Goal: Task Accomplishment & Management: Manage account settings

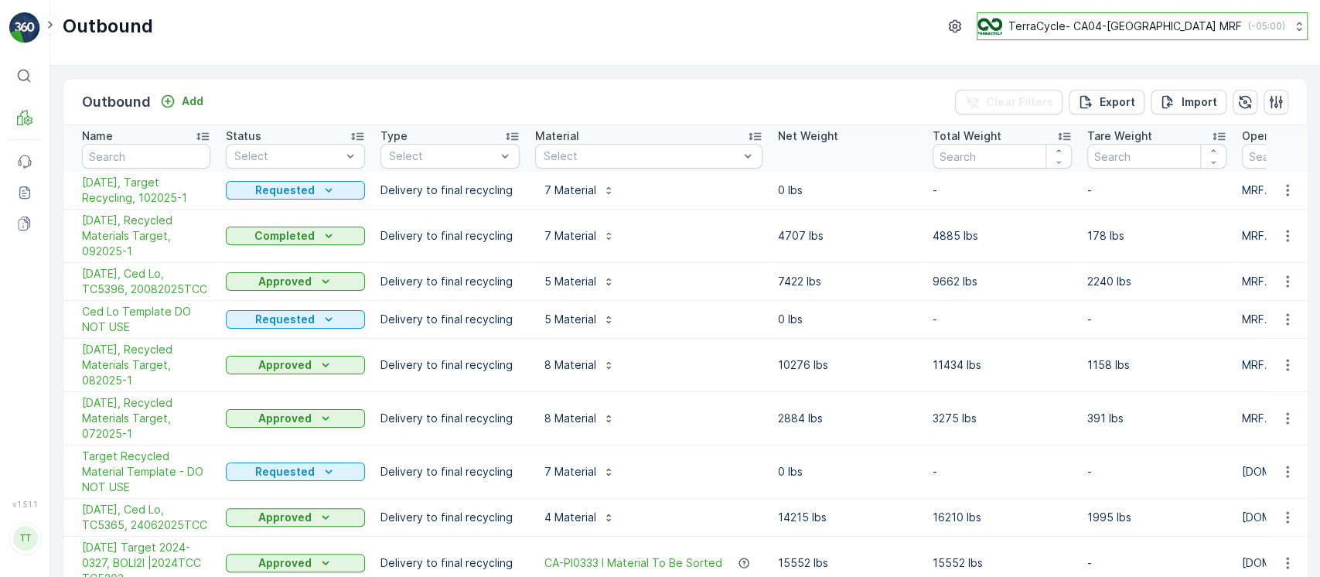
click at [1152, 22] on p "TerraCycle- CA04-[GEOGRAPHIC_DATA] MRF" at bounding box center [1126, 26] width 234 height 15
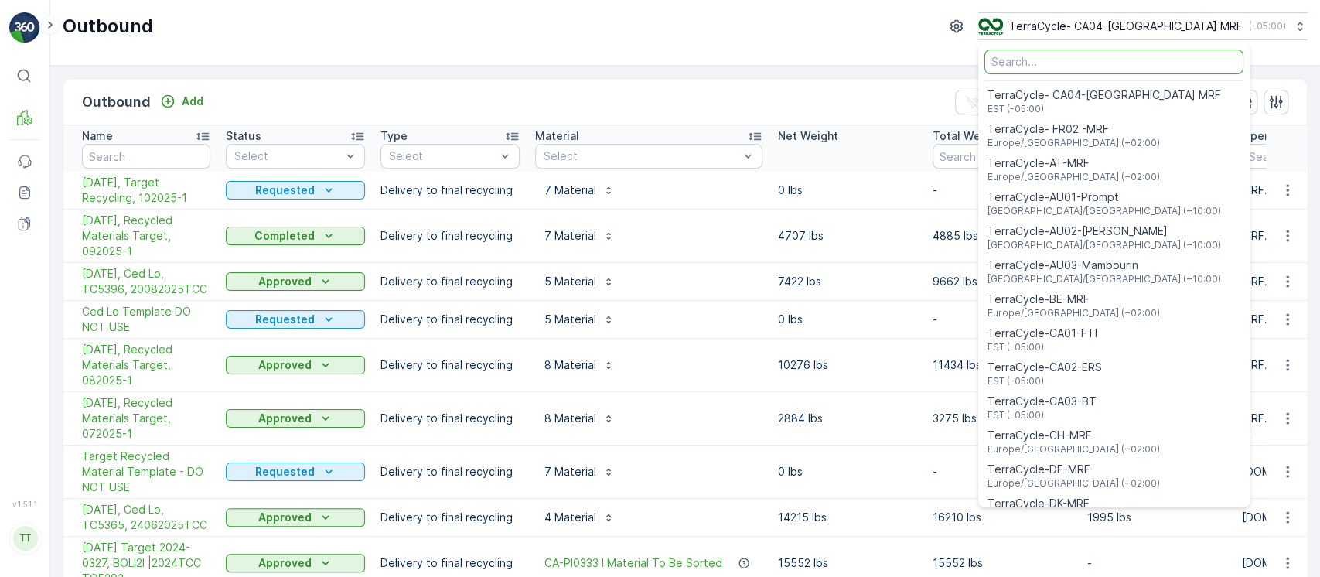
click at [1135, 63] on input "Menu" at bounding box center [1114, 62] width 259 height 25
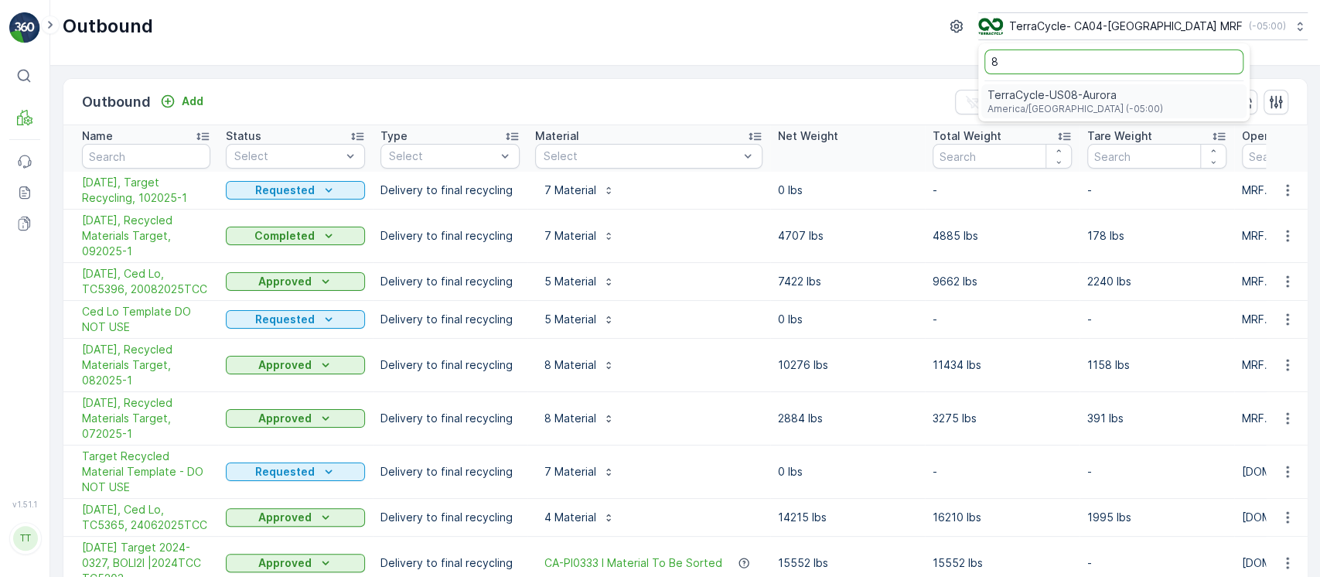
type input "8"
click at [1120, 96] on span "TerraCycle-US08-Aurora" at bounding box center [1076, 94] width 176 height 15
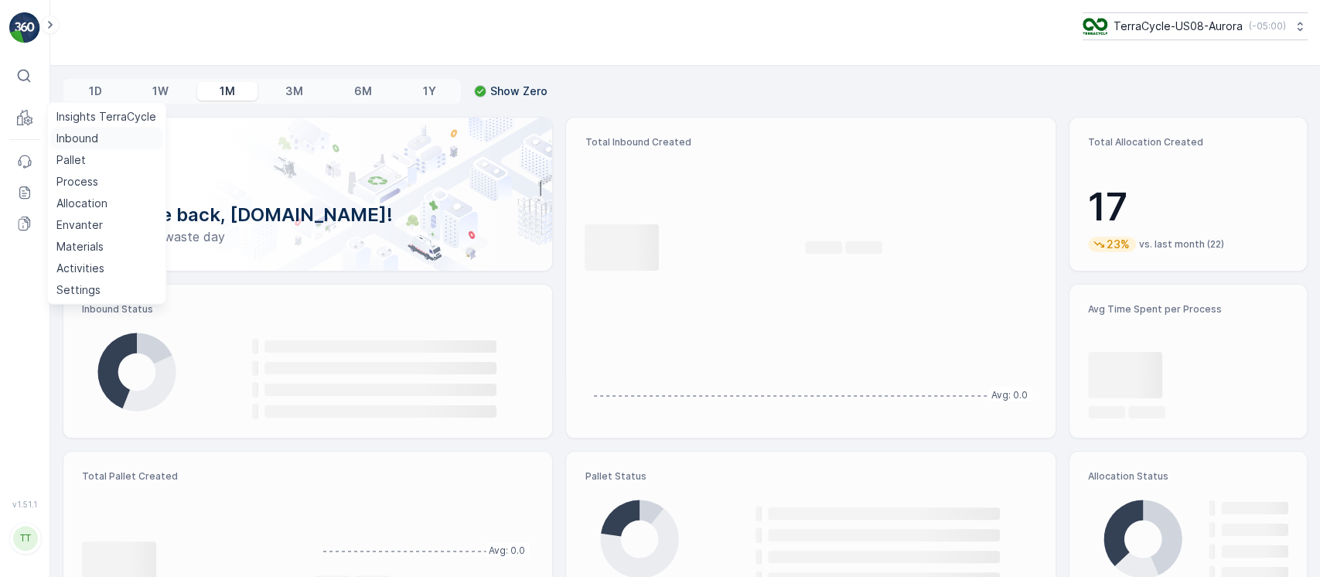
click at [93, 135] on p "Inbound" at bounding box center [77, 138] width 42 height 15
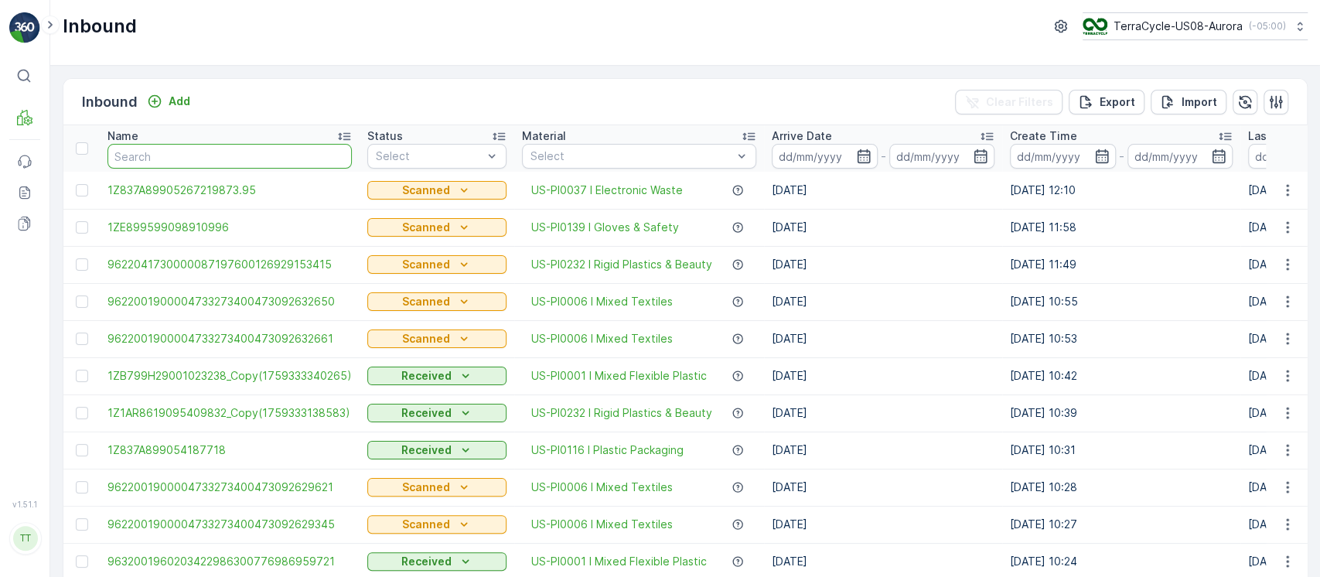
click at [146, 145] on input "text" at bounding box center [230, 156] width 244 height 25
click at [1174, 108] on div "Import" at bounding box center [1188, 101] width 57 height 15
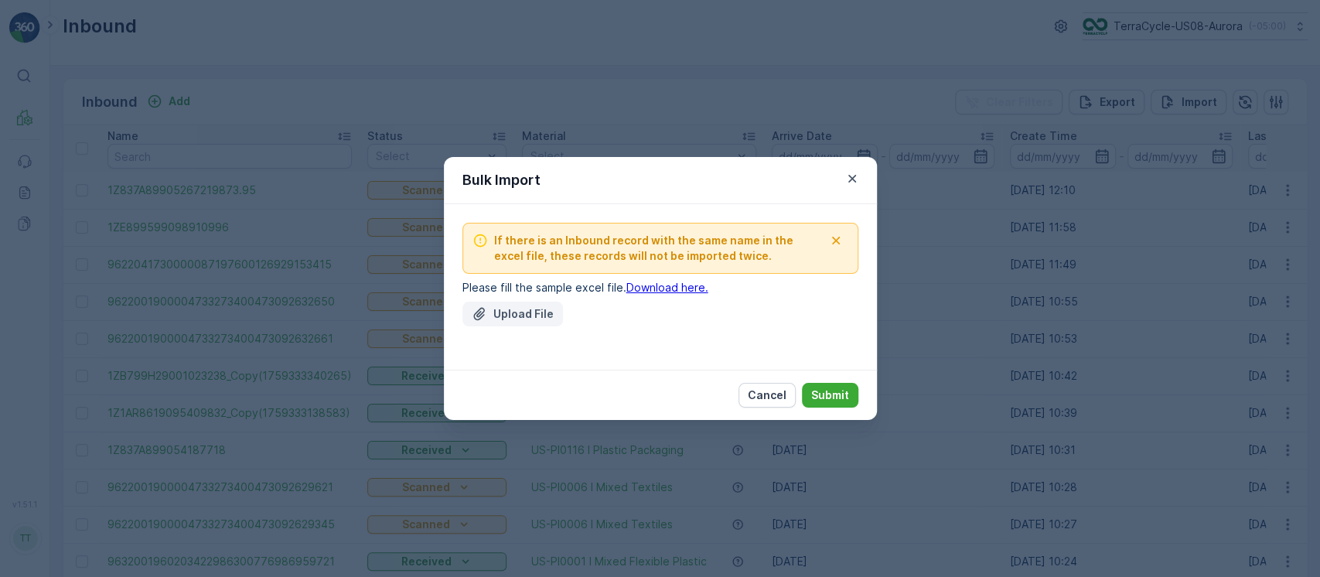
click at [538, 307] on p "Upload File" at bounding box center [523, 313] width 60 height 15
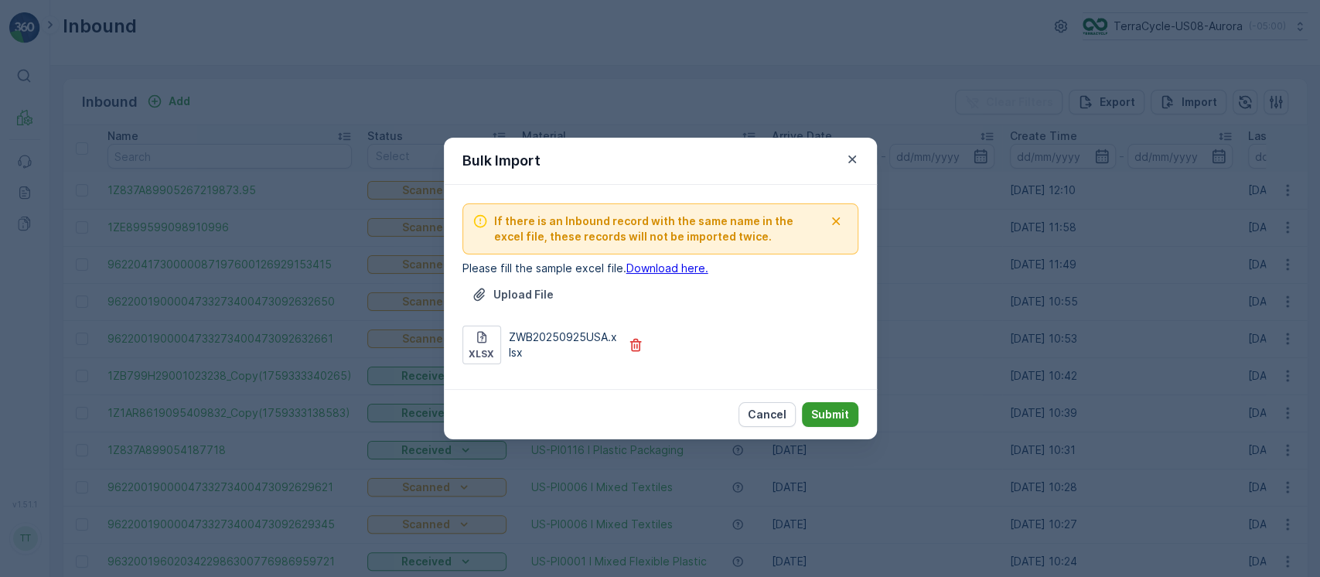
click at [817, 422] on button "Submit" at bounding box center [830, 414] width 56 height 25
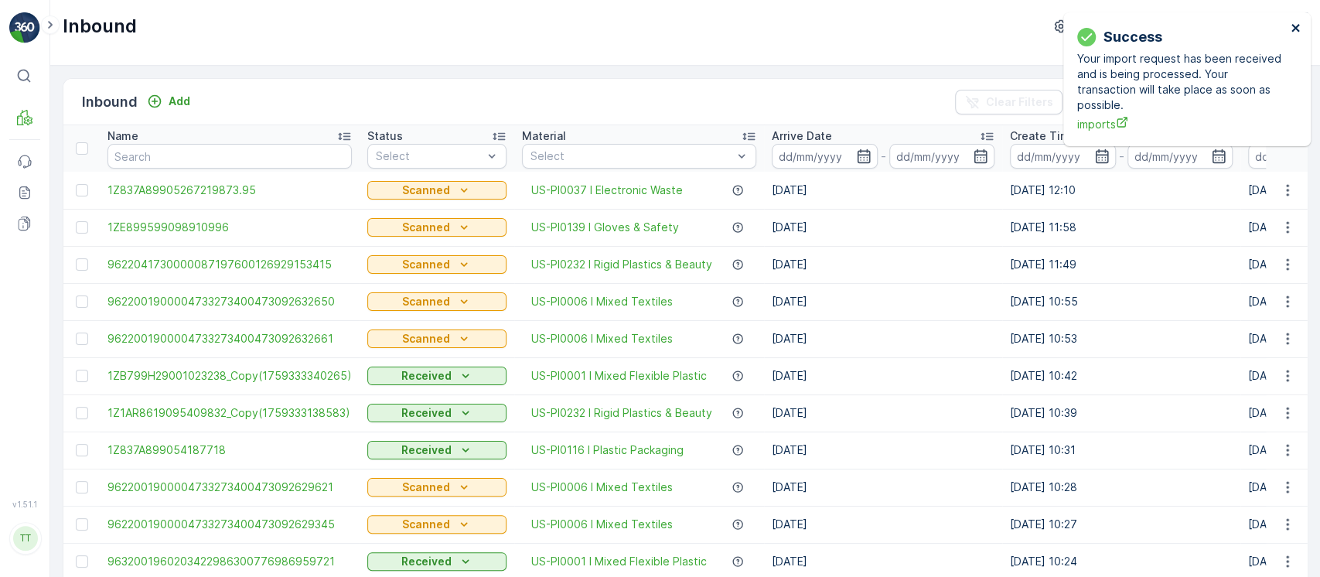
click at [1299, 27] on icon "close" at bounding box center [1296, 28] width 11 height 12
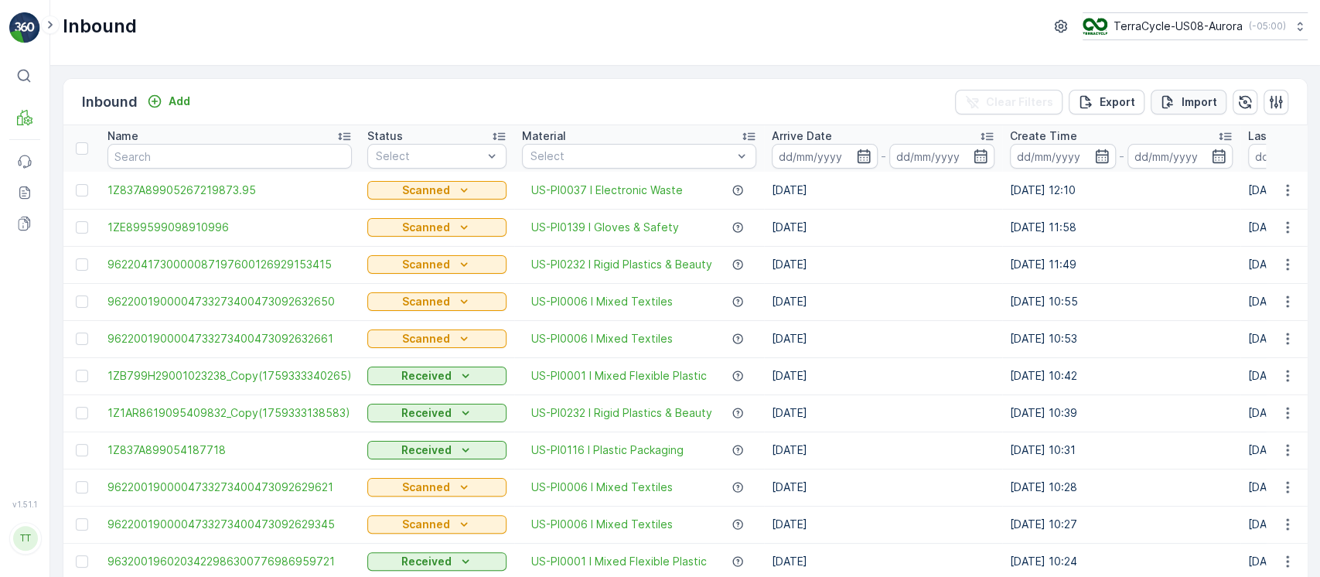
click at [1195, 95] on p "Import" at bounding box center [1200, 101] width 36 height 15
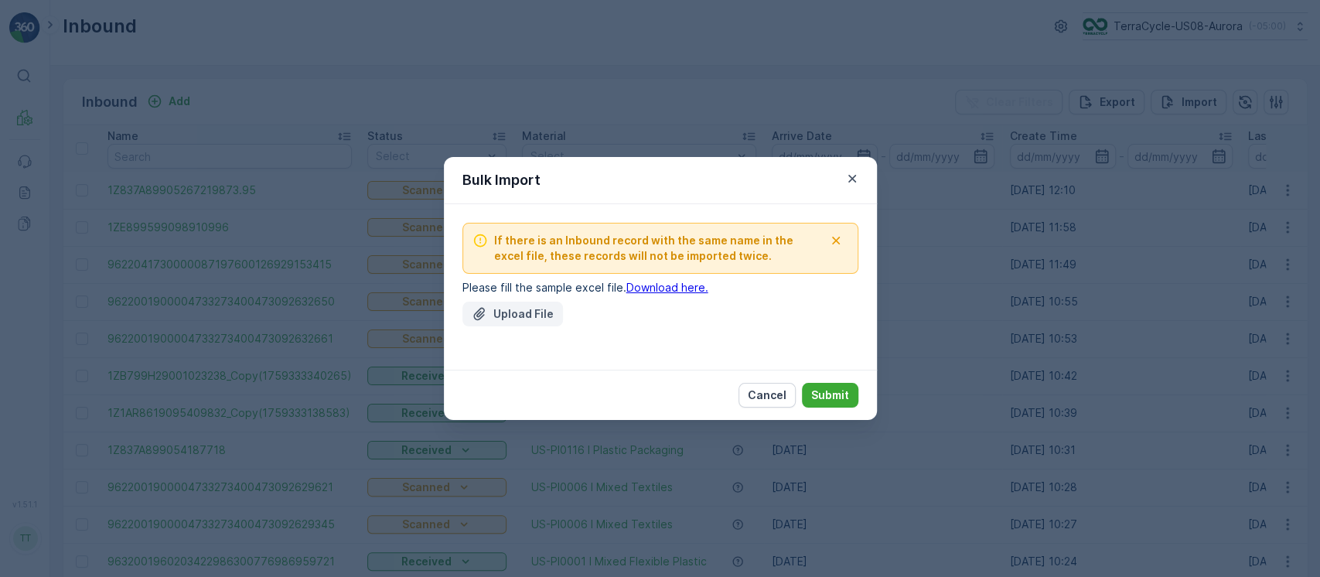
click at [532, 311] on p "Upload File" at bounding box center [523, 313] width 60 height 15
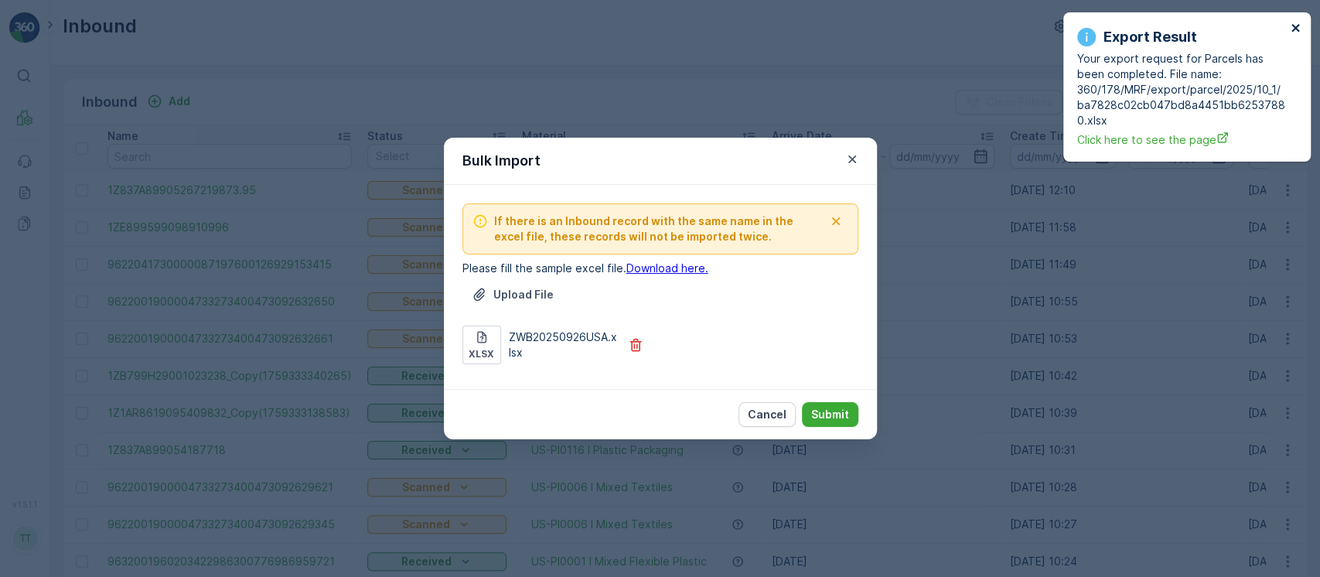
click at [1294, 29] on icon "close" at bounding box center [1296, 28] width 8 height 8
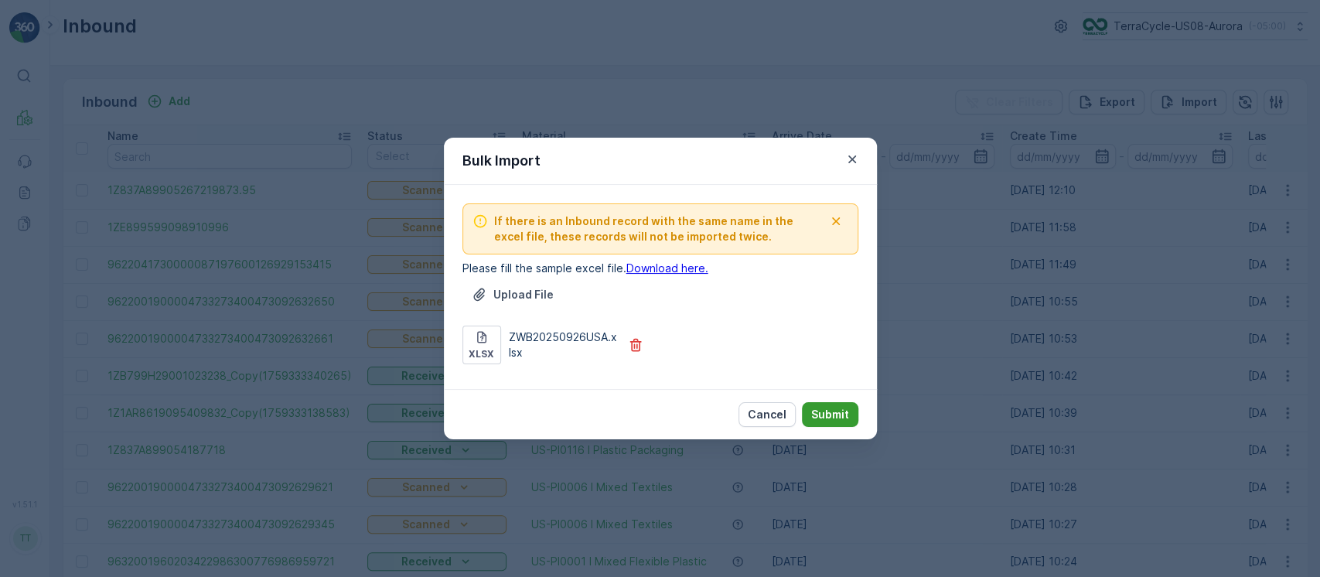
click at [844, 415] on p "Submit" at bounding box center [830, 414] width 38 height 15
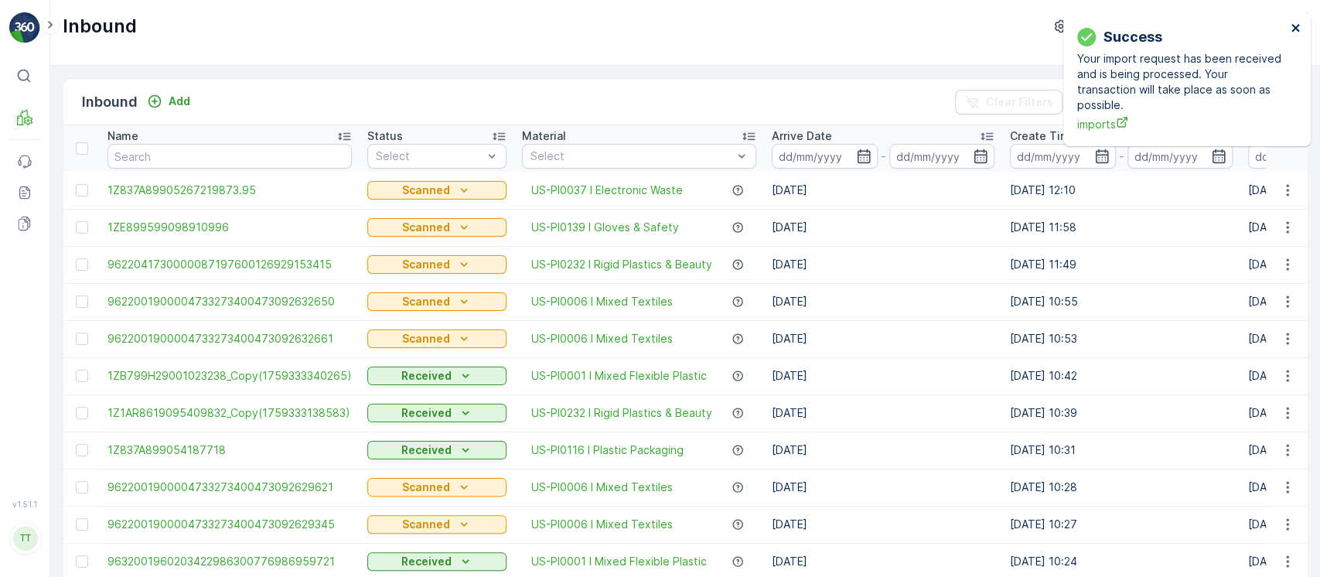
click at [1293, 32] on icon "close" at bounding box center [1296, 28] width 11 height 12
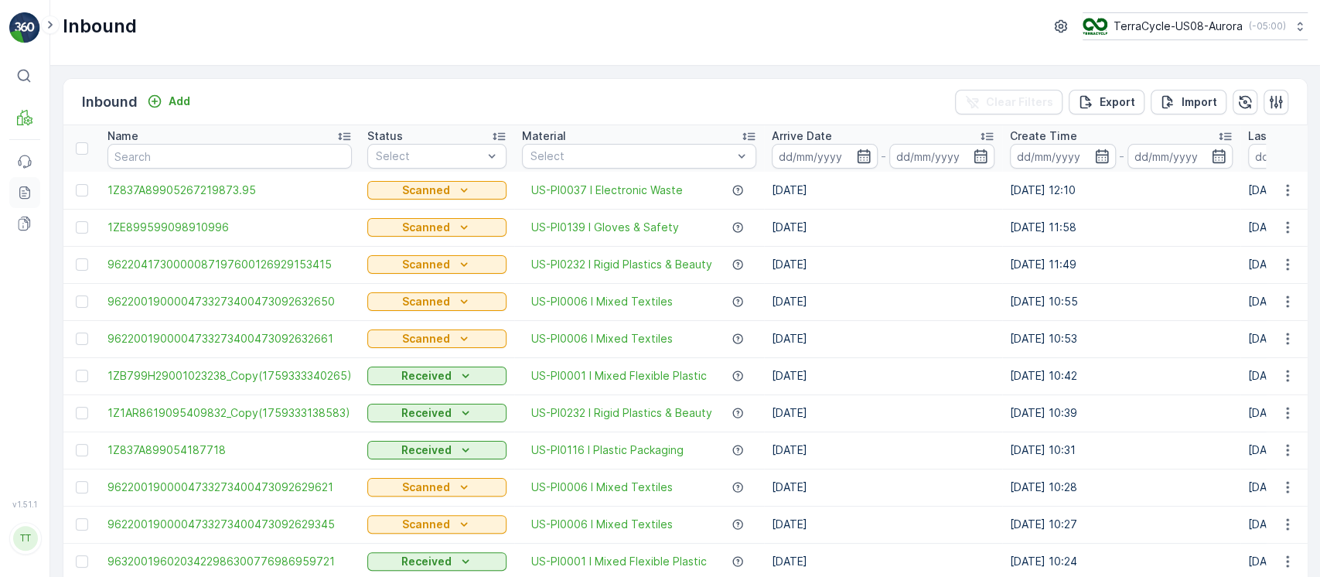
click at [19, 197] on icon at bounding box center [24, 192] width 15 height 15
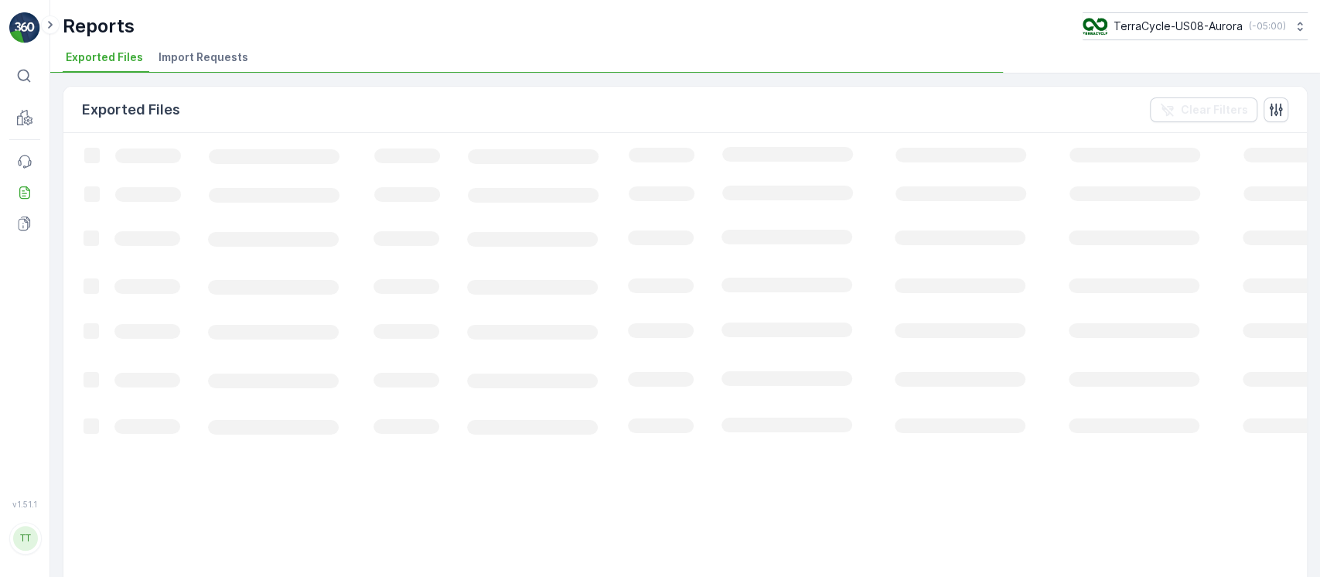
click at [245, 67] on li "Import Requests" at bounding box center [204, 59] width 99 height 26
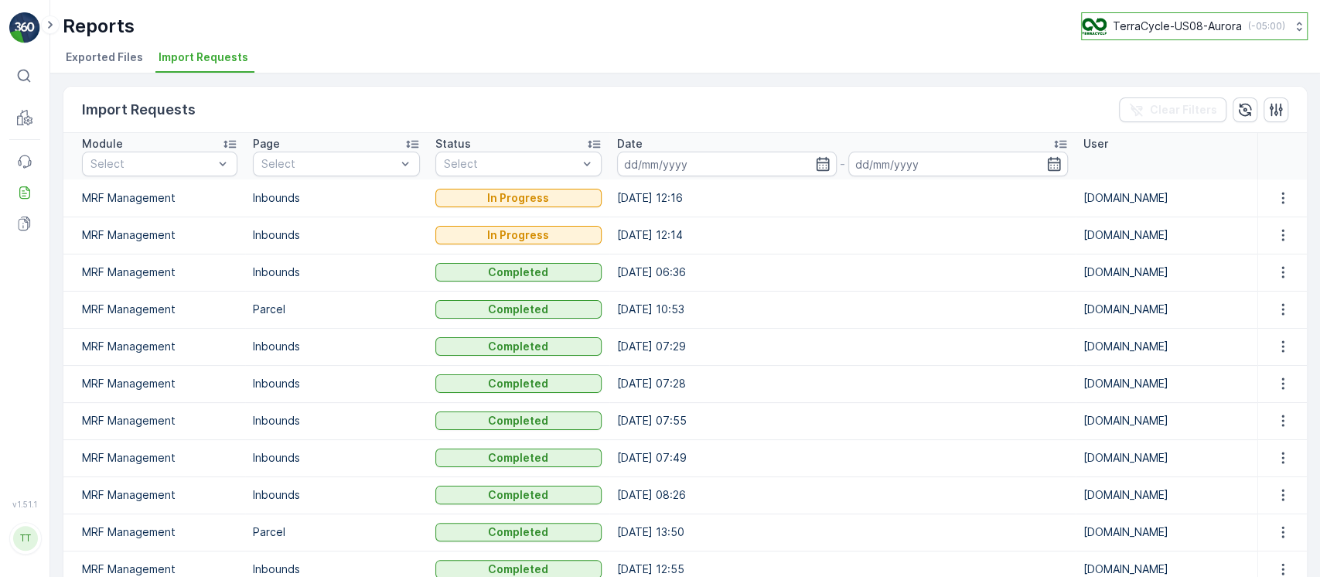
click at [1187, 39] on button "TerraCycle-US08-Aurora ( -05:00 )" at bounding box center [1194, 26] width 227 height 28
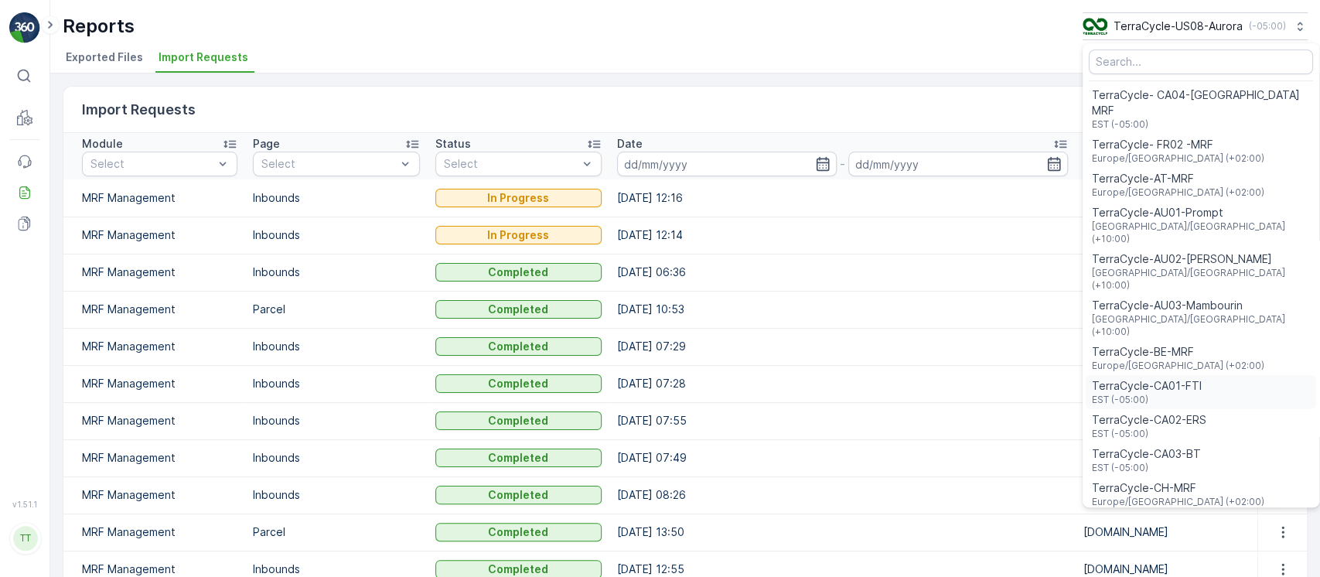
click at [1169, 378] on span "TerraCycle-CA01-FTI" at bounding box center [1147, 385] width 110 height 15
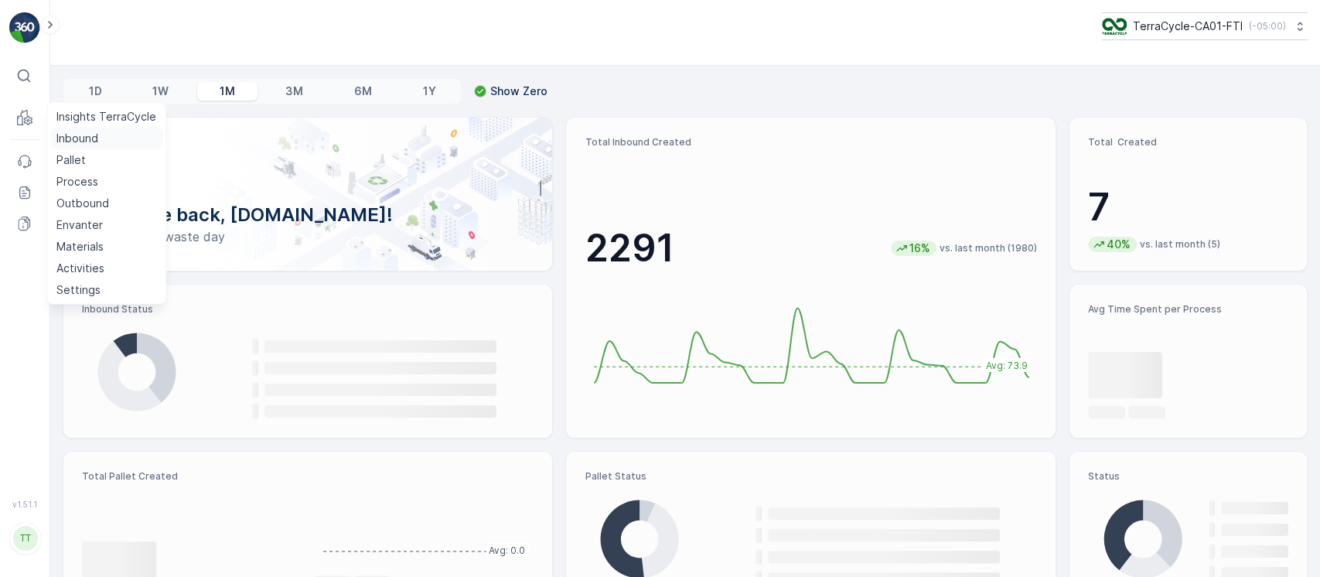
click at [77, 142] on p "Inbound" at bounding box center [77, 138] width 42 height 15
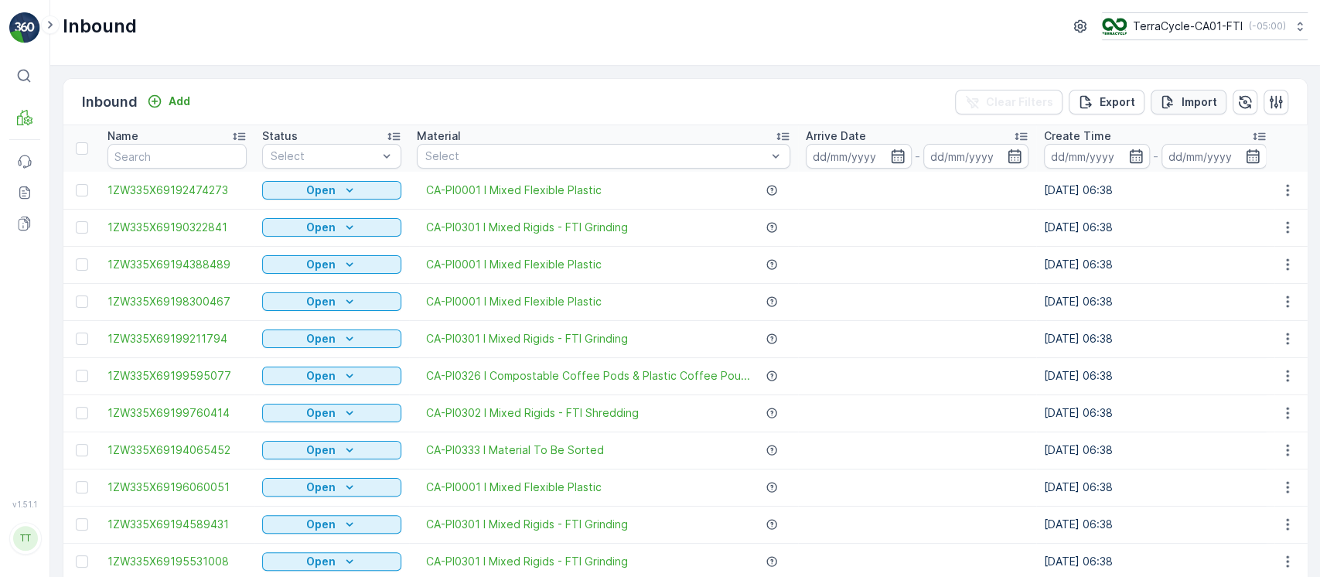
click at [1192, 101] on p "Import" at bounding box center [1200, 101] width 36 height 15
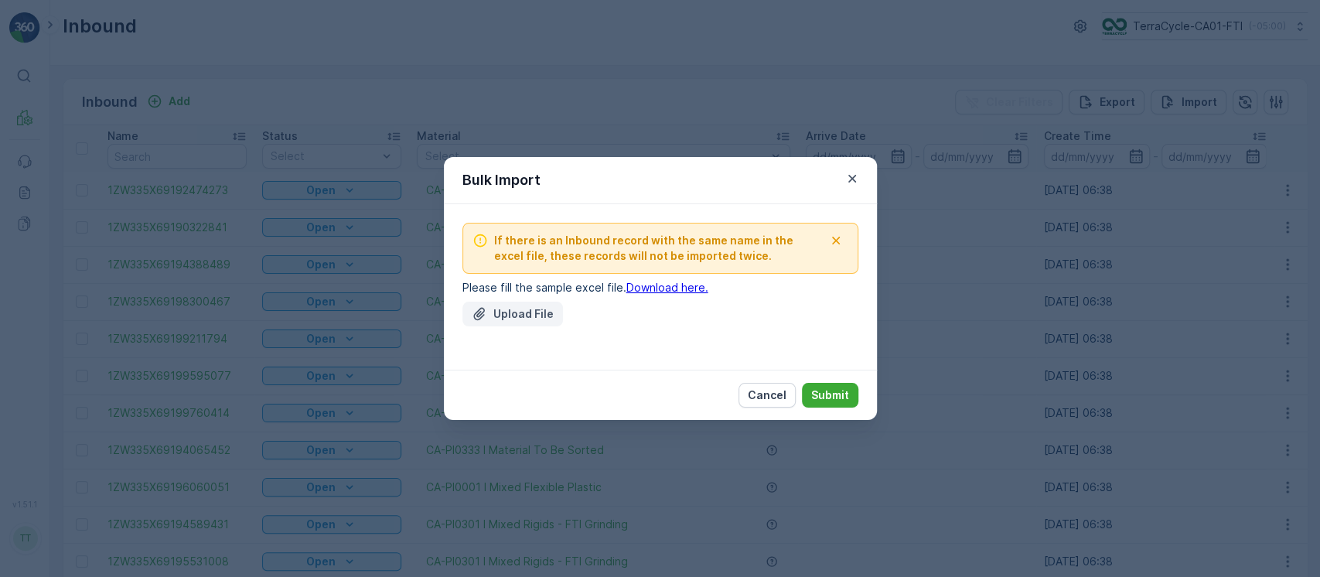
click at [509, 314] on p "Upload File" at bounding box center [523, 313] width 60 height 15
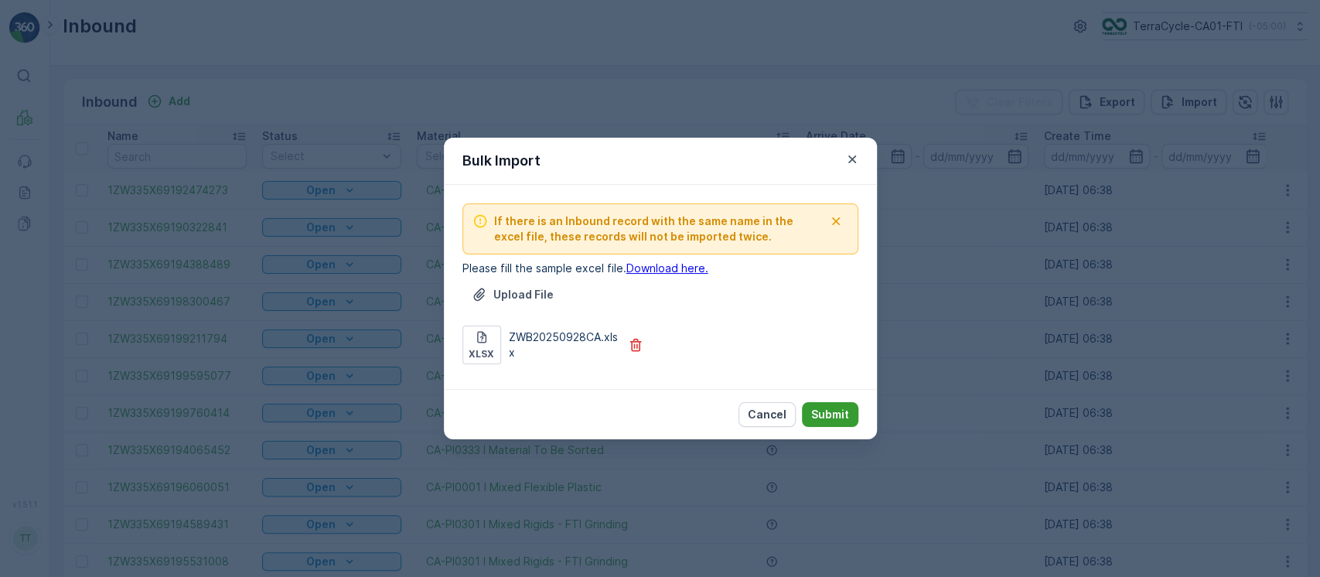
click at [811, 411] on button "Submit" at bounding box center [830, 414] width 56 height 25
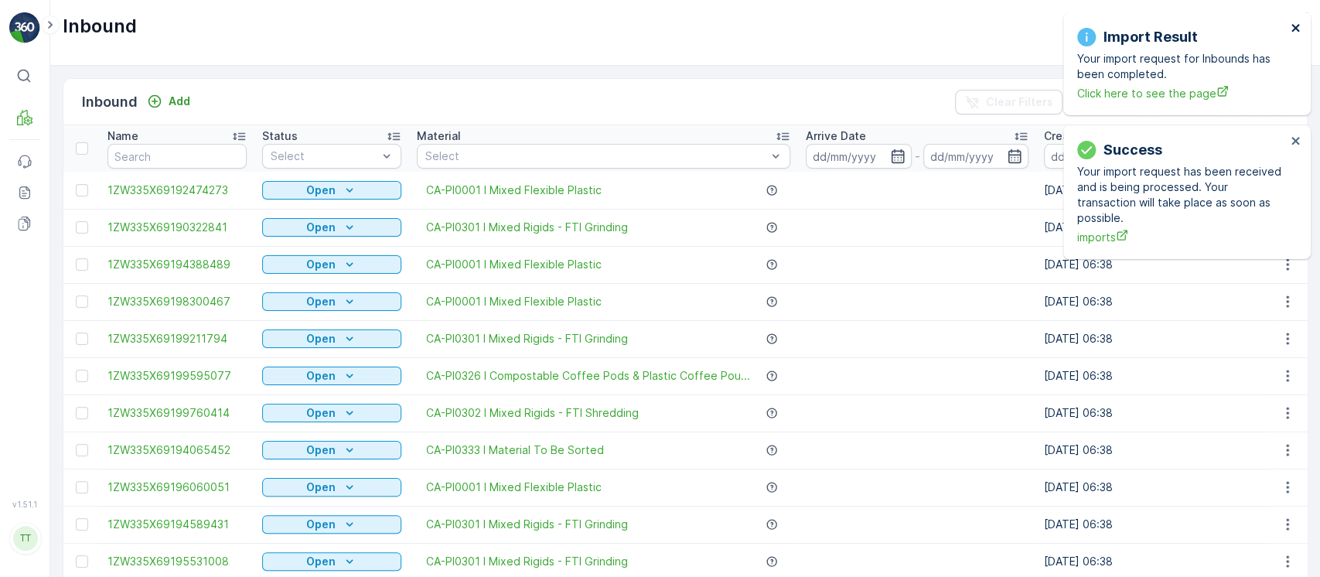
click at [1298, 28] on icon "close" at bounding box center [1296, 28] width 11 height 12
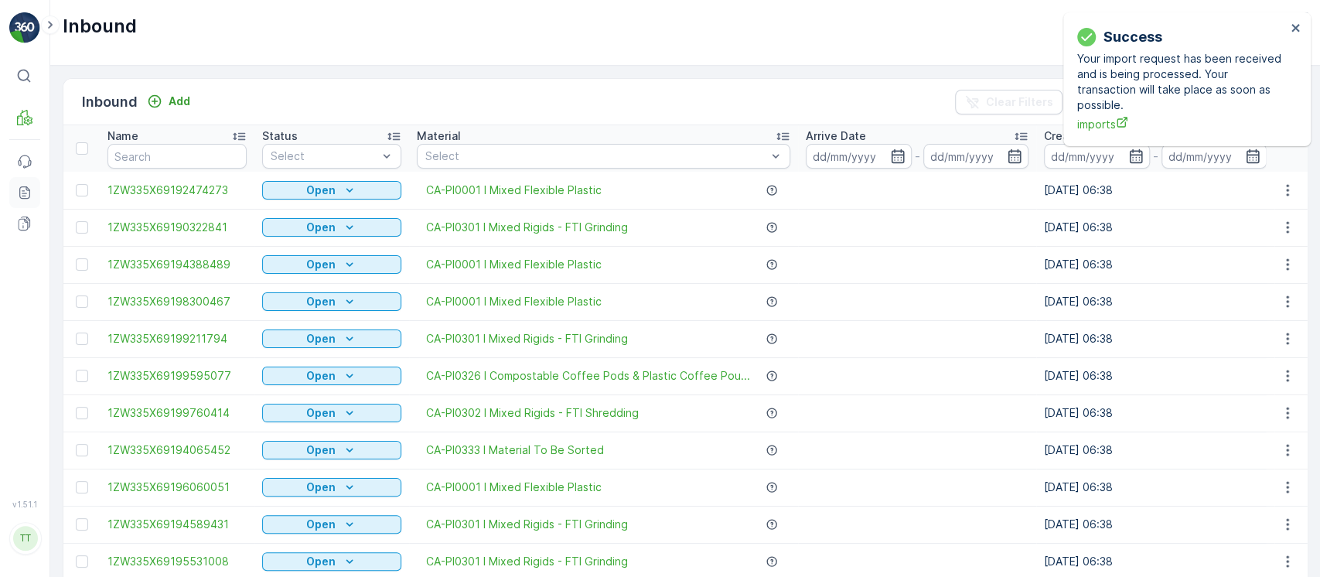
click at [19, 192] on icon at bounding box center [24, 192] width 15 height 15
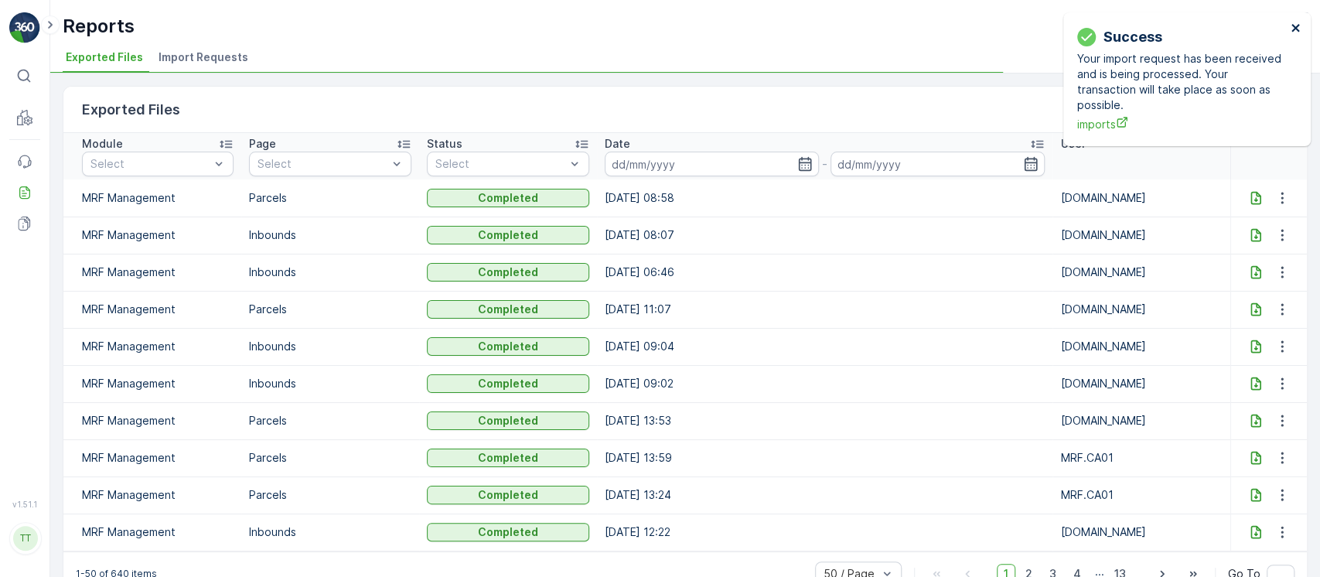
click at [1298, 26] on icon "close" at bounding box center [1296, 28] width 8 height 8
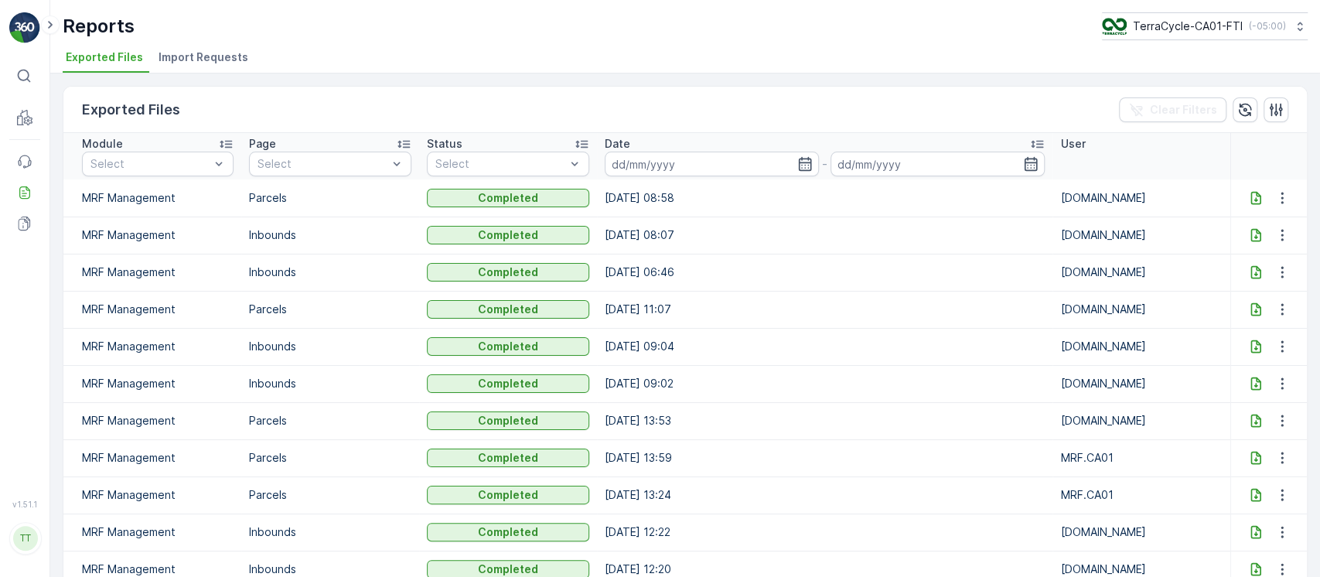
click at [168, 59] on span "Import Requests" at bounding box center [204, 57] width 90 height 15
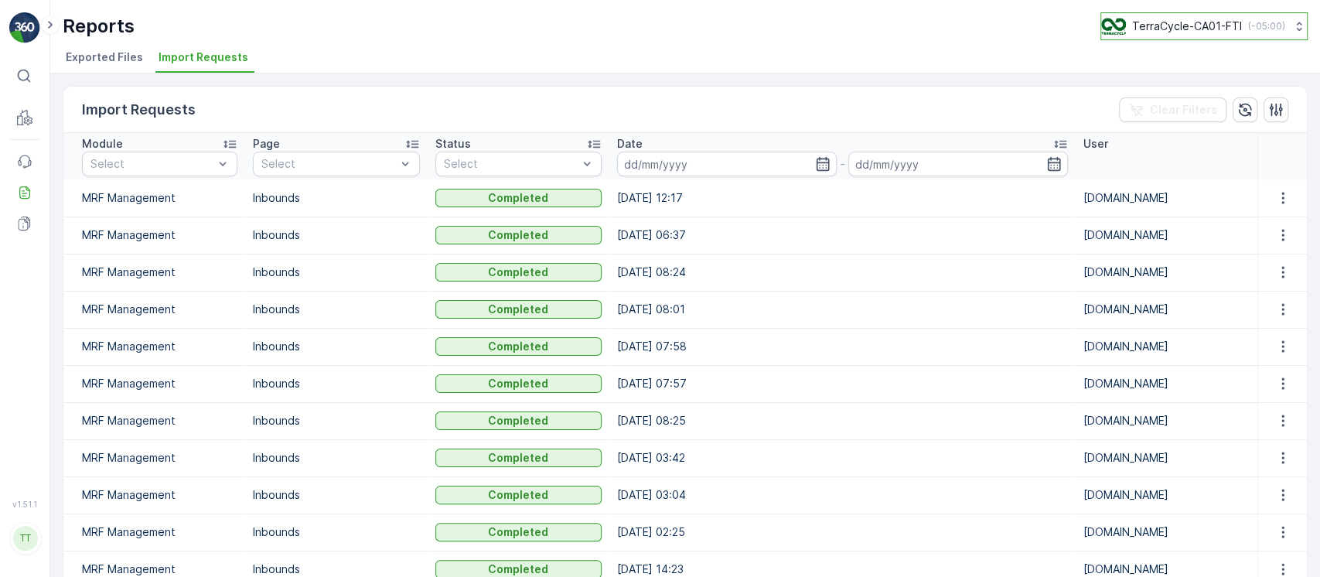
click at [1248, 31] on p "( -05:00 )" at bounding box center [1266, 26] width 37 height 12
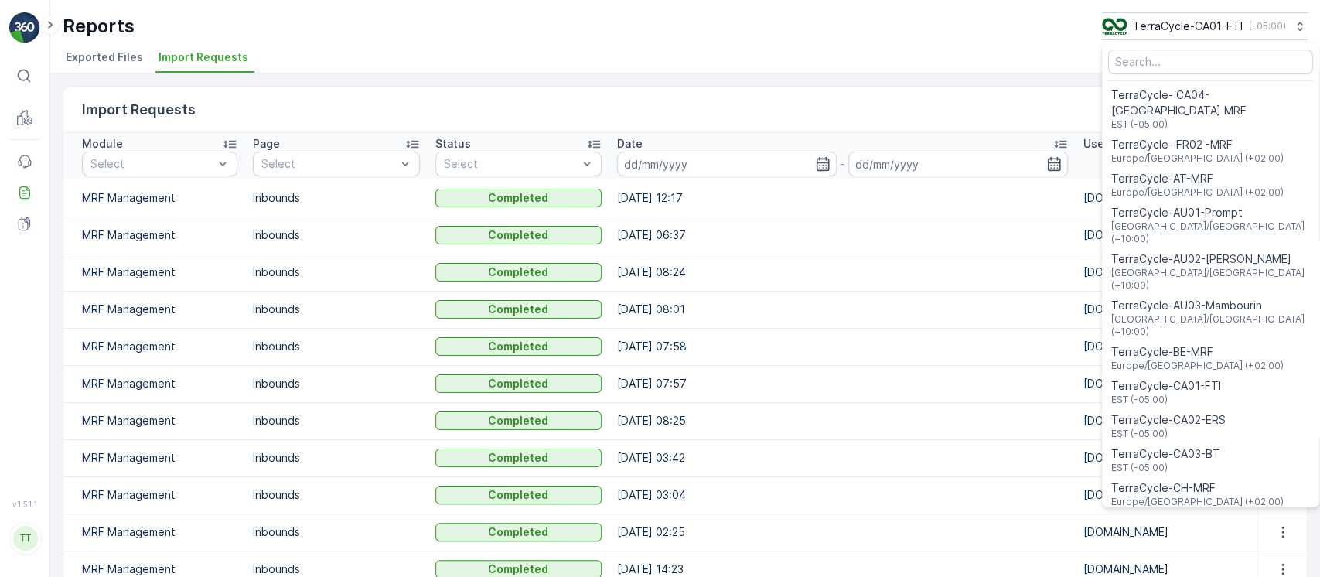
click at [1203, 74] on div "Menu" at bounding box center [1210, 61] width 217 height 31
click at [1197, 63] on input "Menu" at bounding box center [1210, 62] width 205 height 25
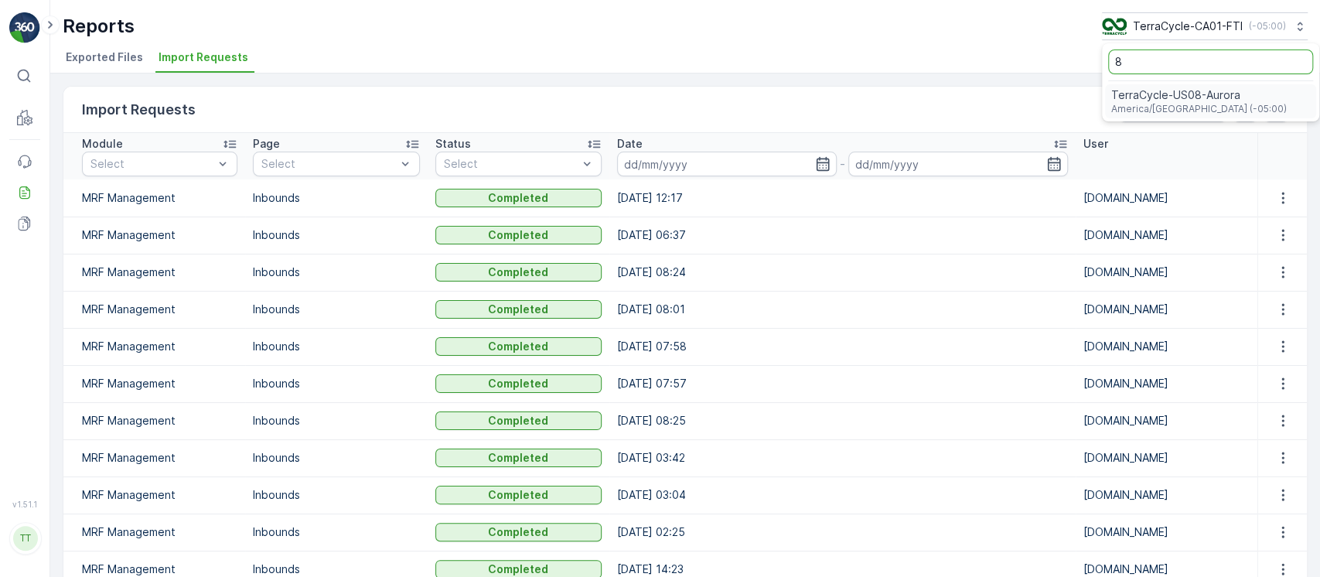
type input "8"
click at [1213, 87] on span "TerraCycle-US08-Aurora" at bounding box center [1199, 94] width 176 height 15
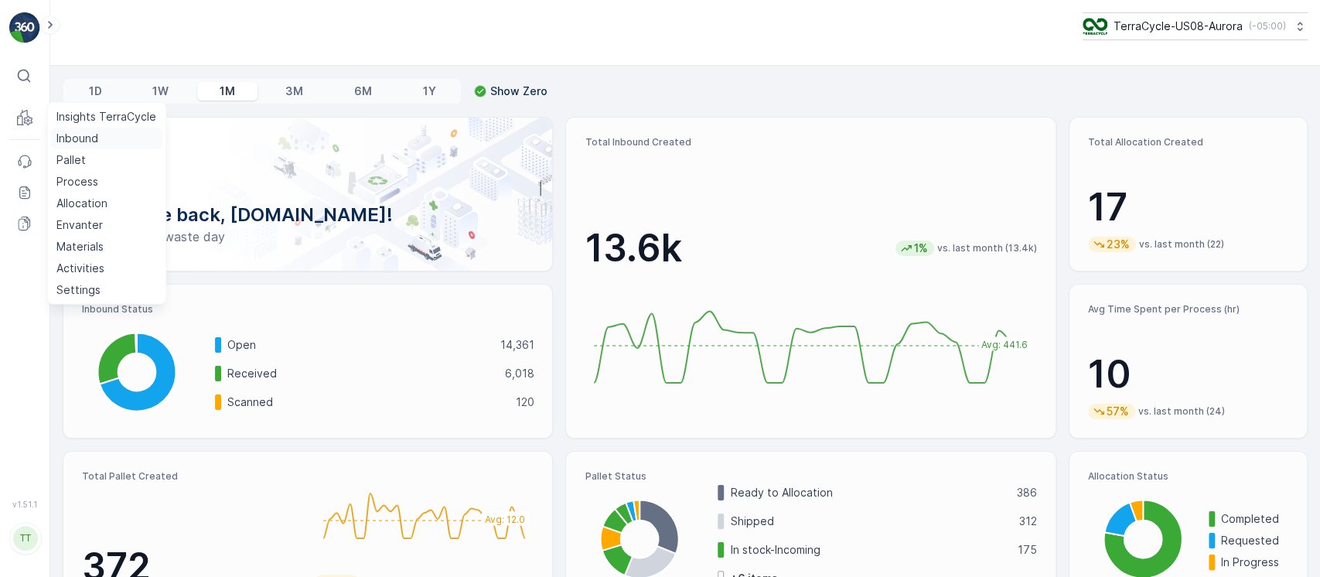
click at [86, 138] on p "Inbound" at bounding box center [77, 138] width 42 height 15
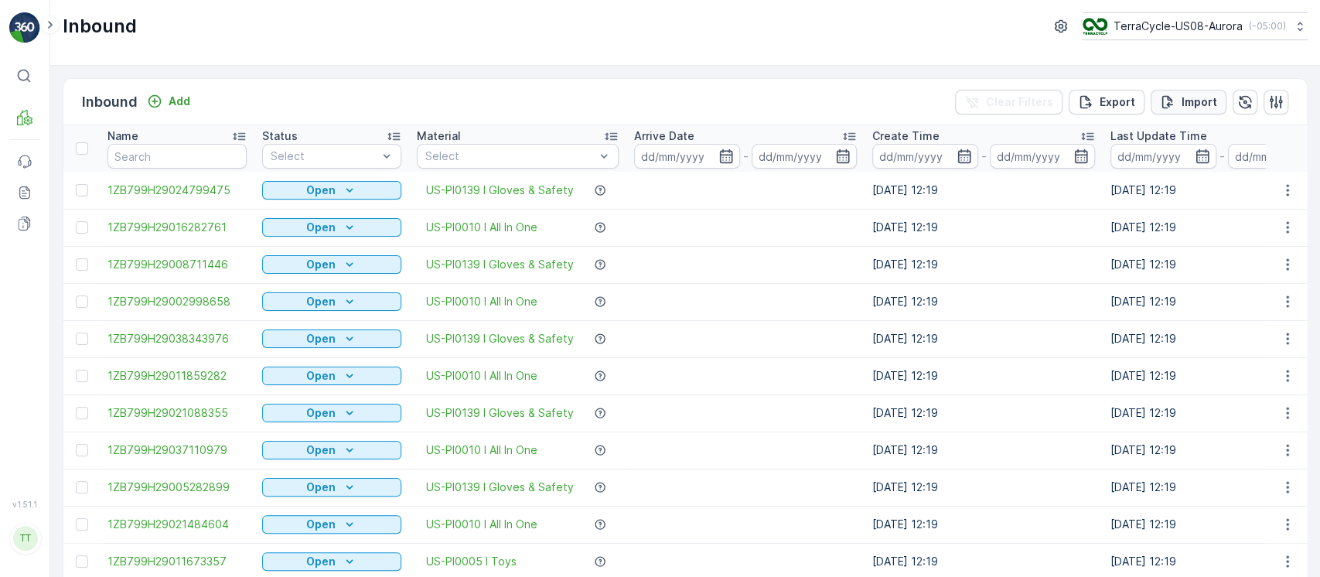
click at [1208, 99] on p "Import" at bounding box center [1200, 101] width 36 height 15
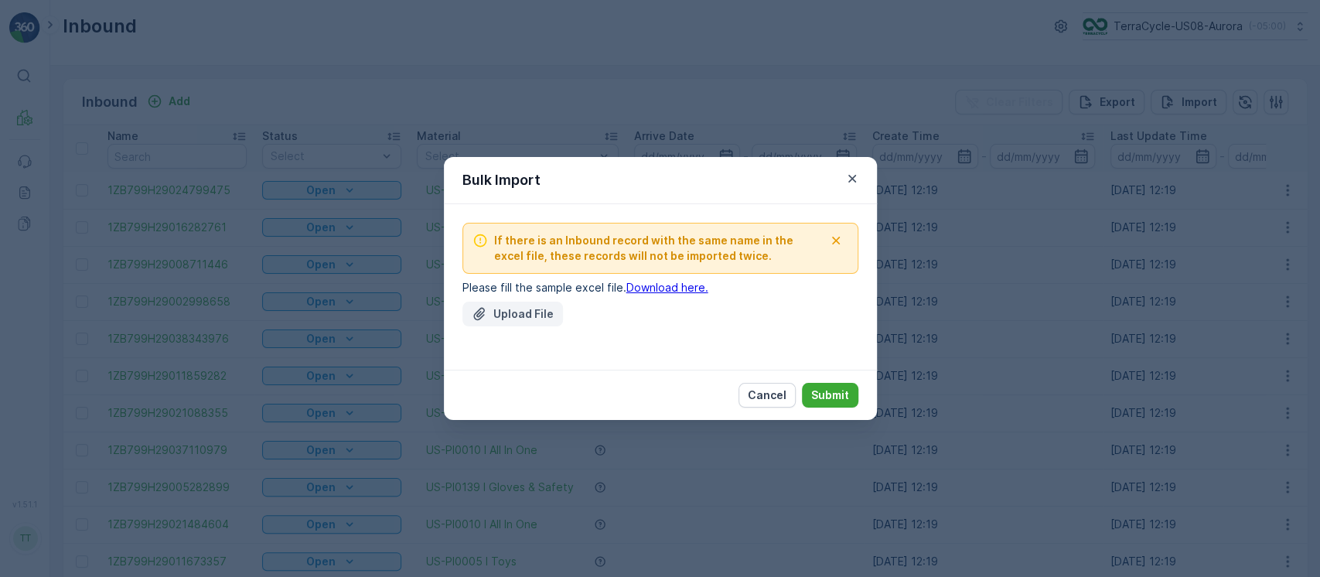
click at [541, 313] on p "Upload File" at bounding box center [523, 313] width 60 height 15
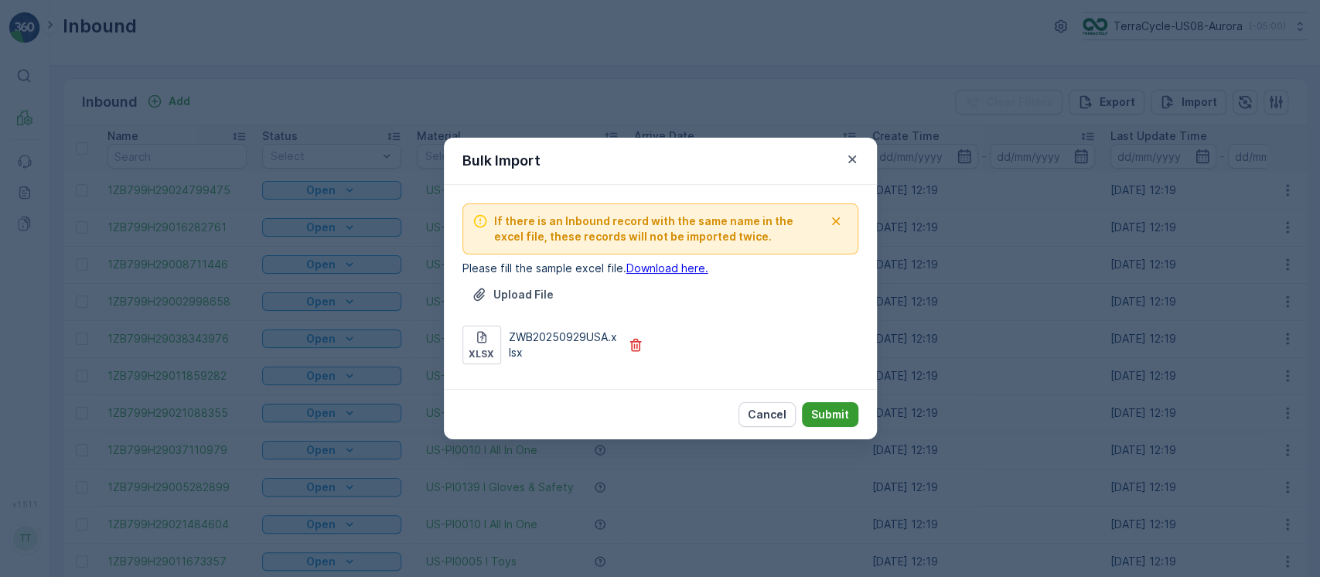
click at [848, 411] on p "Submit" at bounding box center [830, 414] width 38 height 15
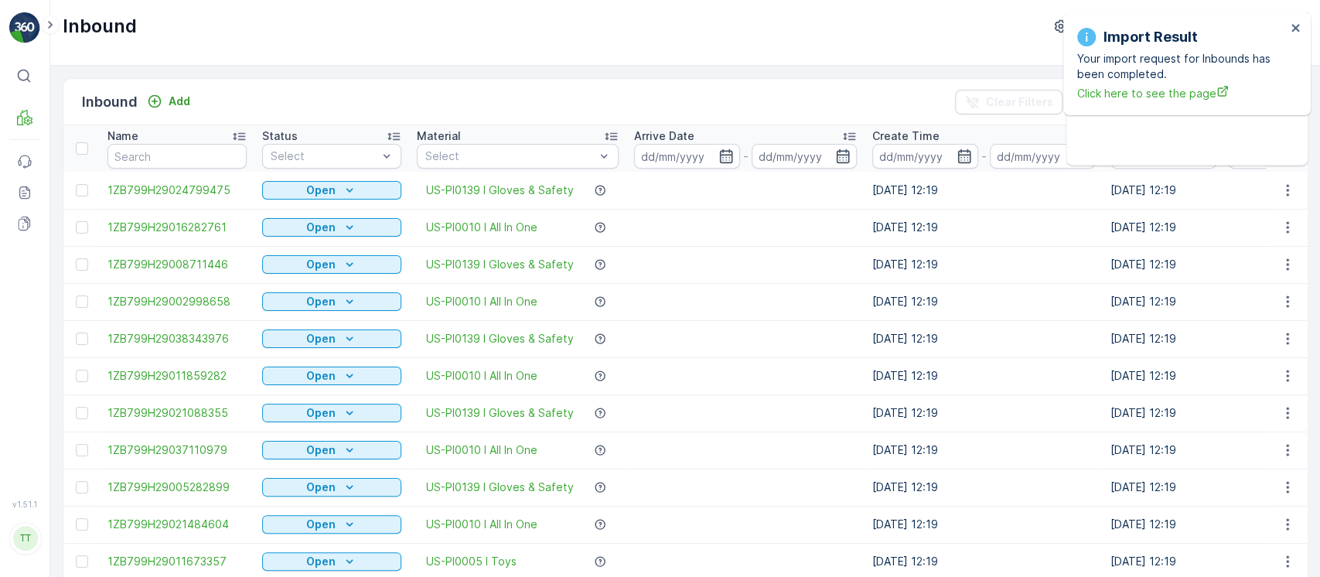
drag, startPoint x: 685, startPoint y: 55, endPoint x: 698, endPoint y: 60, distance: 13.5
click at [685, 55] on div "Inbound TerraCycle-US08-Aurora ( -05:00 )" at bounding box center [685, 33] width 1270 height 66
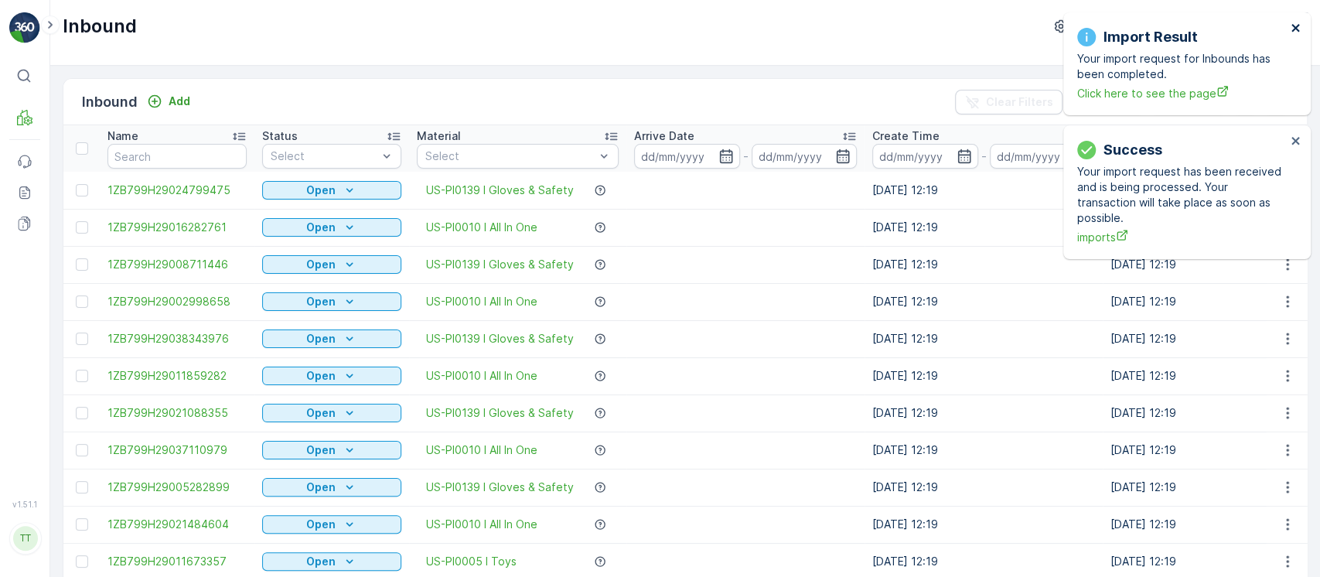
click at [1296, 29] on icon "close" at bounding box center [1296, 28] width 11 height 12
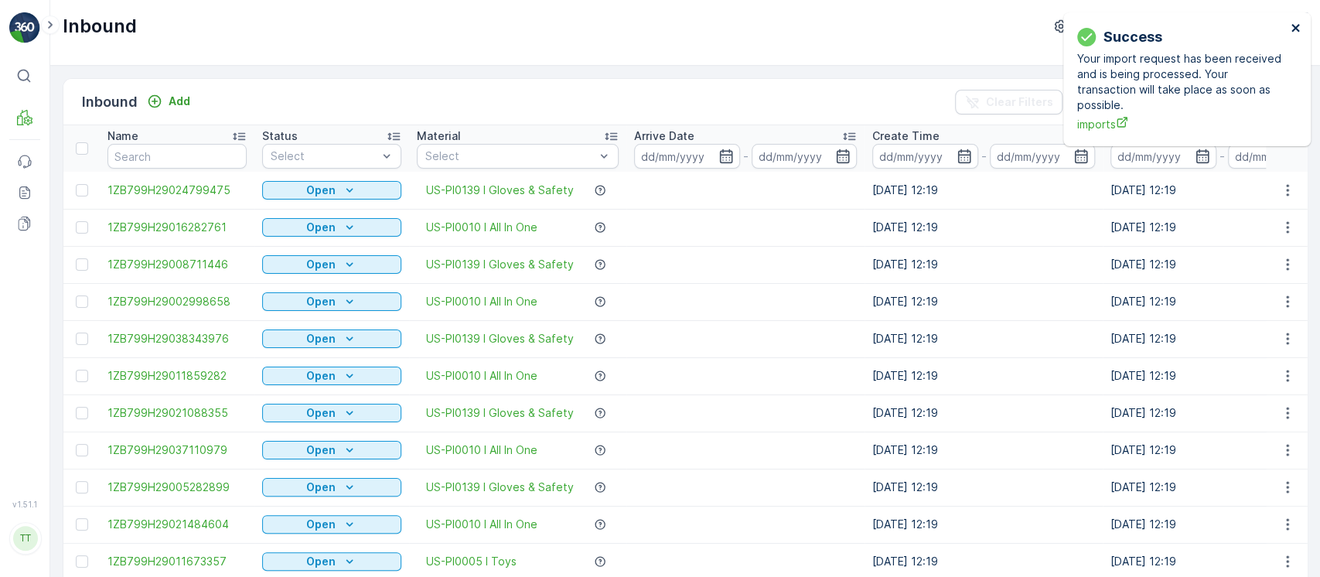
click at [1296, 29] on icon "close" at bounding box center [1296, 28] width 11 height 12
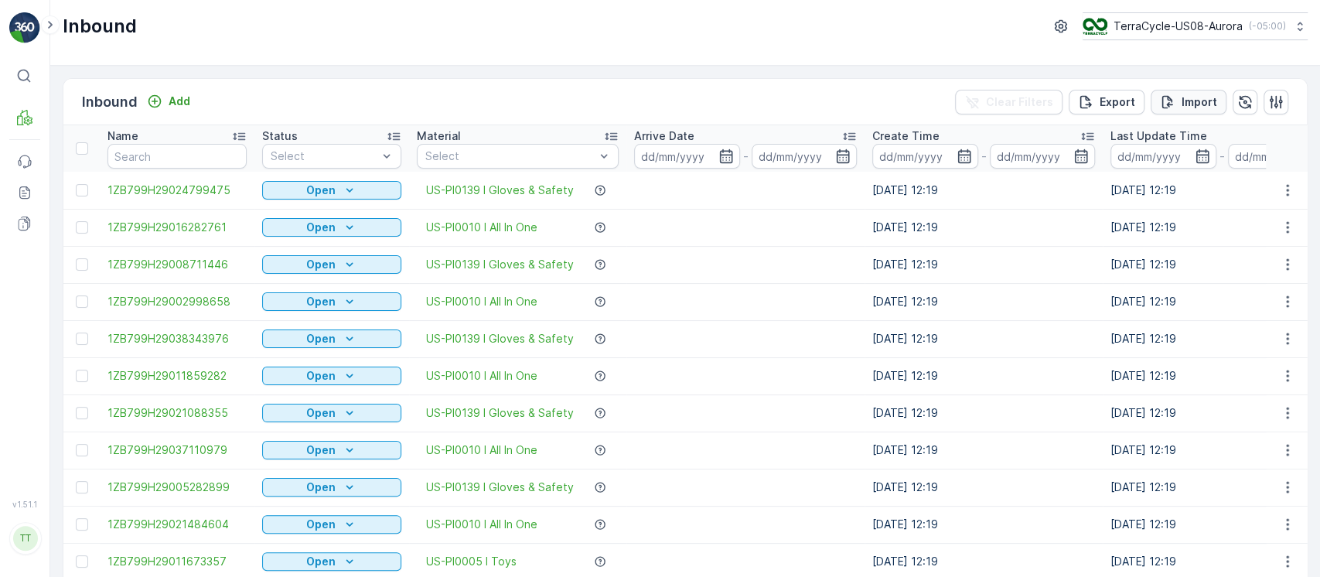
click at [1188, 108] on p "Import" at bounding box center [1200, 101] width 36 height 15
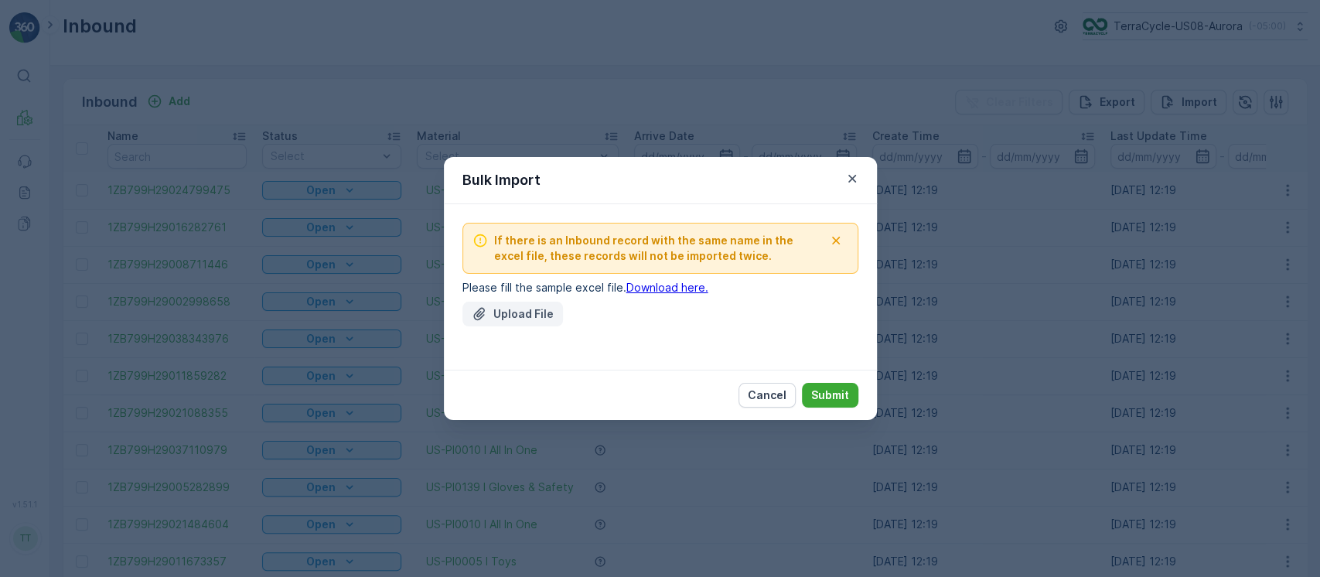
click at [528, 320] on p "Upload File" at bounding box center [523, 313] width 60 height 15
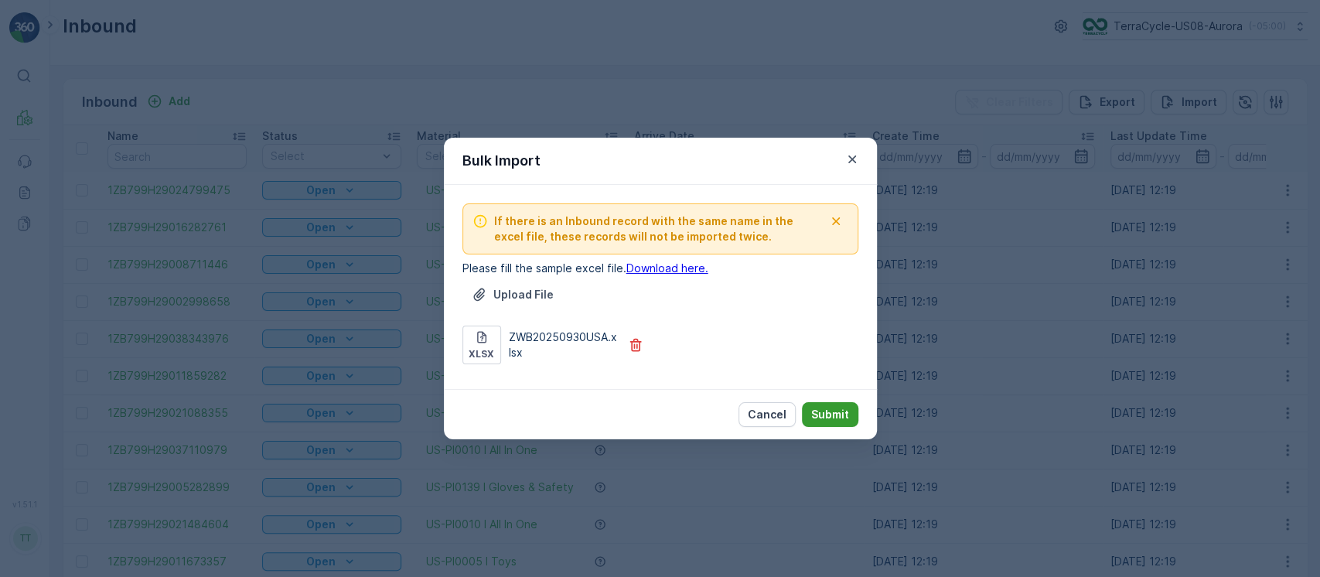
click at [828, 421] on p "Submit" at bounding box center [830, 414] width 38 height 15
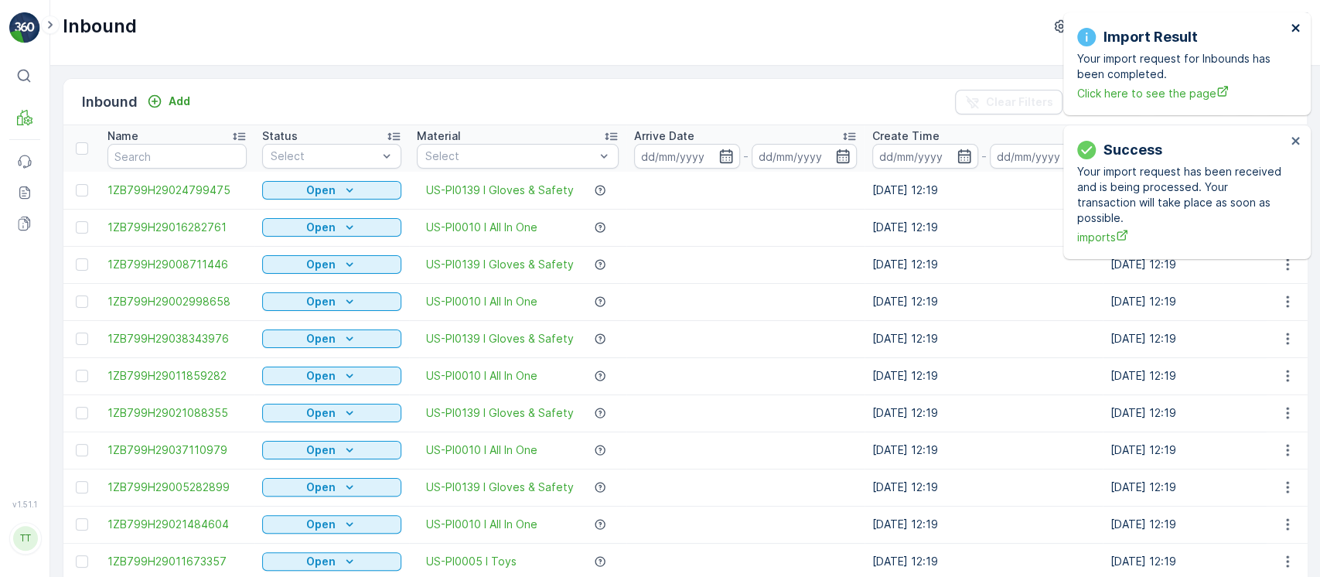
click at [1296, 31] on icon "close" at bounding box center [1296, 28] width 11 height 12
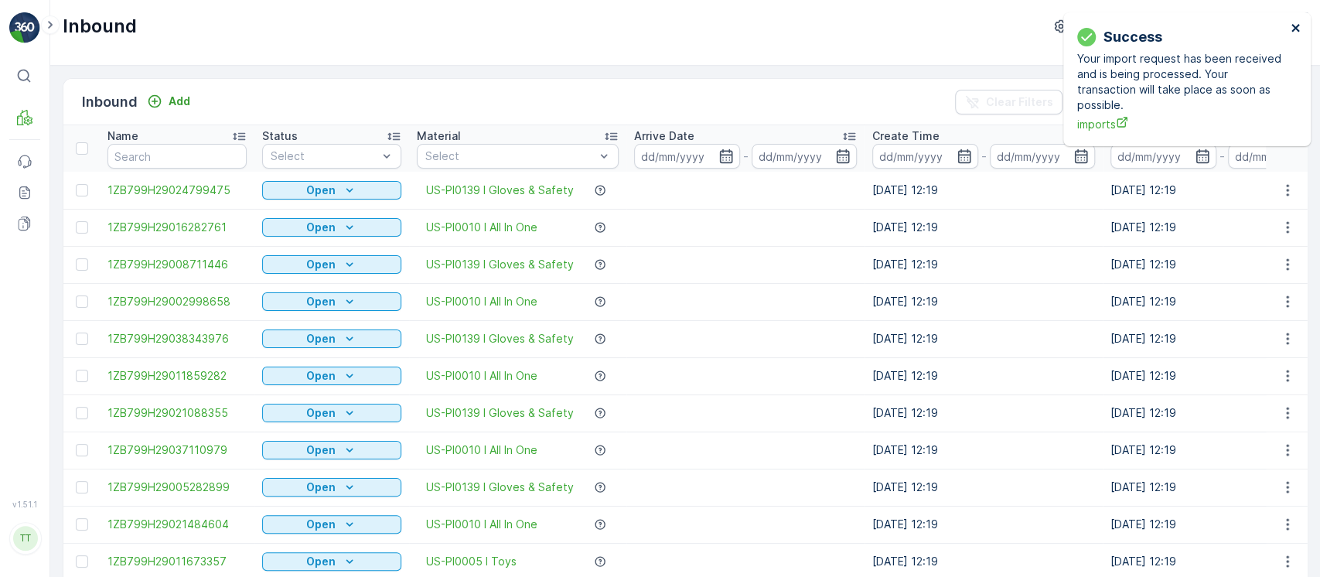
click at [1296, 31] on icon "close" at bounding box center [1296, 28] width 11 height 12
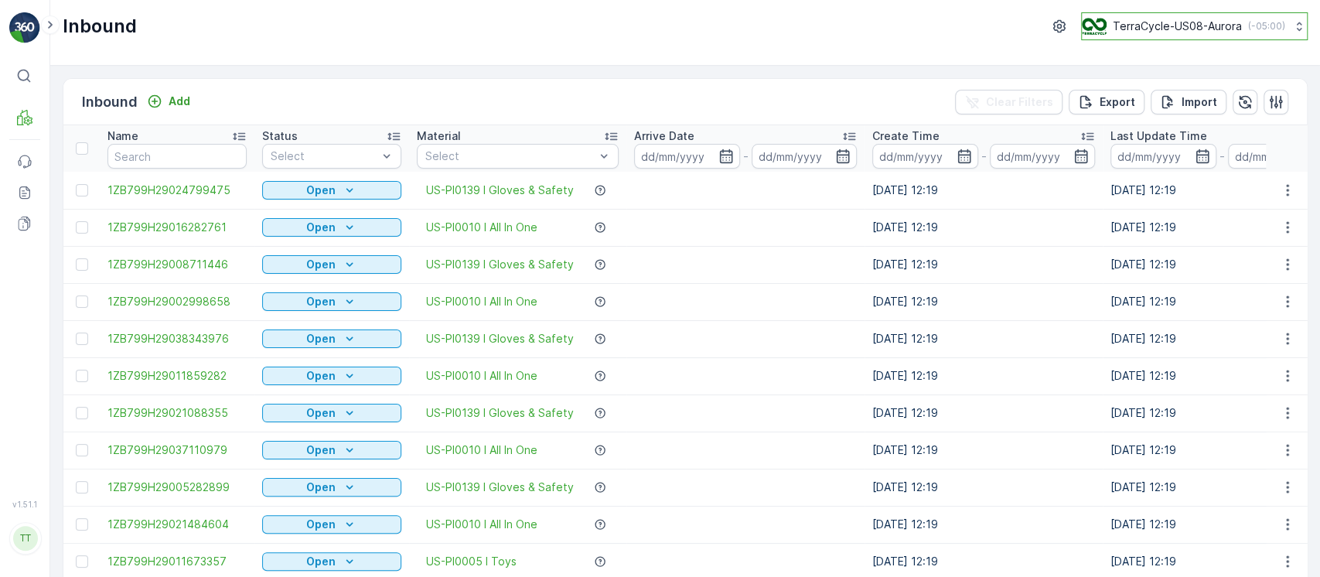
click at [1292, 29] on icon at bounding box center [1299, 26] width 15 height 15
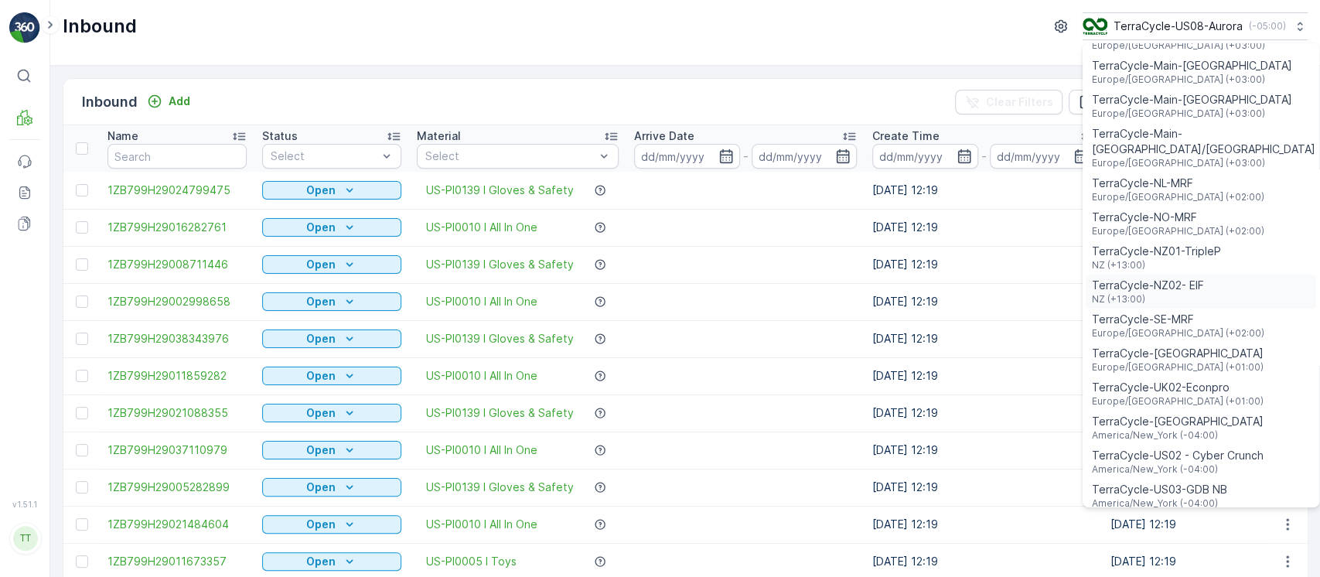
scroll to position [722, 0]
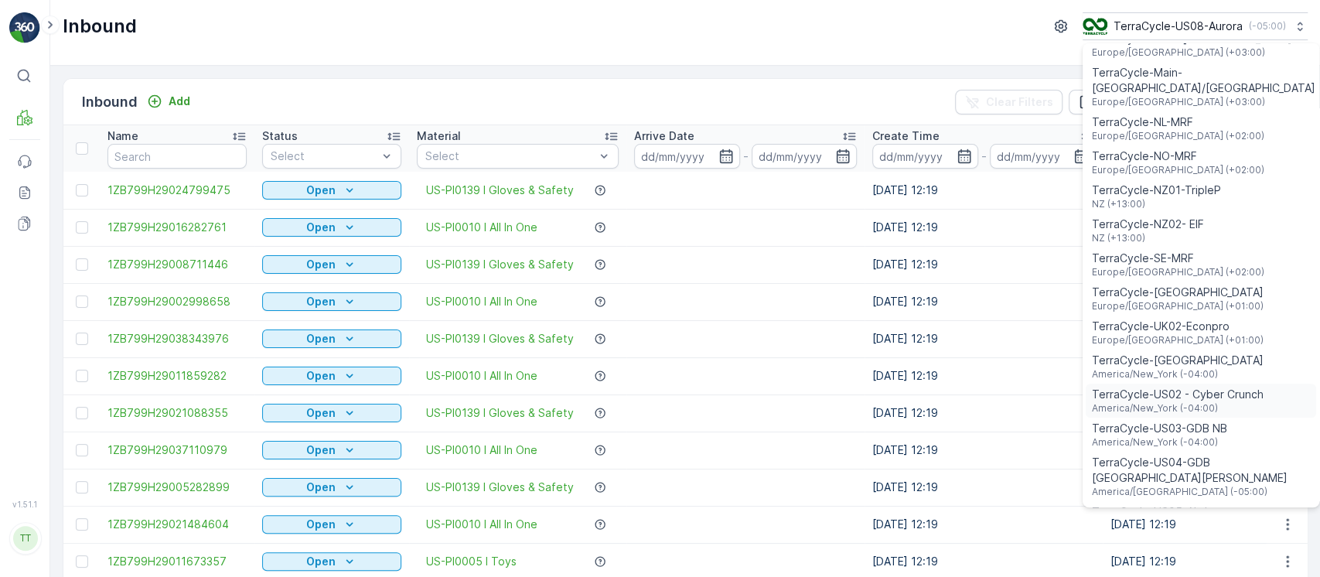
click at [1212, 387] on span "TerraCycle-US02 - Cyber Crunch" at bounding box center [1178, 394] width 172 height 15
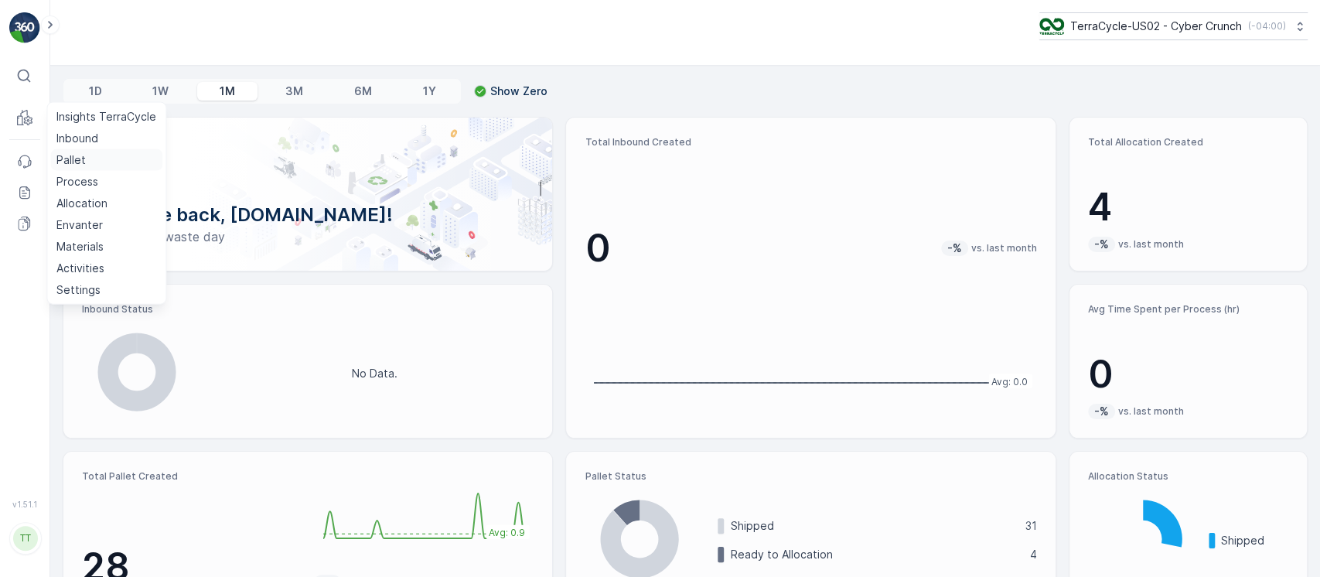
click at [98, 152] on link "Pallet" at bounding box center [106, 160] width 112 height 22
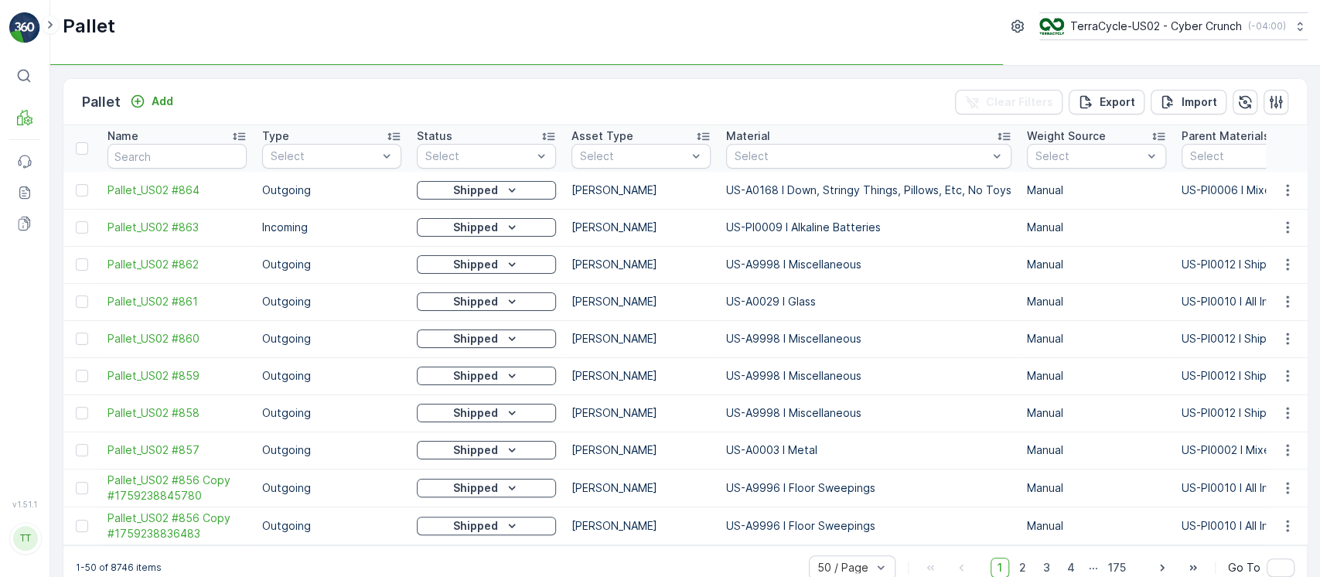
click at [513, 133] on div "Status" at bounding box center [486, 135] width 139 height 15
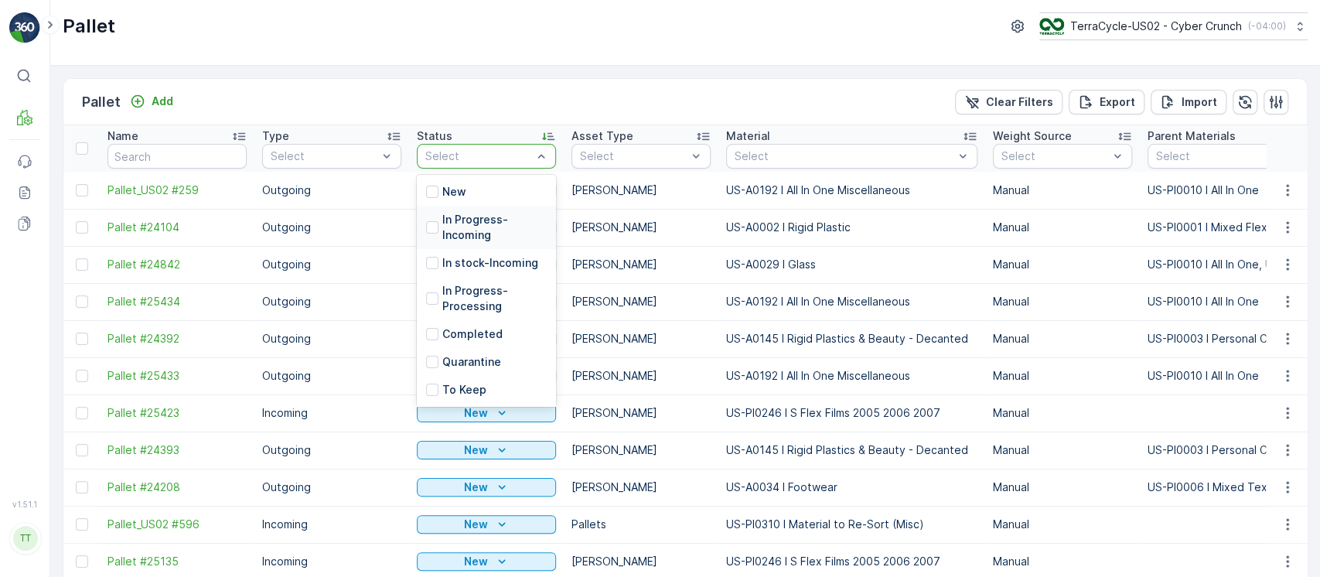
click at [467, 226] on p "In Progress-Incoming" at bounding box center [494, 227] width 104 height 31
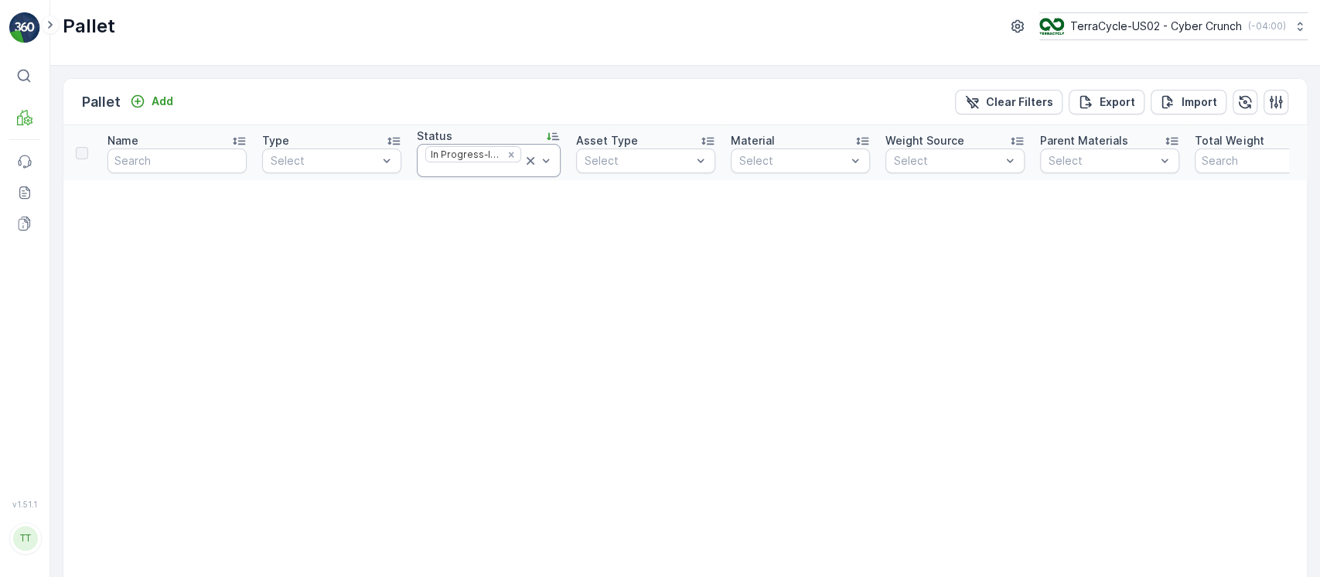
click at [541, 172] on div at bounding box center [538, 161] width 31 height 32
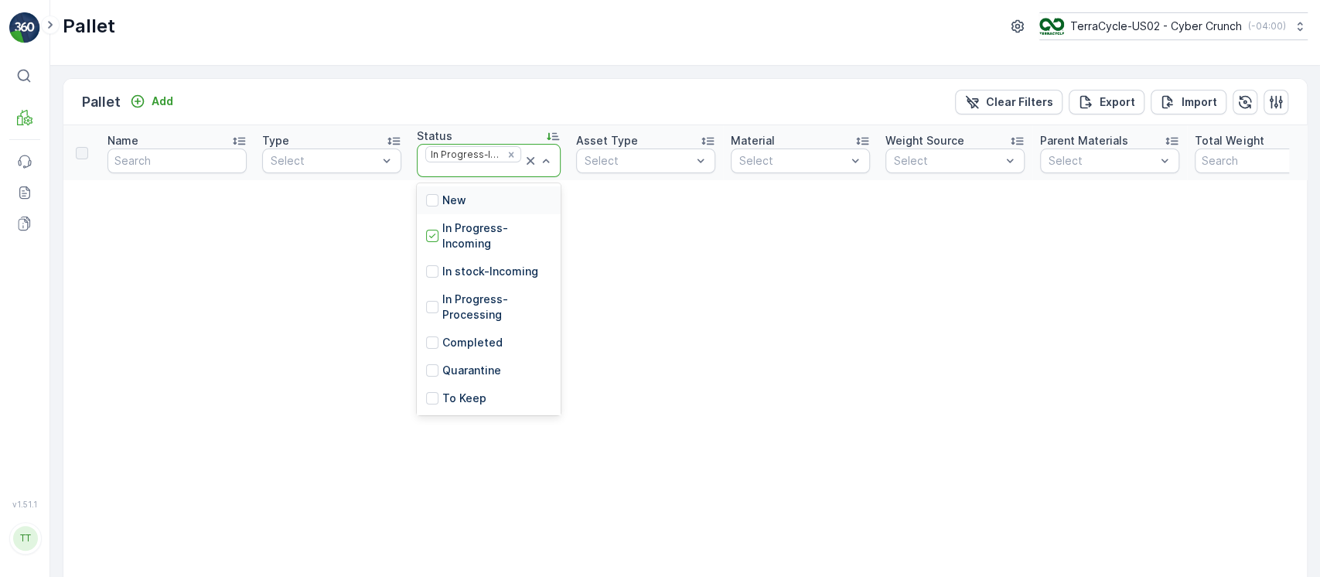
click at [526, 186] on div "New In Progress-Incoming In stock-Incoming In Progress-Processing Completed Qua…" at bounding box center [489, 299] width 144 height 232
click at [526, 191] on div "New" at bounding box center [489, 200] width 144 height 28
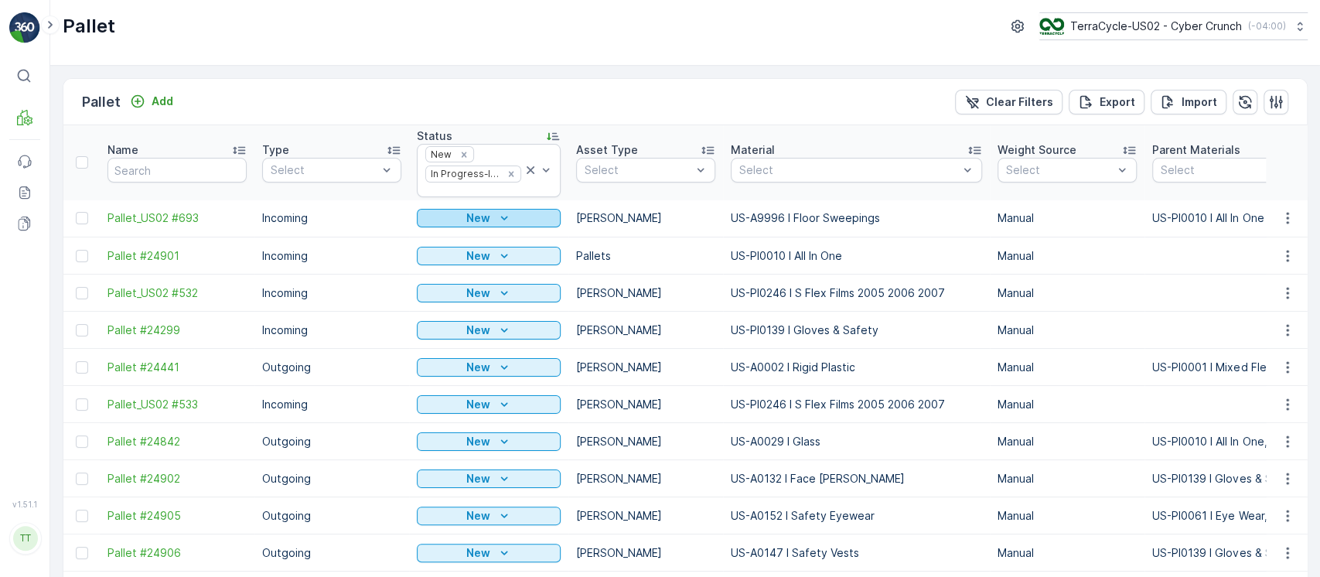
click at [521, 220] on div "New" at bounding box center [488, 217] width 131 height 15
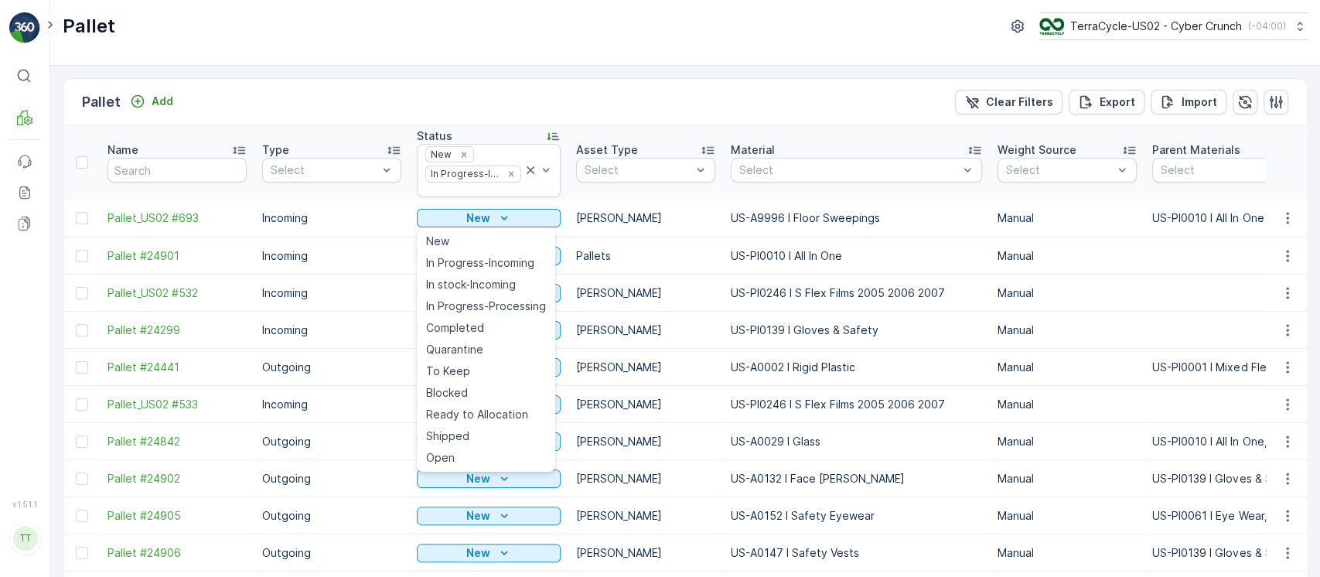
click at [473, 392] on div "Blocked" at bounding box center [486, 393] width 132 height 22
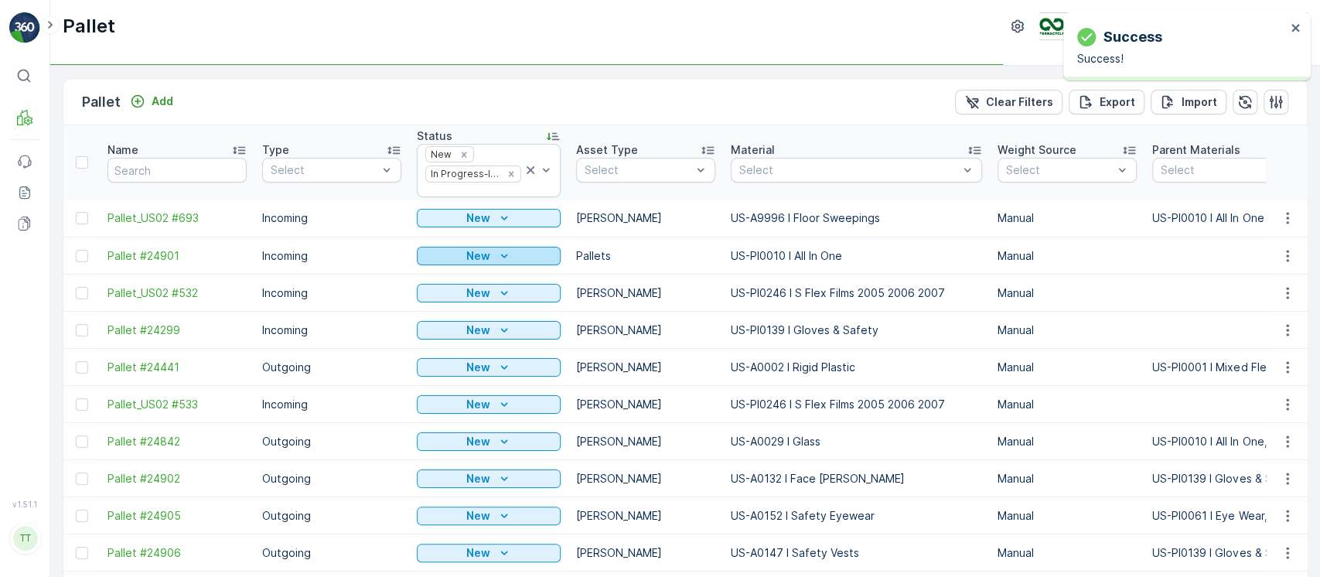
click at [484, 251] on p "New" at bounding box center [478, 255] width 24 height 15
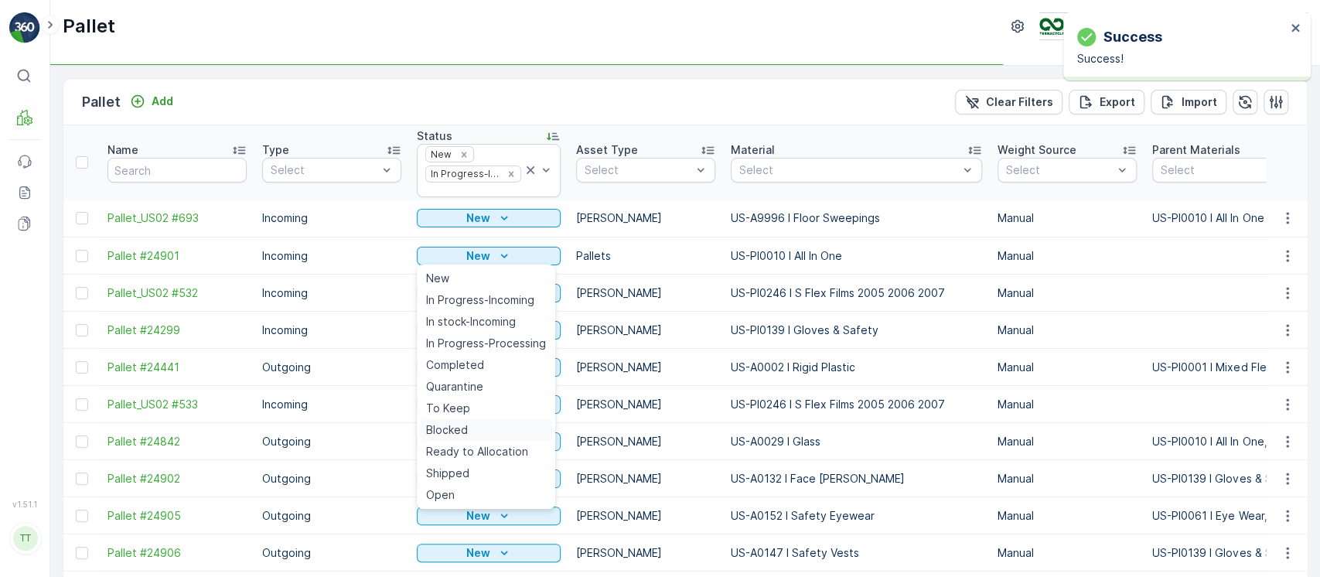
click at [470, 422] on div "Blocked" at bounding box center [486, 430] width 132 height 22
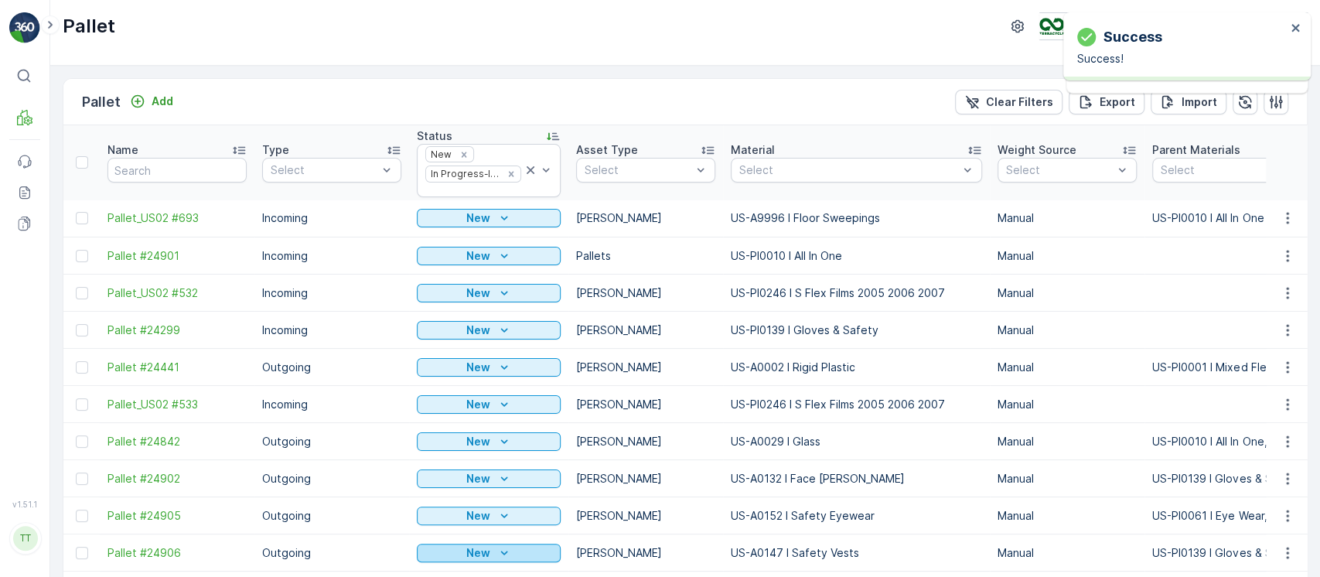
click at [490, 557] on div "New" at bounding box center [488, 552] width 131 height 15
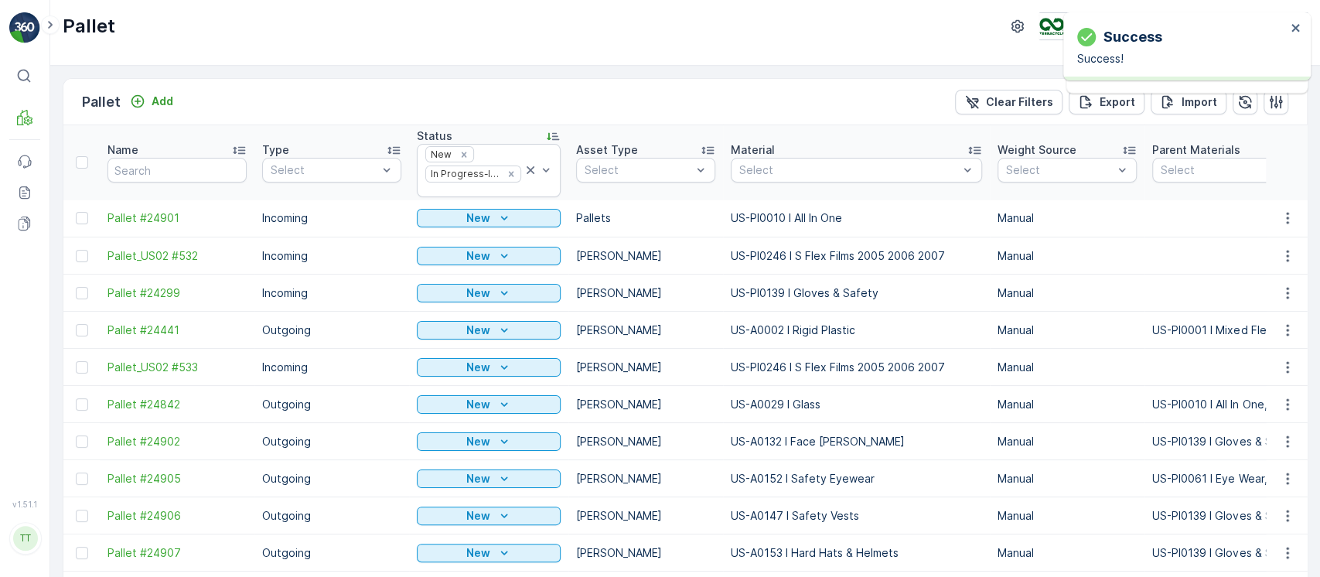
click at [466, 445] on p "New" at bounding box center [478, 441] width 24 height 15
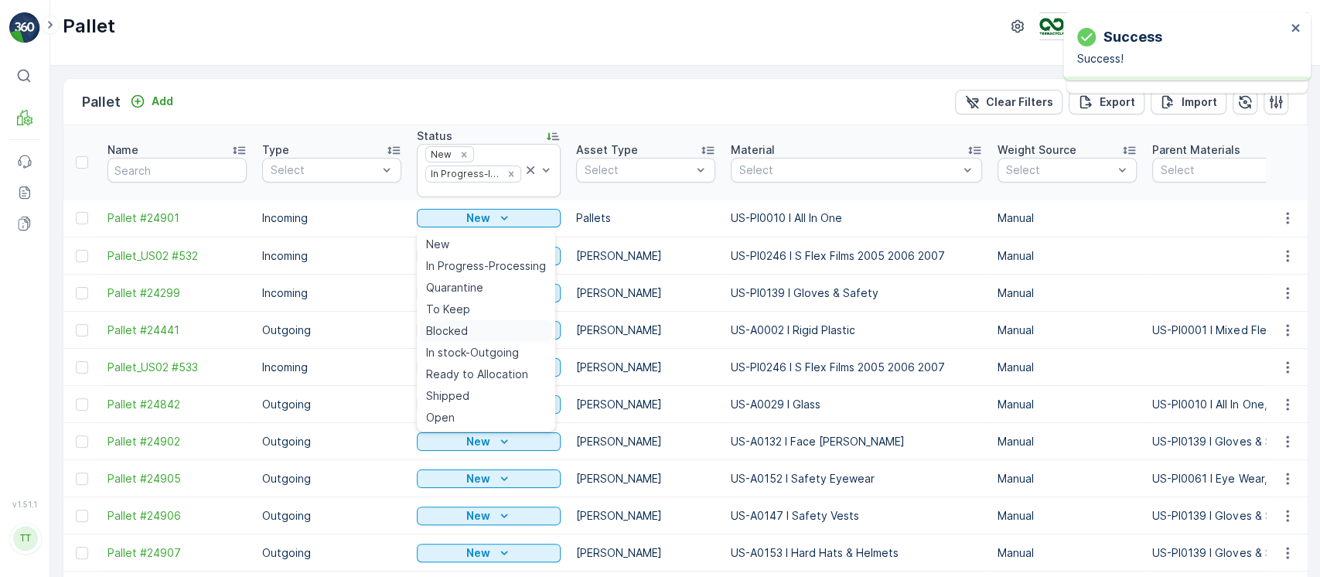
click at [455, 331] on span "Blocked" at bounding box center [447, 330] width 42 height 15
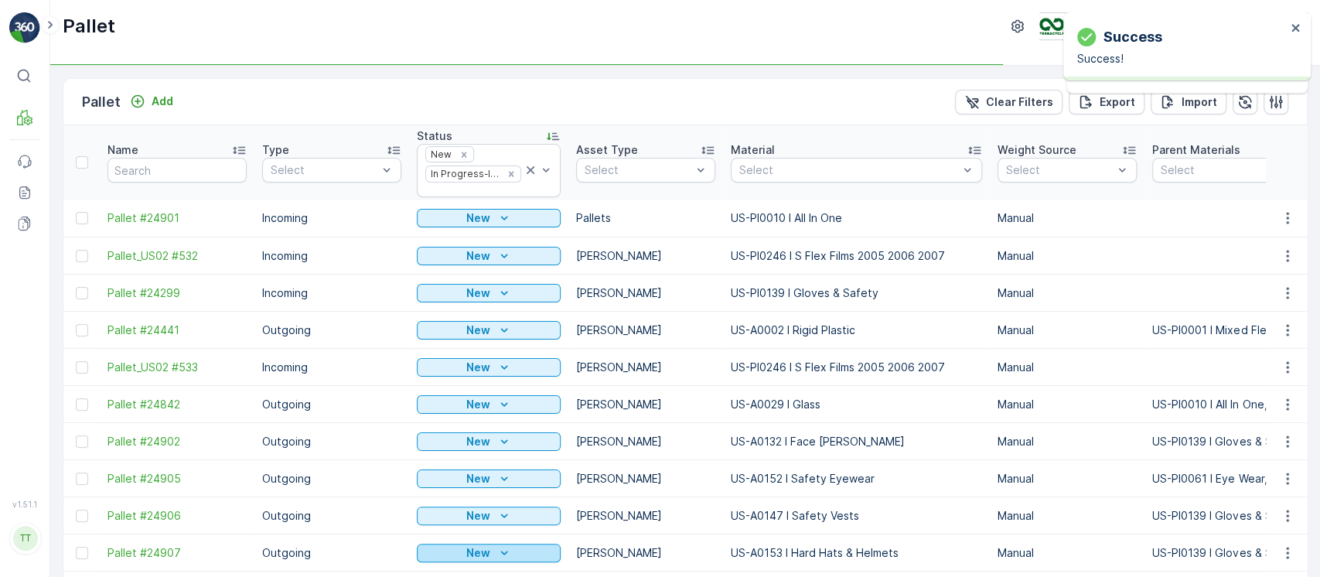
click at [468, 548] on p "New" at bounding box center [478, 552] width 24 height 15
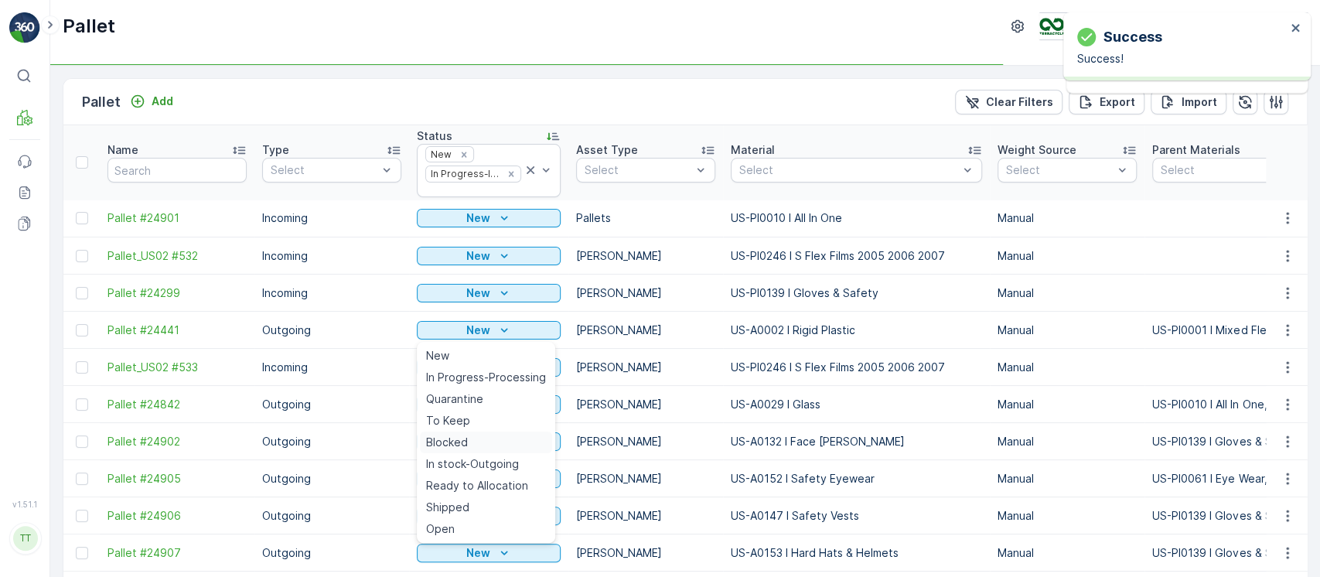
click at [459, 439] on span "Blocked" at bounding box center [447, 442] width 42 height 15
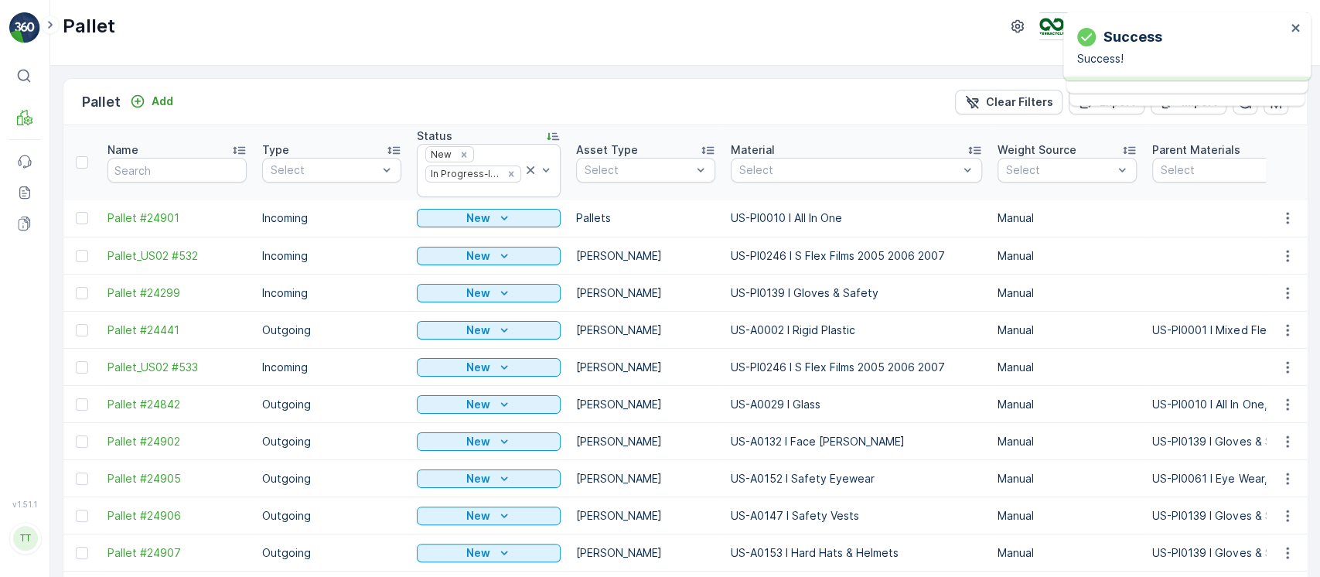
click at [459, 439] on div "New" at bounding box center [488, 441] width 131 height 15
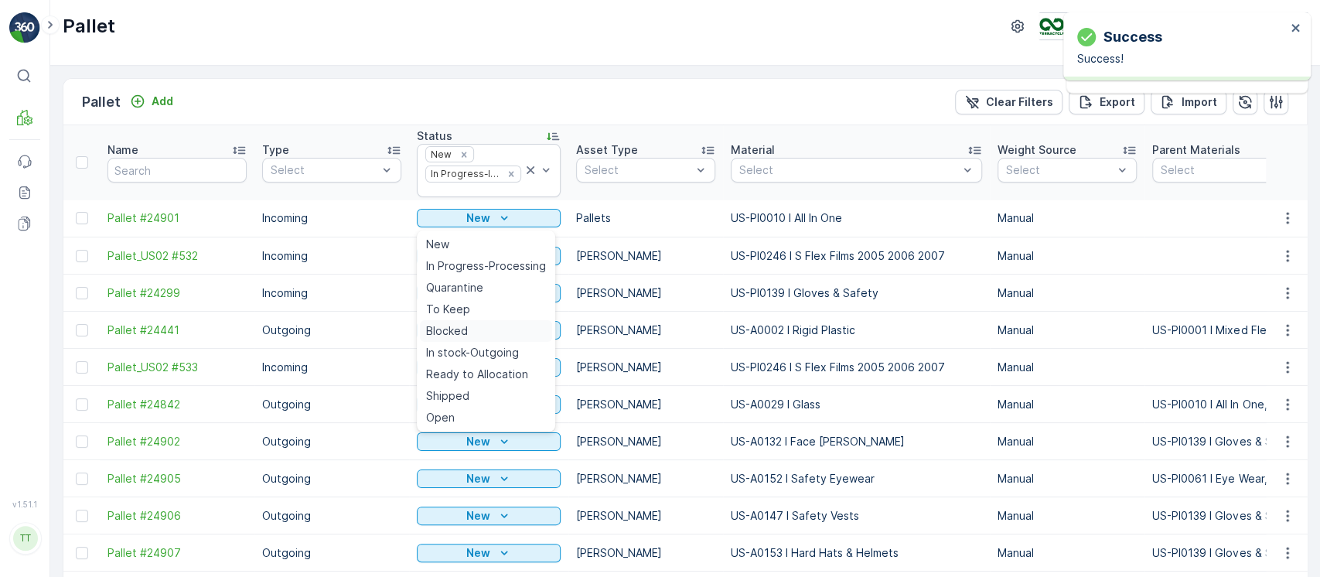
click at [466, 326] on span "Blocked" at bounding box center [447, 330] width 42 height 15
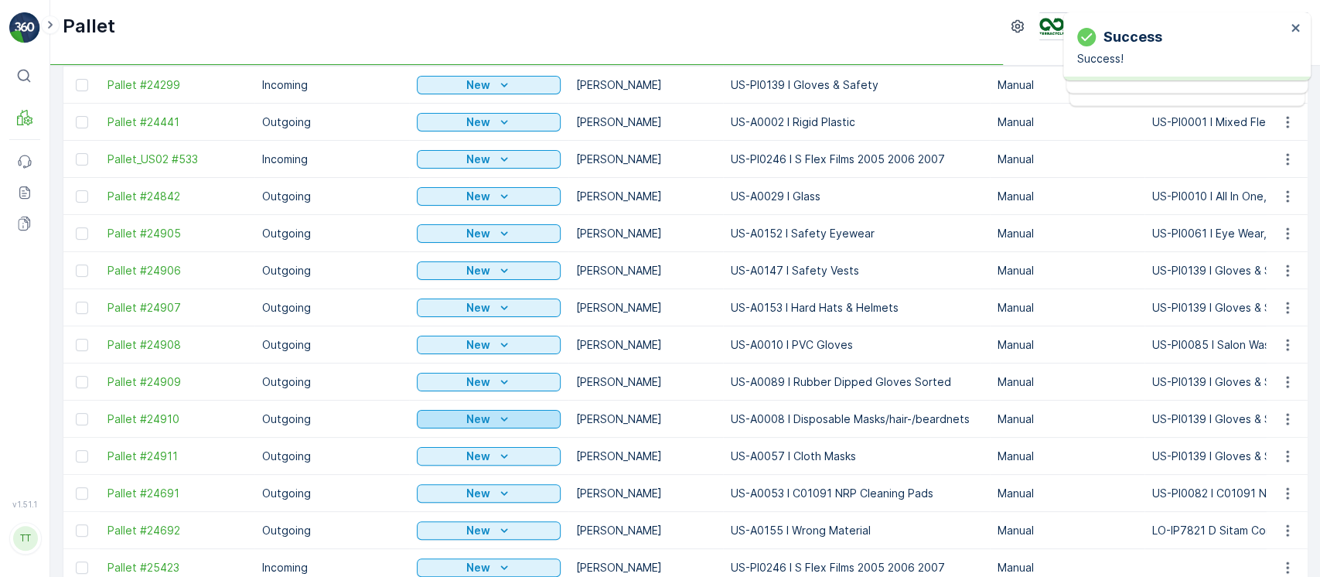
scroll to position [309, 0]
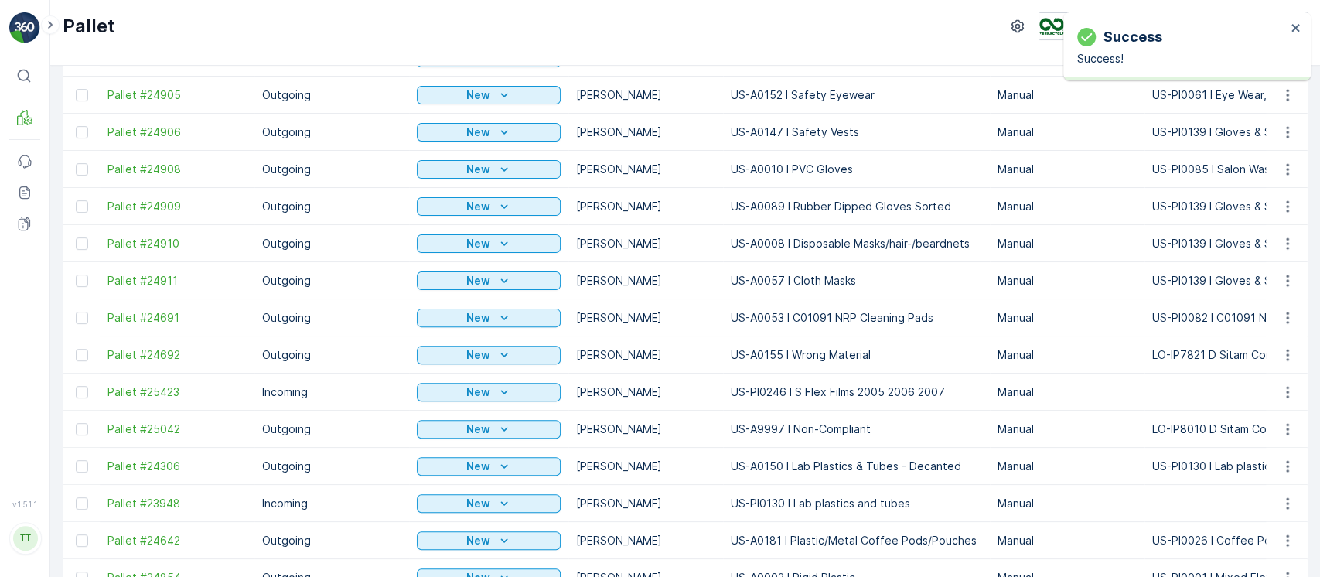
click at [492, 466] on div "New" at bounding box center [488, 466] width 131 height 15
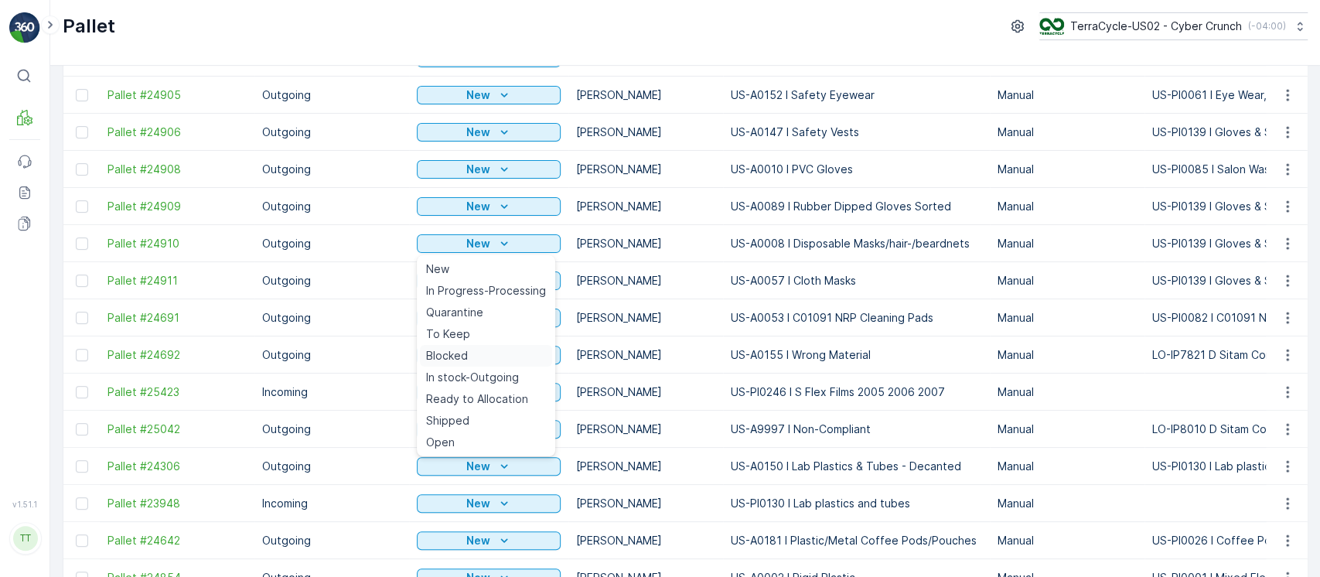
click at [469, 362] on div "Blocked" at bounding box center [486, 356] width 132 height 22
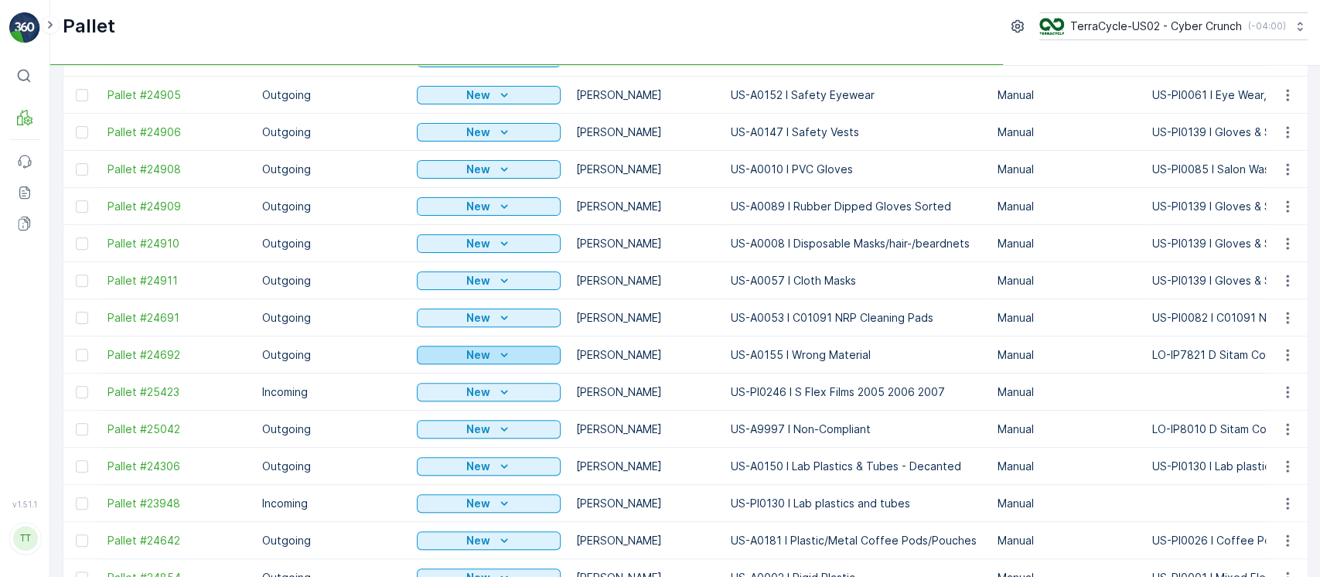
click at [469, 350] on p "New" at bounding box center [478, 354] width 24 height 15
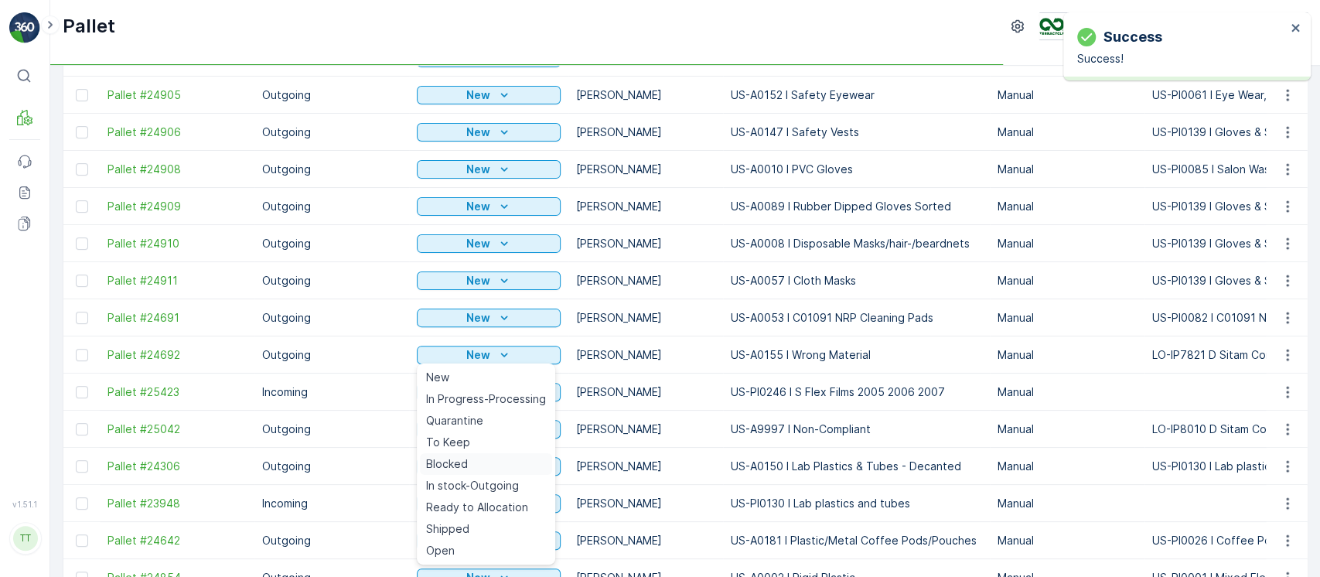
click at [475, 465] on div "Blocked" at bounding box center [486, 464] width 132 height 22
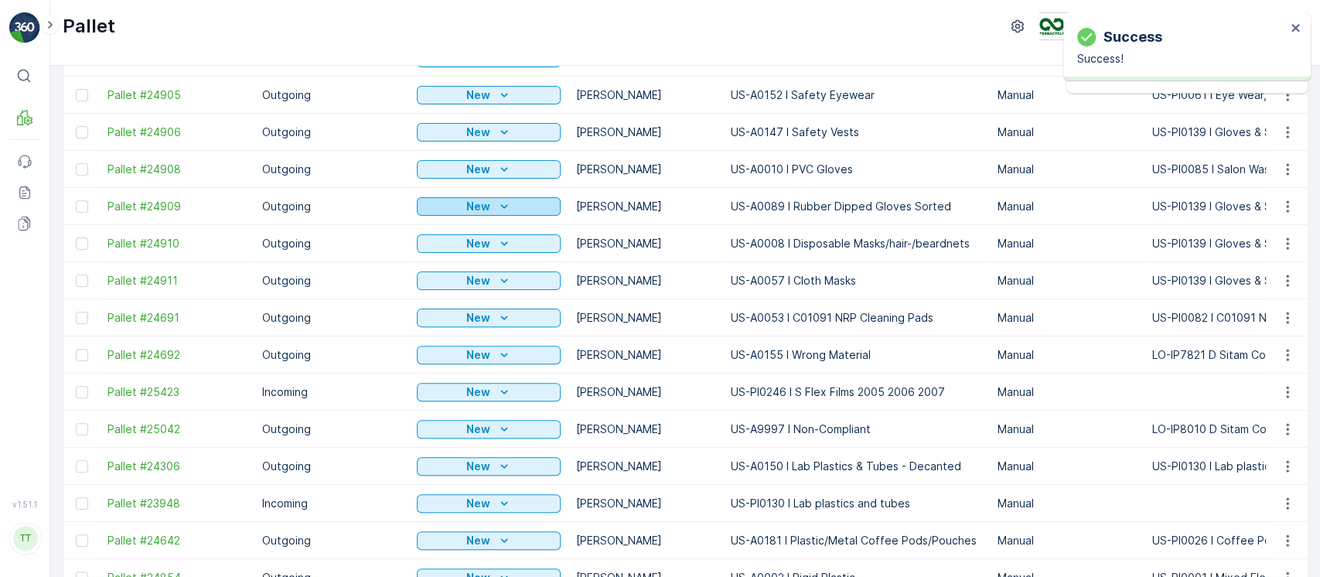
click at [486, 203] on p "New" at bounding box center [478, 206] width 24 height 15
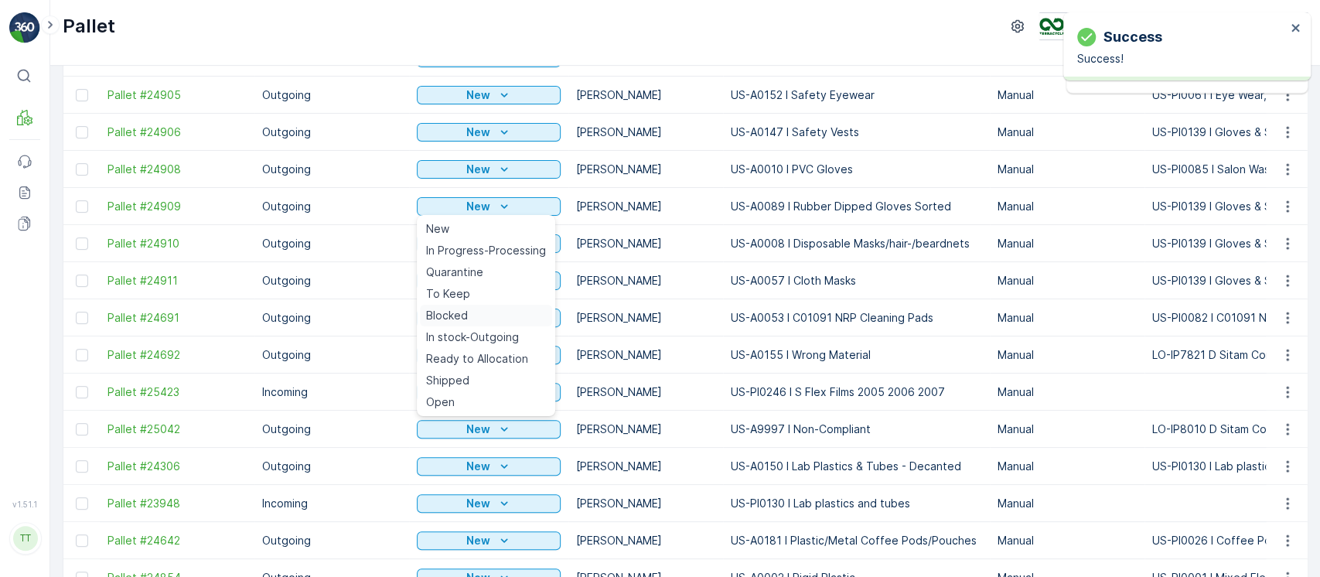
click at [483, 319] on div "Blocked" at bounding box center [486, 316] width 132 height 22
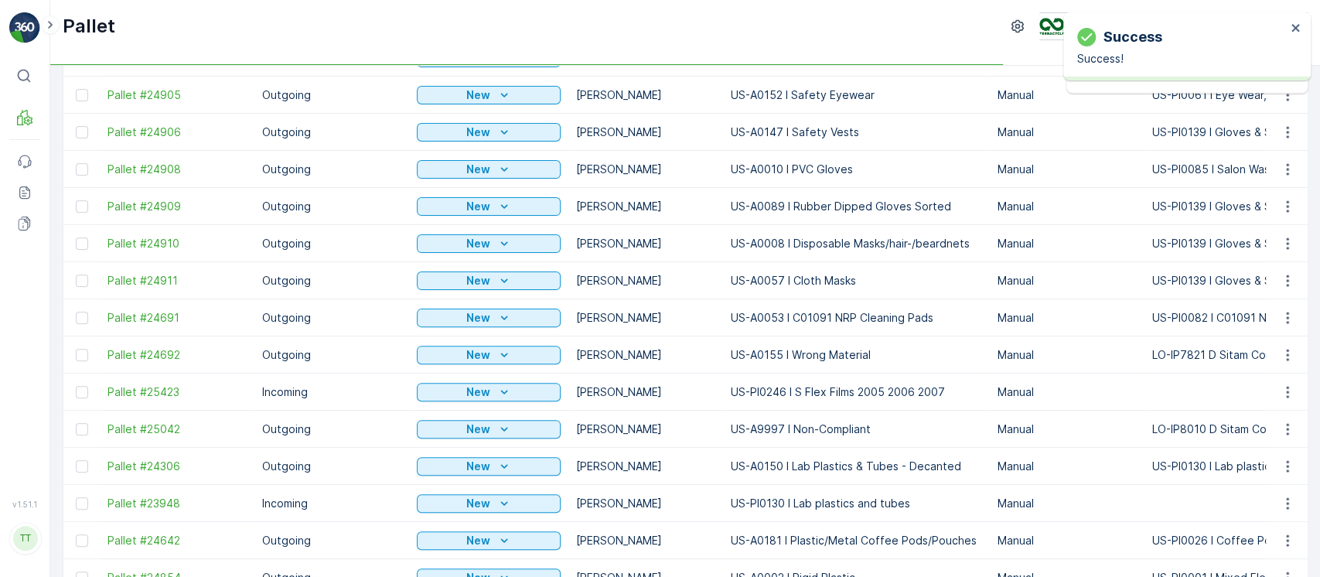
click at [500, 144] on td "New" at bounding box center [488, 132] width 159 height 37
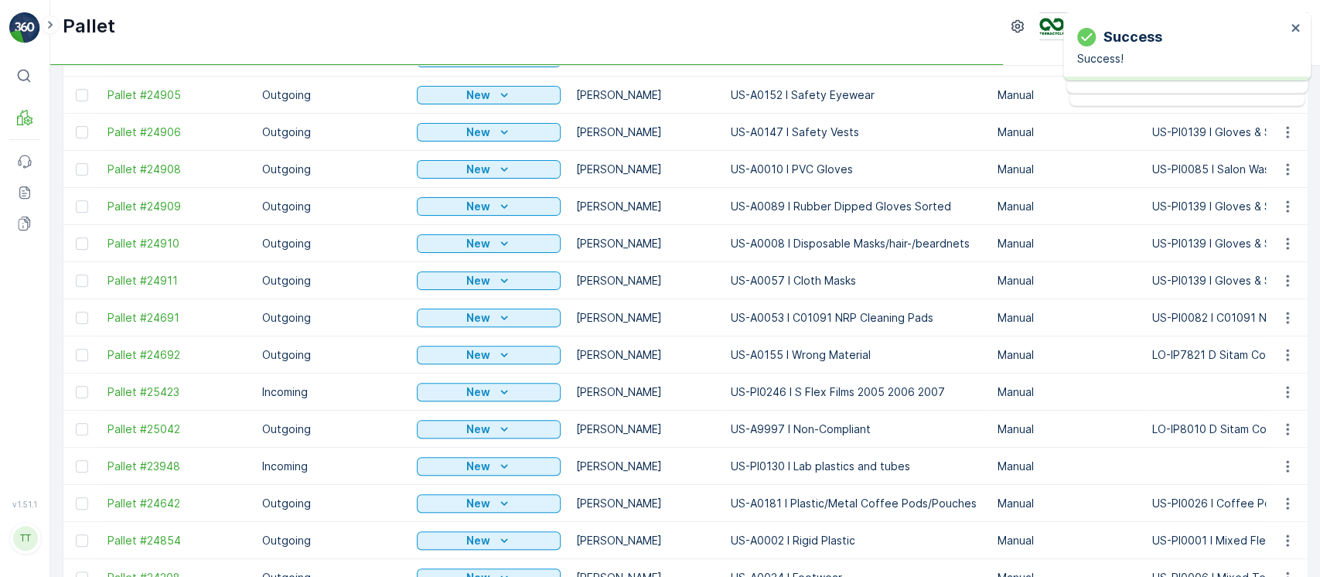
click at [500, 138] on icon "New" at bounding box center [504, 132] width 15 height 15
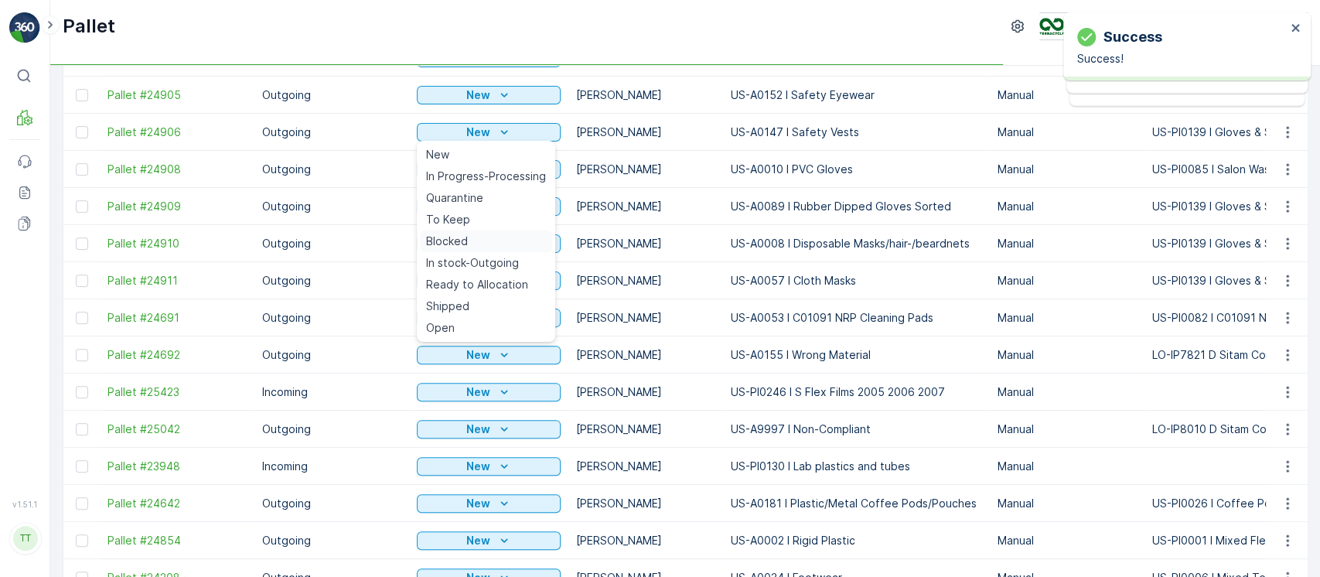
click at [482, 232] on div "Blocked" at bounding box center [486, 241] width 132 height 22
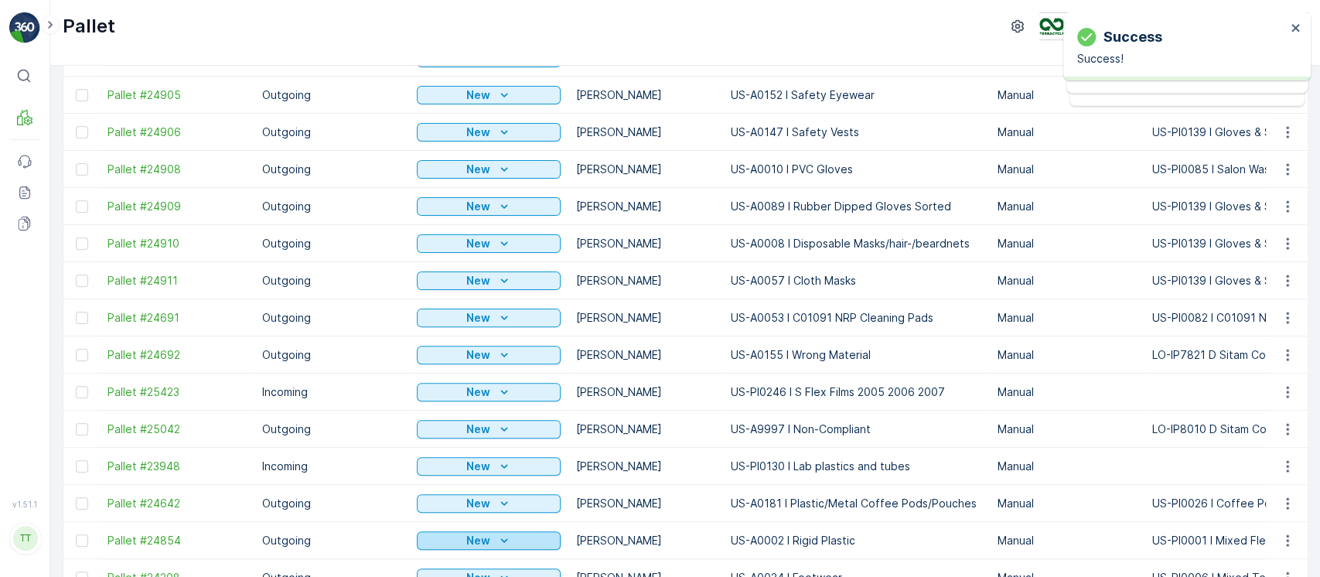
click at [466, 542] on p "New" at bounding box center [478, 540] width 24 height 15
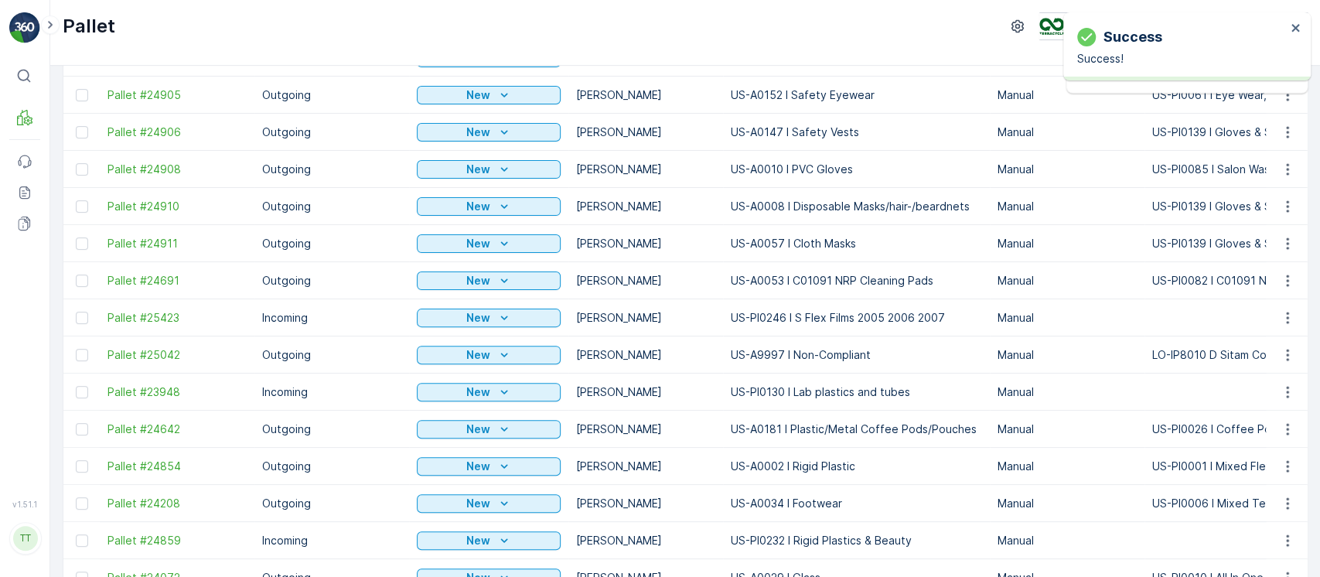
click at [466, 433] on p "New" at bounding box center [478, 429] width 24 height 15
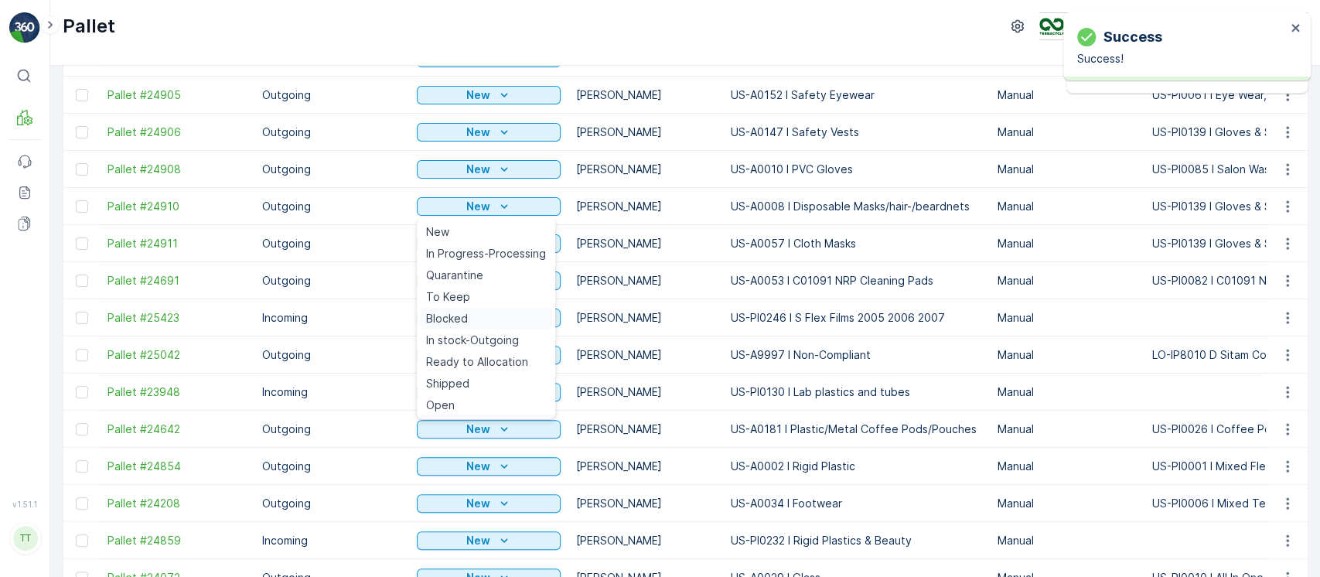
click at [466, 327] on div "Blocked" at bounding box center [486, 319] width 132 height 22
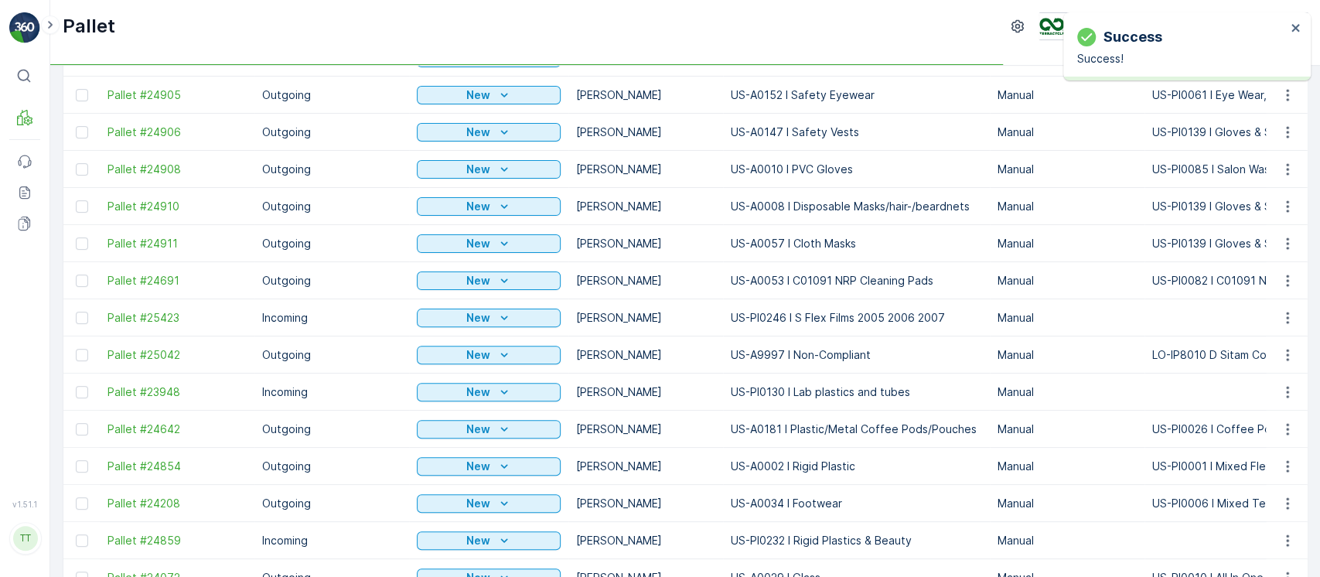
click at [466, 327] on td "New" at bounding box center [488, 317] width 159 height 37
click at [466, 320] on p "New" at bounding box center [478, 317] width 24 height 15
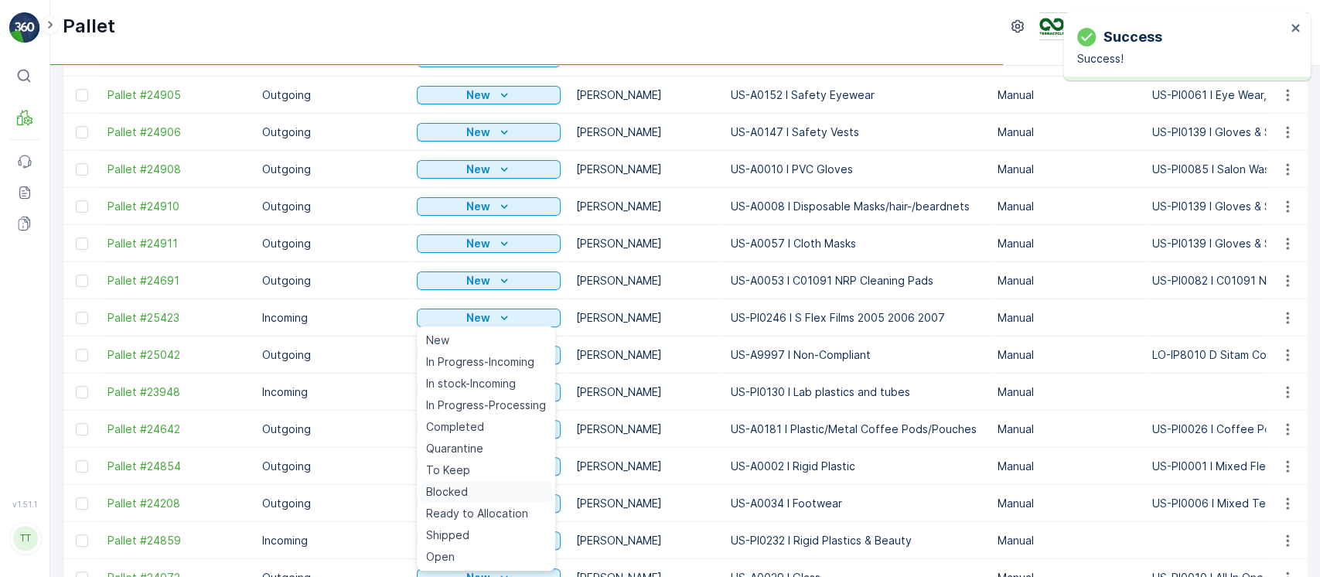
click at [461, 487] on span "Blocked" at bounding box center [447, 491] width 42 height 15
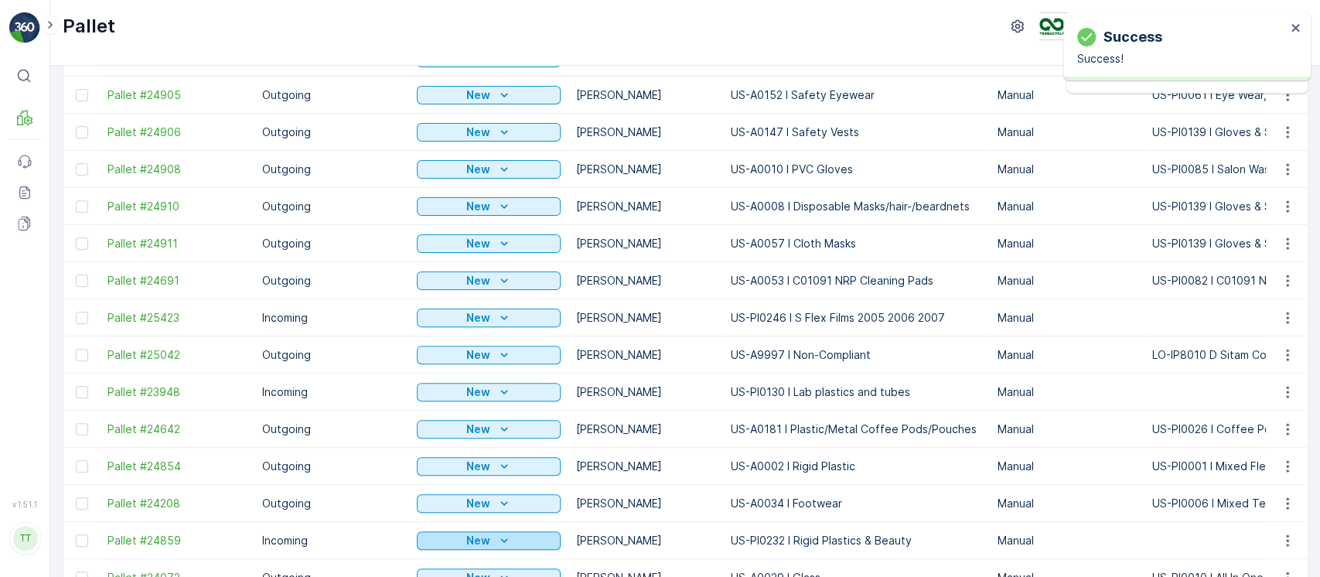
click at [472, 545] on p "New" at bounding box center [478, 540] width 24 height 15
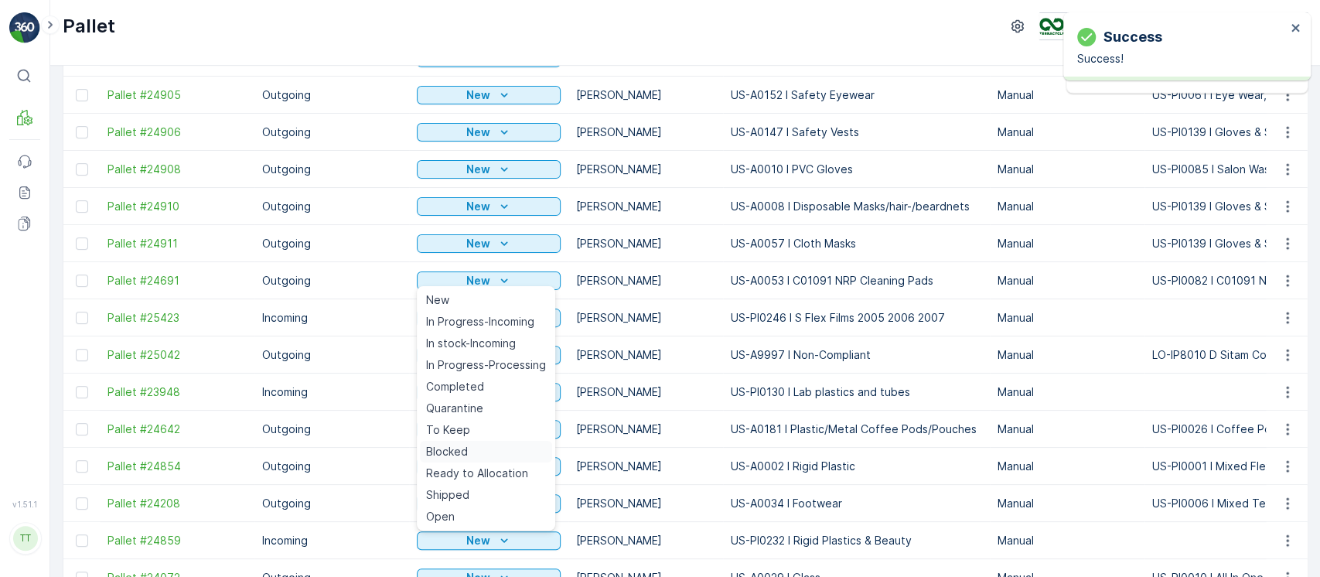
click at [477, 453] on div "Blocked" at bounding box center [486, 452] width 132 height 22
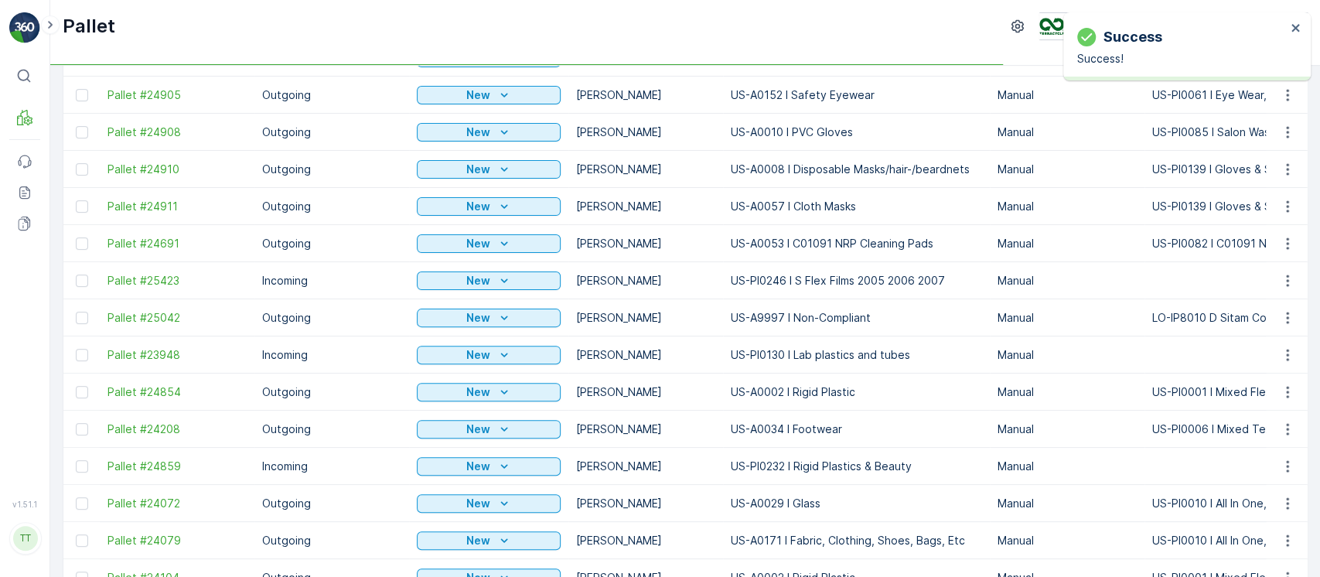
click at [488, 92] on div "New" at bounding box center [488, 94] width 131 height 15
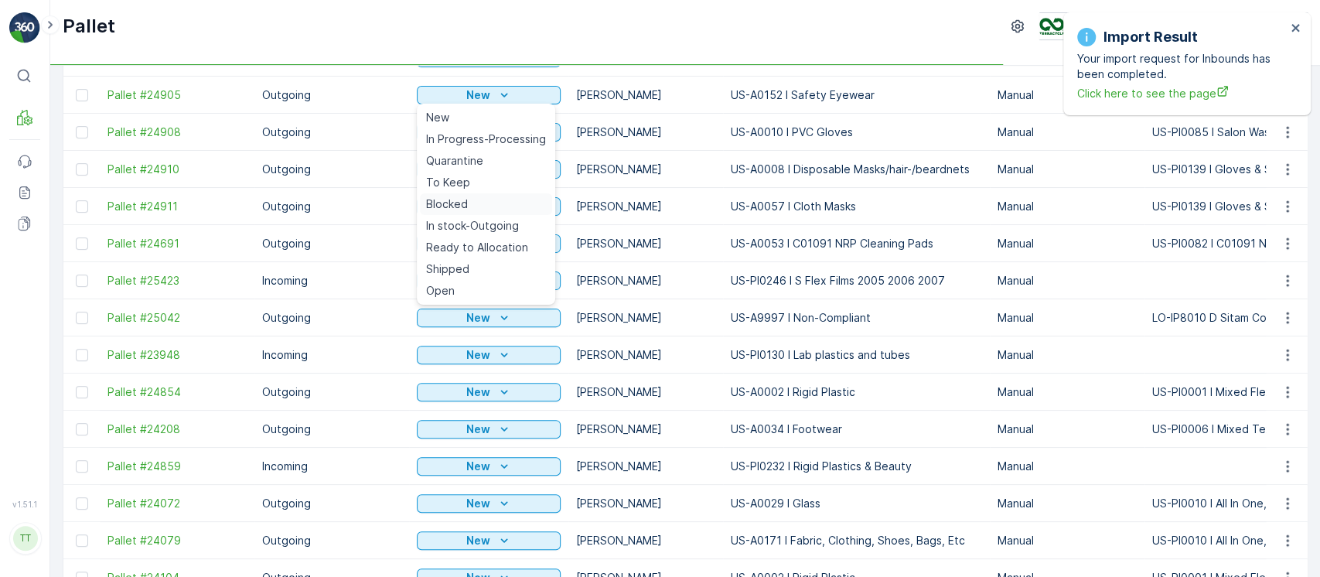
click at [465, 207] on span "Blocked" at bounding box center [447, 203] width 42 height 15
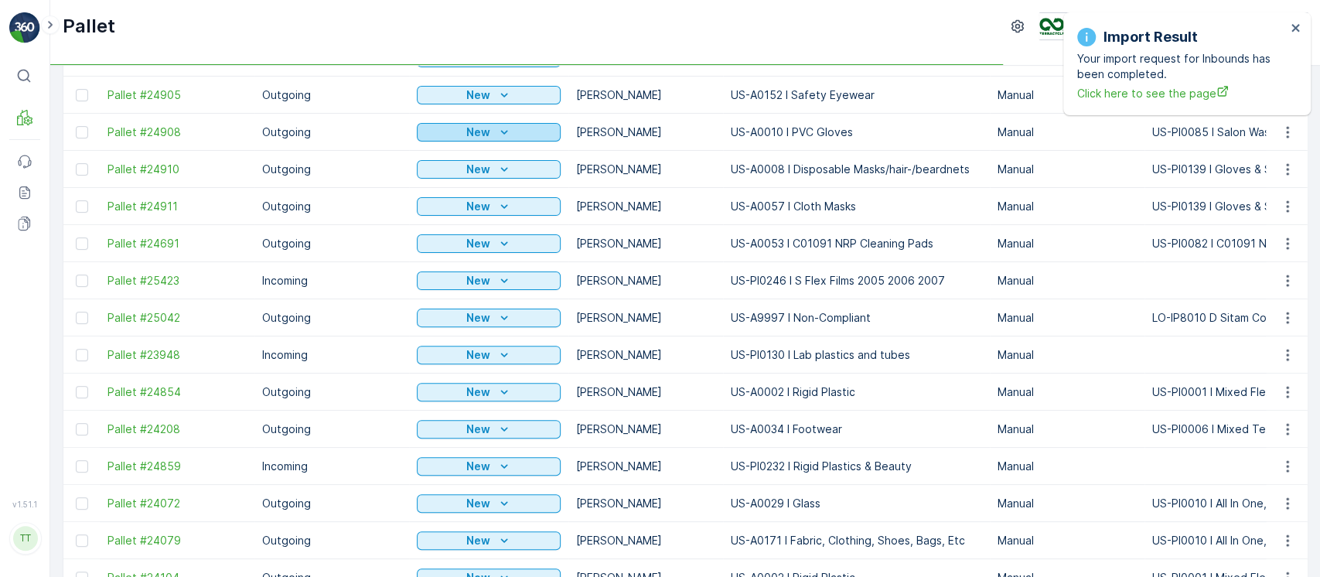
click at [477, 133] on p "New" at bounding box center [478, 132] width 24 height 15
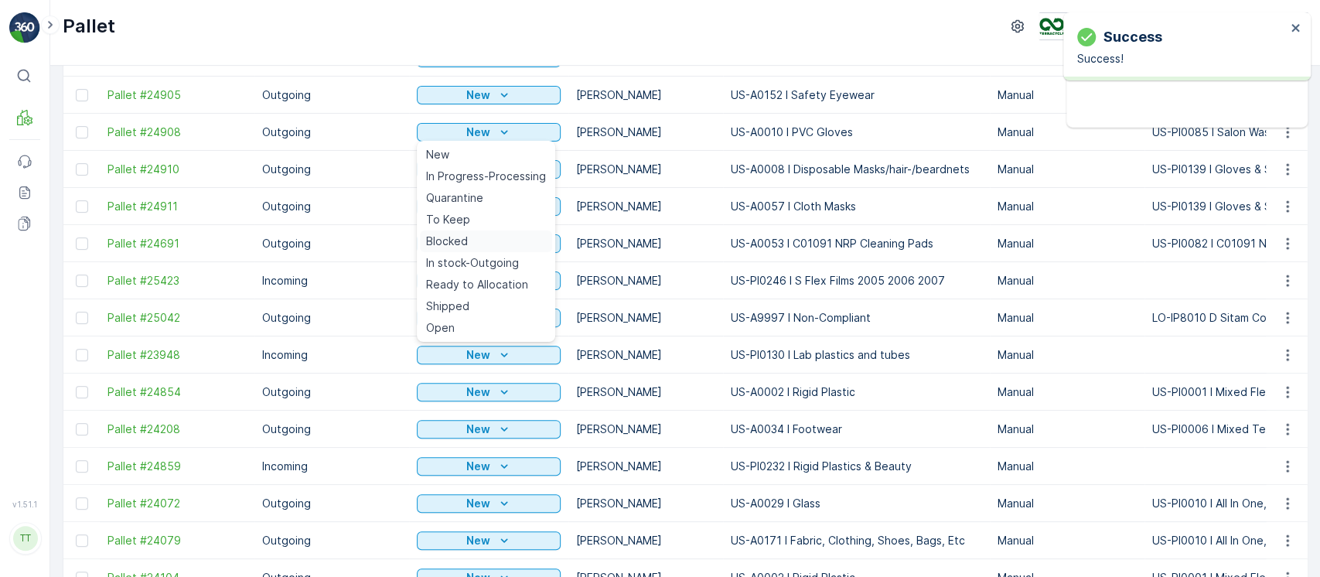
click at [475, 239] on div "Blocked" at bounding box center [486, 241] width 132 height 22
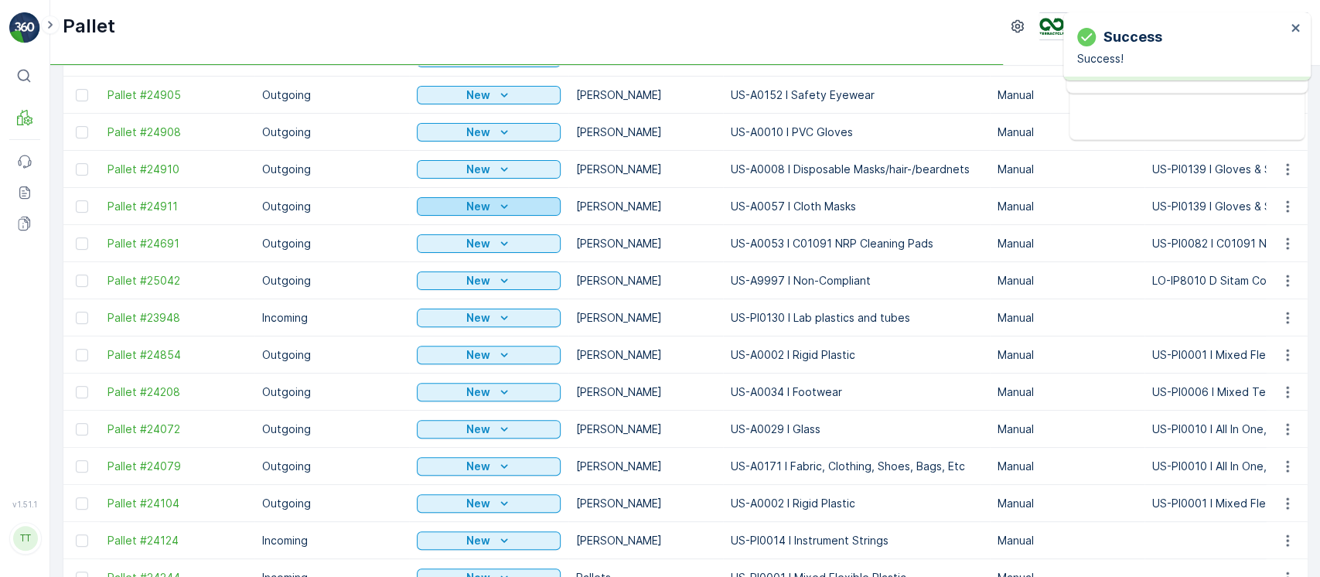
click at [481, 207] on p "New" at bounding box center [478, 206] width 24 height 15
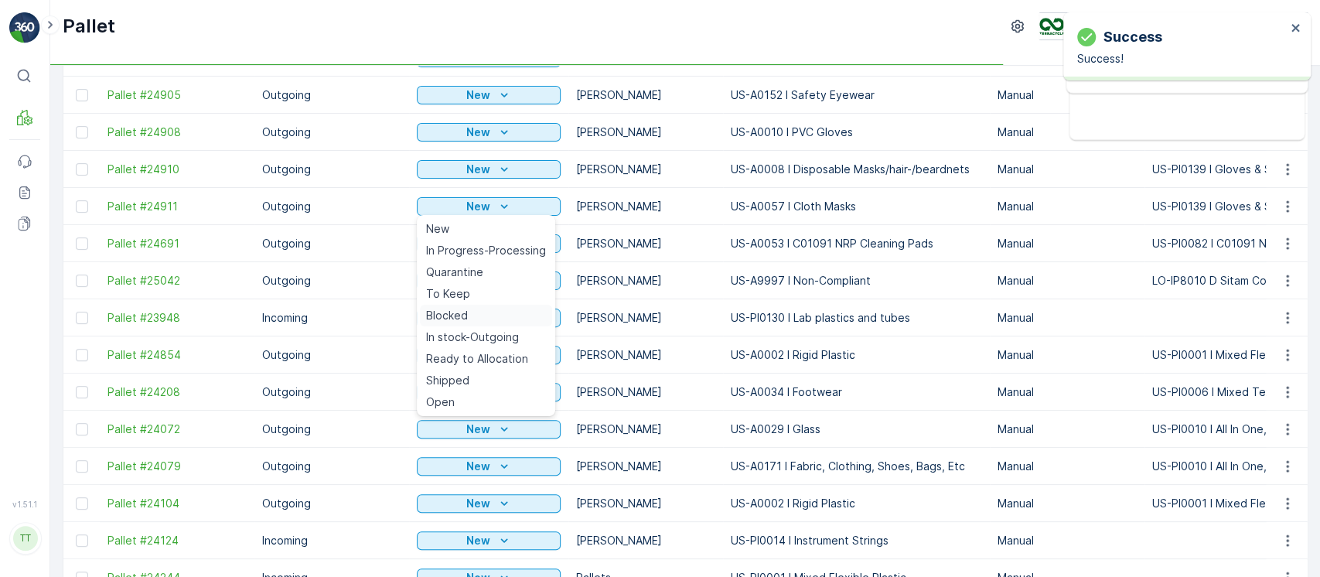
click at [468, 310] on div "Blocked" at bounding box center [486, 316] width 132 height 22
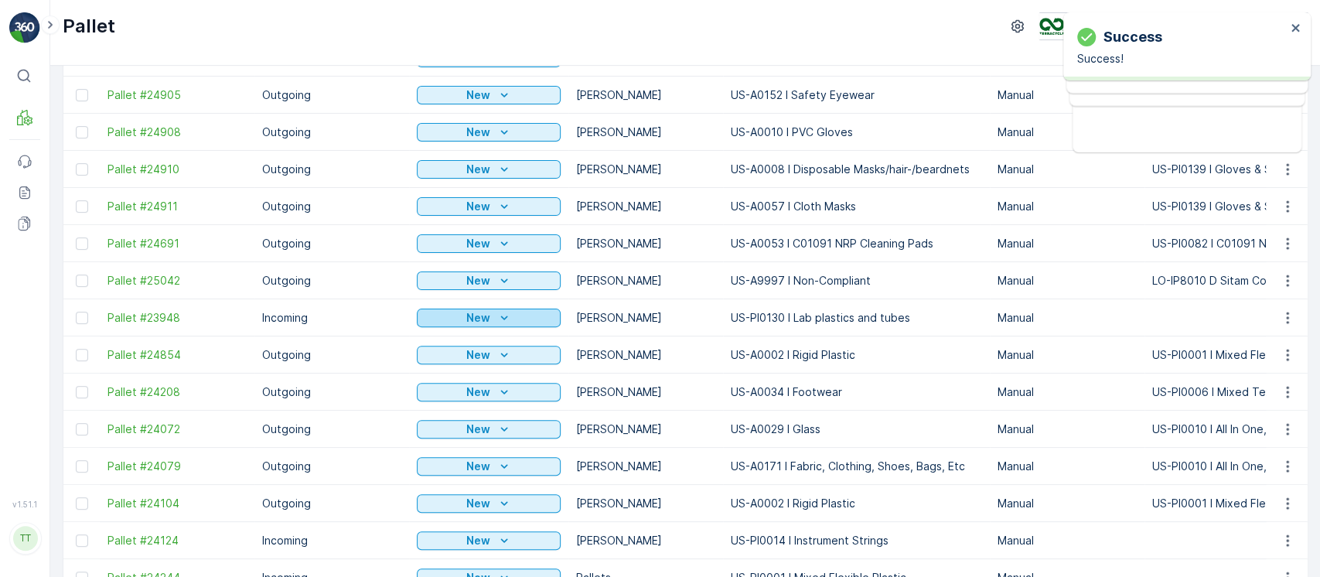
click at [480, 315] on p "New" at bounding box center [478, 317] width 24 height 15
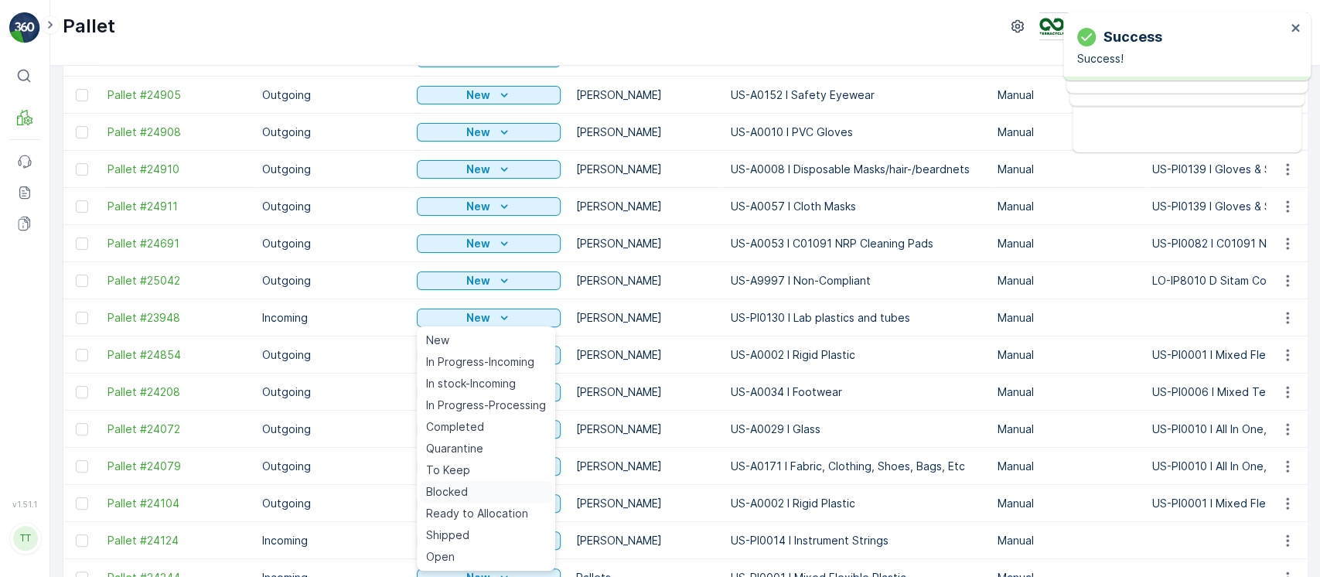
click at [459, 496] on span "Blocked" at bounding box center [447, 491] width 42 height 15
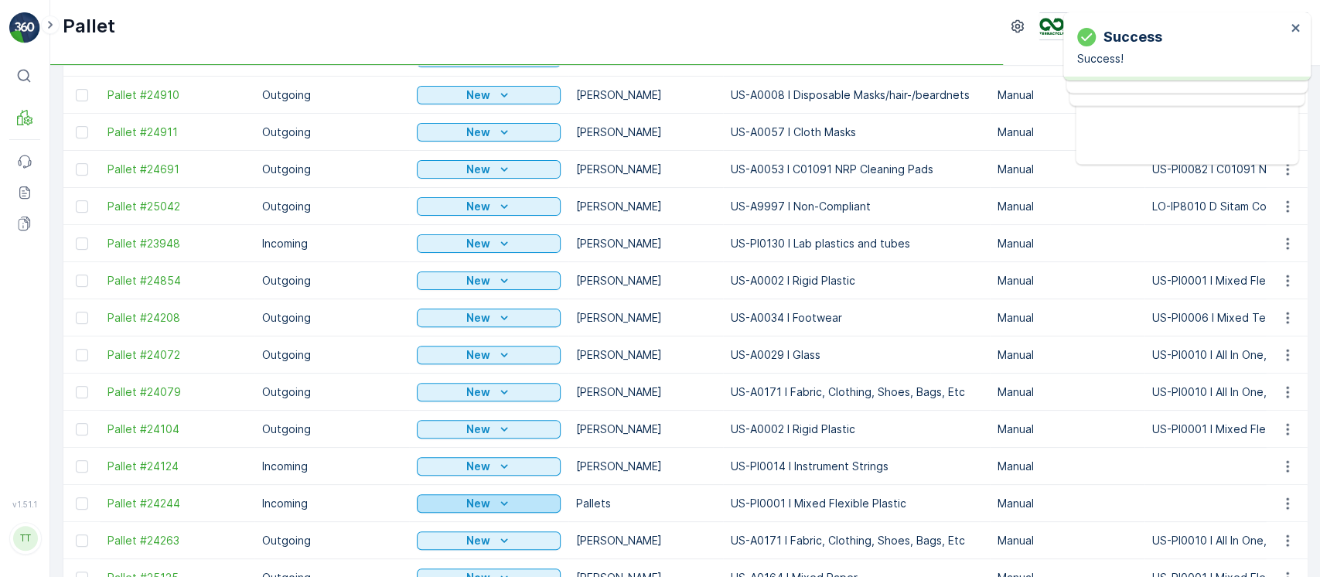
click at [459, 503] on div "New" at bounding box center [488, 503] width 131 height 15
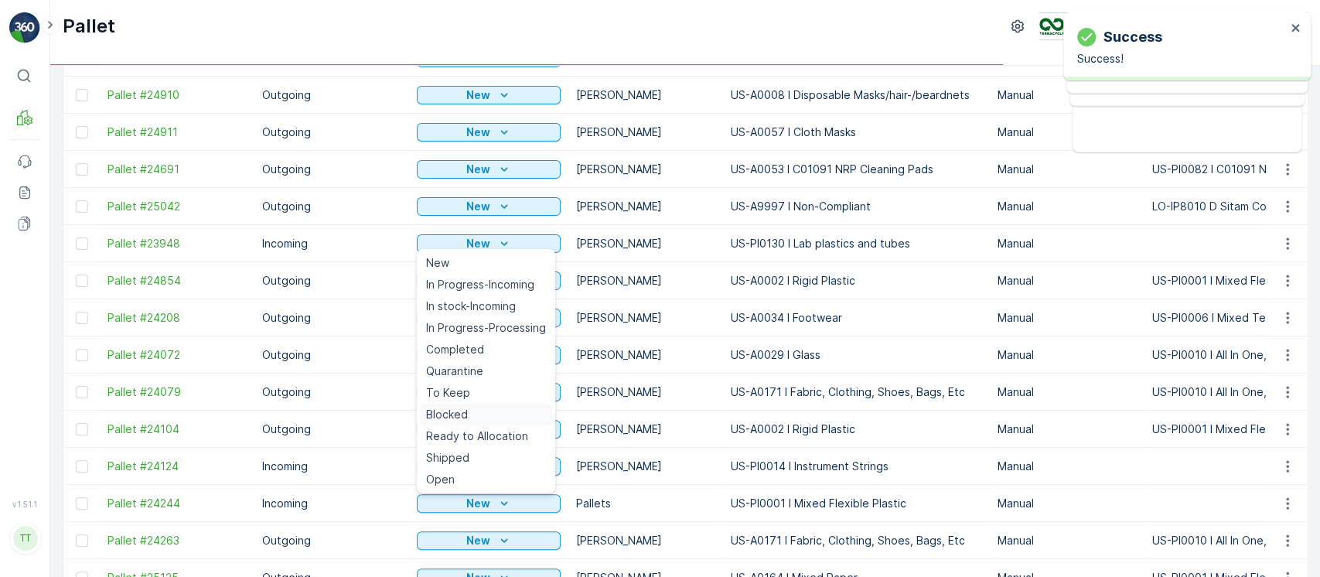
click at [459, 407] on span "Blocked" at bounding box center [447, 414] width 42 height 15
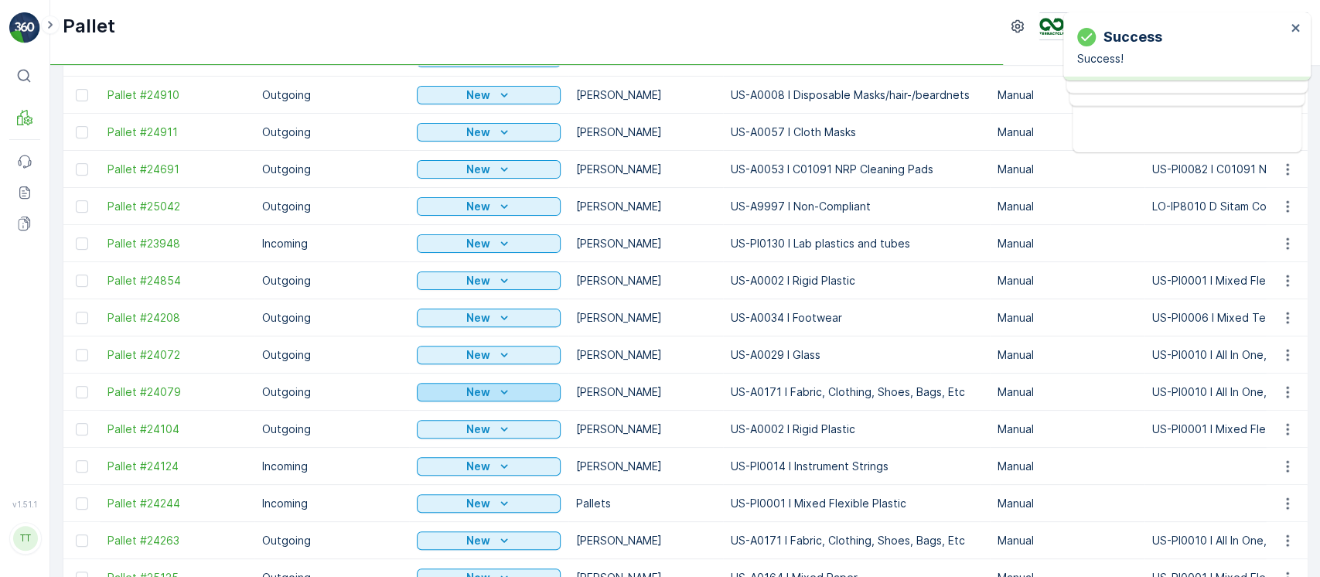
click at [476, 385] on p "New" at bounding box center [478, 391] width 24 height 15
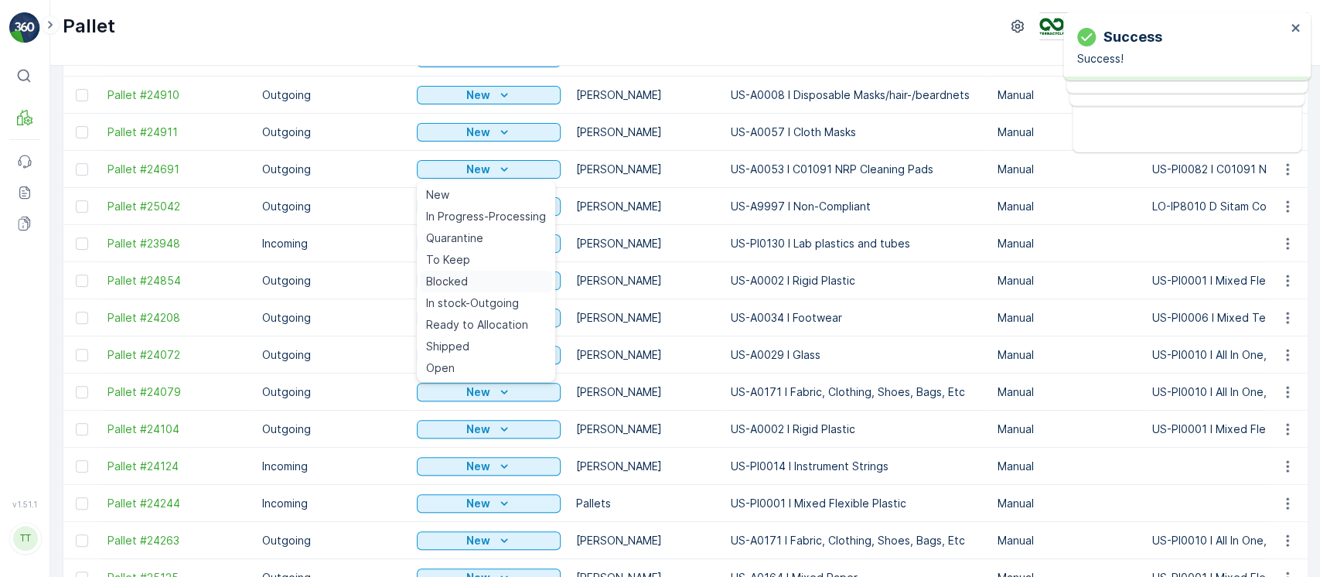
click at [470, 282] on div "Blocked" at bounding box center [486, 282] width 132 height 22
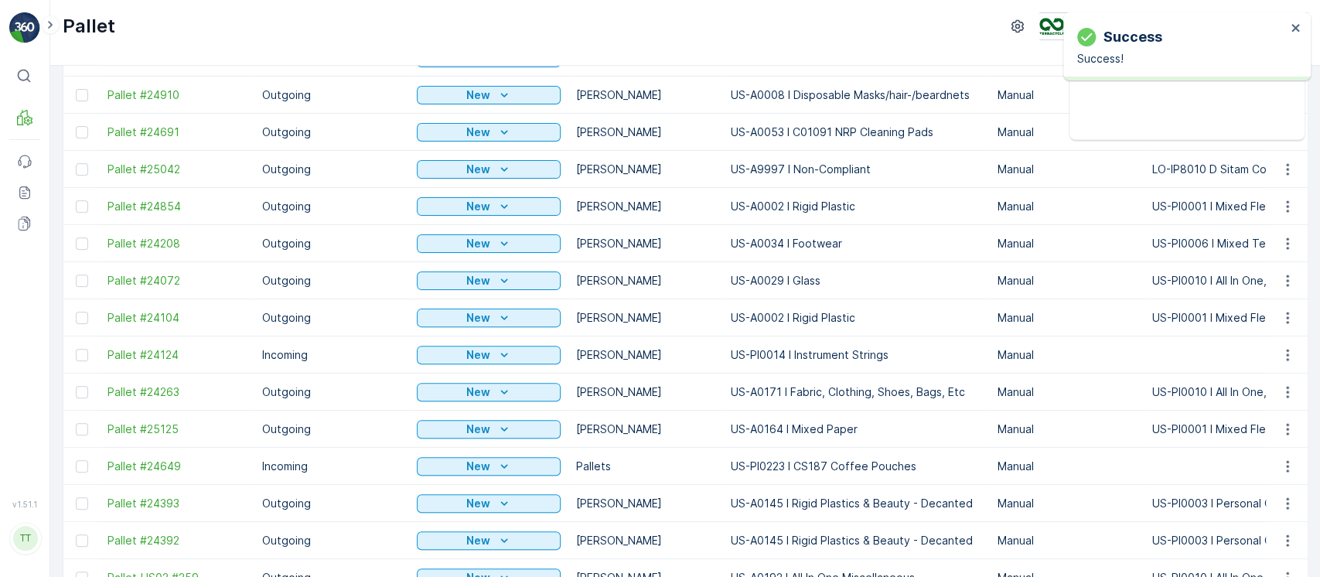
click at [490, 173] on div "New" at bounding box center [488, 169] width 131 height 15
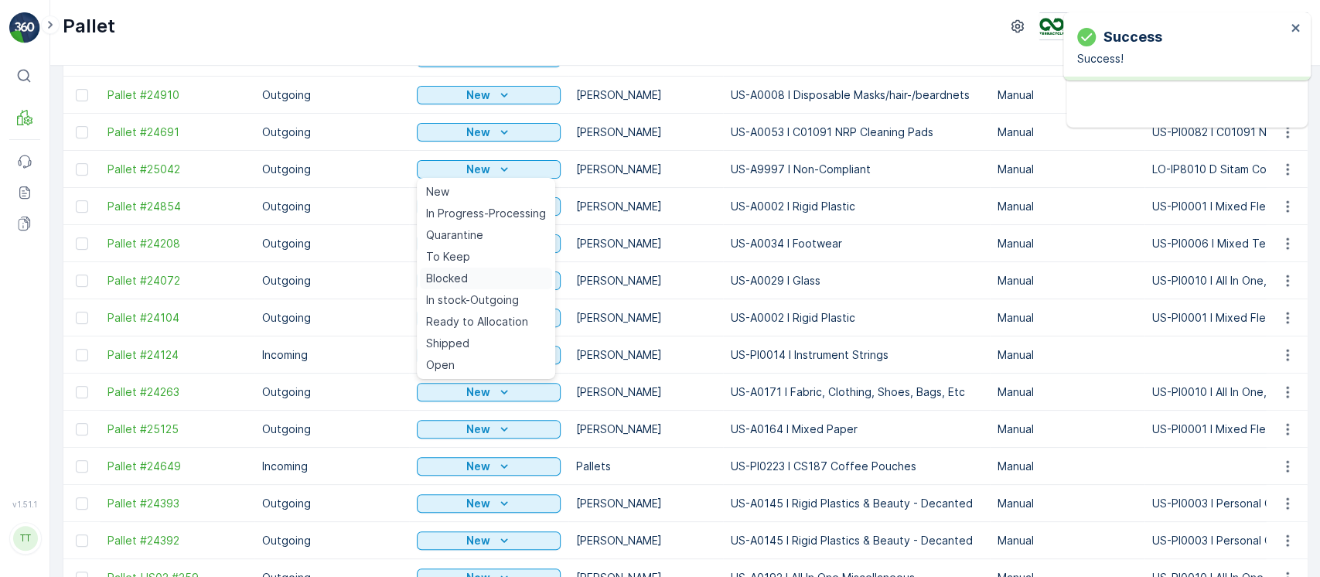
click at [468, 279] on div "Blocked" at bounding box center [486, 279] width 132 height 22
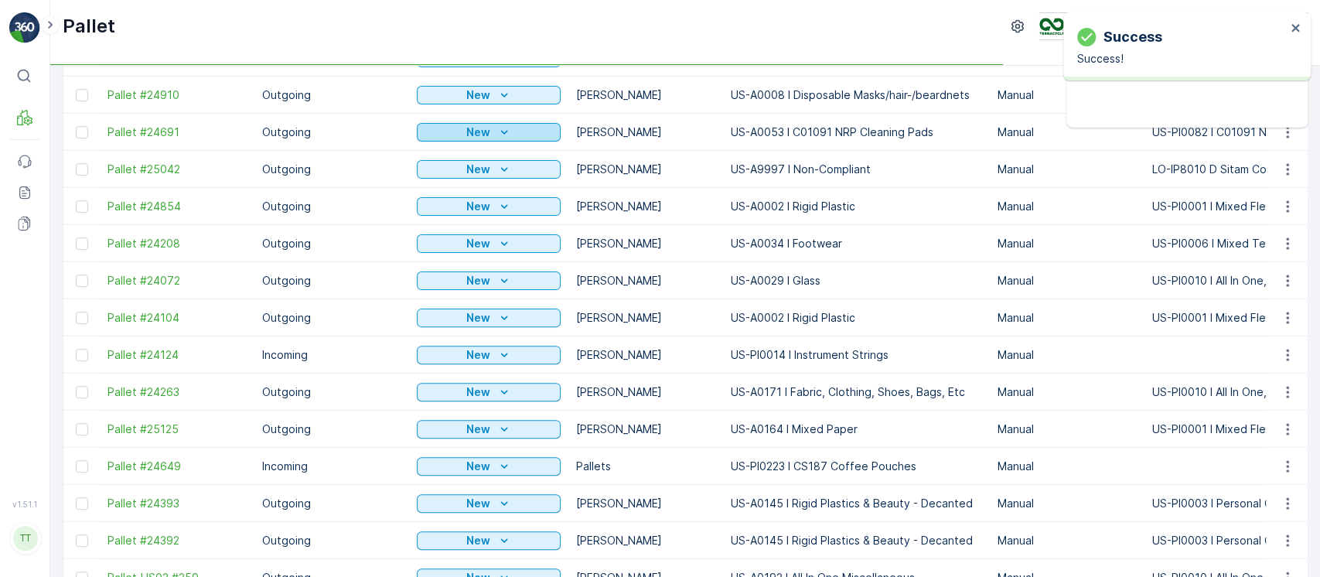
click at [485, 128] on p "New" at bounding box center [478, 132] width 24 height 15
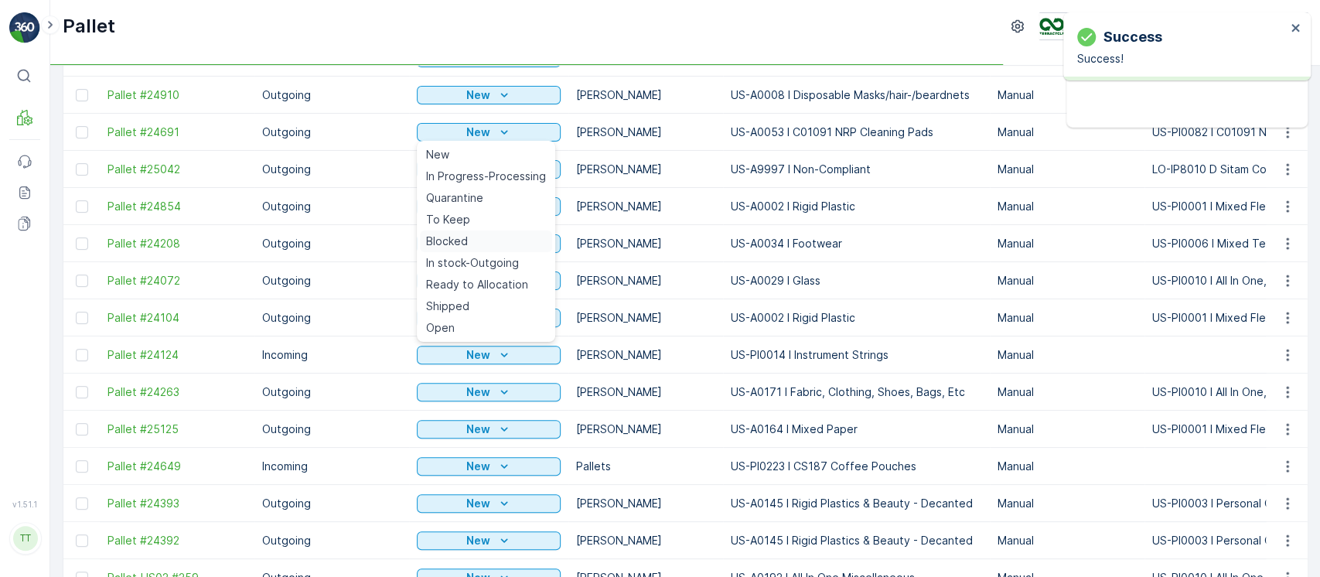
click at [467, 237] on div "Blocked" at bounding box center [486, 241] width 132 height 22
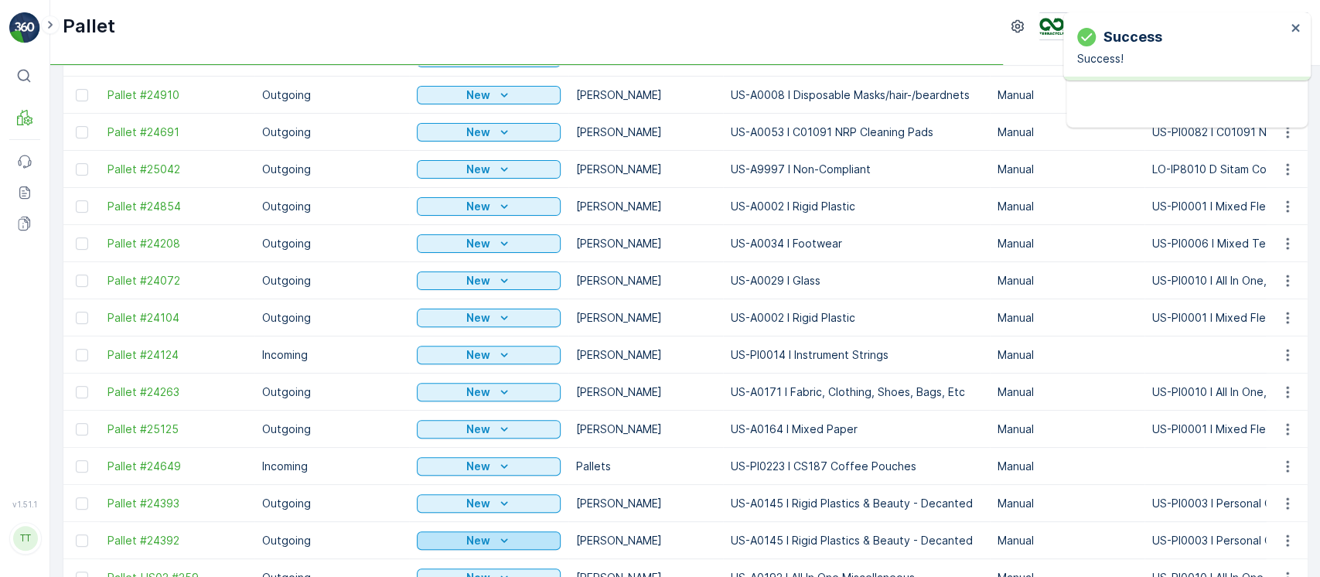
click at [463, 538] on div "New" at bounding box center [488, 540] width 131 height 15
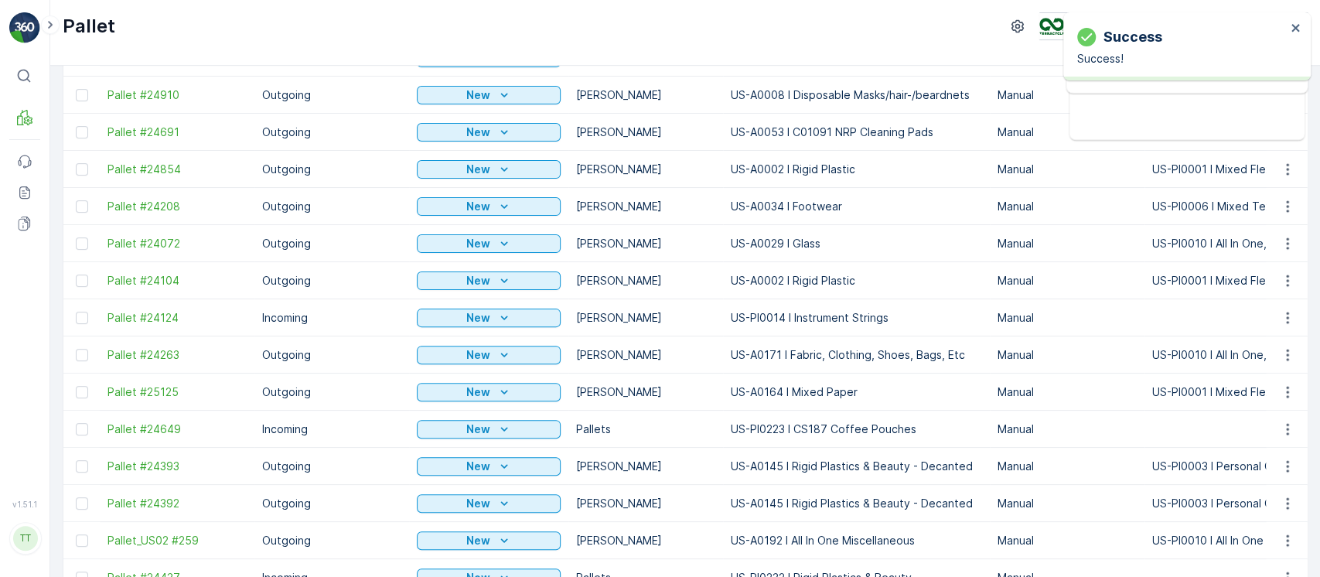
click at [467, 422] on p "New" at bounding box center [478, 429] width 24 height 15
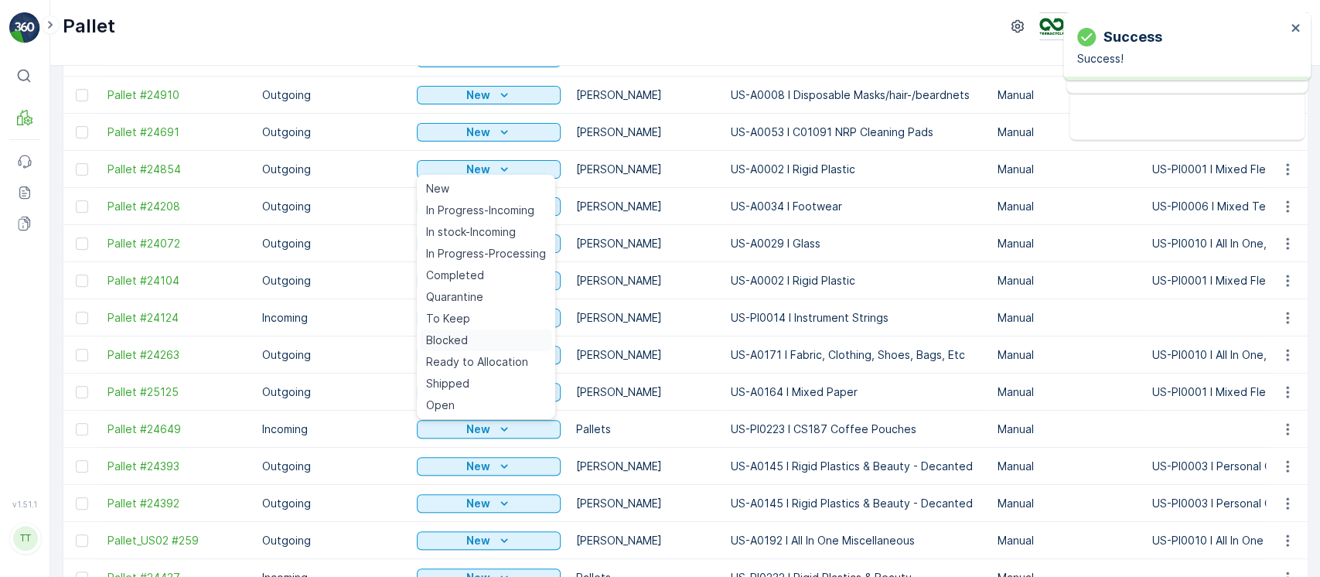
click at [454, 331] on div "Blocked" at bounding box center [486, 340] width 132 height 22
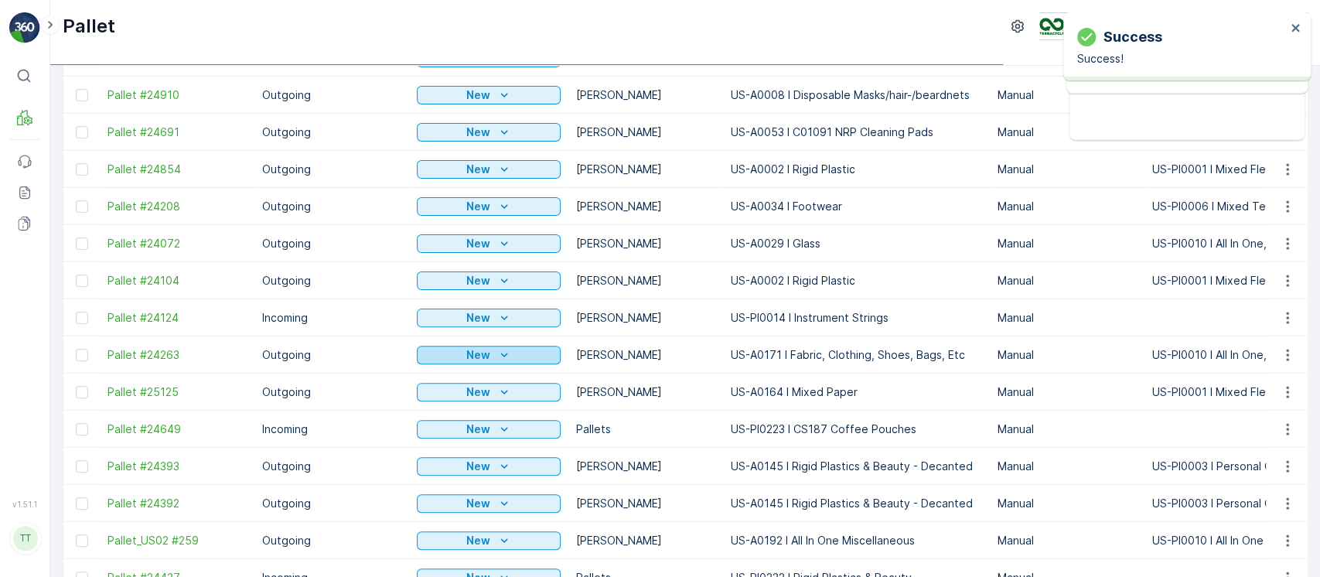
click at [466, 353] on p "New" at bounding box center [478, 354] width 24 height 15
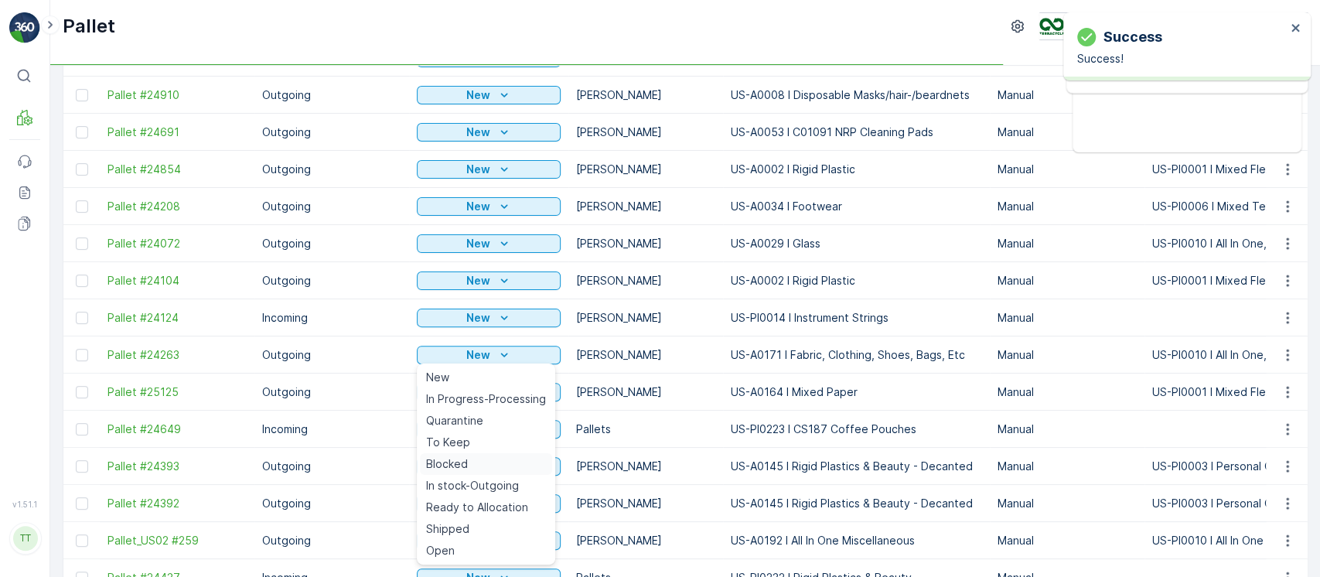
click at [458, 461] on span "Blocked" at bounding box center [447, 463] width 42 height 15
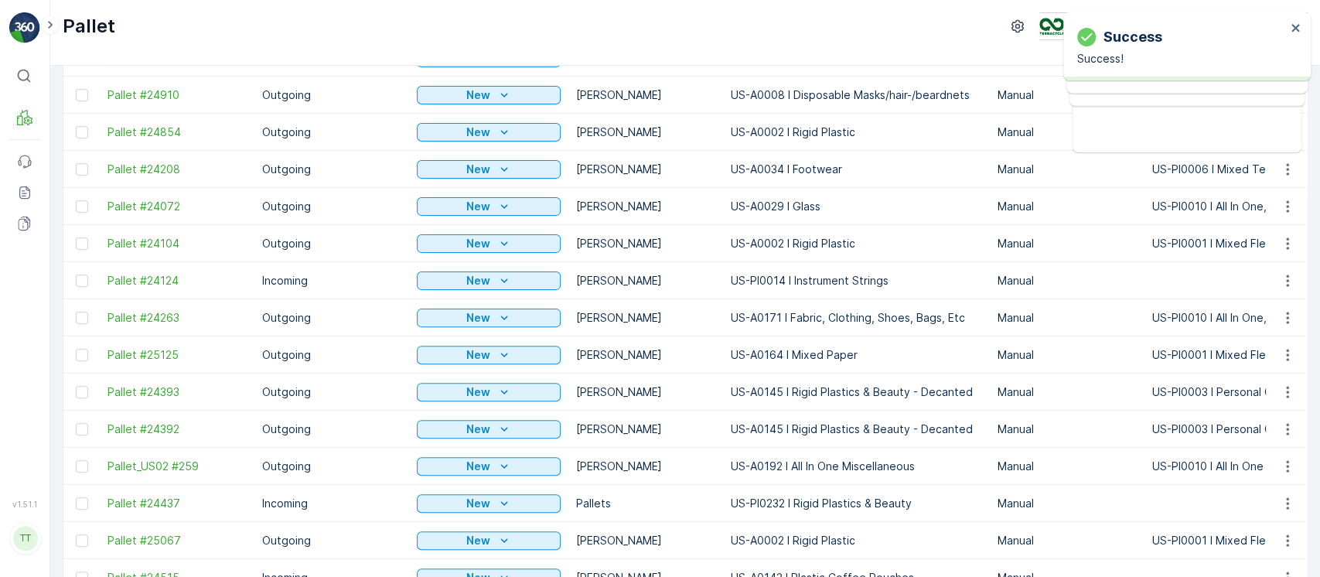
click at [491, 536] on div "New" at bounding box center [488, 540] width 131 height 15
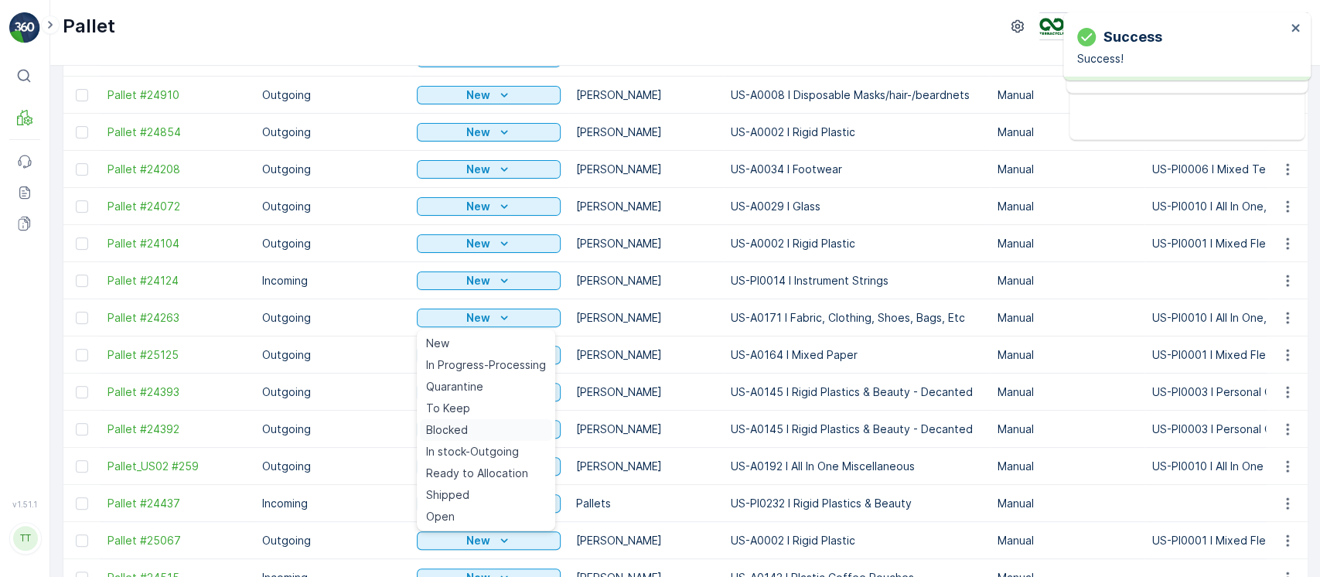
click at [459, 432] on span "Blocked" at bounding box center [447, 429] width 42 height 15
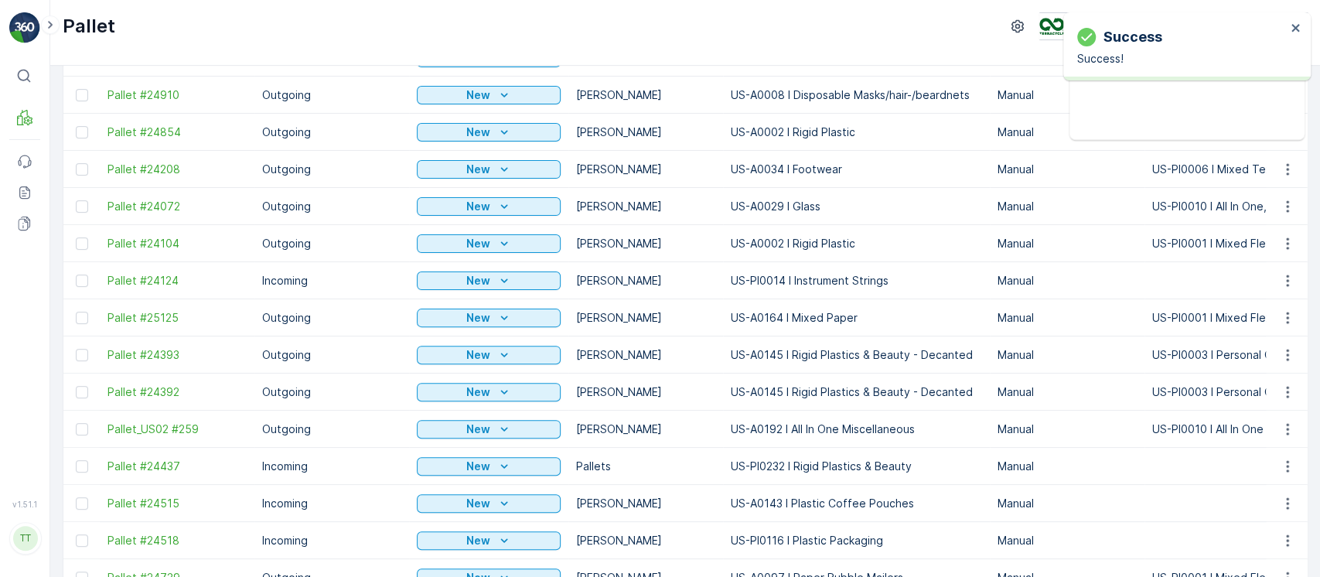
click at [490, 472] on div "New" at bounding box center [488, 466] width 131 height 15
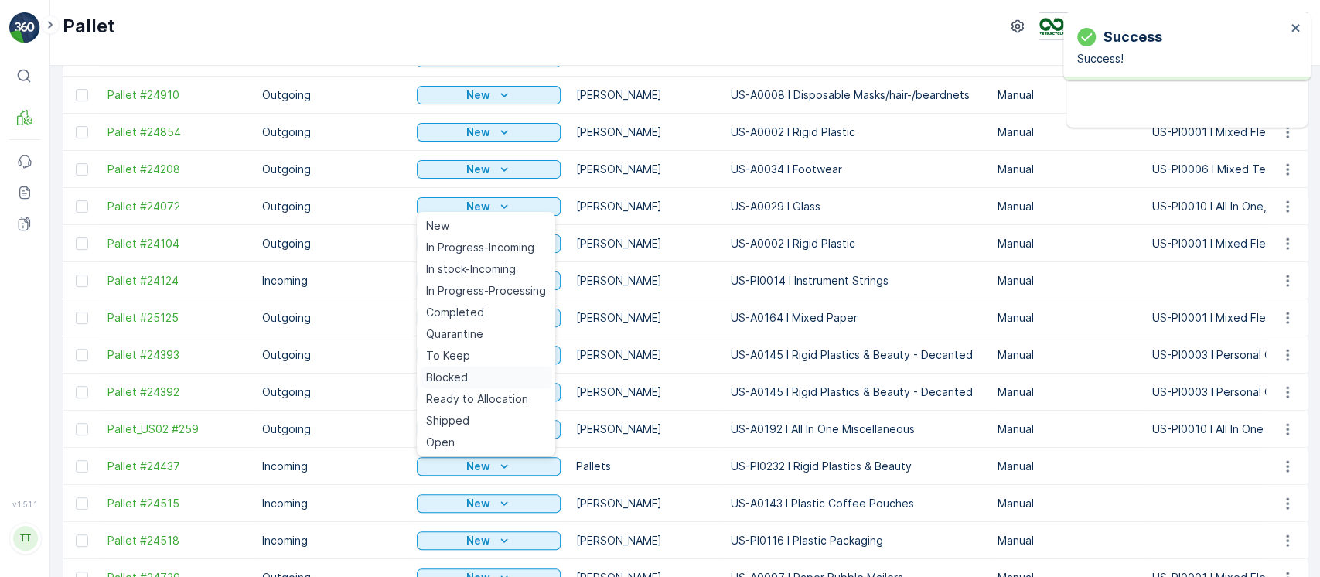
click at [476, 370] on div "Blocked" at bounding box center [486, 378] width 132 height 22
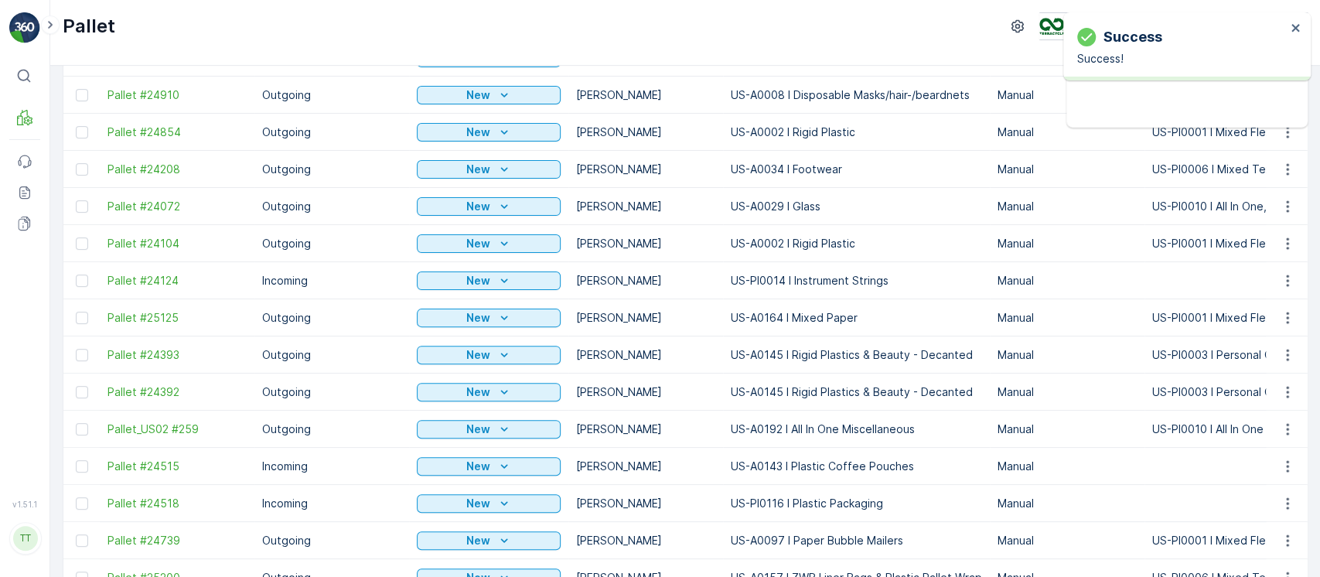
click at [490, 463] on div "New" at bounding box center [488, 466] width 131 height 15
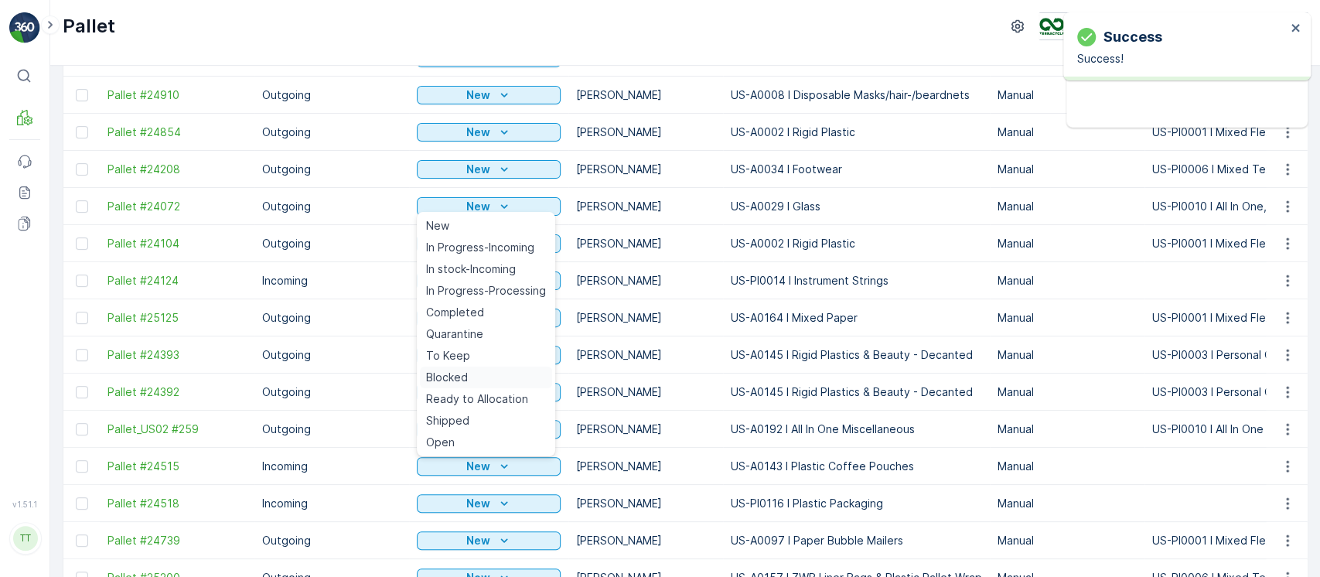
click at [472, 375] on div "Blocked" at bounding box center [486, 378] width 132 height 22
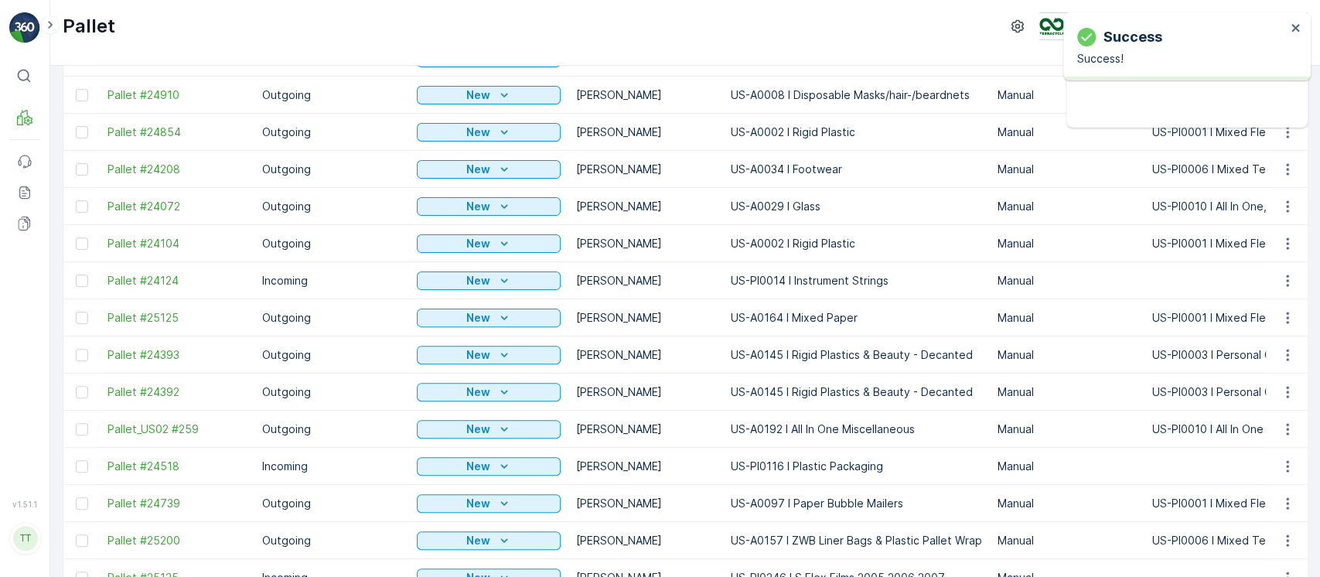
click at [497, 388] on icon "New" at bounding box center [504, 391] width 15 height 15
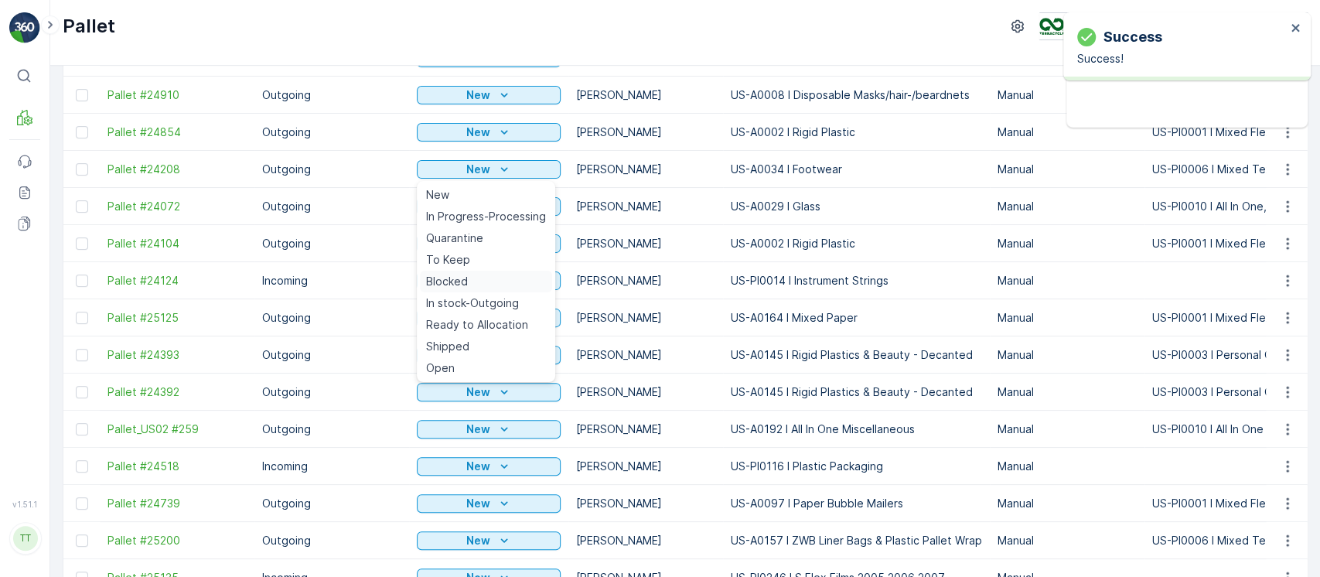
click at [450, 285] on span "Blocked" at bounding box center [447, 281] width 42 height 15
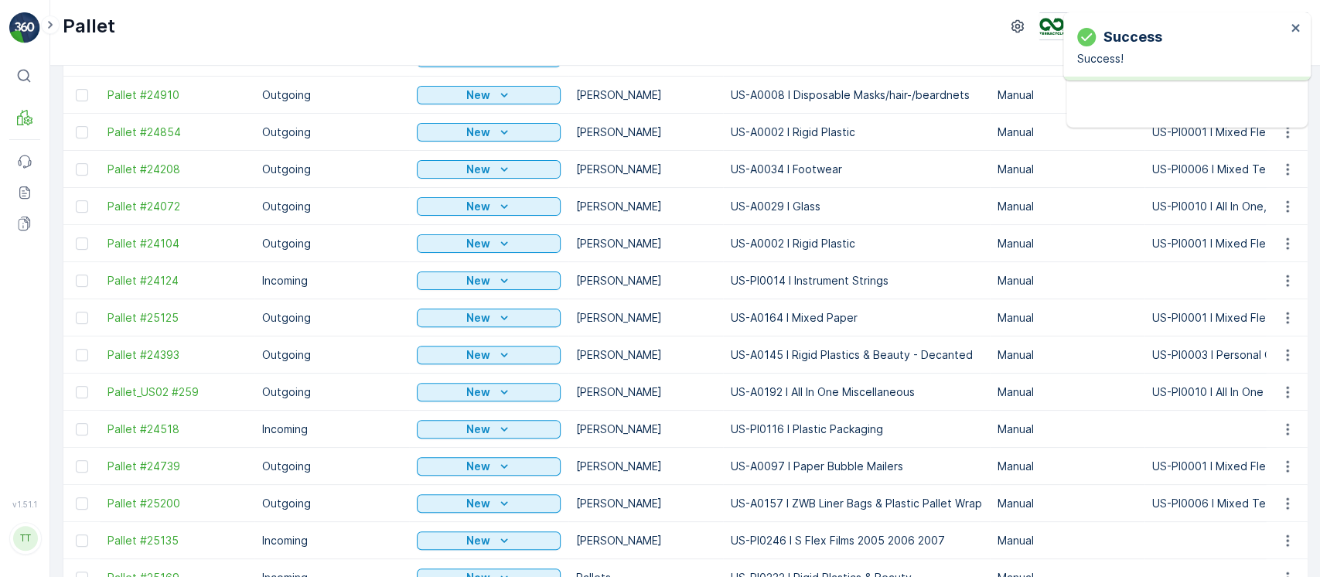
click at [451, 285] on div "New" at bounding box center [488, 280] width 131 height 15
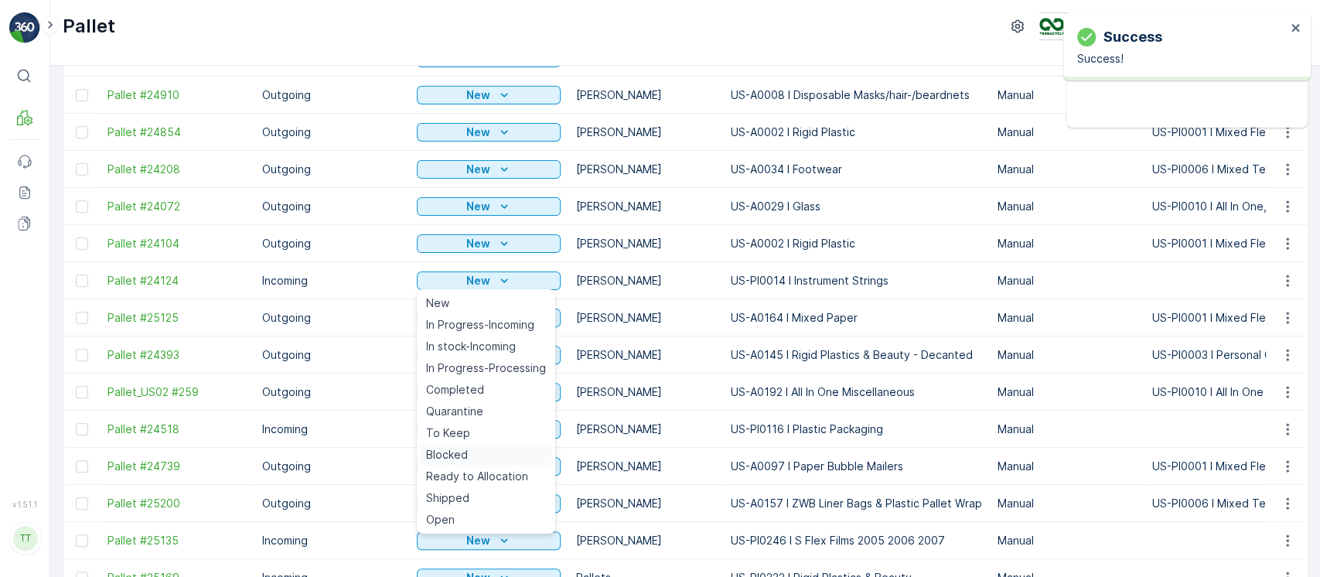
click at [469, 452] on div "Blocked" at bounding box center [486, 455] width 132 height 22
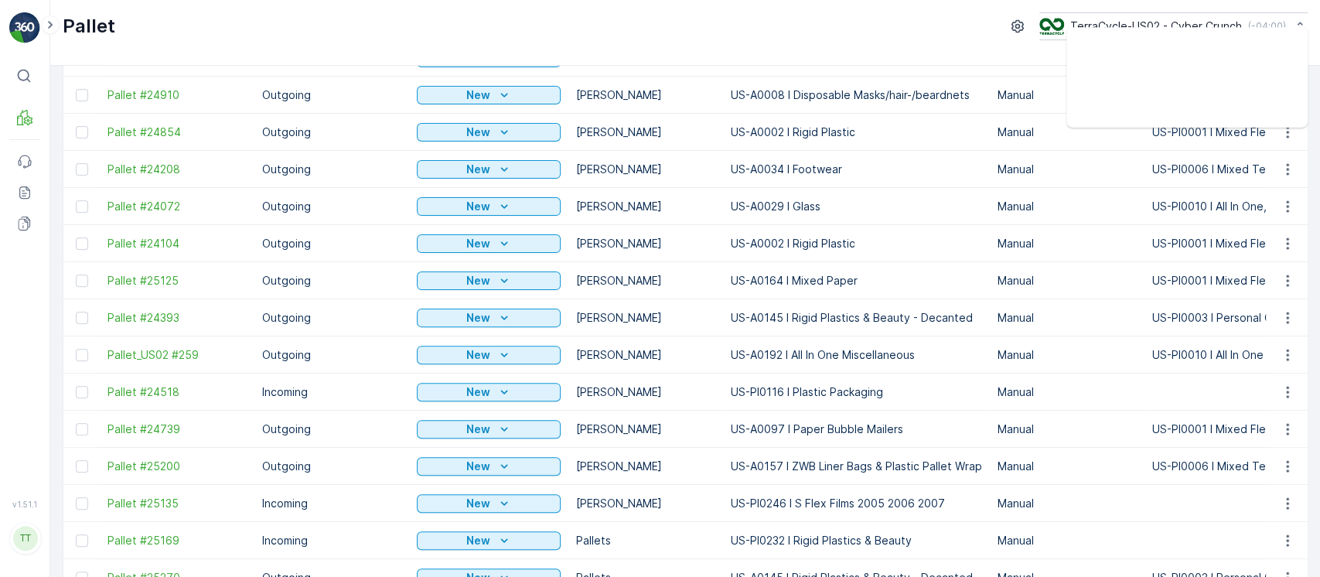
click at [526, 270] on div "New" at bounding box center [489, 281] width 144 height 22
click at [526, 271] on button "New" at bounding box center [489, 280] width 144 height 19
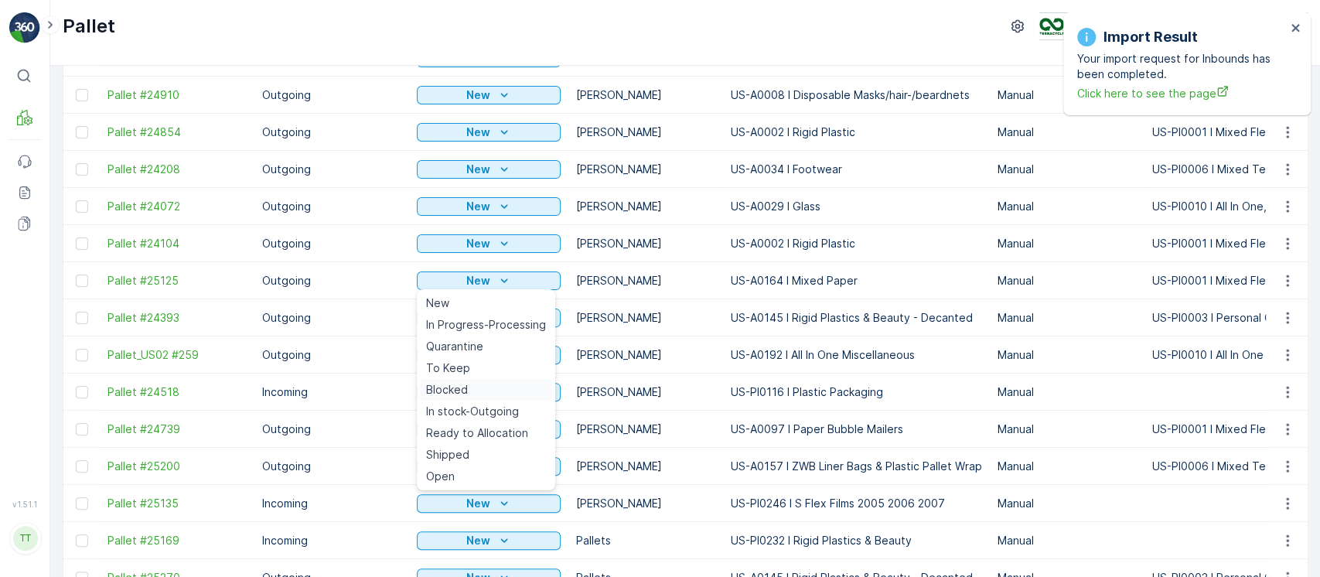
click at [492, 384] on div "Blocked" at bounding box center [486, 390] width 132 height 22
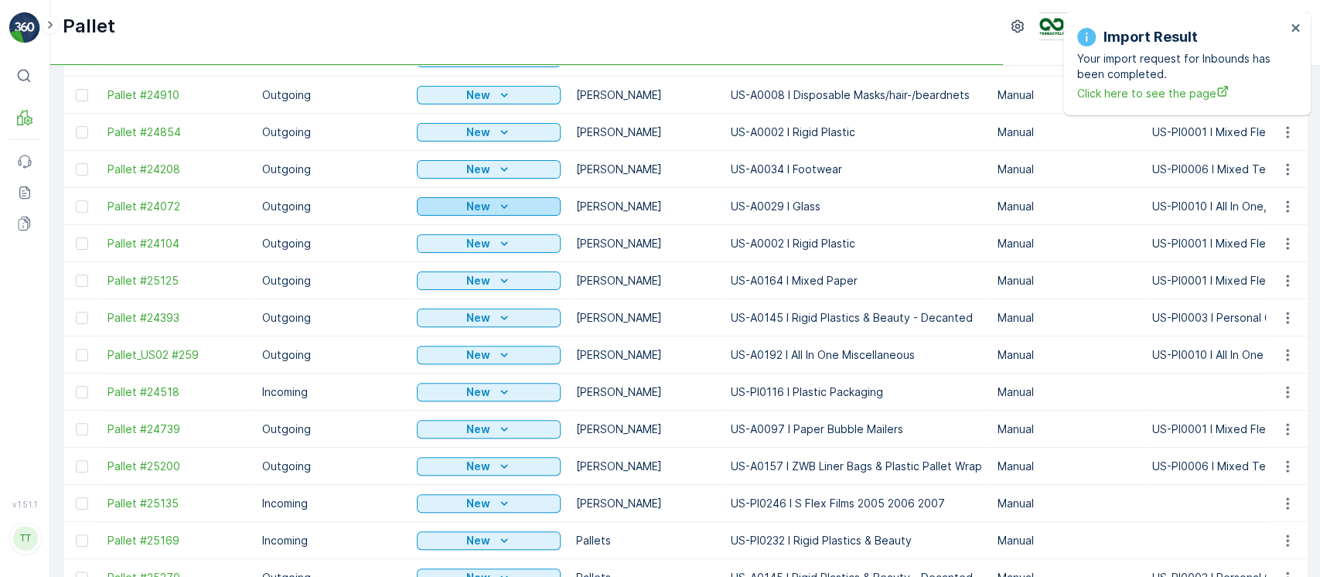
click at [492, 207] on div "New" at bounding box center [488, 206] width 131 height 15
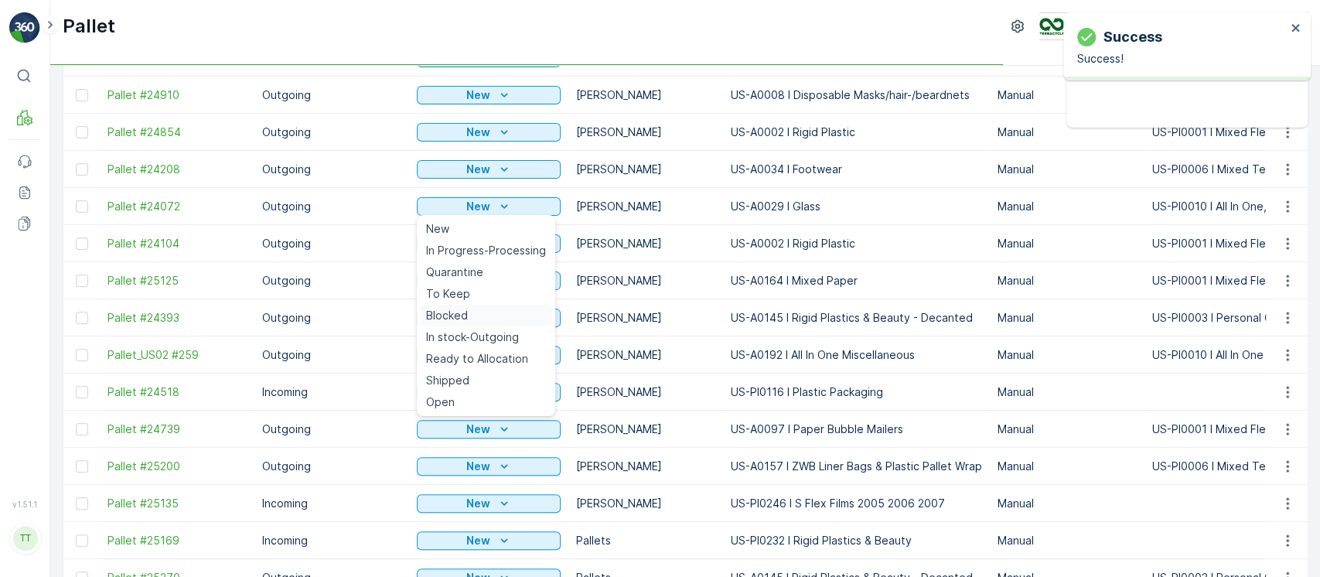
click at [457, 311] on span "Blocked" at bounding box center [447, 315] width 42 height 15
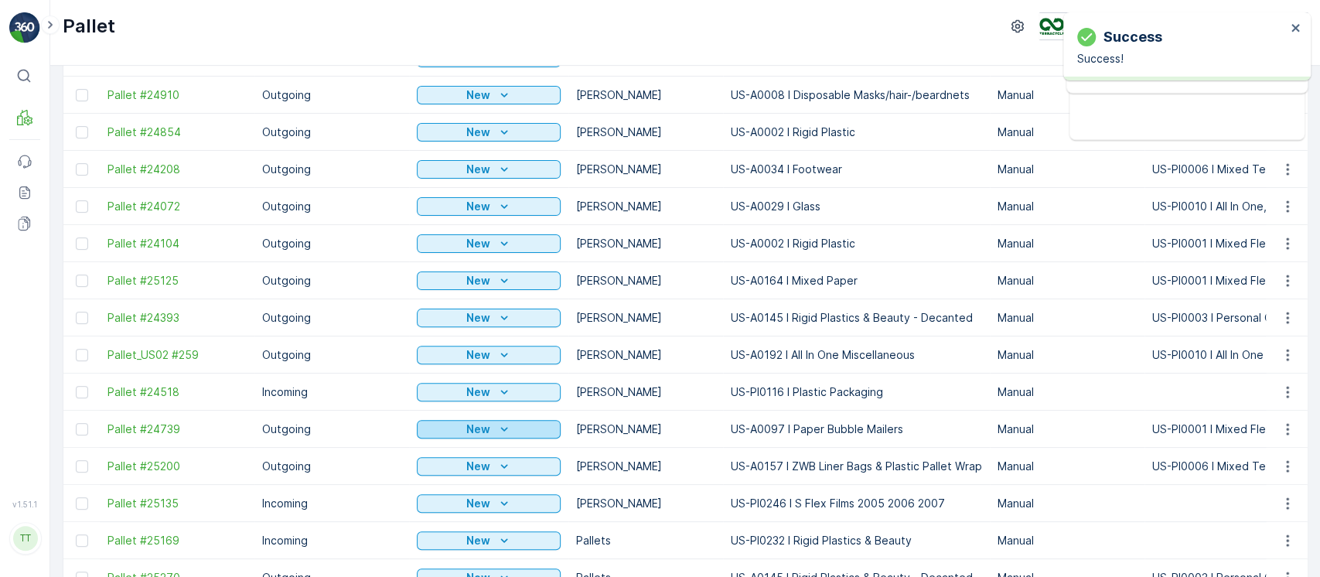
click at [497, 424] on icon "New" at bounding box center [504, 429] width 15 height 15
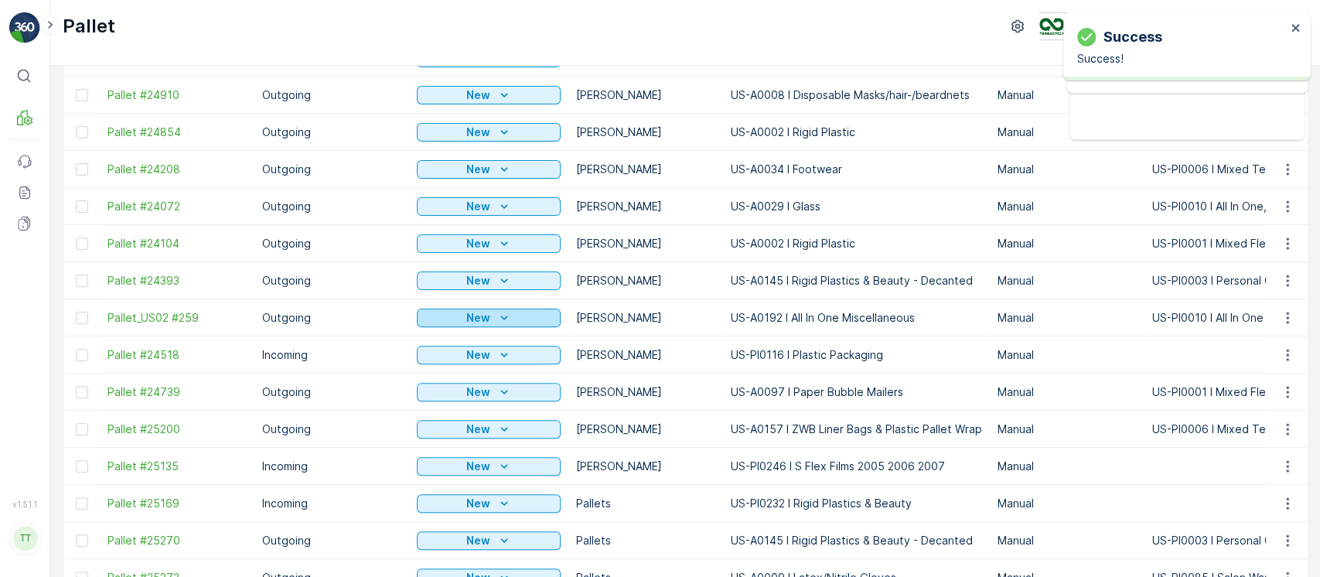
click at [453, 319] on div "New" at bounding box center [488, 317] width 131 height 15
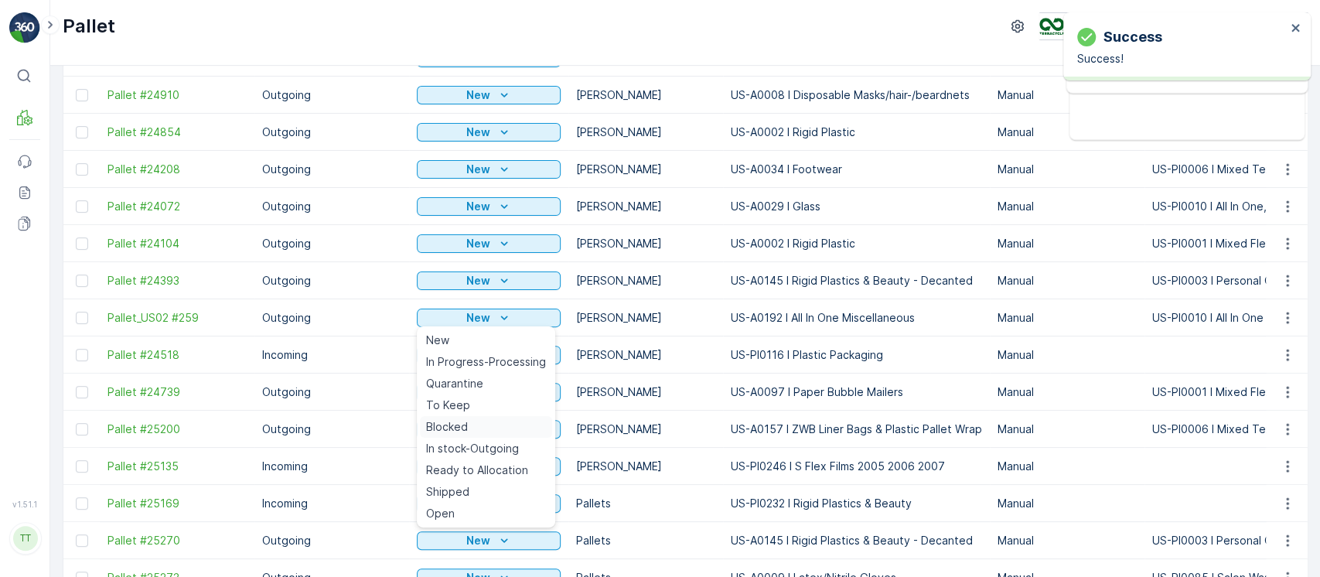
click at [452, 425] on span "Blocked" at bounding box center [447, 426] width 42 height 15
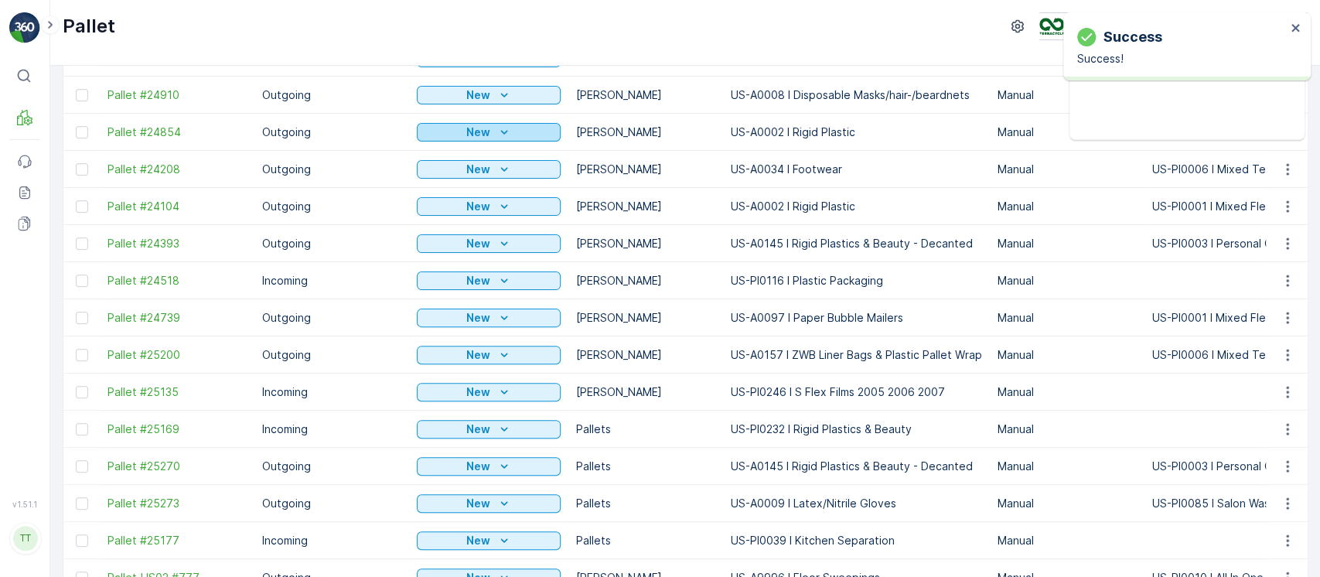
click at [518, 125] on div "New" at bounding box center [488, 132] width 131 height 15
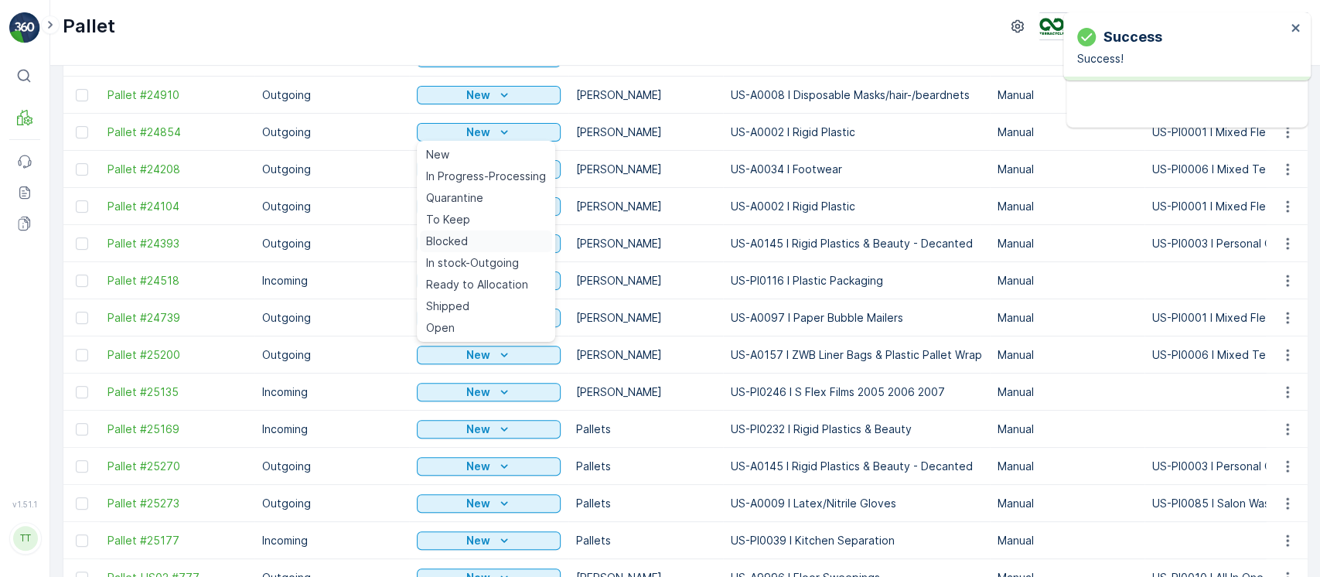
click at [455, 246] on span "Blocked" at bounding box center [447, 241] width 42 height 15
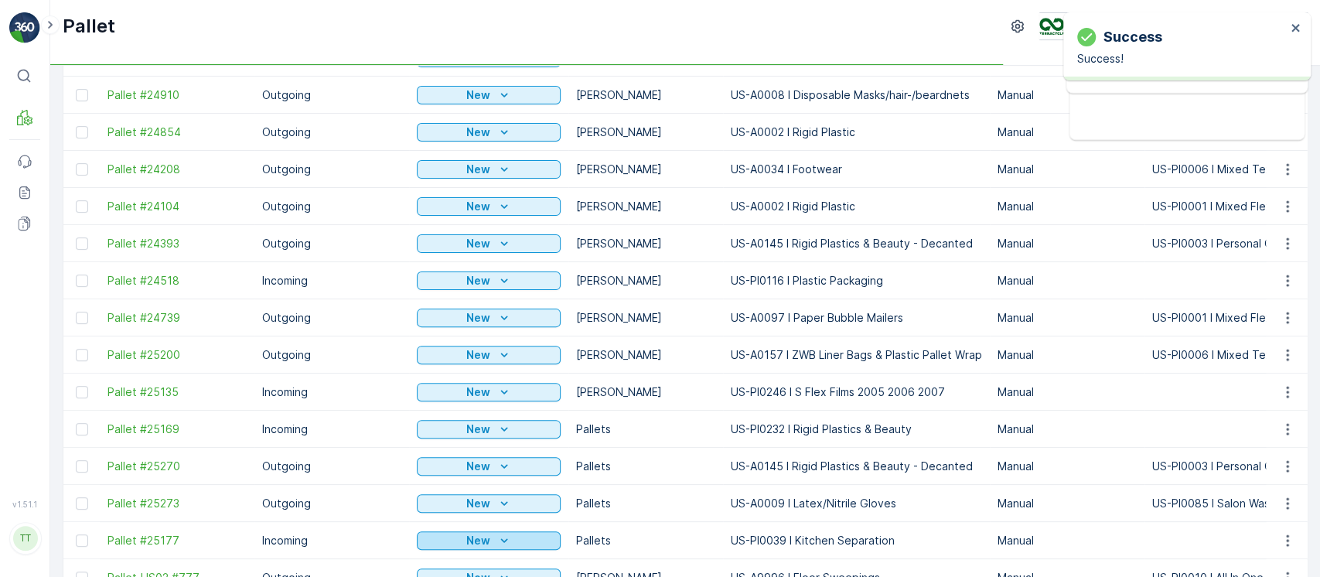
click at [472, 537] on p "New" at bounding box center [478, 540] width 24 height 15
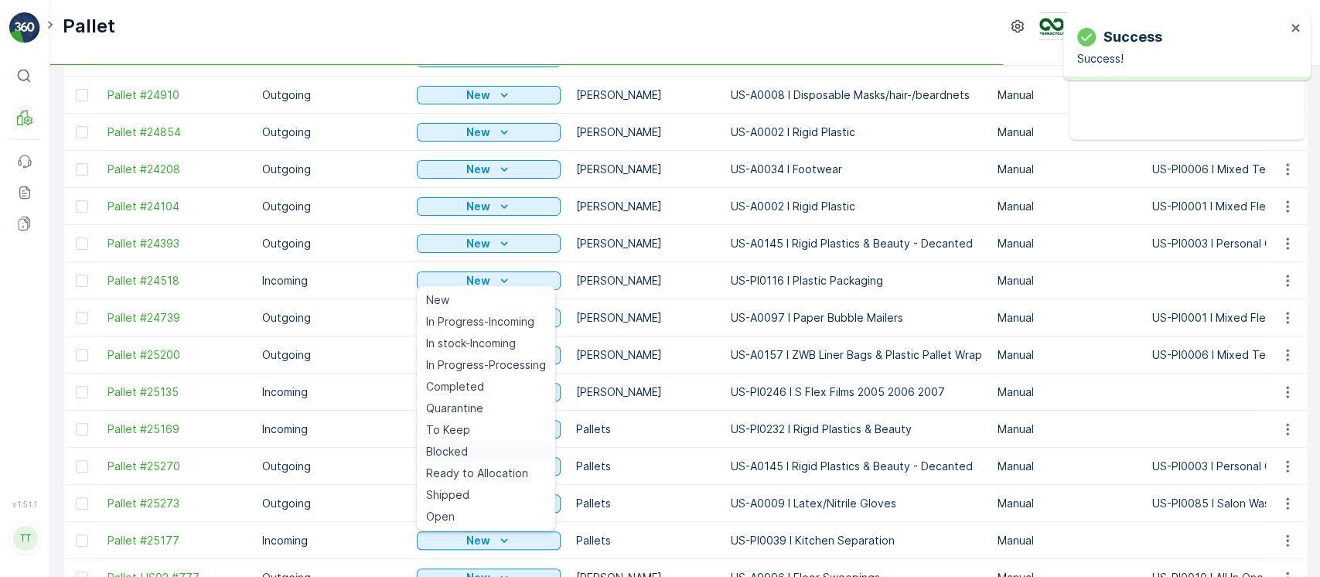
click at [457, 455] on span "Blocked" at bounding box center [447, 451] width 42 height 15
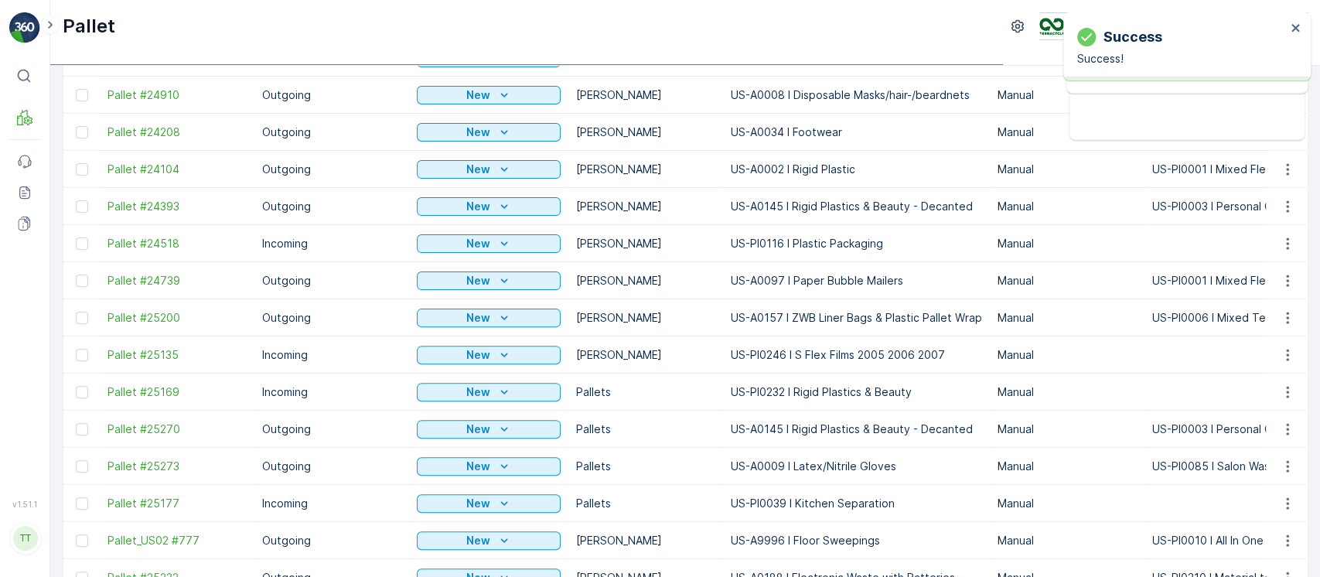
click at [457, 466] on div "New" at bounding box center [488, 466] width 131 height 15
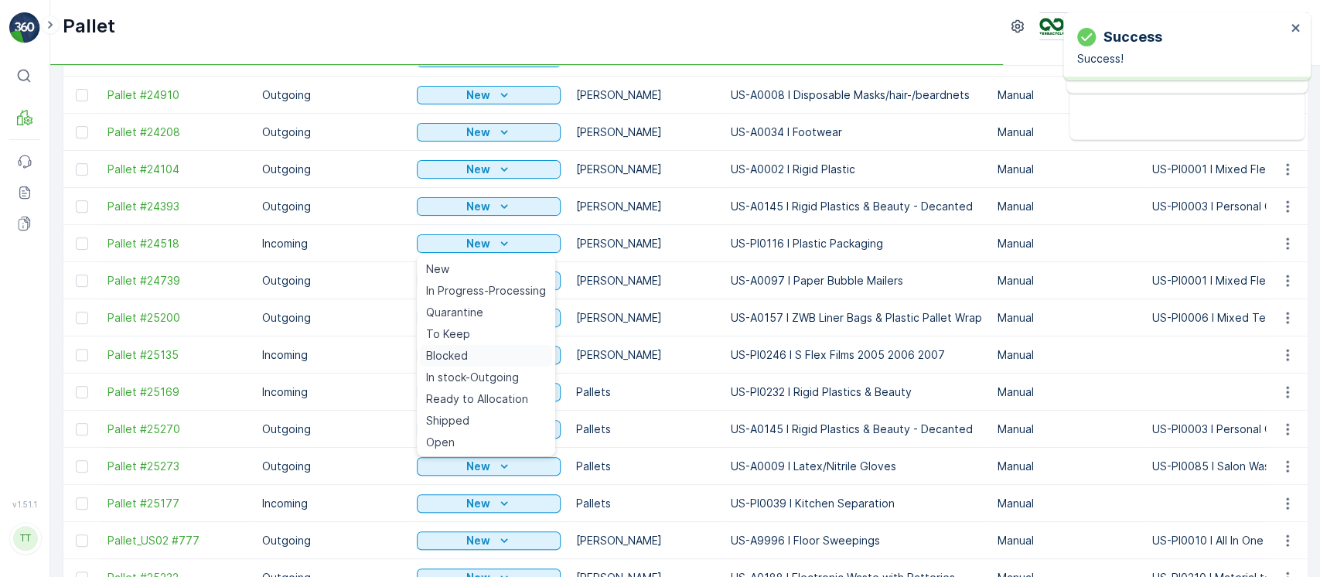
click at [447, 362] on span "Blocked" at bounding box center [447, 355] width 42 height 15
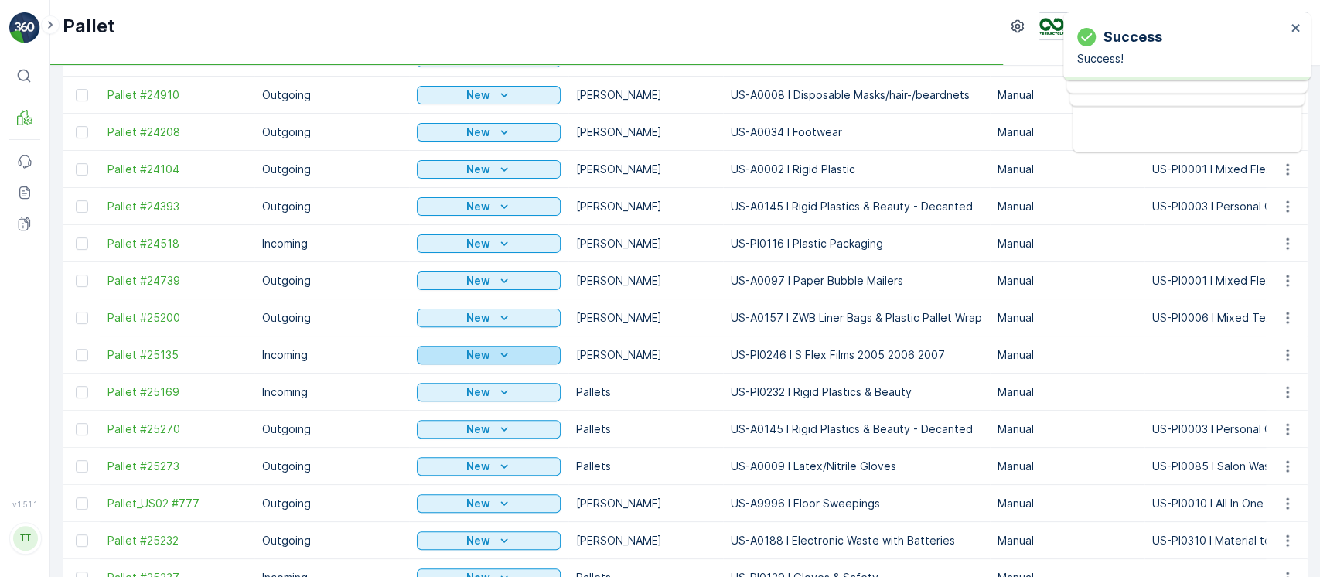
click at [457, 353] on div "New" at bounding box center [488, 354] width 131 height 15
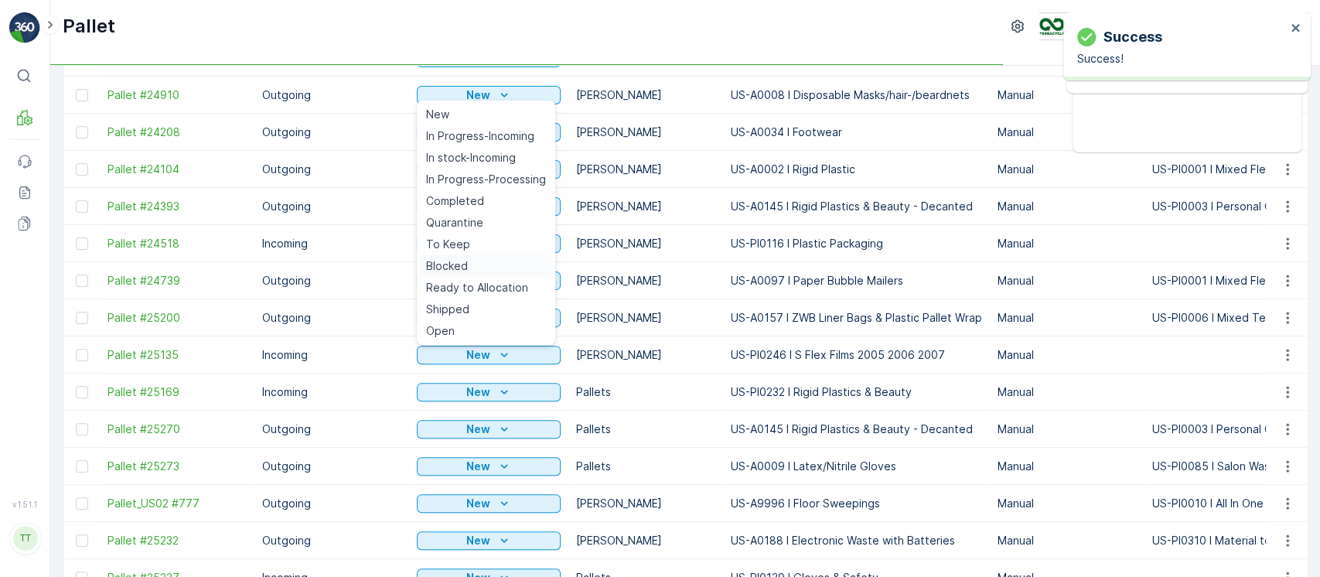
click at [462, 265] on span "Blocked" at bounding box center [447, 265] width 42 height 15
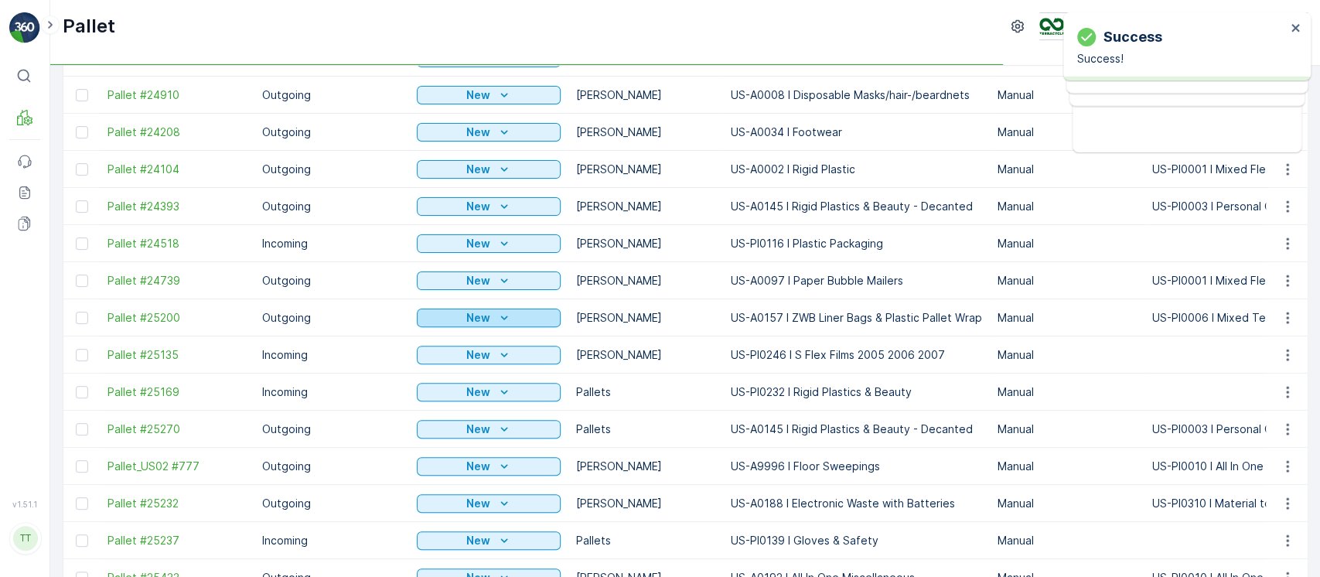
click at [477, 317] on p "New" at bounding box center [478, 317] width 24 height 15
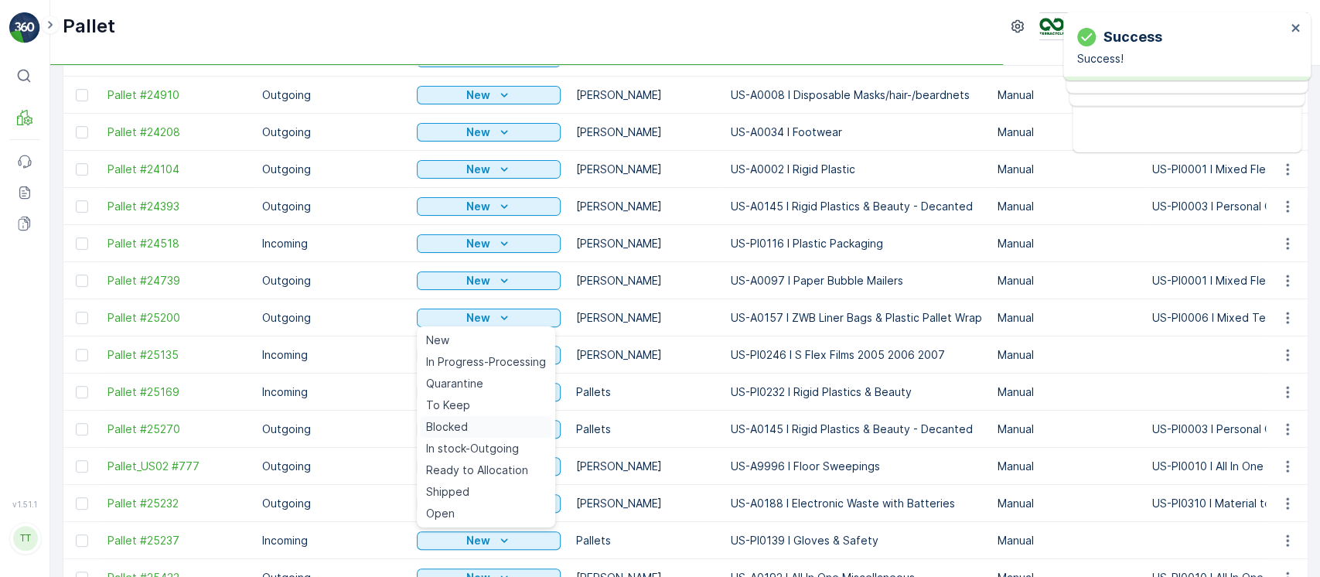
click at [474, 431] on div "Blocked" at bounding box center [486, 427] width 132 height 22
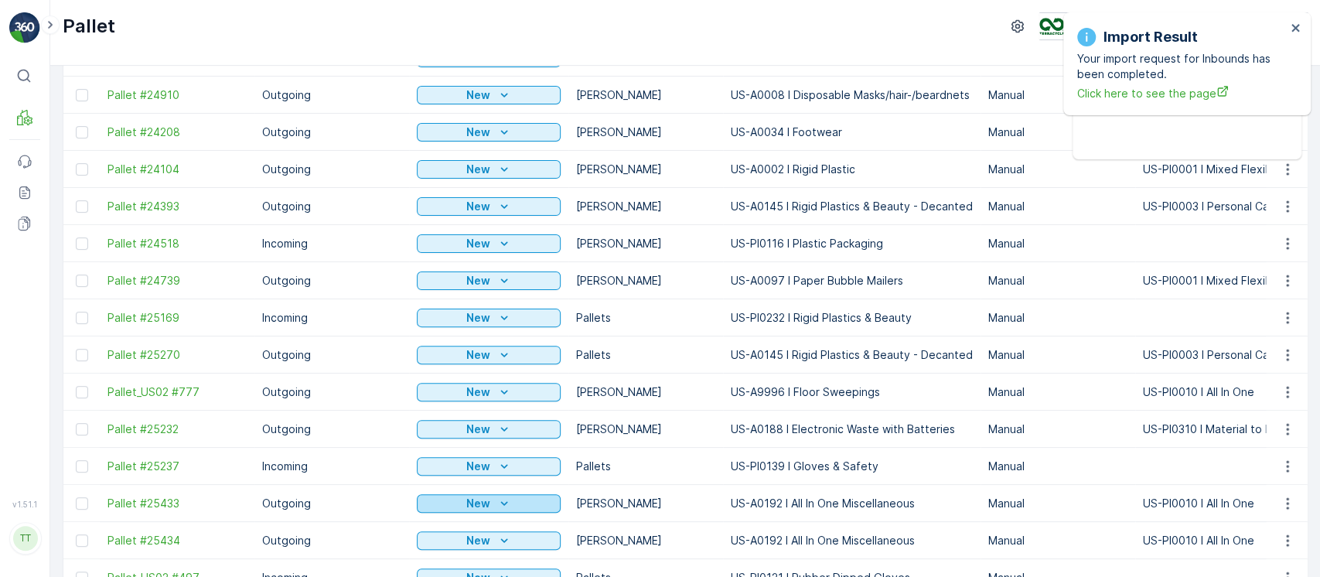
click at [504, 503] on icon "New" at bounding box center [504, 503] width 15 height 15
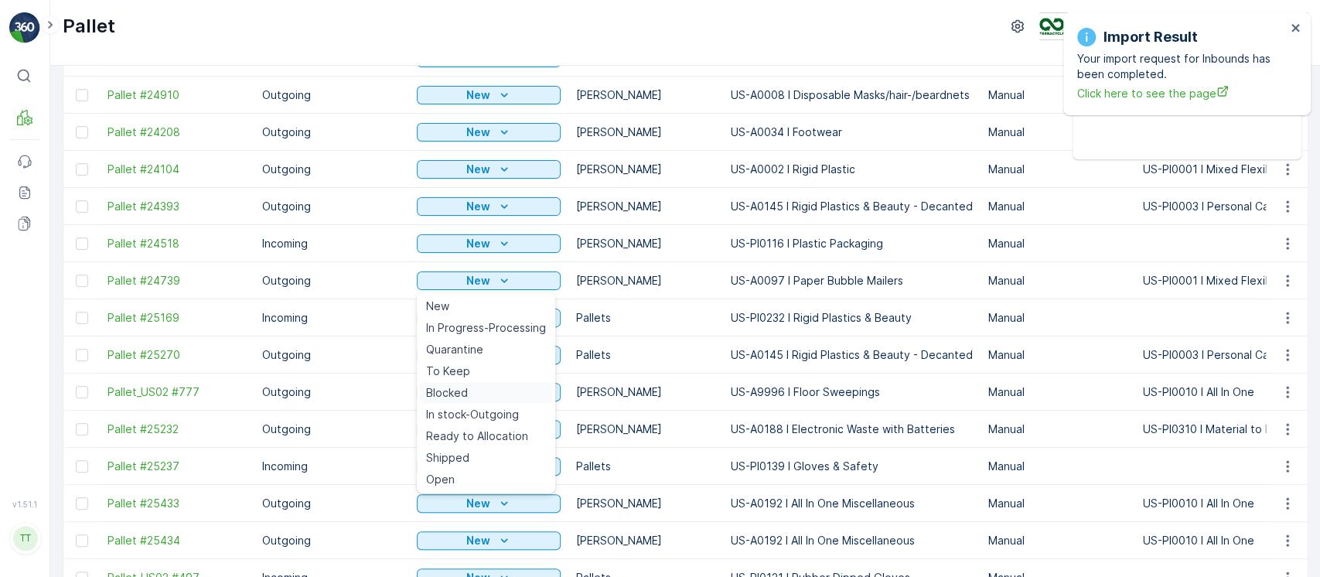
click at [468, 399] on div "Blocked" at bounding box center [486, 393] width 132 height 22
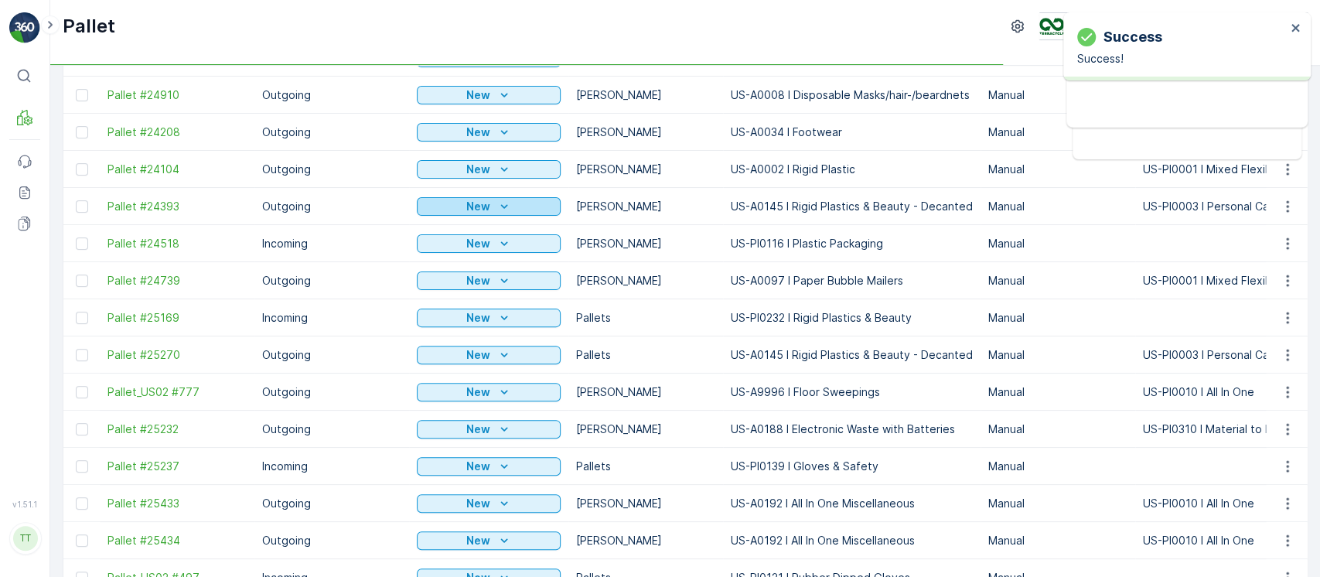
click at [480, 211] on p "New" at bounding box center [478, 206] width 24 height 15
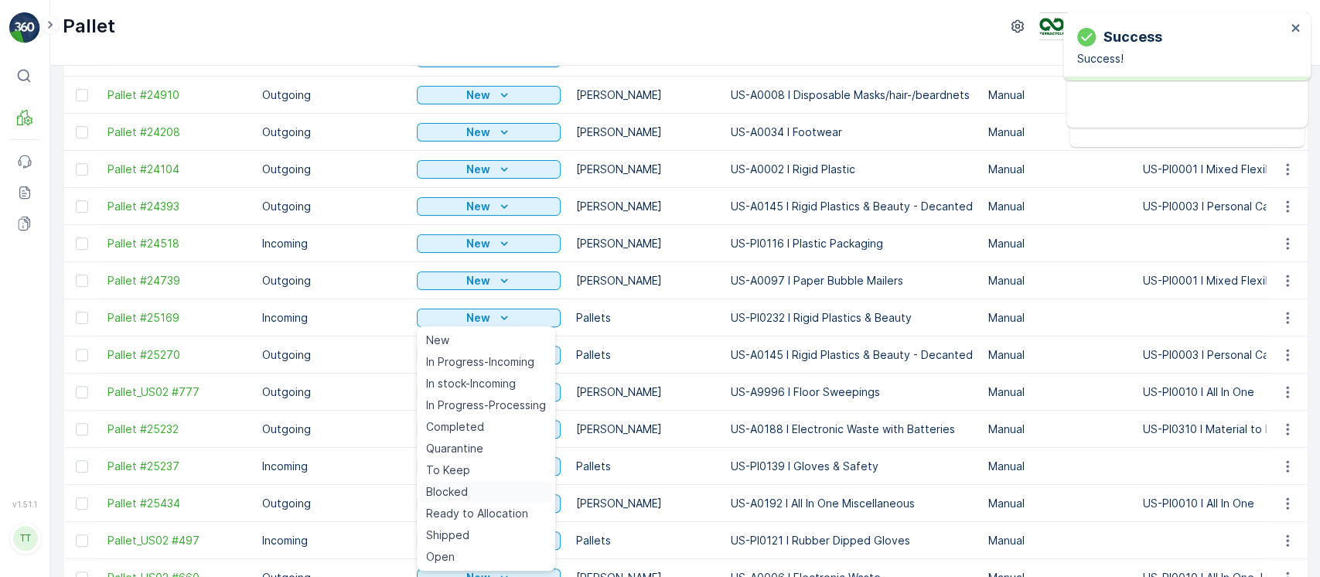
click at [477, 481] on div "Blocked" at bounding box center [486, 492] width 132 height 22
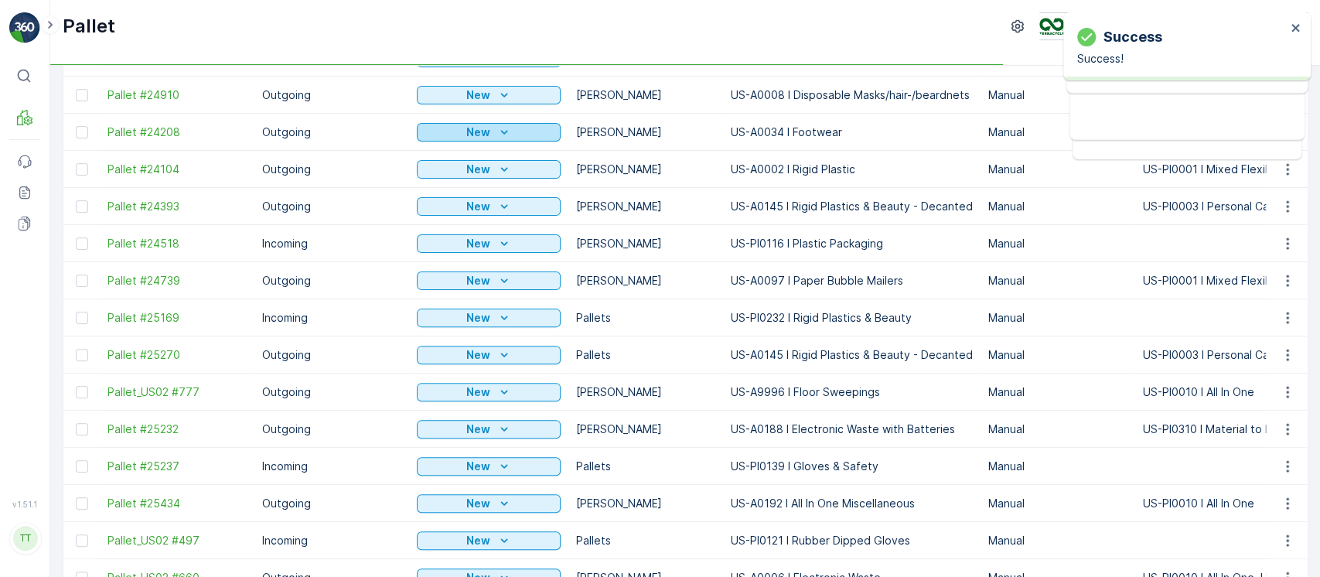
click at [543, 136] on div "New" at bounding box center [488, 132] width 131 height 15
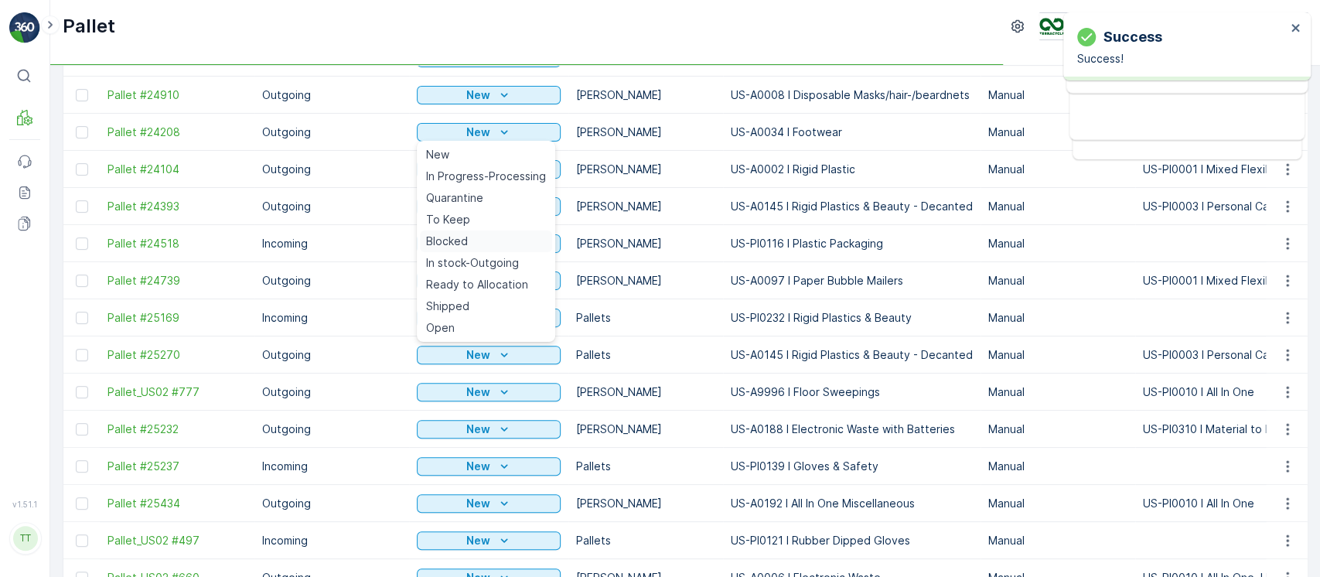
click at [468, 233] on div "Blocked" at bounding box center [486, 241] width 132 height 22
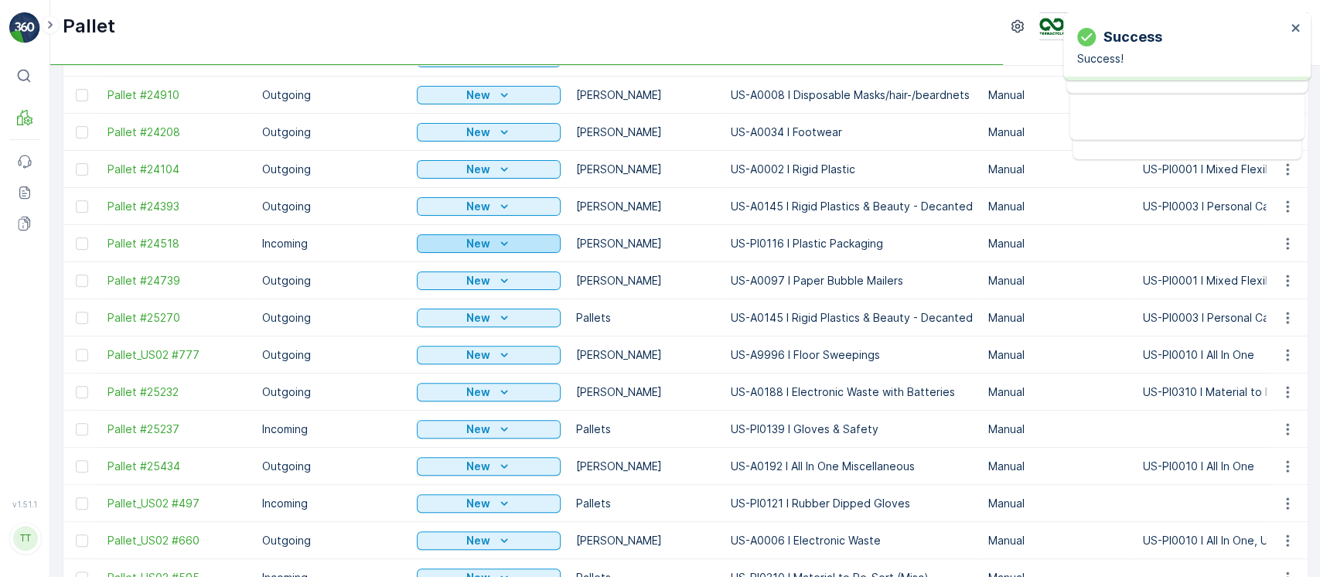
click at [469, 244] on p "New" at bounding box center [478, 243] width 24 height 15
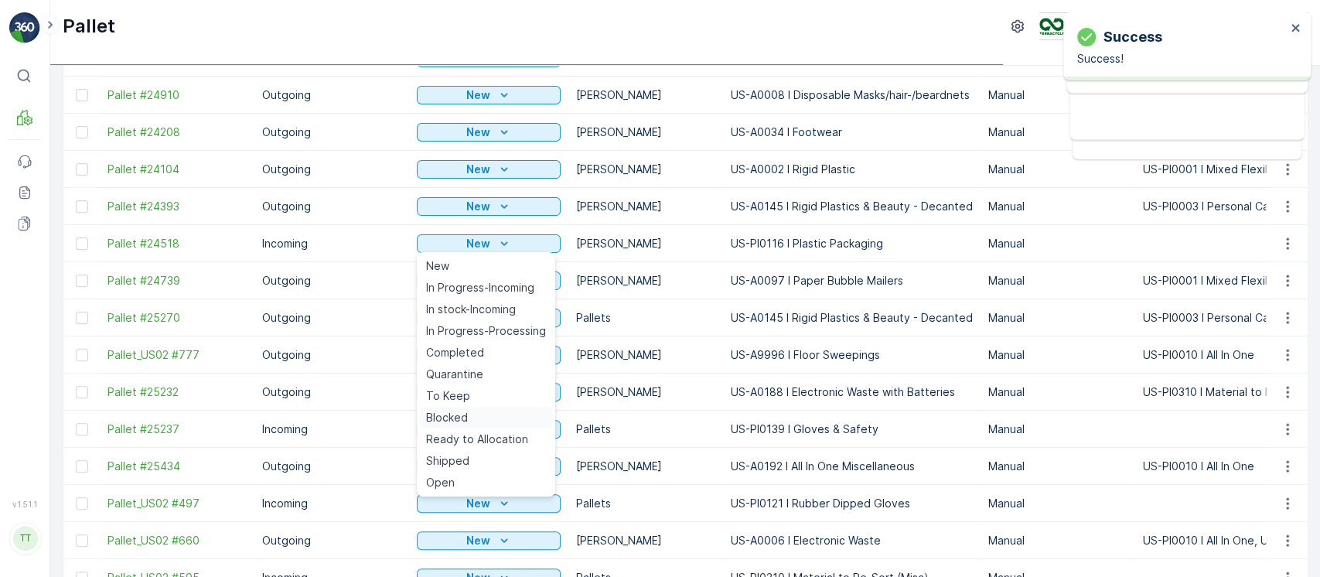
click at [463, 416] on span "Blocked" at bounding box center [447, 417] width 42 height 15
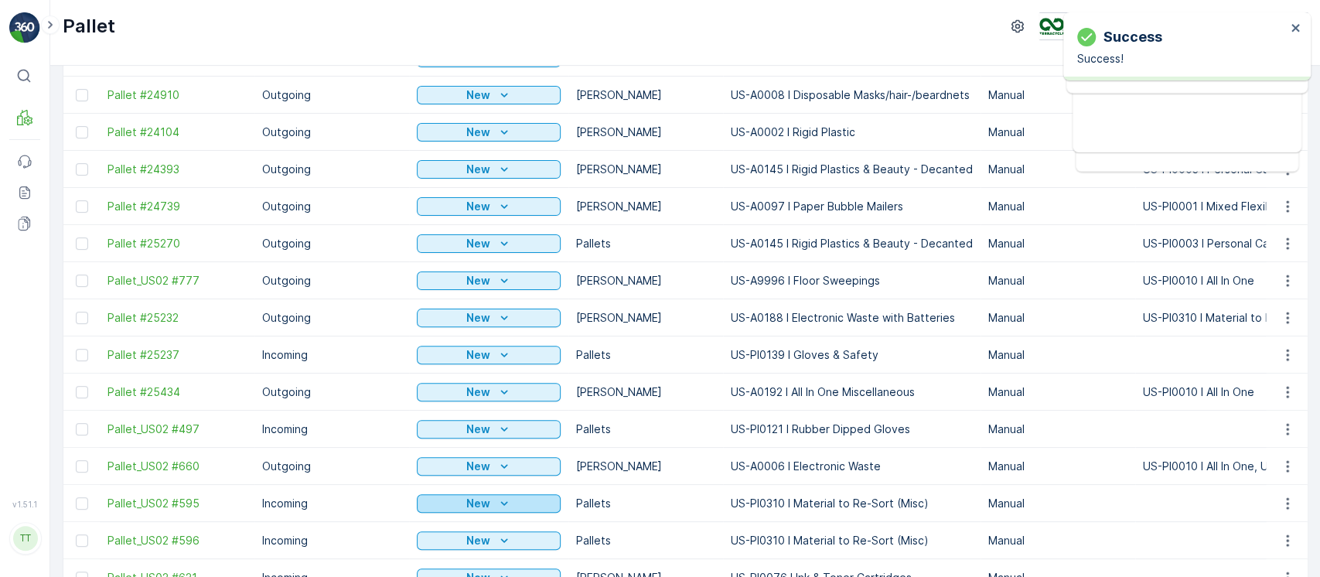
click at [480, 497] on p "New" at bounding box center [478, 503] width 24 height 15
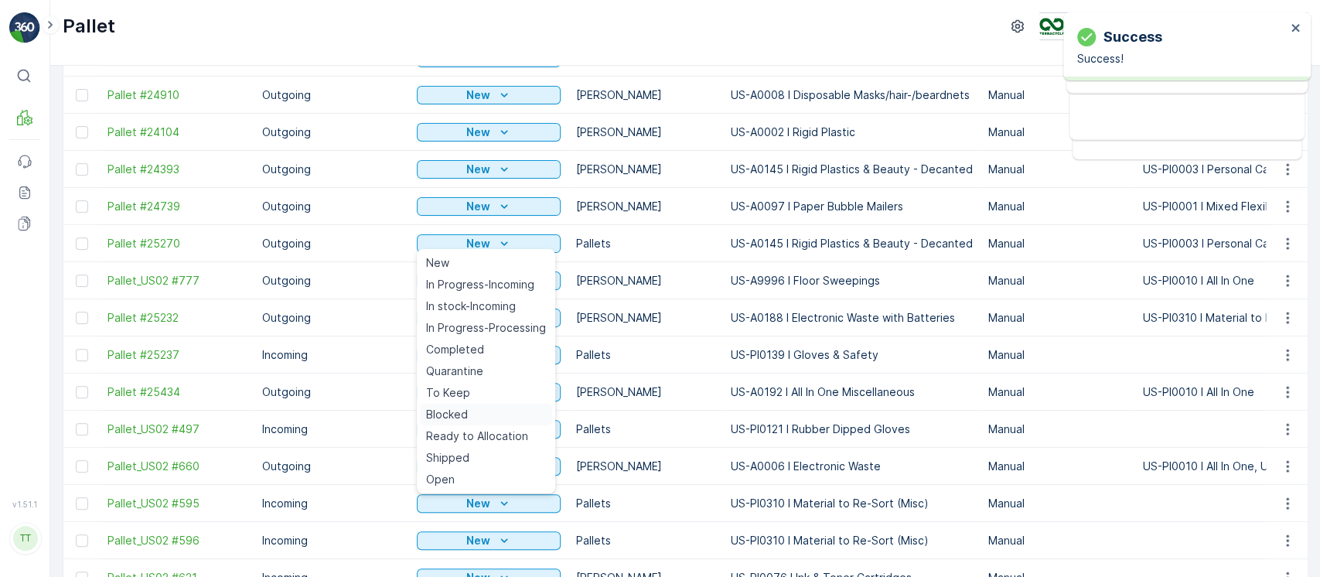
click at [463, 417] on span "Blocked" at bounding box center [447, 414] width 42 height 15
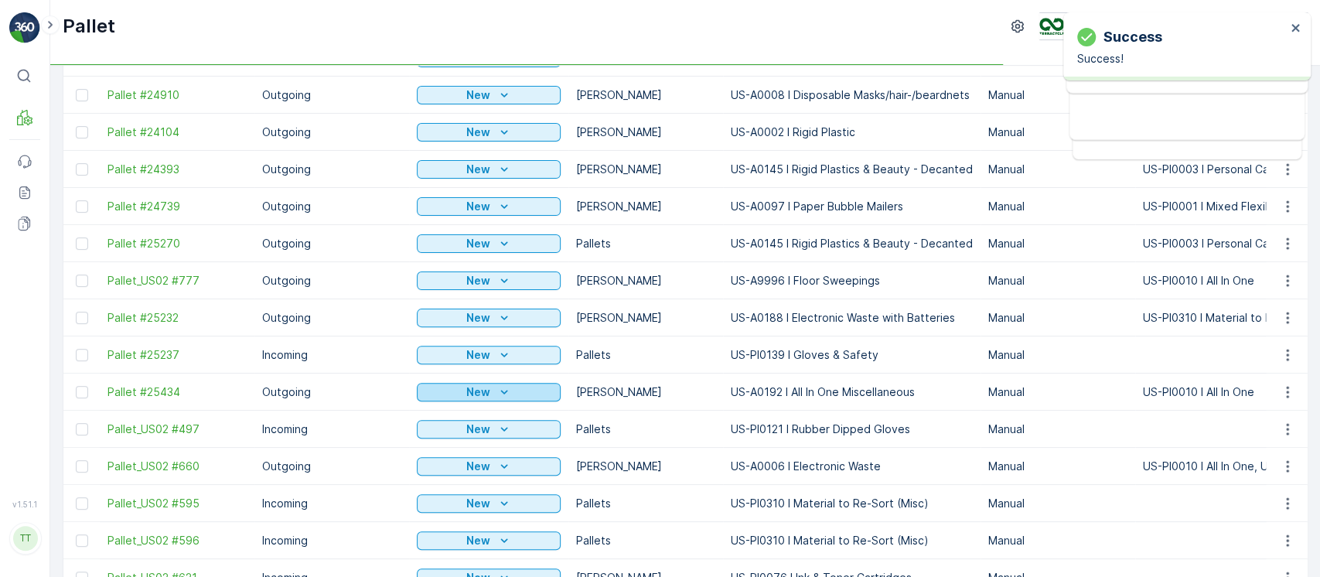
click at [466, 388] on p "New" at bounding box center [478, 391] width 24 height 15
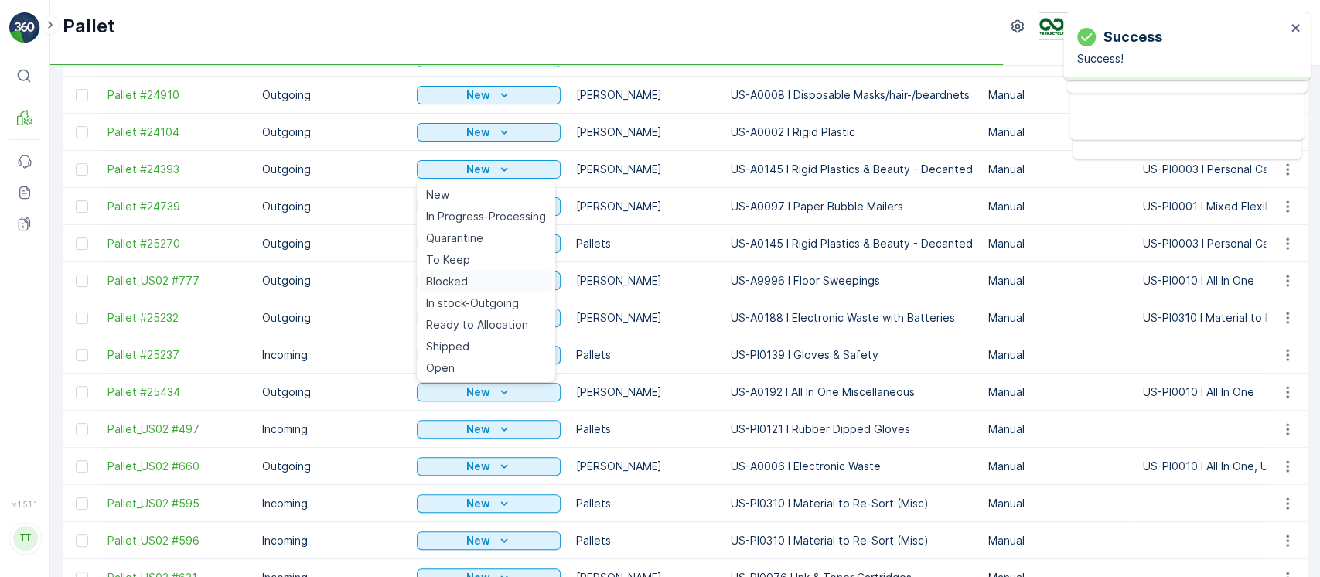
click at [459, 276] on span "Blocked" at bounding box center [447, 281] width 42 height 15
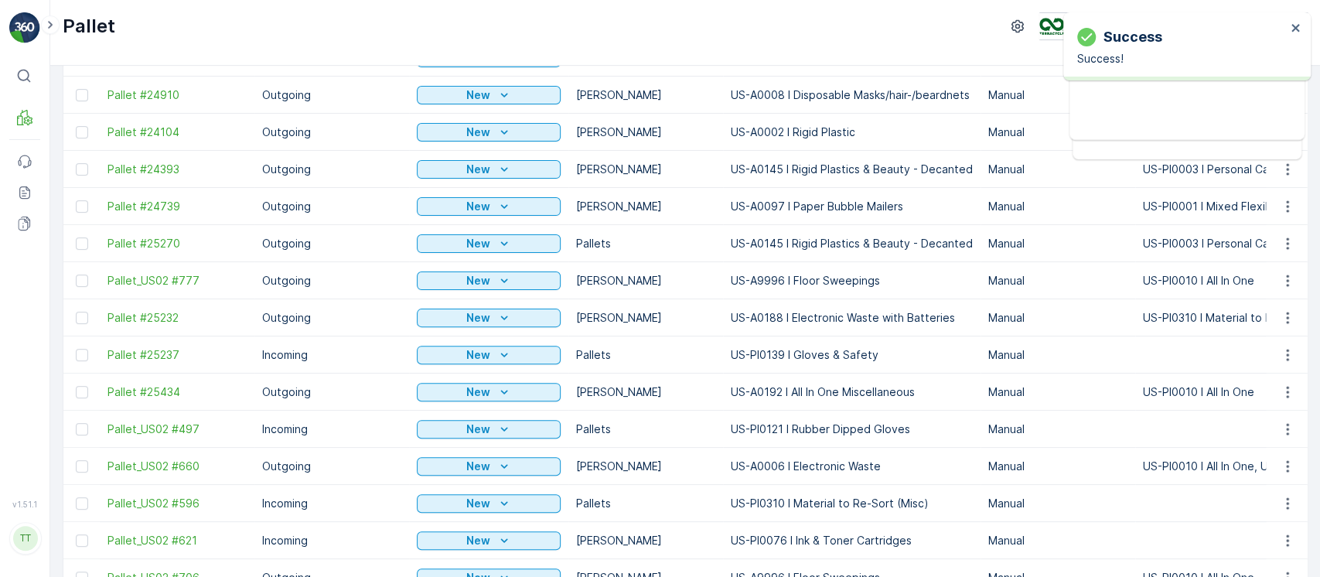
click at [473, 282] on p "New" at bounding box center [478, 280] width 24 height 15
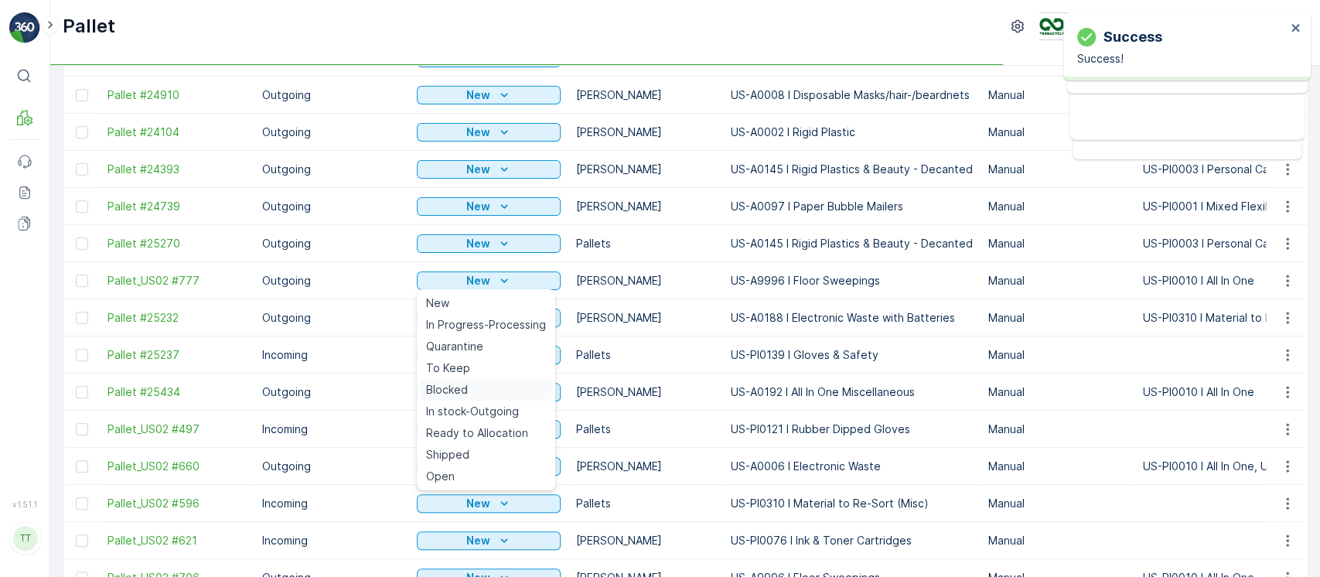
click at [466, 389] on span "Blocked" at bounding box center [447, 389] width 42 height 15
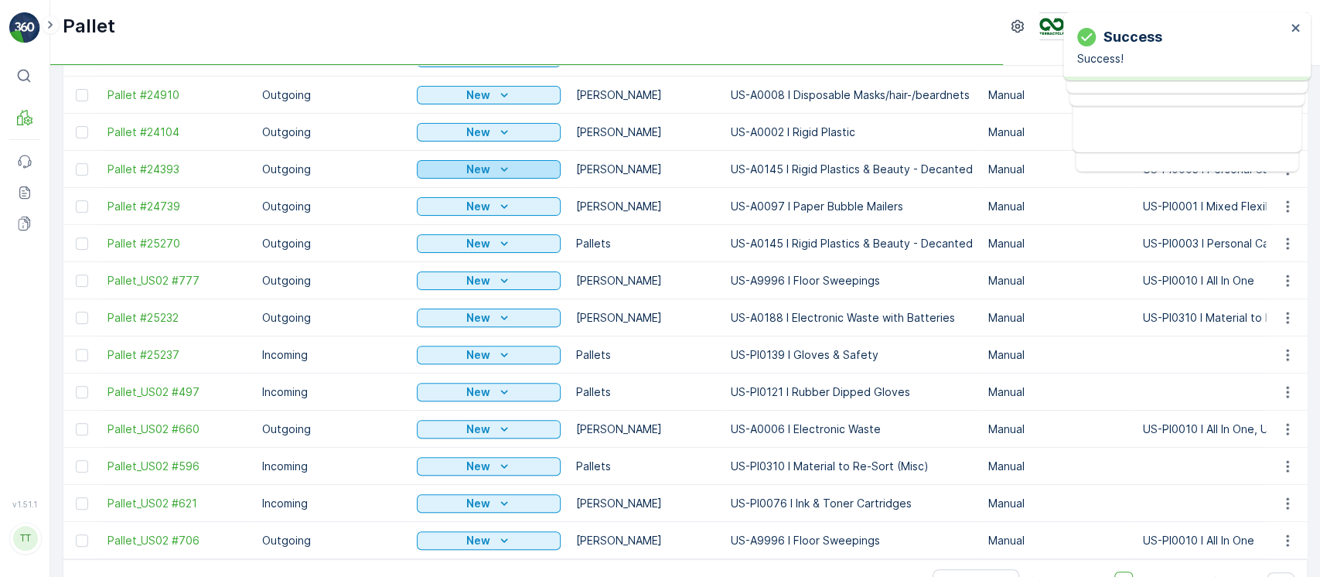
click at [503, 164] on icon "New" at bounding box center [504, 169] width 15 height 15
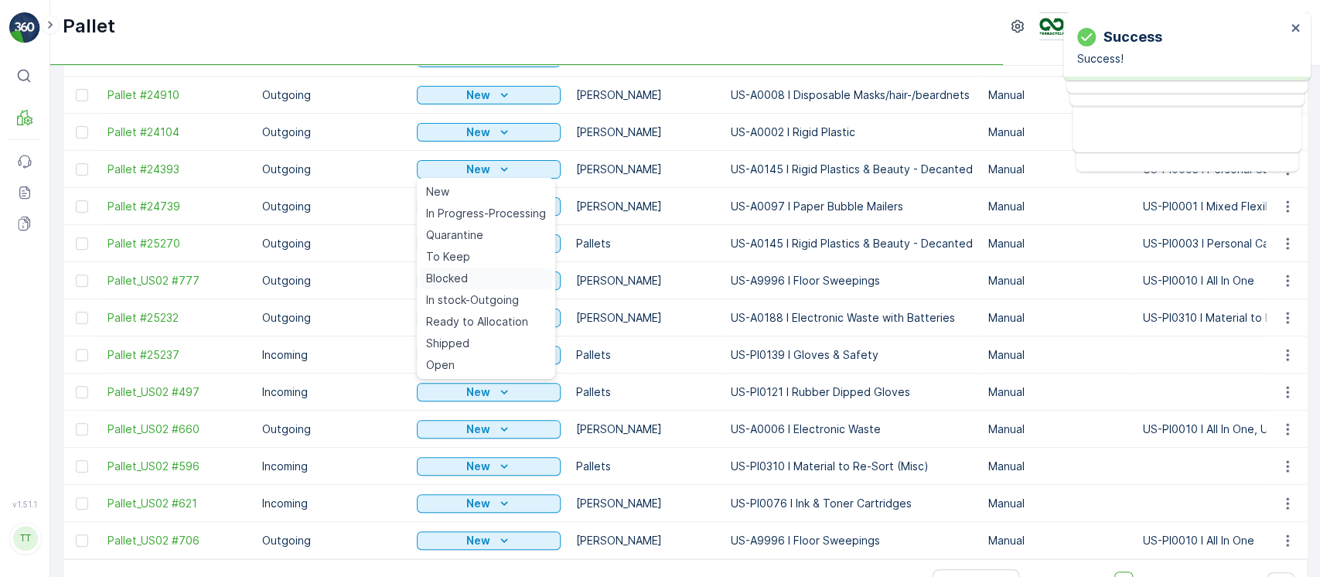
click at [470, 282] on div "Blocked" at bounding box center [486, 279] width 132 height 22
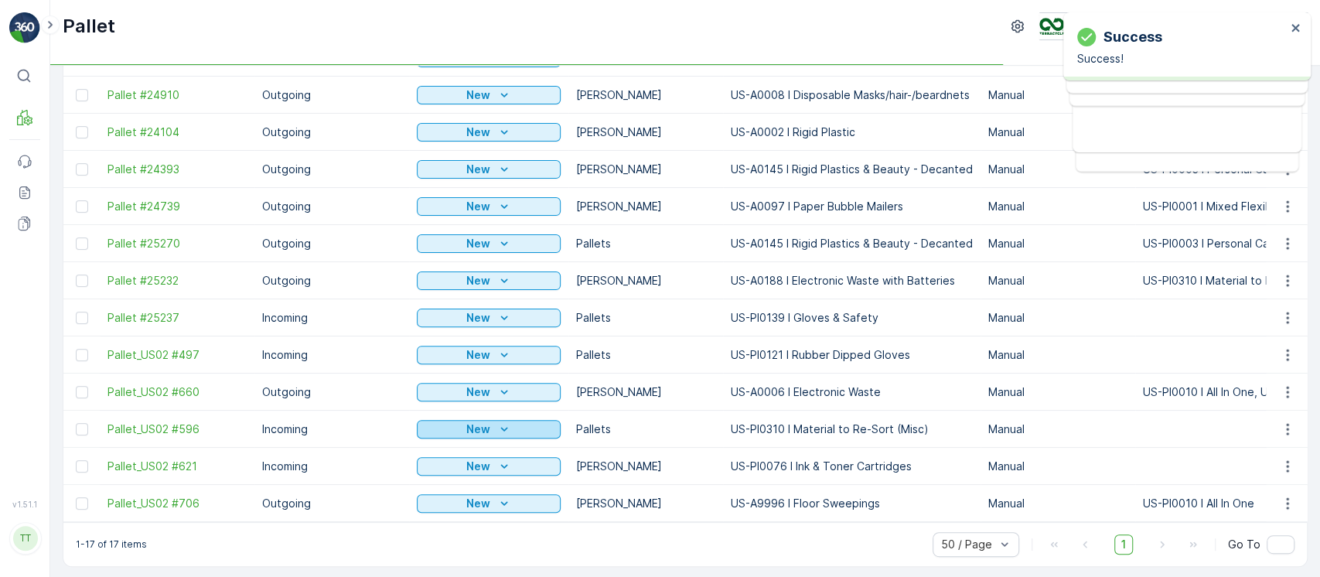
click at [487, 426] on div "New" at bounding box center [488, 429] width 131 height 15
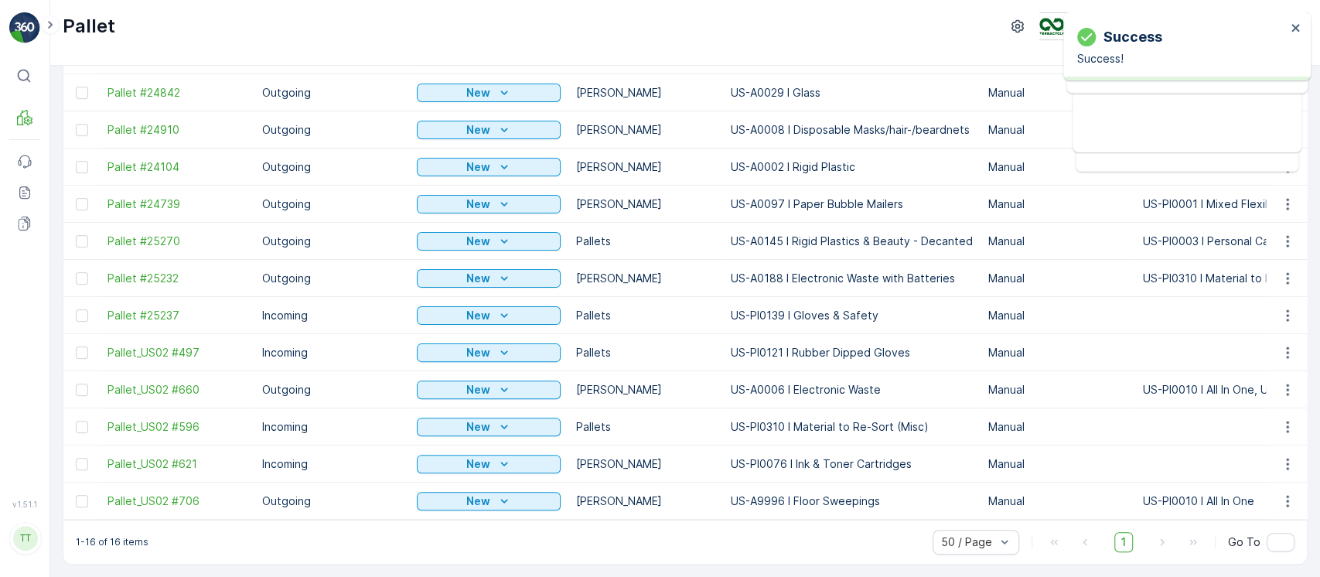
scroll to position [281, 0]
click at [482, 346] on p "New" at bounding box center [478, 352] width 24 height 15
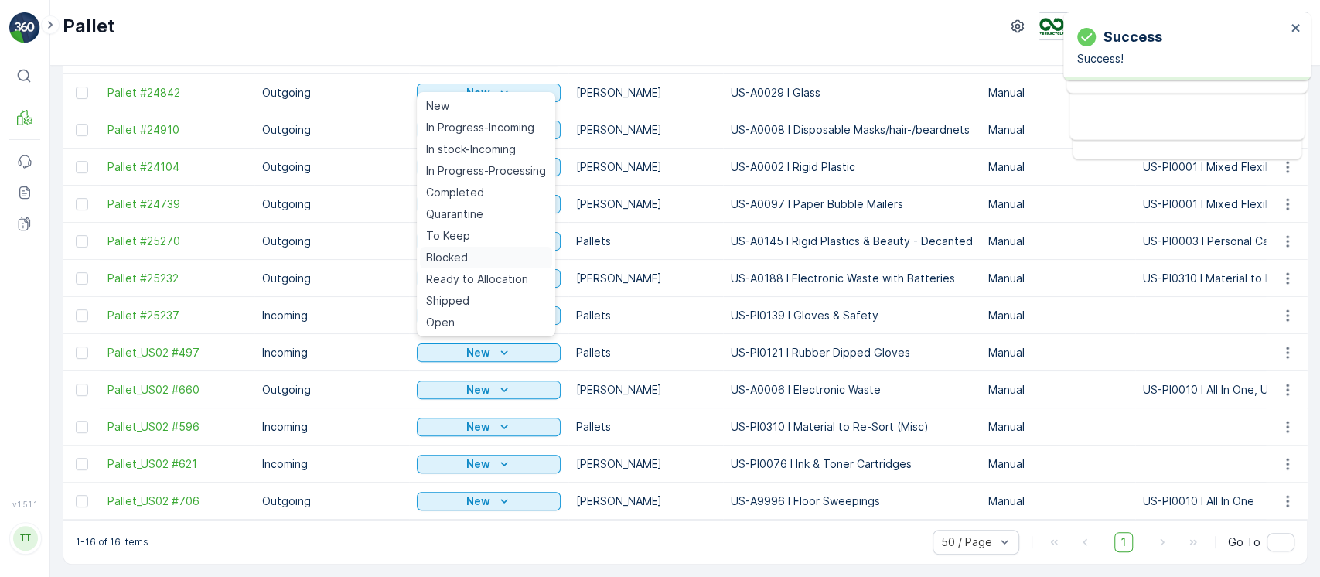
click at [459, 256] on span "Blocked" at bounding box center [447, 257] width 42 height 15
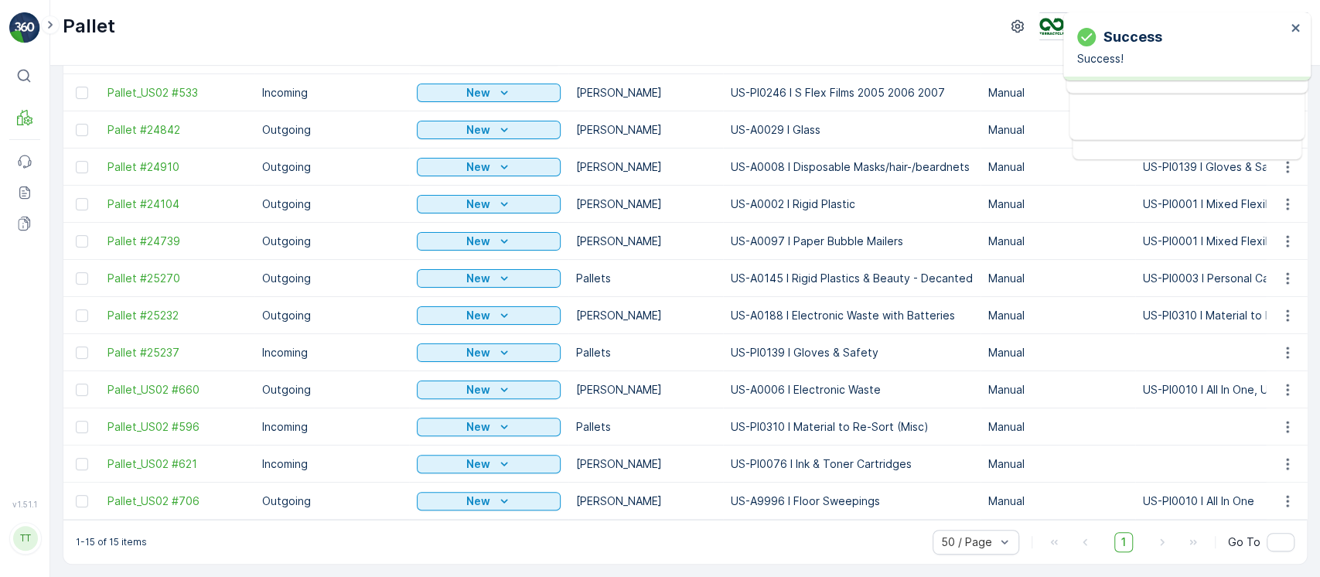
scroll to position [244, 0]
click at [468, 493] on p "New" at bounding box center [478, 500] width 24 height 15
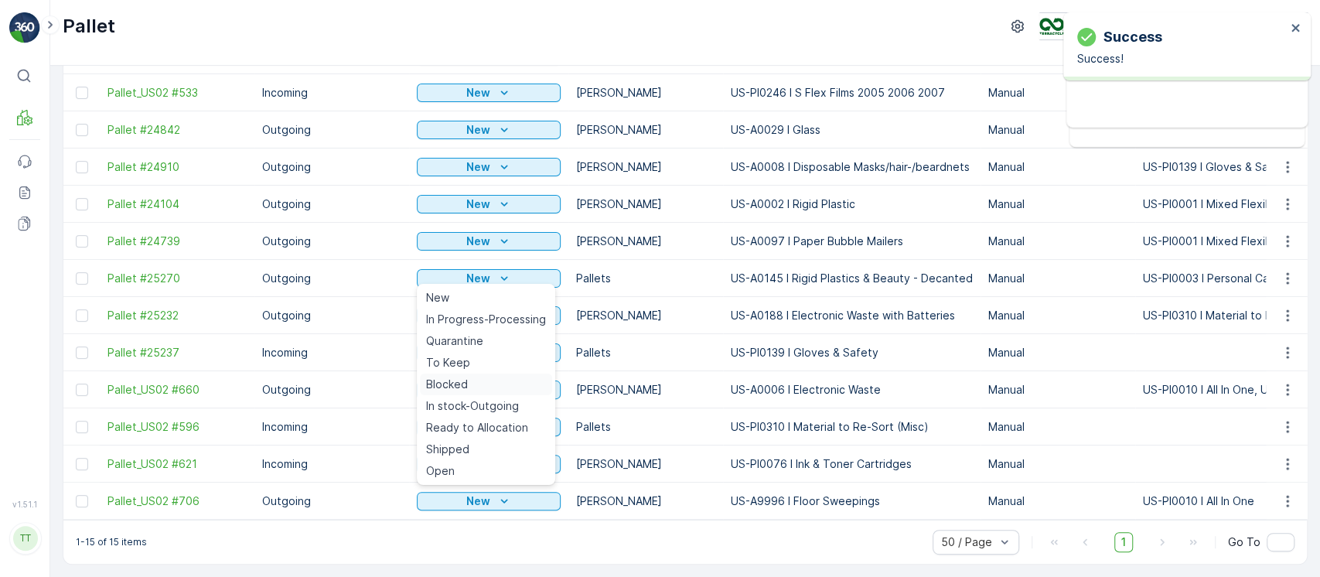
click at [471, 382] on div "Blocked" at bounding box center [486, 385] width 132 height 22
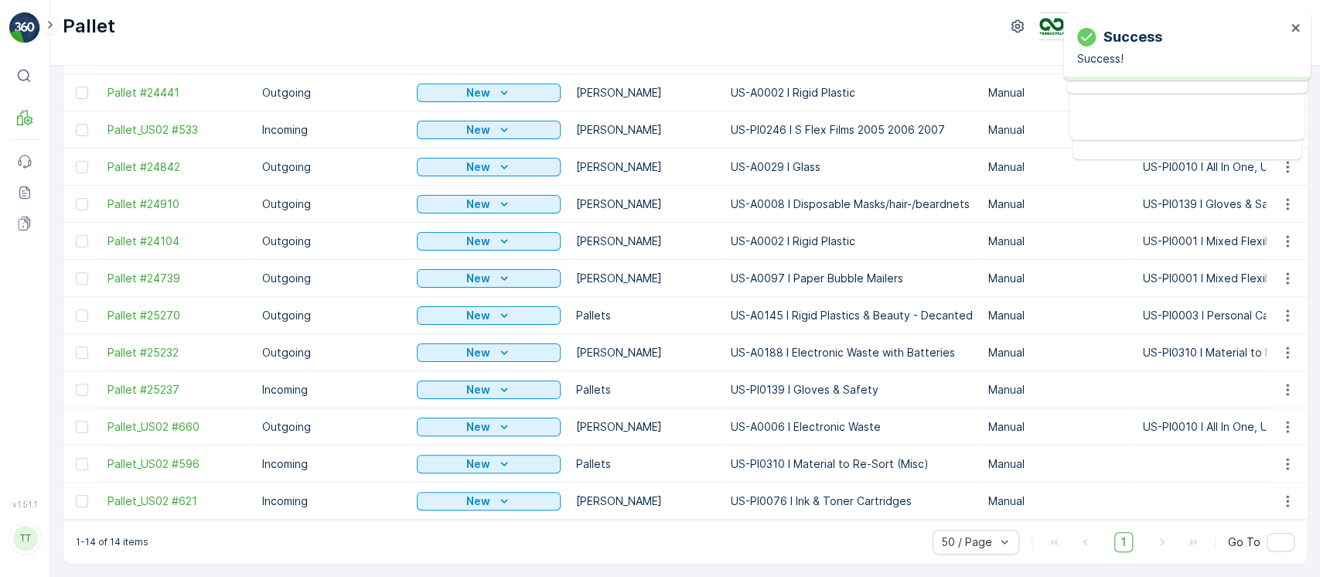
scroll to position [207, 0]
click at [476, 456] on p "New" at bounding box center [478, 463] width 24 height 15
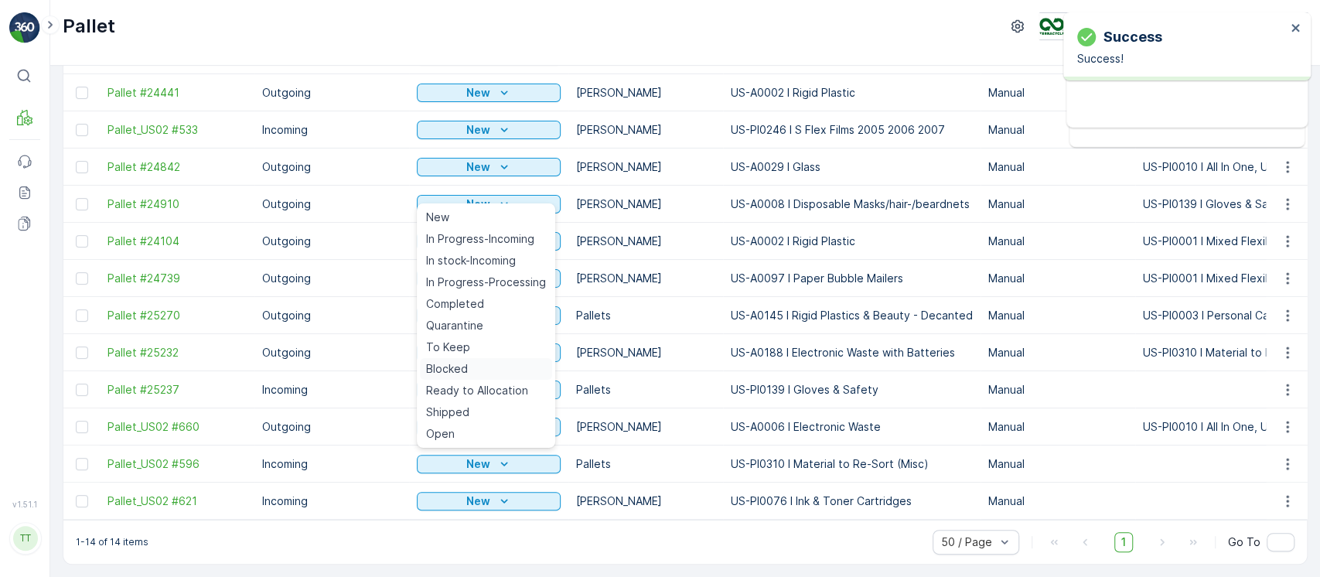
click at [469, 373] on div "Blocked" at bounding box center [486, 369] width 132 height 22
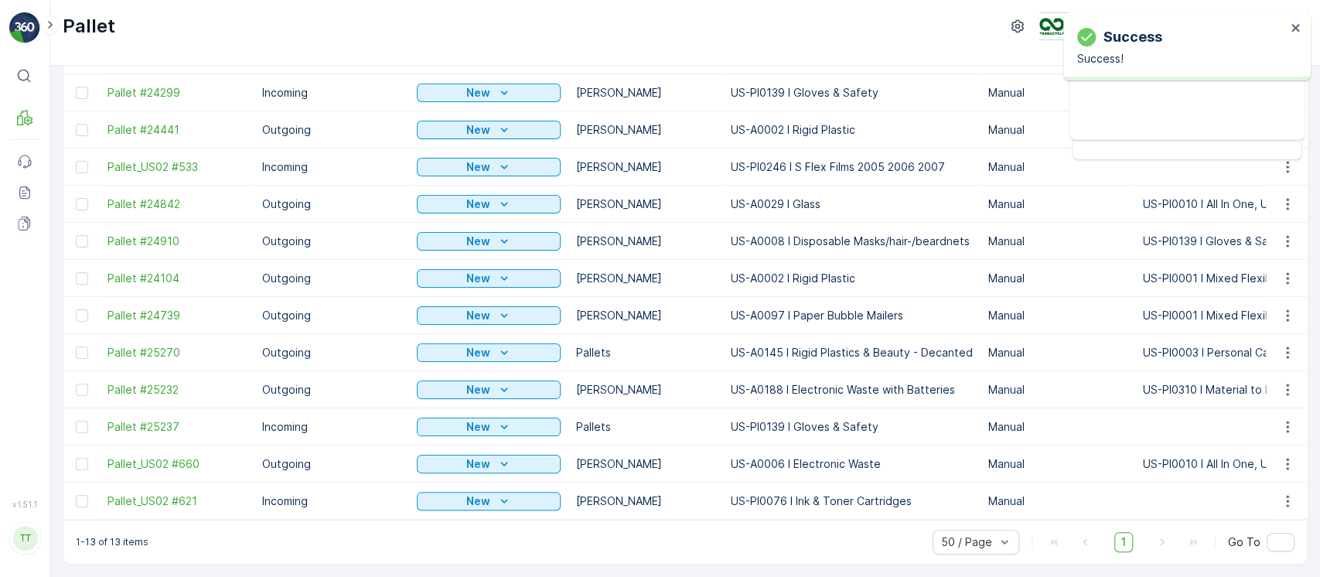
scroll to position [169, 0]
click at [487, 159] on p "New" at bounding box center [478, 166] width 24 height 15
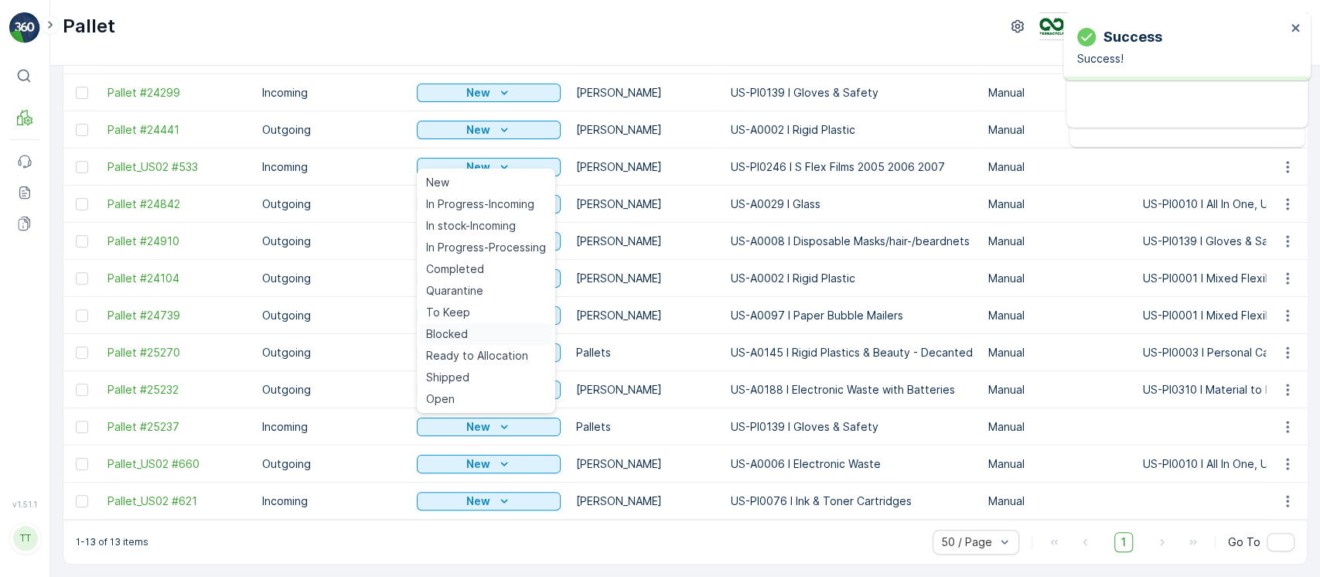
click at [483, 330] on div "Blocked" at bounding box center [486, 334] width 132 height 22
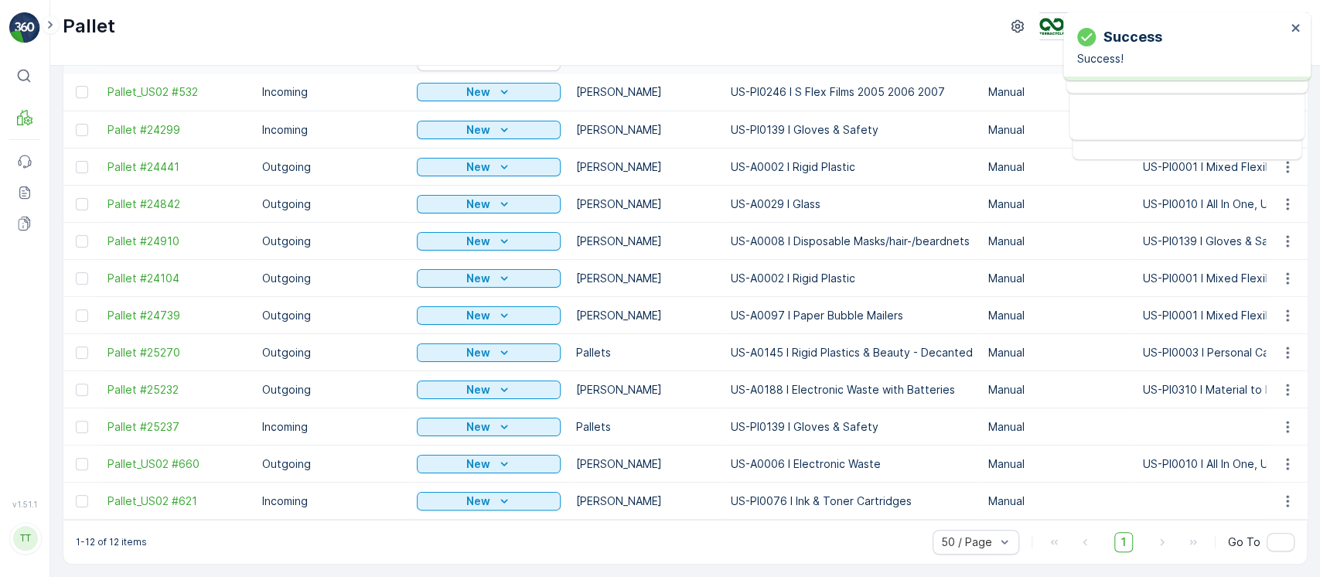
scroll to position [132, 0]
click at [510, 196] on div "New" at bounding box center [488, 203] width 131 height 15
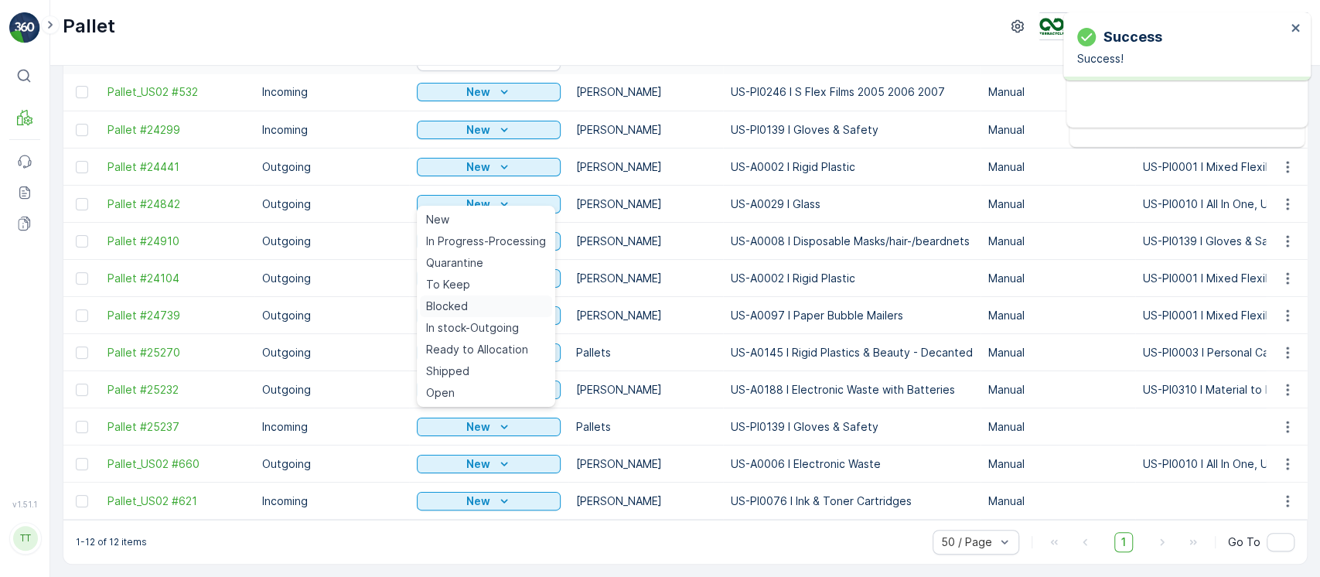
click at [489, 310] on div "Blocked" at bounding box center [486, 306] width 132 height 22
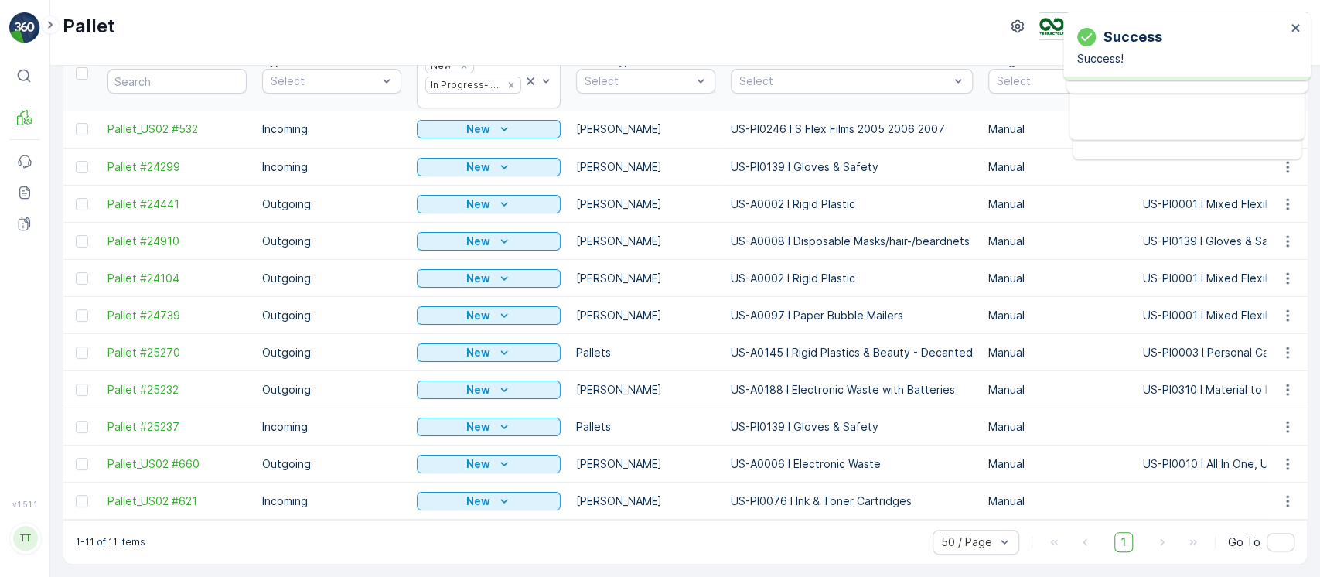
scroll to position [95, 0]
click at [501, 239] on icon "New" at bounding box center [503, 241] width 7 height 4
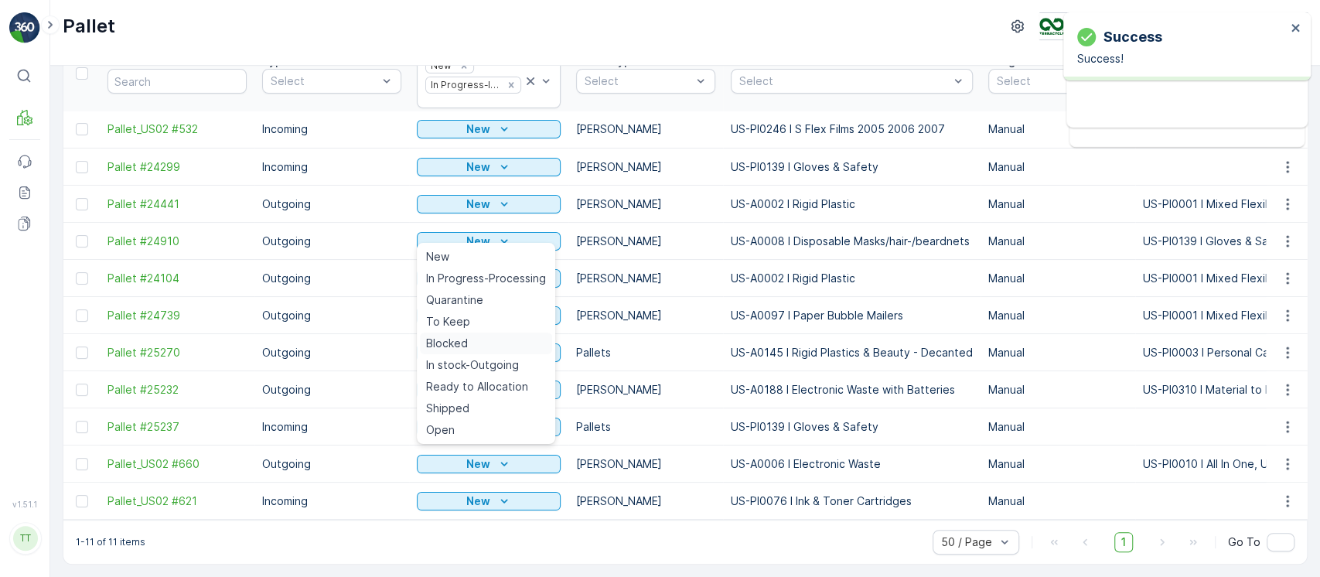
click at [497, 335] on div "Blocked" at bounding box center [486, 344] width 132 height 22
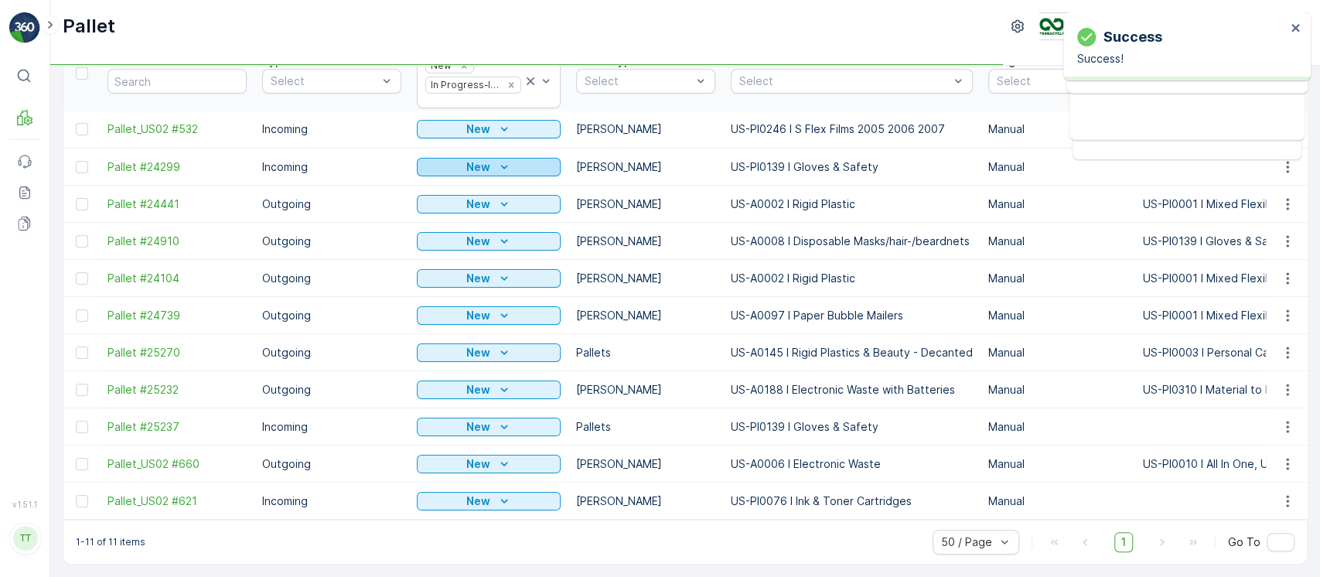
scroll to position [58, 0]
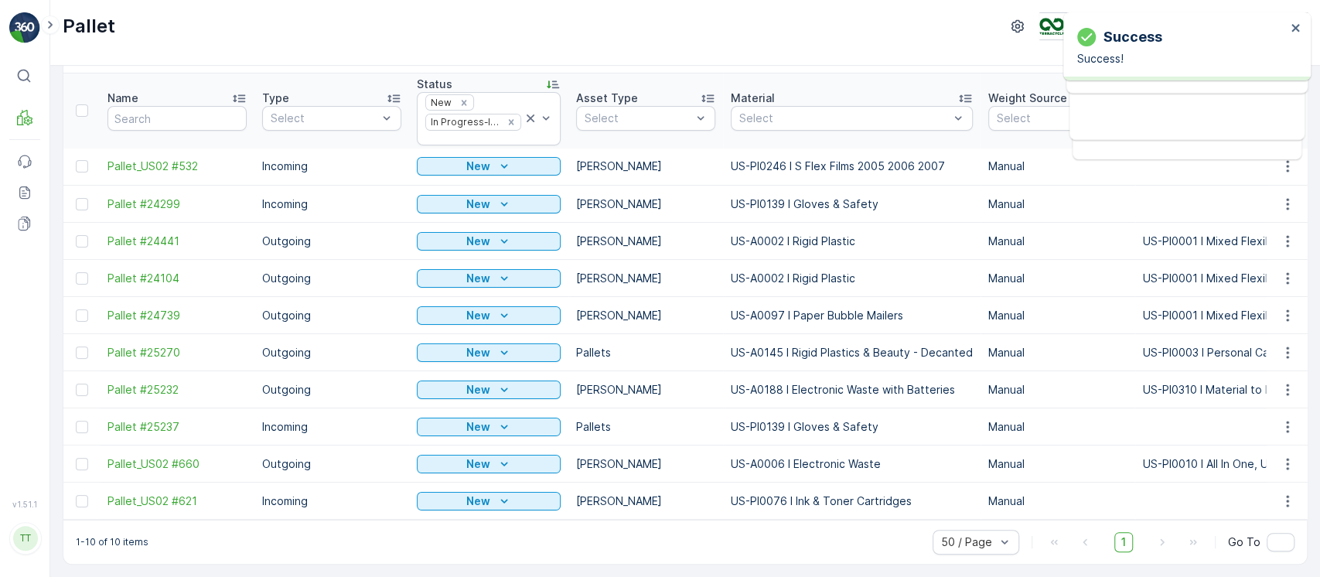
click at [516, 162] on div "New" at bounding box center [488, 166] width 131 height 15
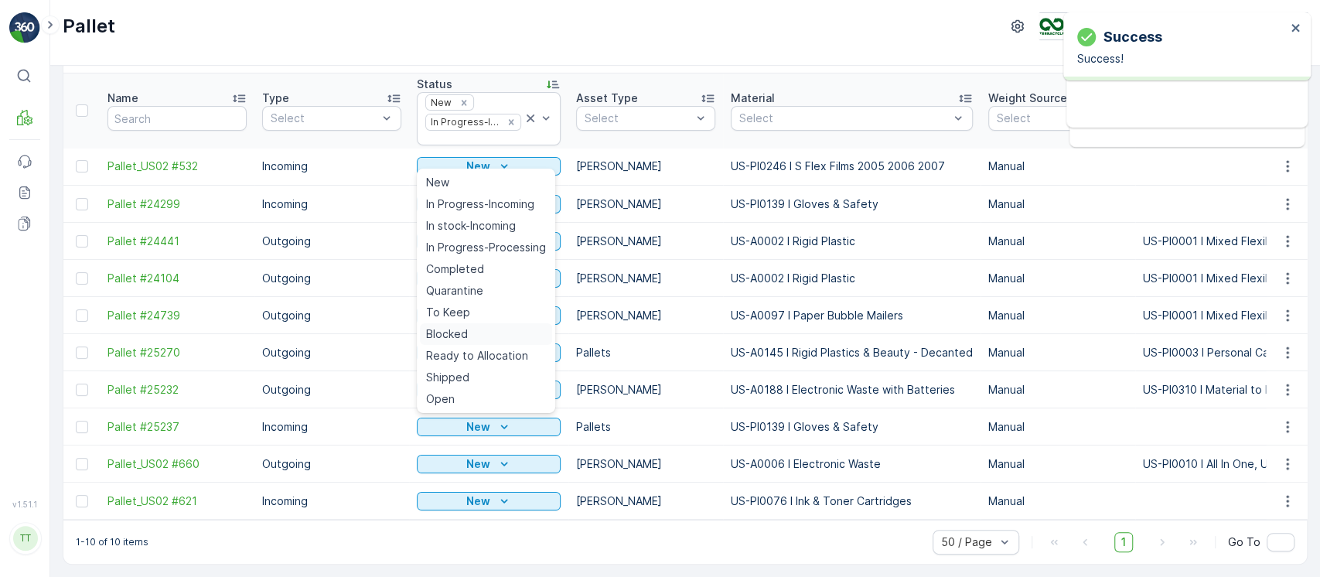
click at [479, 327] on div "Blocked" at bounding box center [486, 334] width 132 height 22
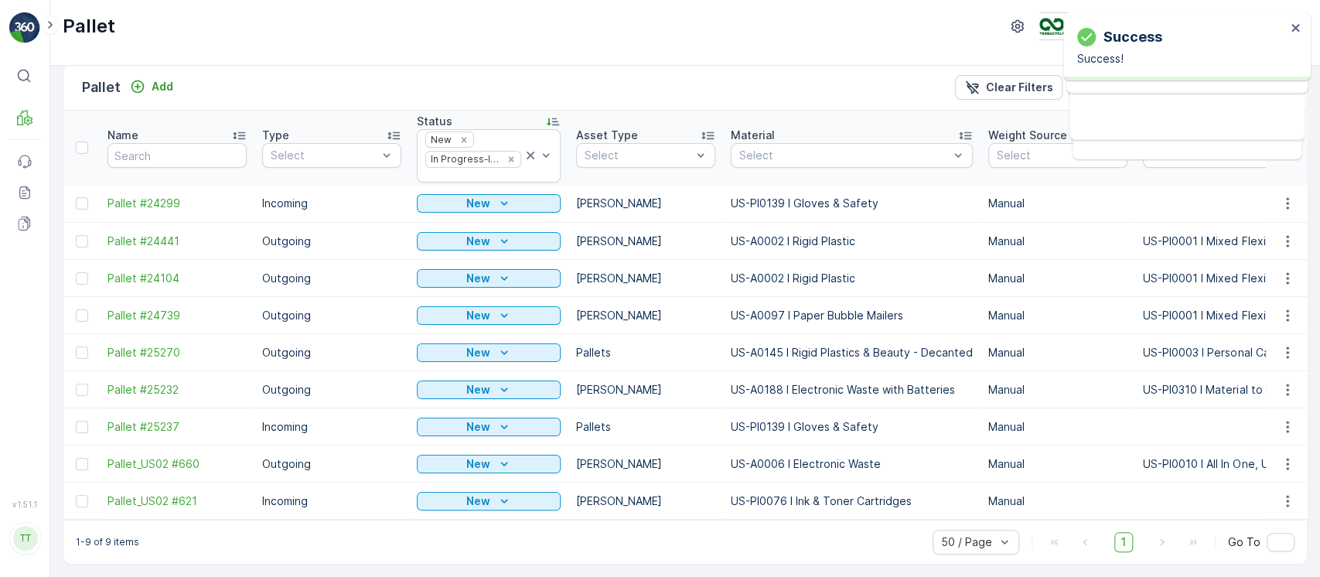
scroll to position [21, 0]
click at [552, 163] on div "New In Progress-Incoming" at bounding box center [489, 155] width 144 height 53
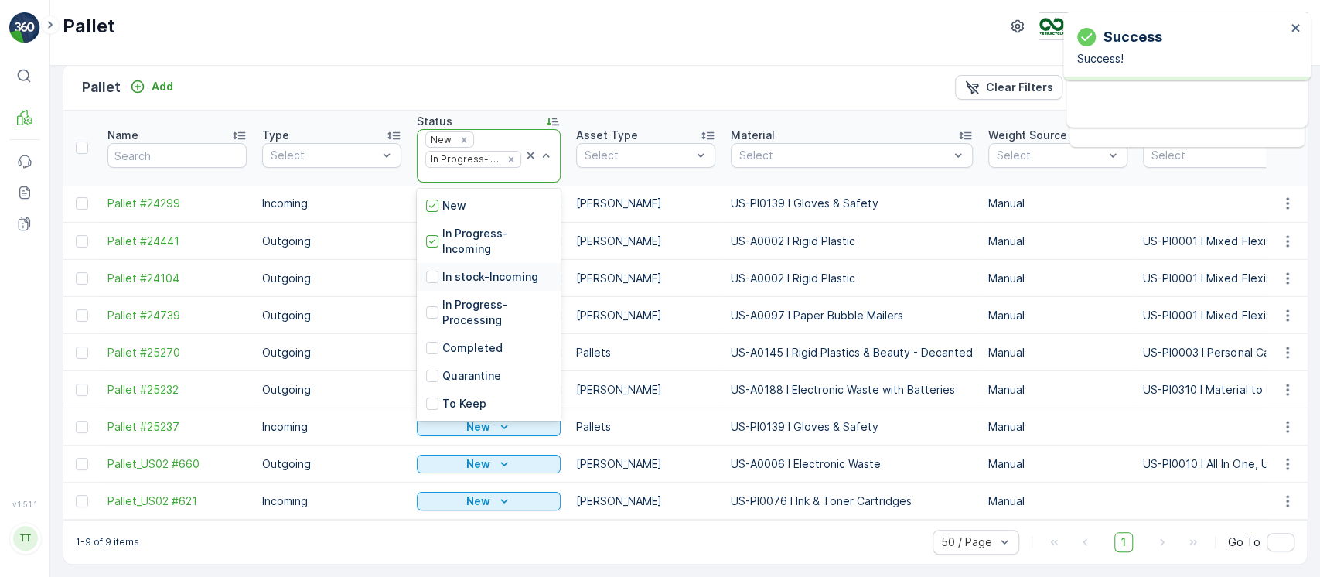
click at [476, 269] on p "In stock-Incoming" at bounding box center [490, 276] width 96 height 15
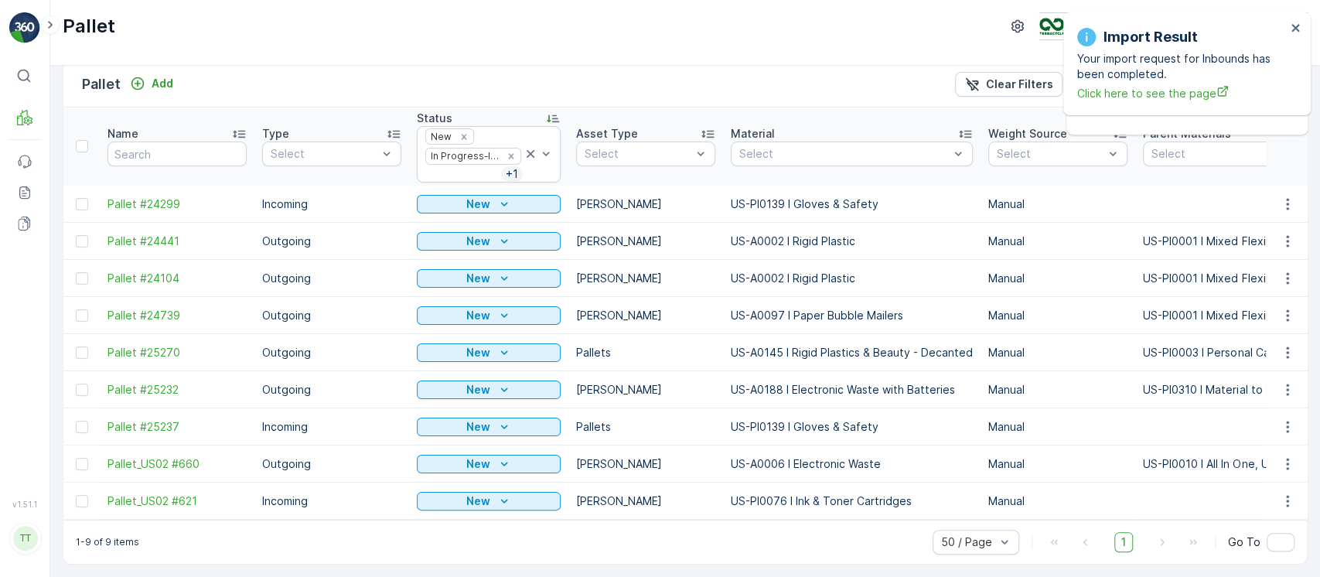
click at [492, 201] on div "New" at bounding box center [488, 203] width 131 height 15
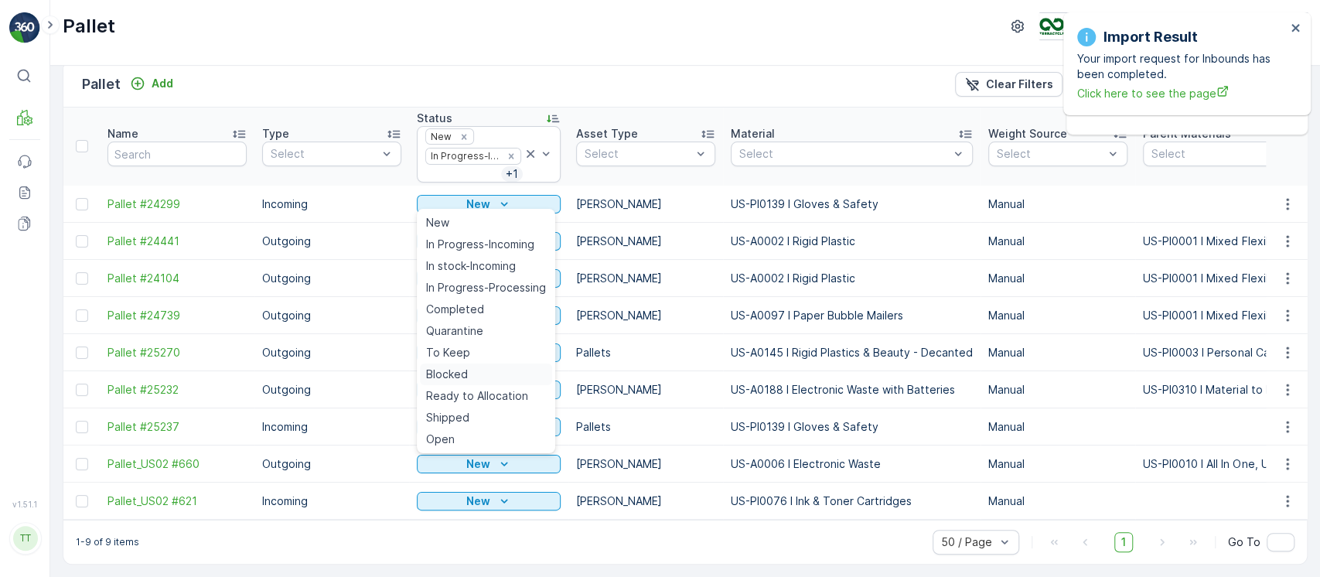
click at [476, 364] on div "Blocked" at bounding box center [486, 375] width 132 height 22
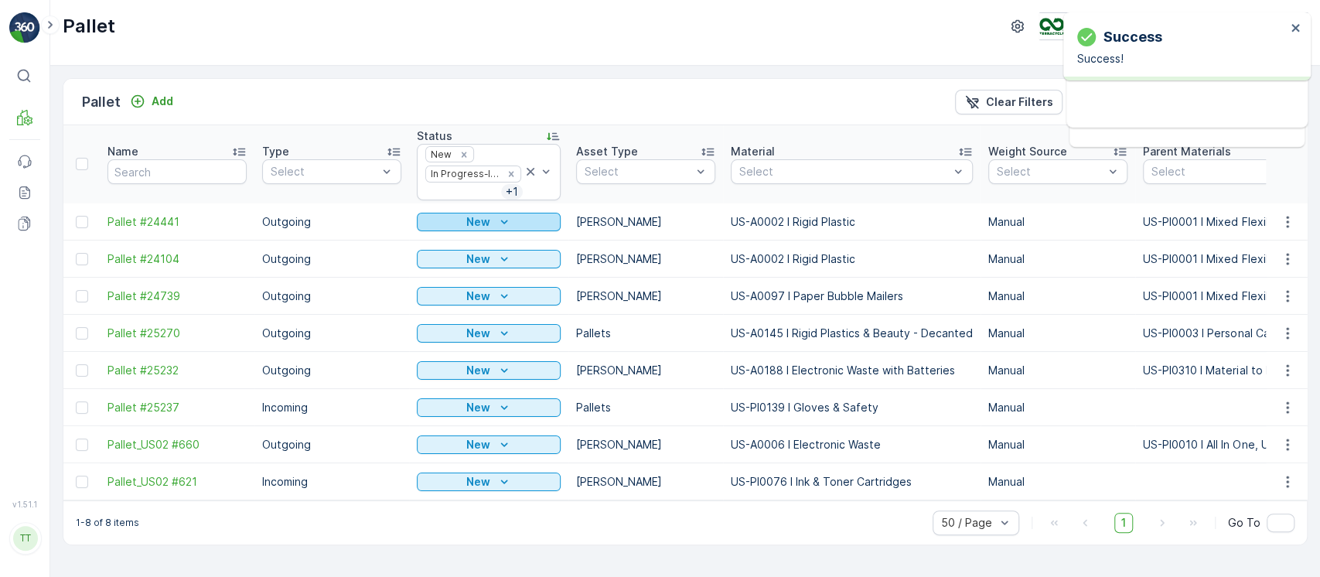
click at [526, 220] on div "New" at bounding box center [488, 221] width 131 height 15
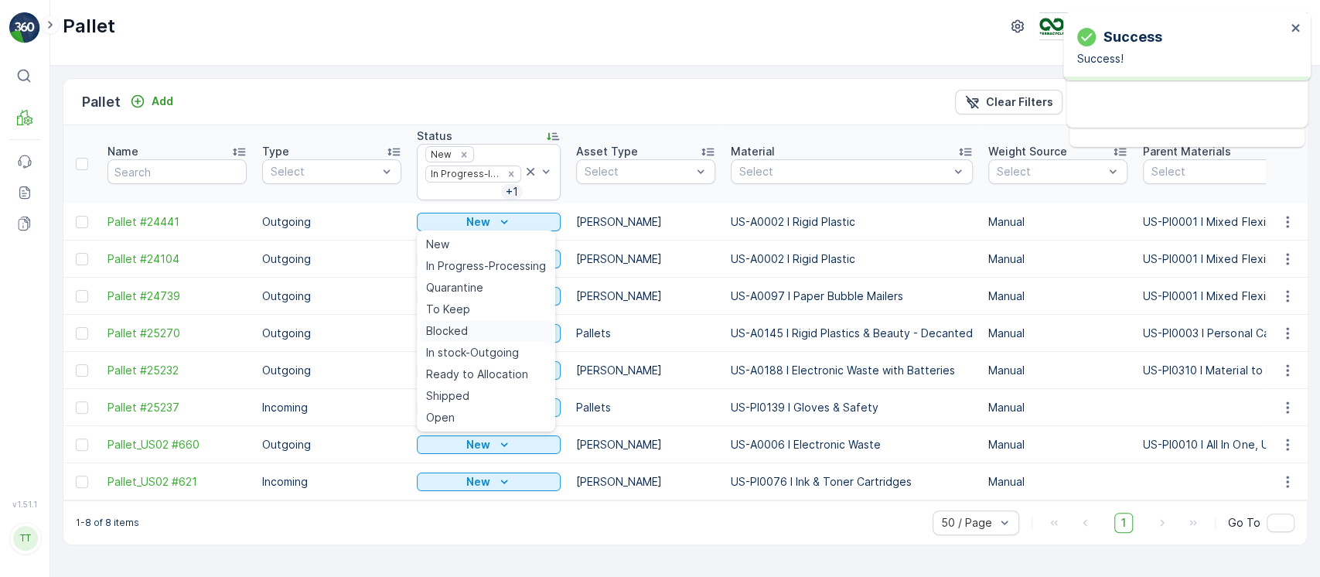
click at [477, 326] on div "Blocked" at bounding box center [486, 331] width 132 height 22
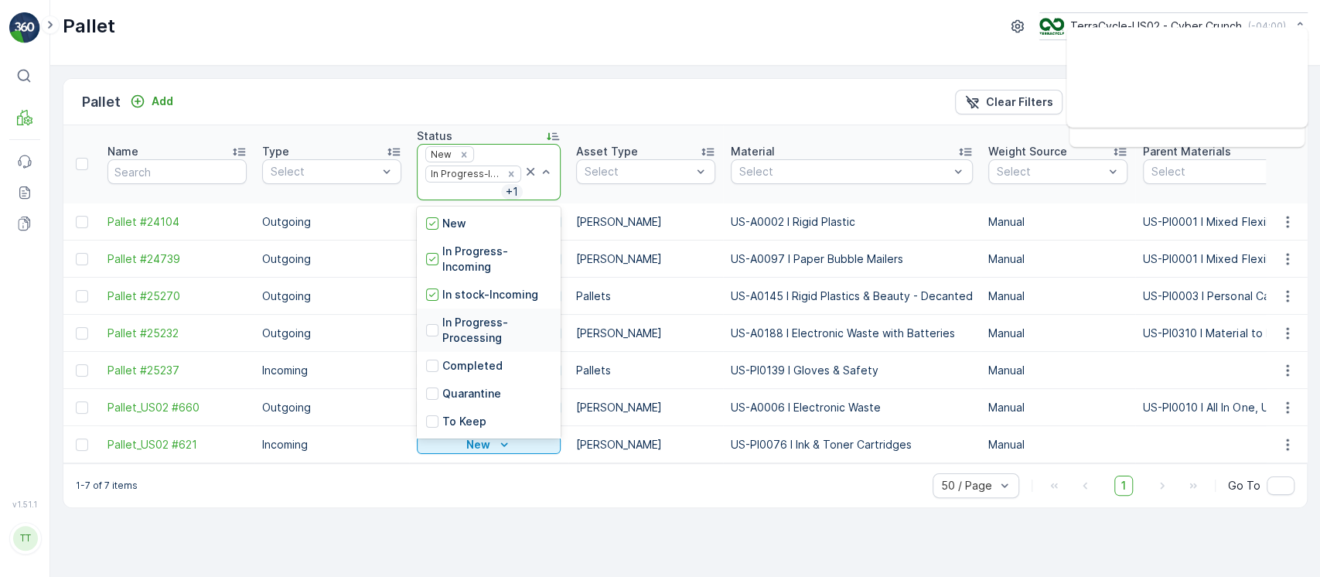
click at [489, 326] on p "In Progress-Processing" at bounding box center [496, 330] width 109 height 31
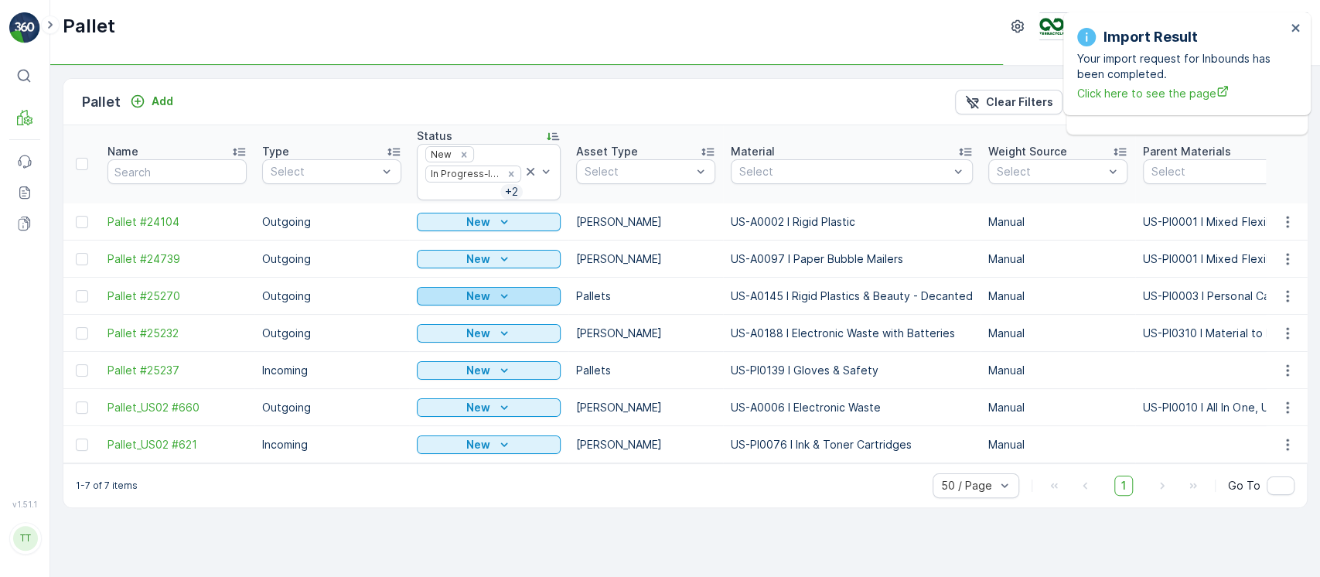
click at [505, 302] on icon "New" at bounding box center [504, 296] width 15 height 15
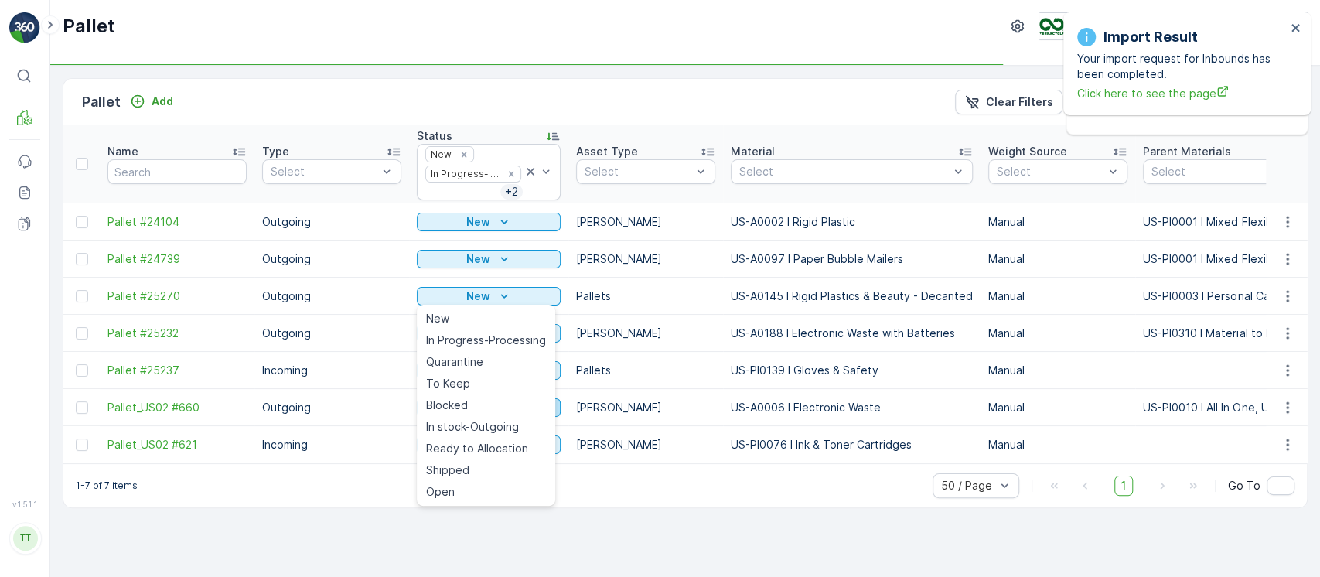
click at [479, 405] on div "Blocked" at bounding box center [486, 405] width 132 height 22
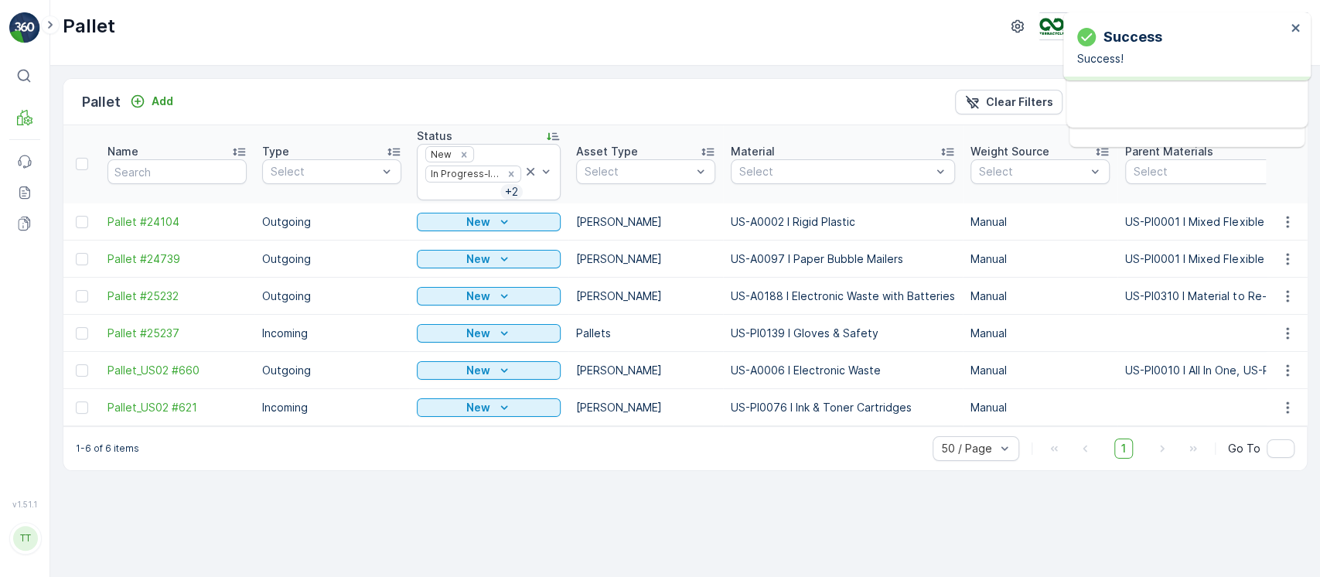
click at [485, 265] on p "New" at bounding box center [478, 258] width 24 height 15
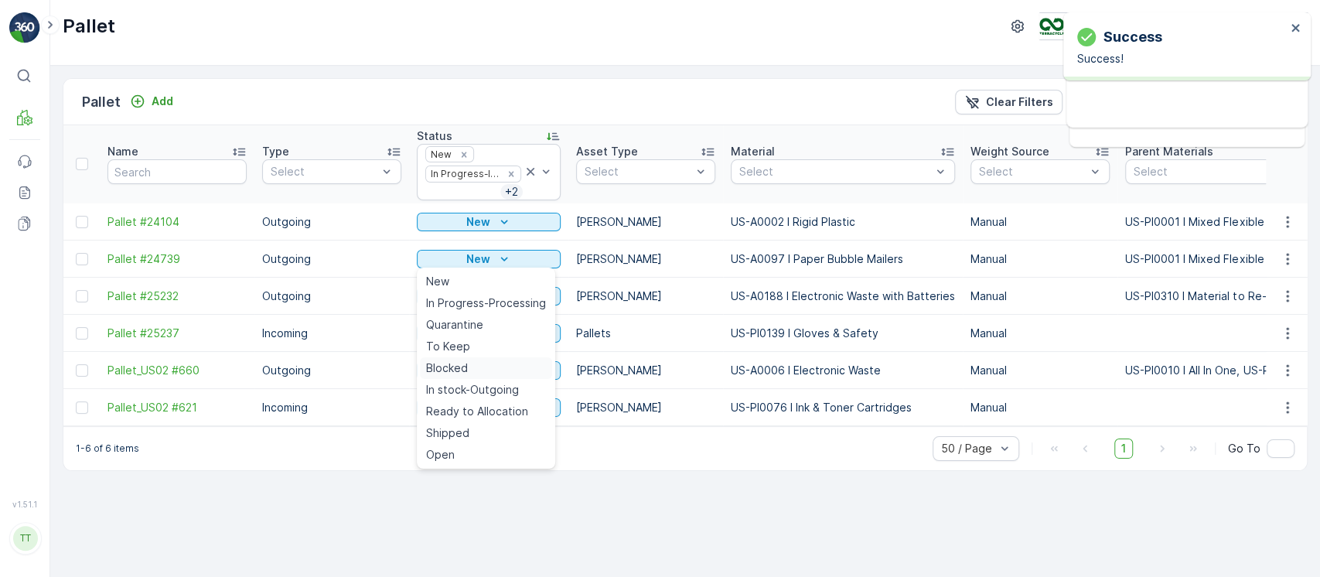
click at [457, 365] on span "Blocked" at bounding box center [447, 367] width 42 height 15
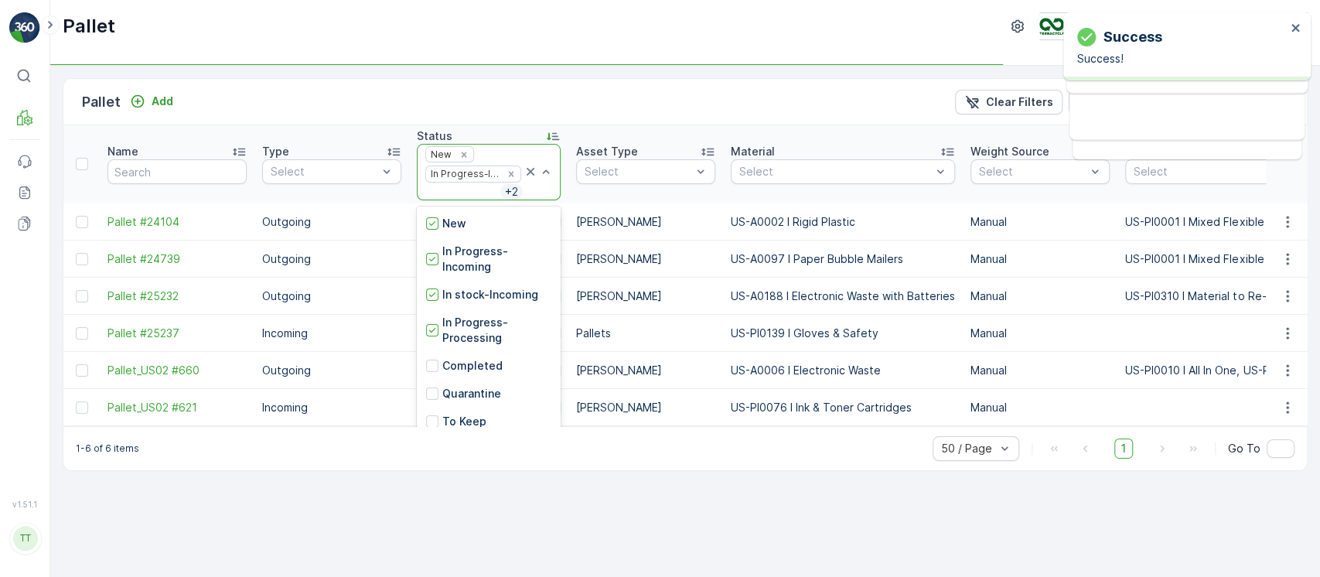
click at [548, 192] on div at bounding box center [538, 172] width 31 height 55
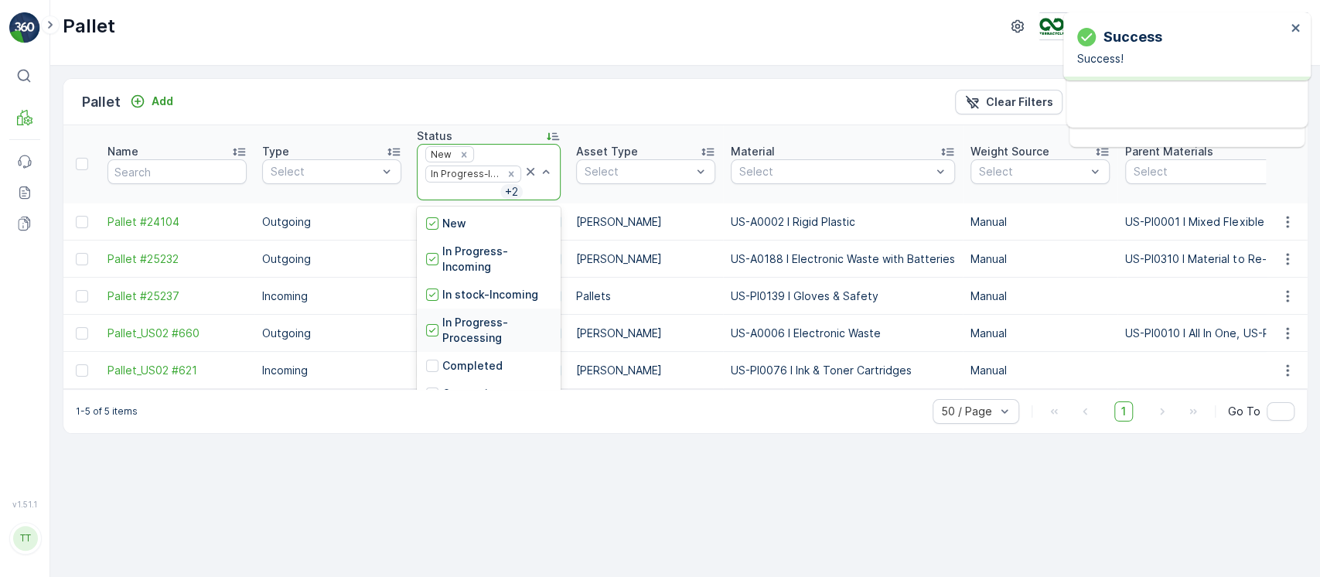
scroll to position [103, 0]
click at [500, 292] on div "Quarantine" at bounding box center [489, 291] width 144 height 28
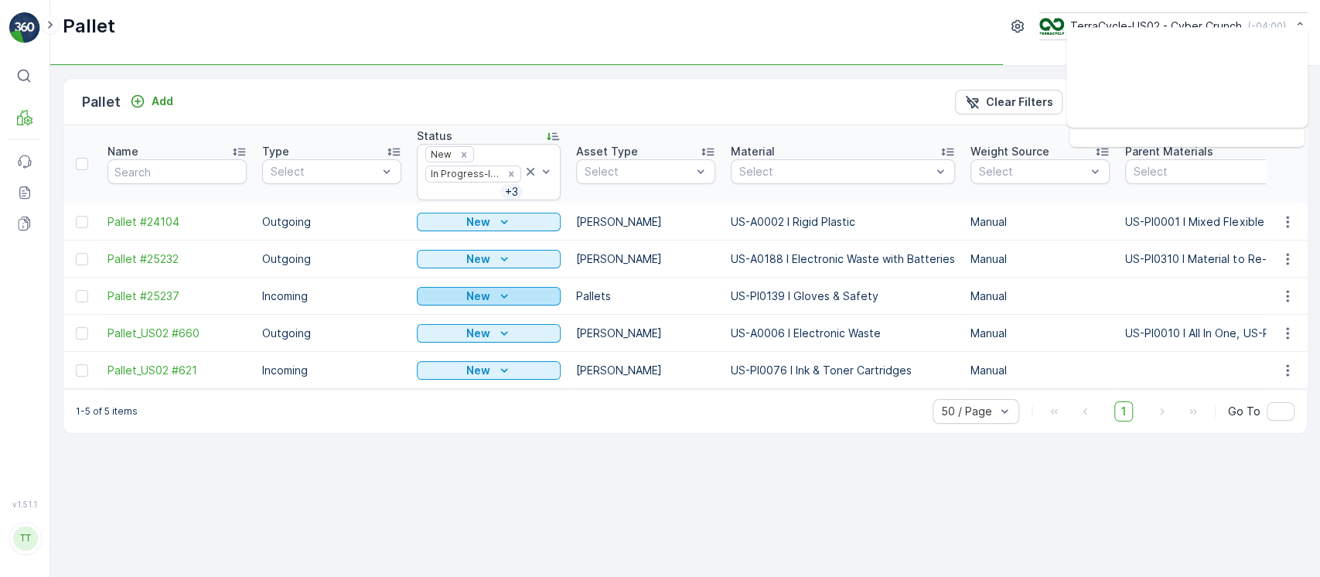
click at [504, 294] on icon "New" at bounding box center [504, 296] width 15 height 15
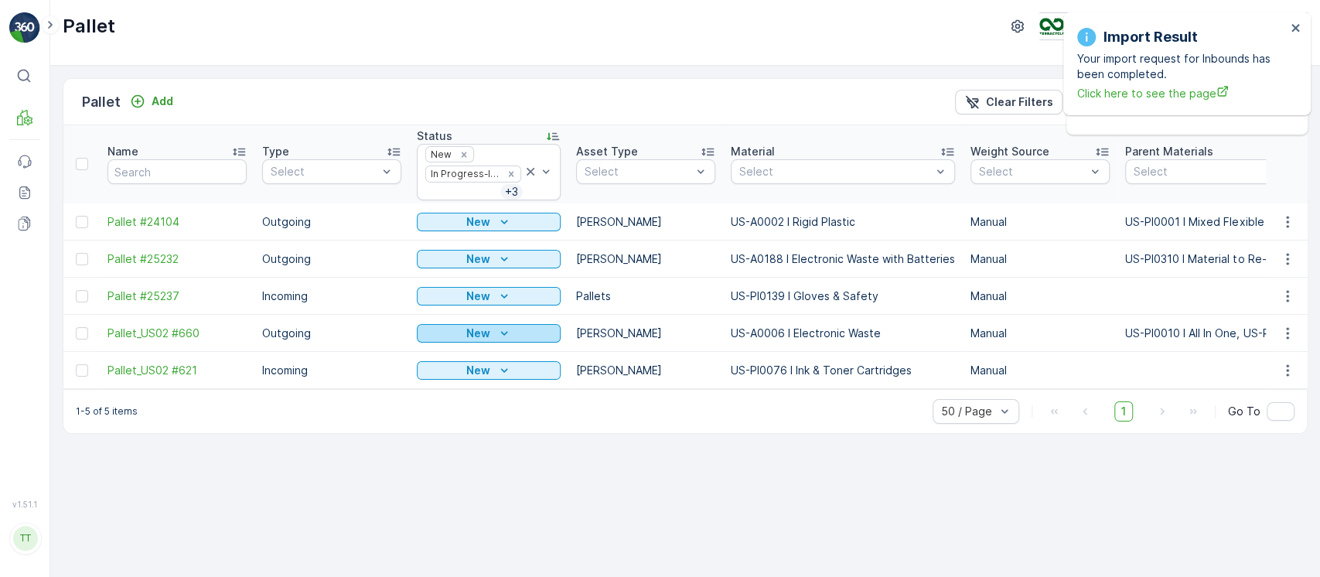
click at [483, 326] on p "New" at bounding box center [478, 333] width 24 height 15
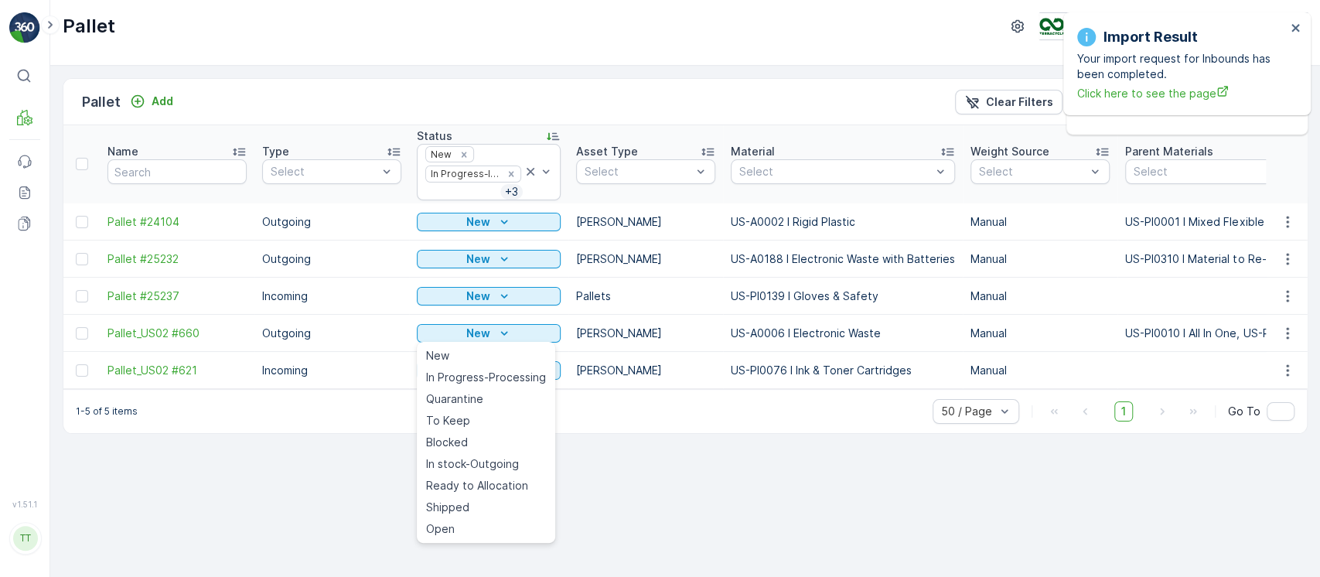
click at [464, 442] on span "Blocked" at bounding box center [447, 442] width 42 height 15
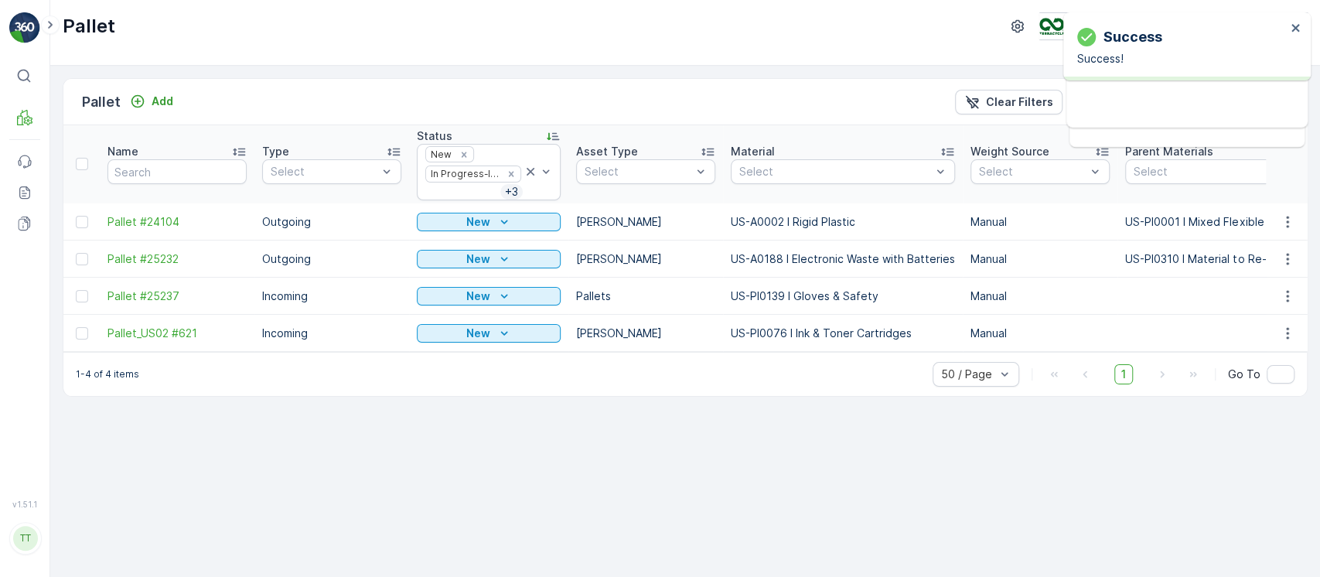
click at [503, 260] on icon "New" at bounding box center [504, 258] width 15 height 15
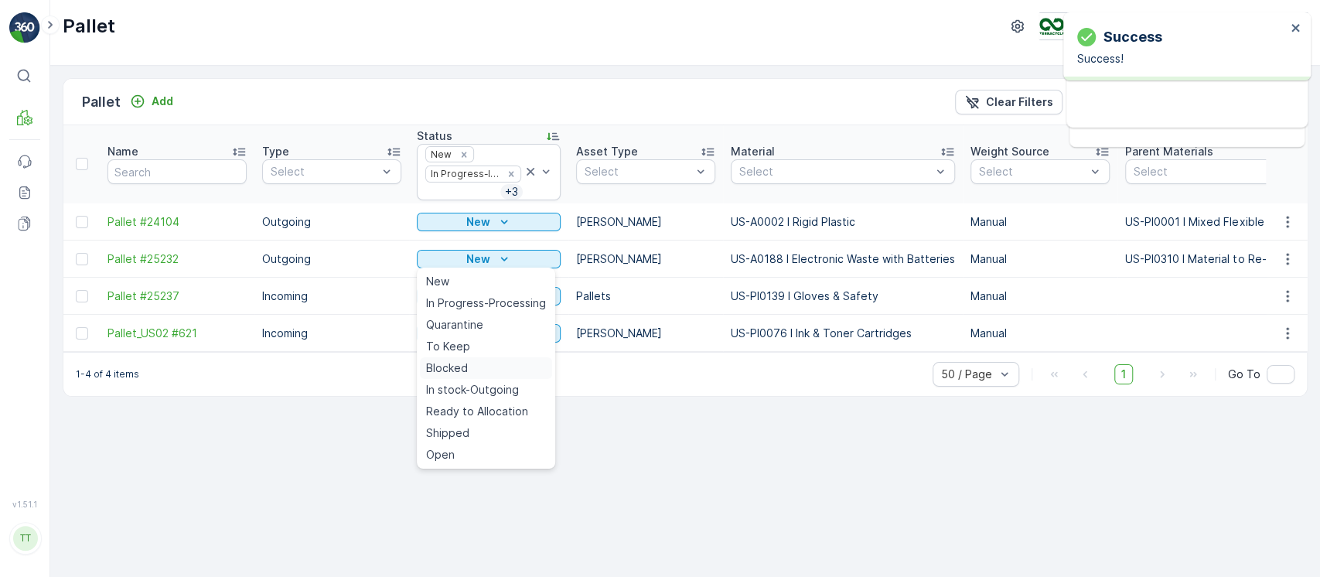
click at [472, 374] on div "Blocked" at bounding box center [486, 368] width 132 height 22
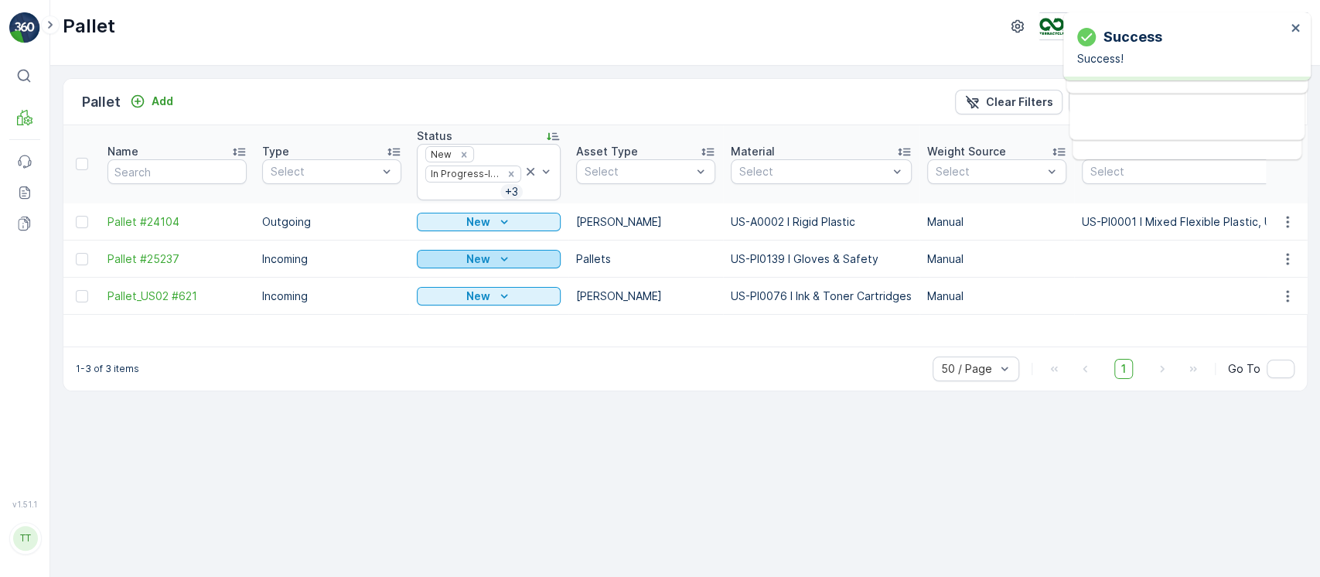
click at [489, 253] on div "New" at bounding box center [488, 258] width 131 height 15
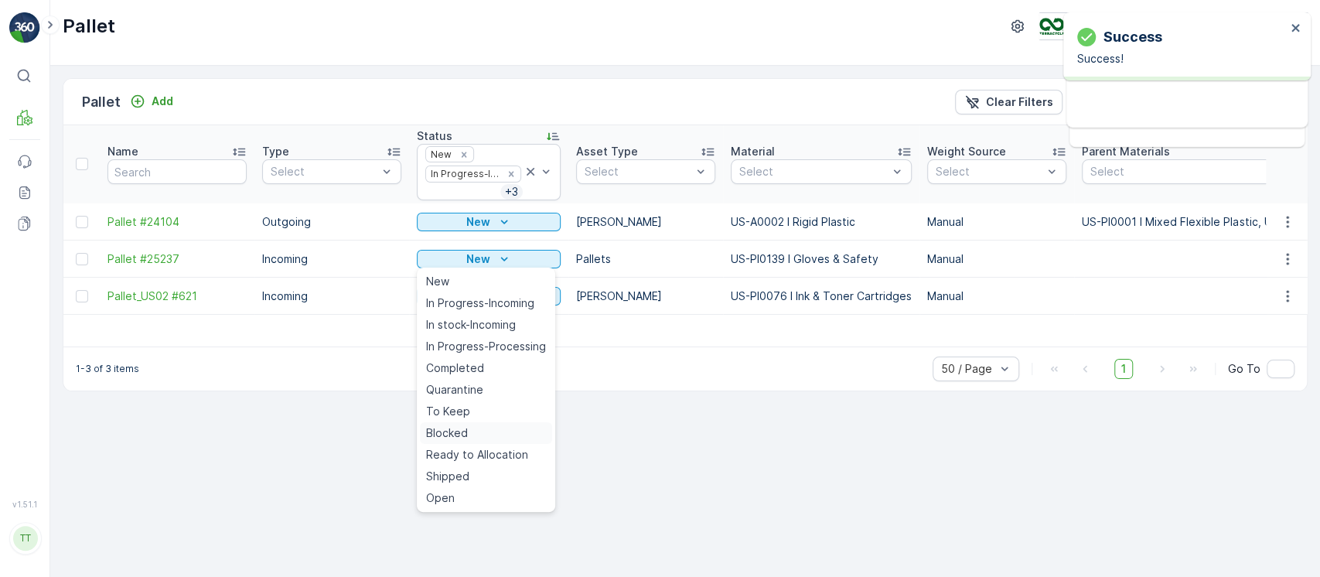
click at [465, 430] on span "Blocked" at bounding box center [447, 432] width 42 height 15
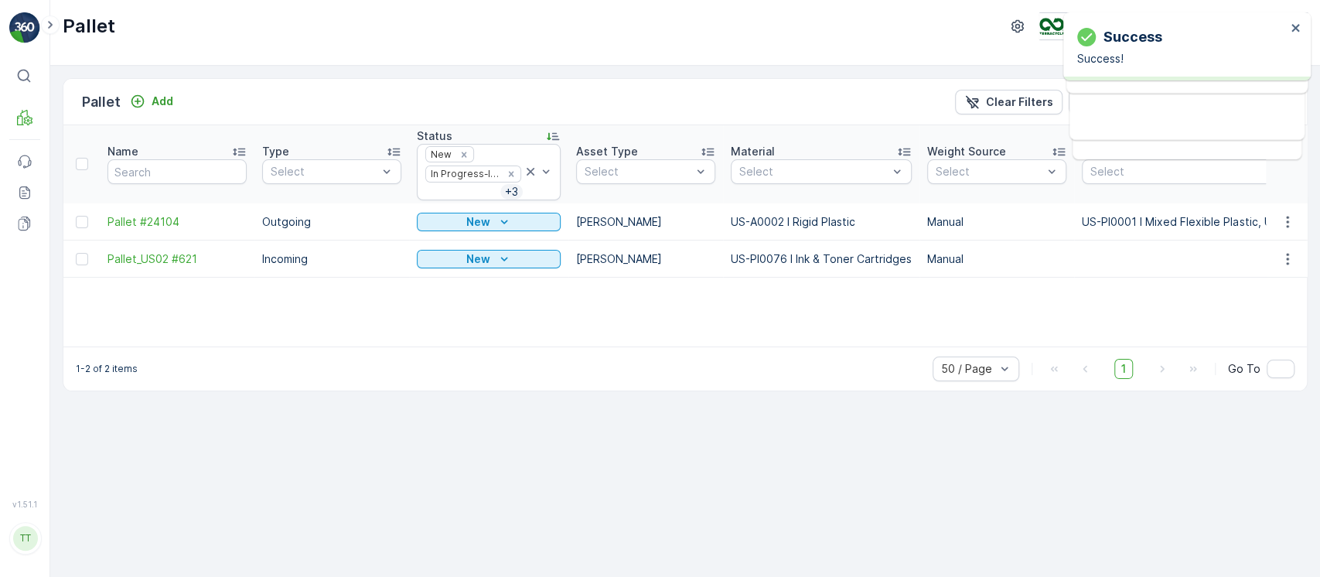
click at [500, 220] on icon "New" at bounding box center [503, 222] width 7 height 4
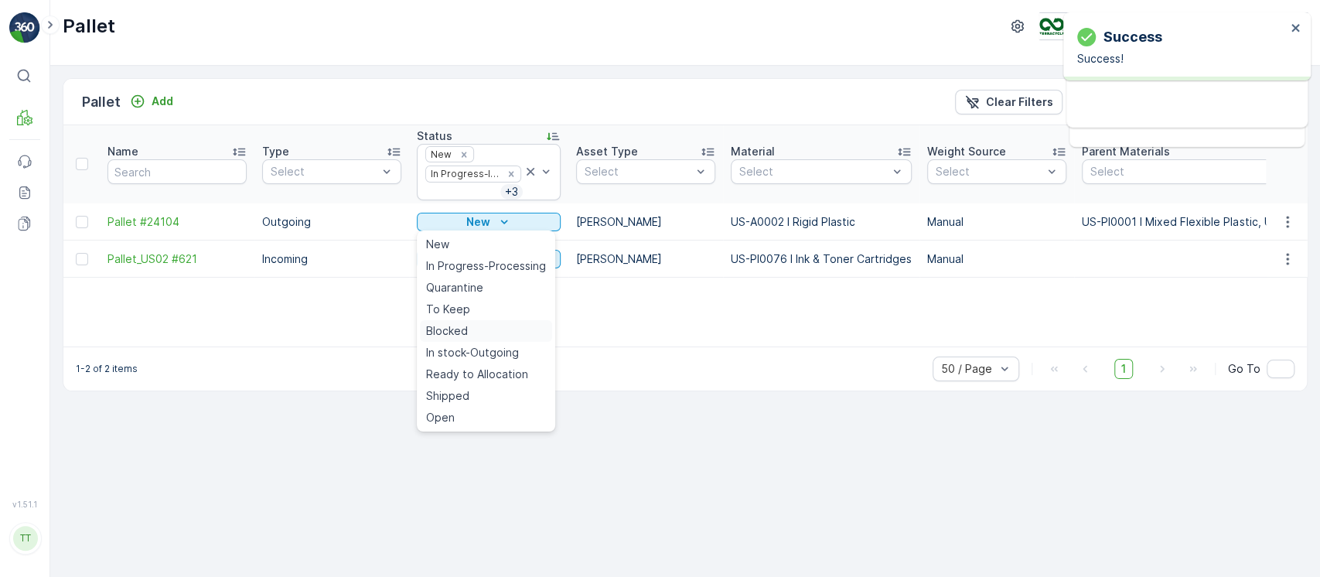
click at [460, 329] on span "Blocked" at bounding box center [447, 330] width 42 height 15
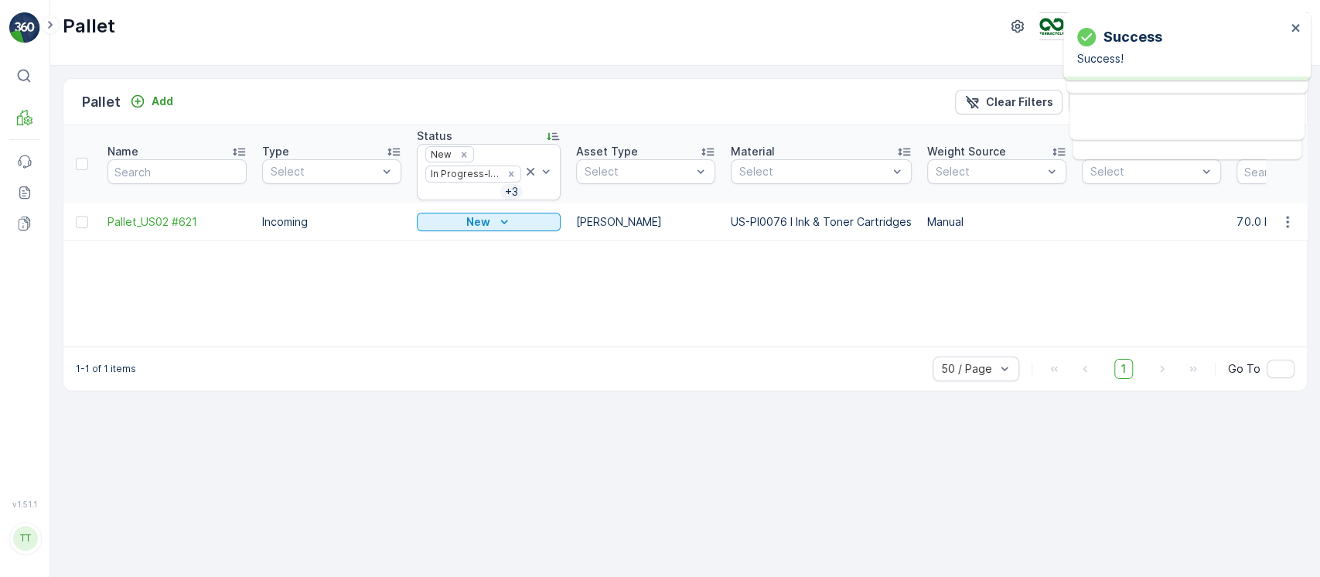
click at [480, 223] on p "New" at bounding box center [478, 221] width 24 height 15
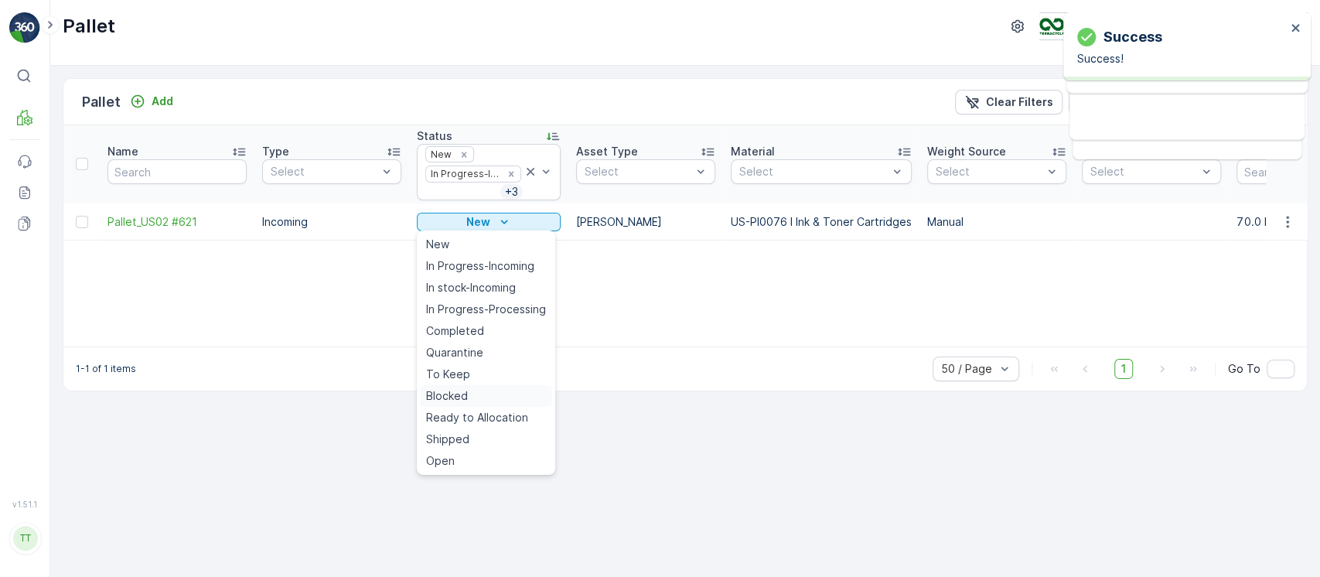
click at [456, 388] on span "Blocked" at bounding box center [447, 395] width 42 height 15
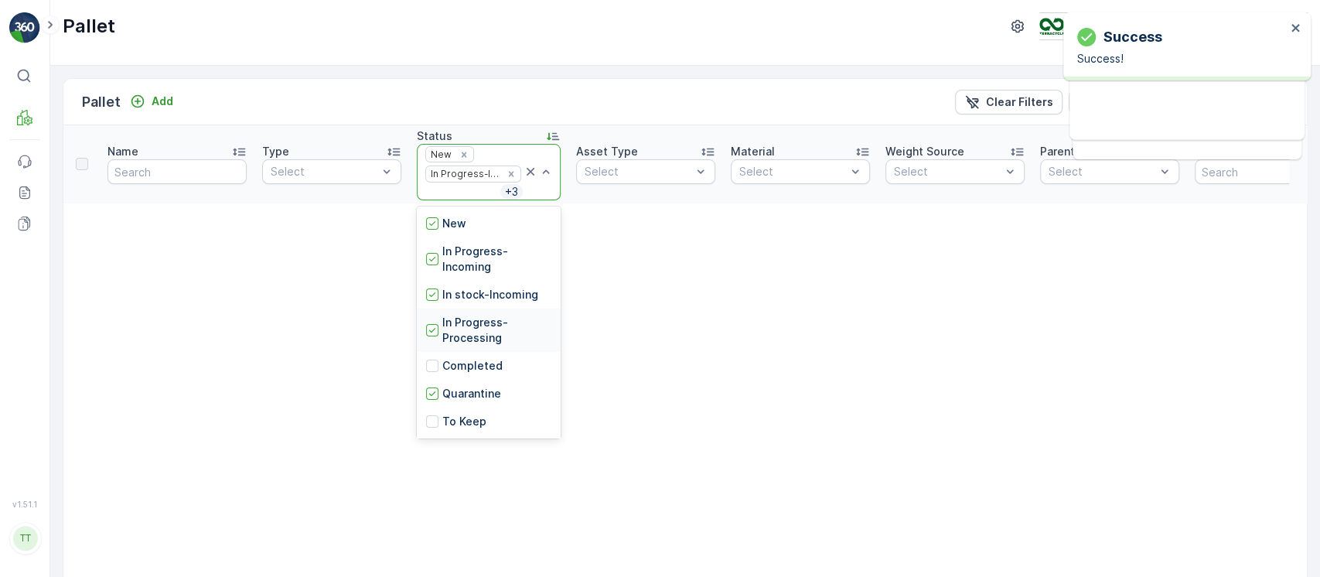
scroll to position [103, 0]
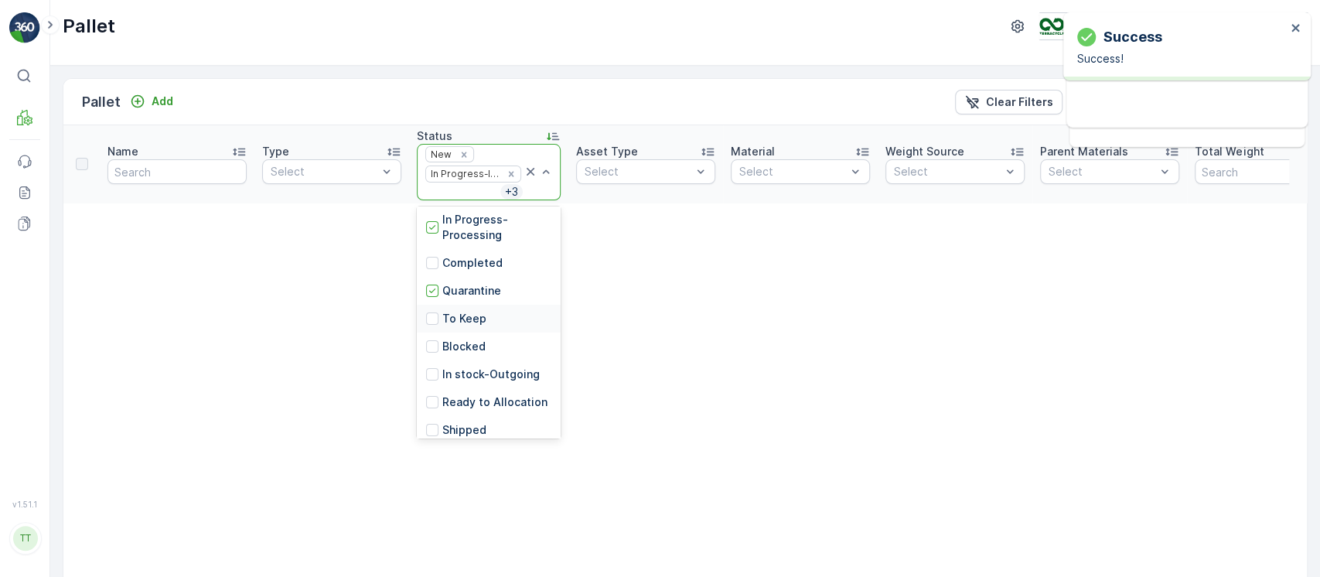
click at [477, 312] on p "To Keep" at bounding box center [464, 318] width 44 height 15
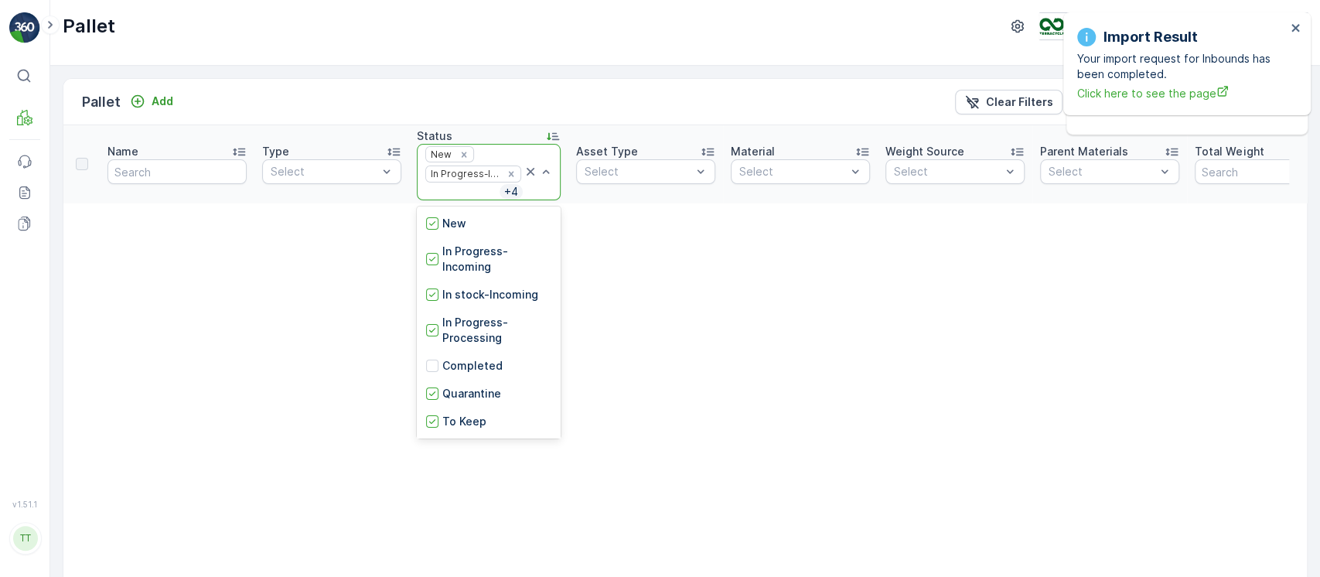
click at [546, 189] on div at bounding box center [538, 172] width 31 height 55
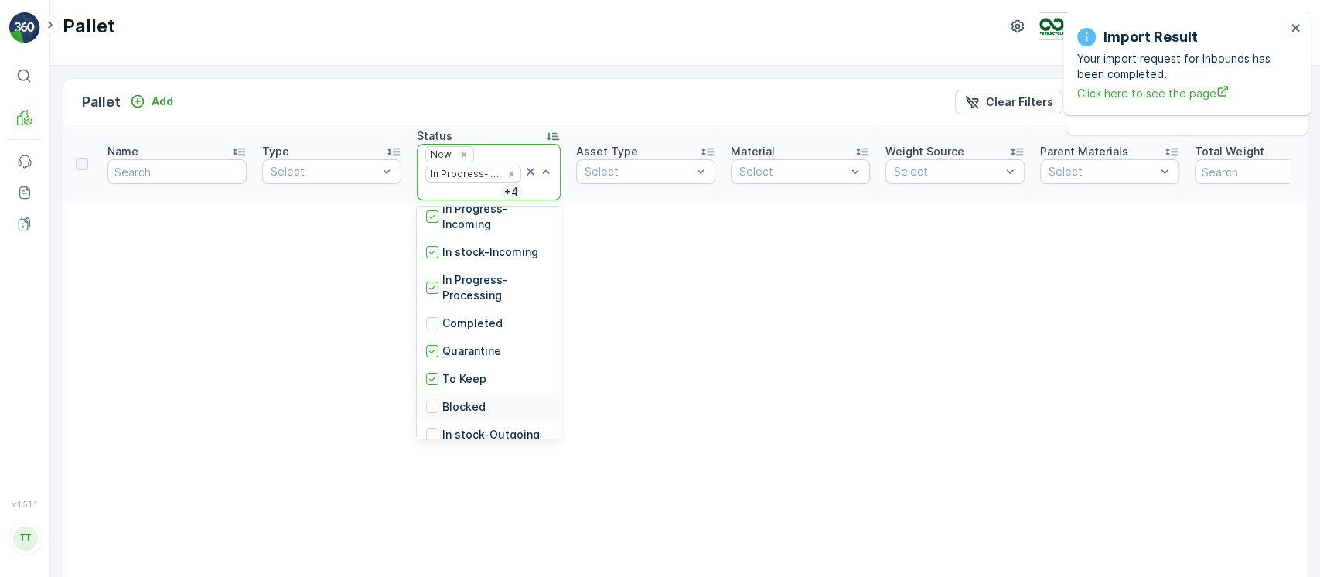
scroll to position [103, 0]
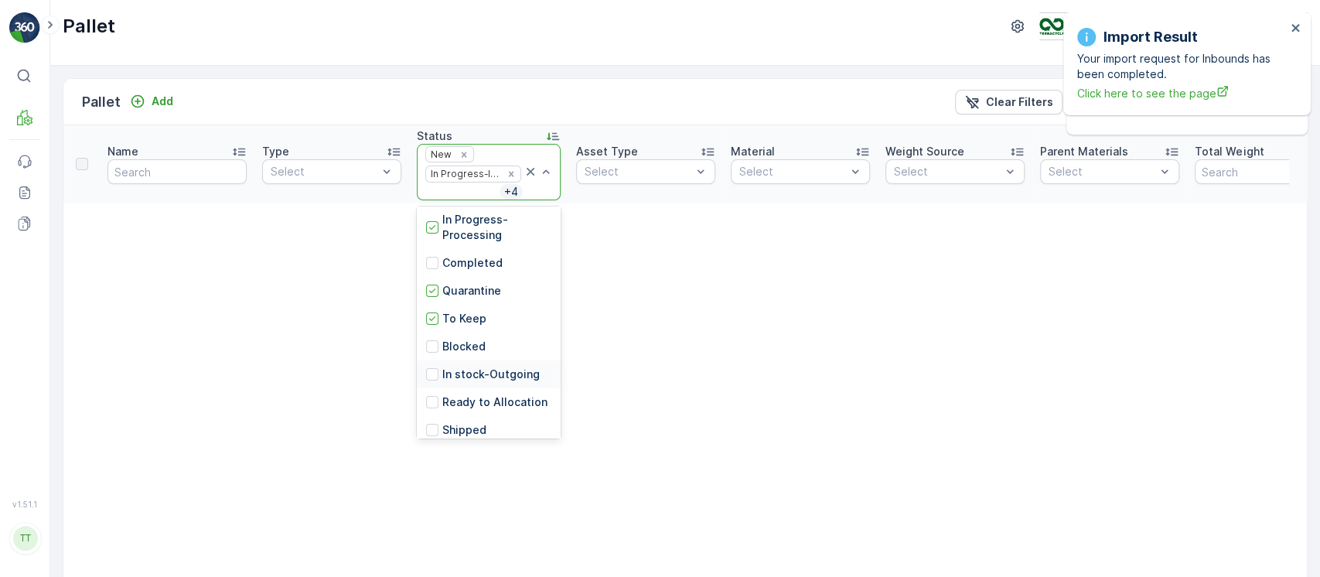
click at [505, 369] on p "In stock-Outgoing" at bounding box center [490, 374] width 97 height 15
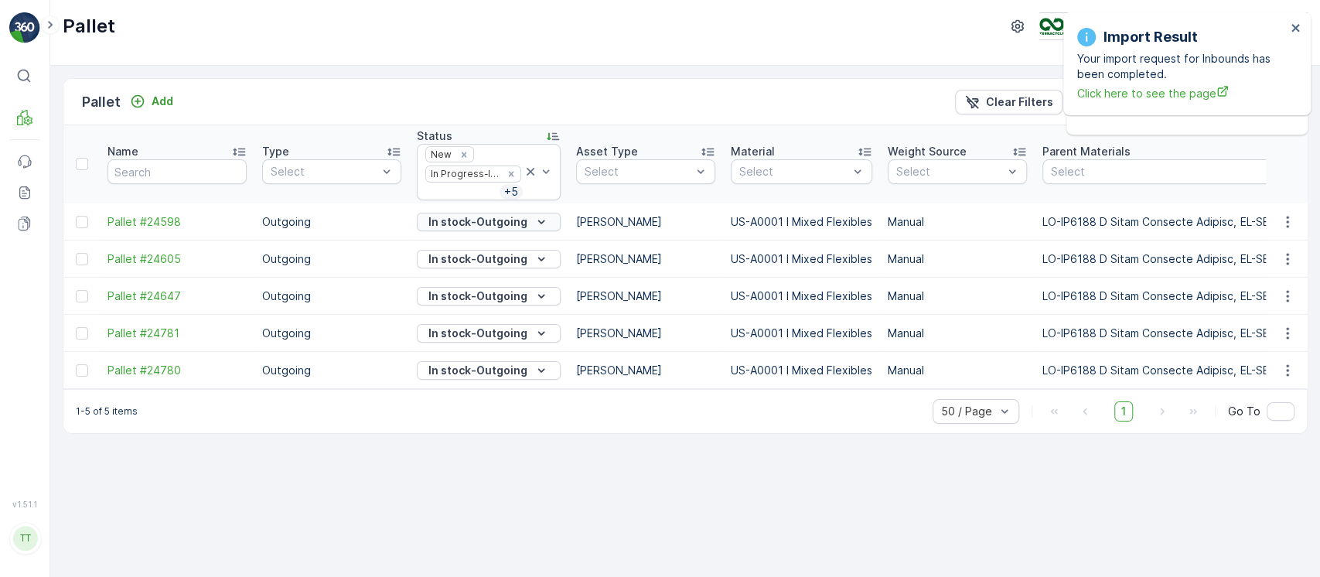
click at [478, 226] on p "In stock-Outgoing" at bounding box center [478, 221] width 99 height 15
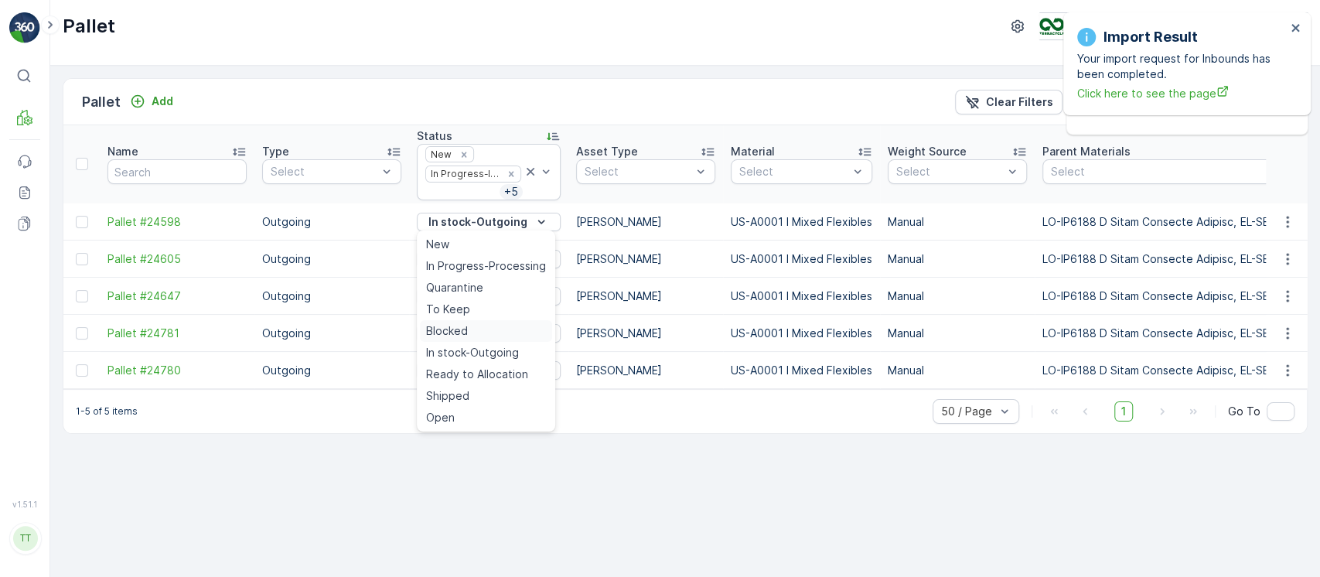
click at [474, 326] on div "Blocked" at bounding box center [486, 331] width 132 height 22
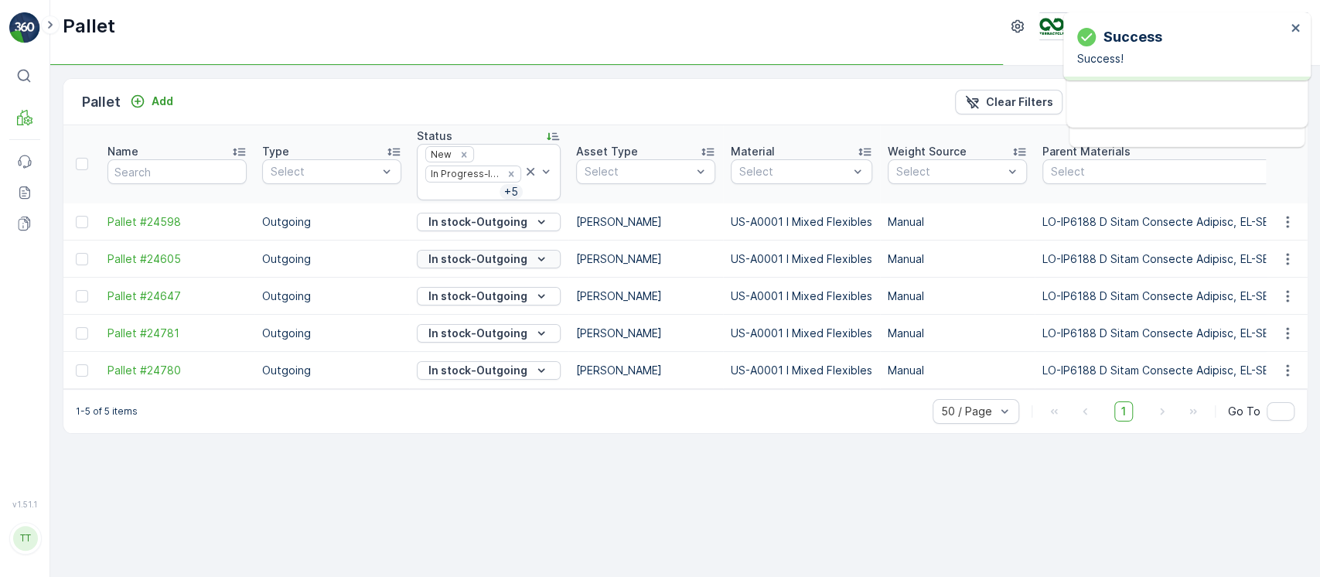
click at [491, 261] on p "In stock-Outgoing" at bounding box center [478, 258] width 99 height 15
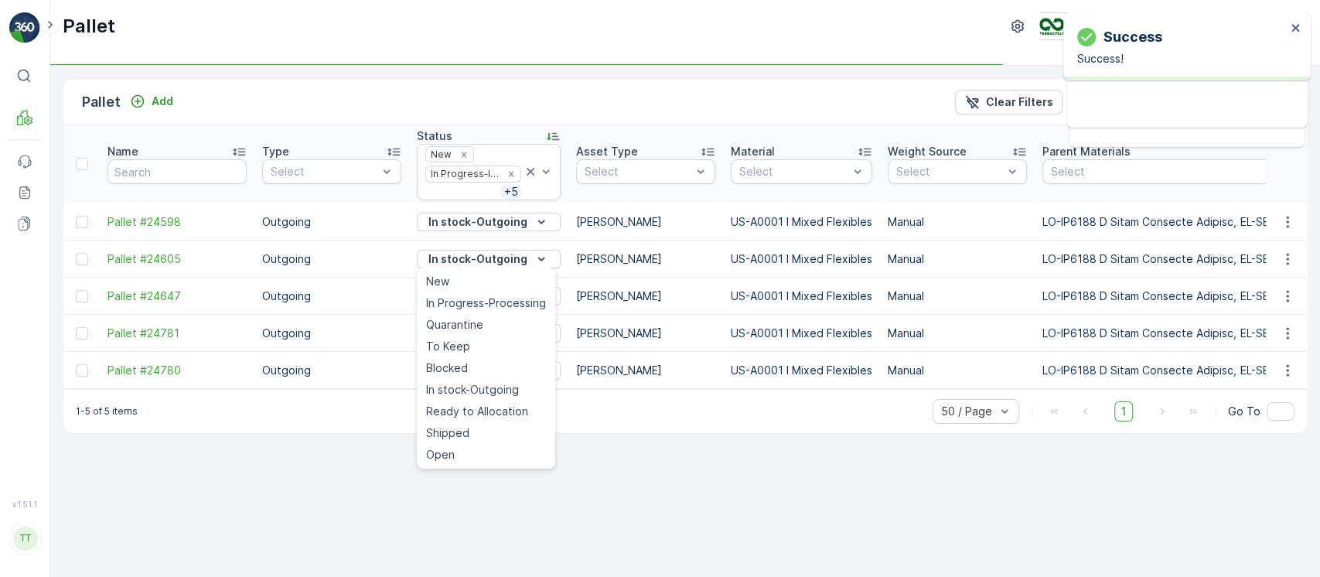
click at [472, 364] on div "Blocked" at bounding box center [486, 368] width 132 height 22
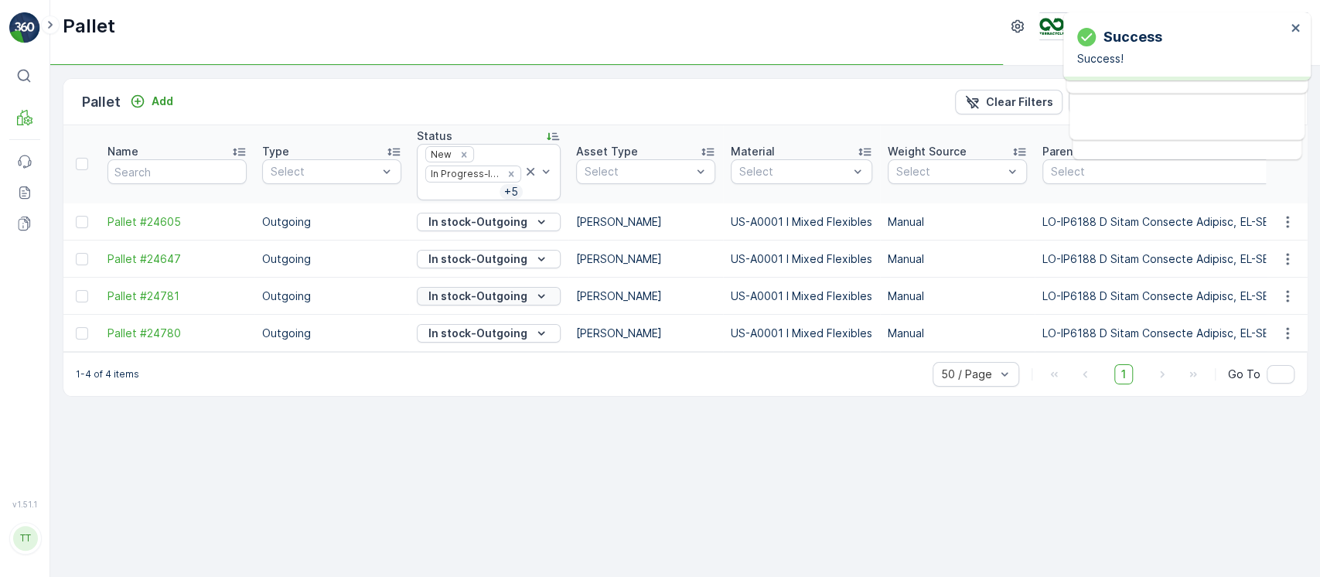
click at [485, 292] on p "In stock-Outgoing" at bounding box center [478, 296] width 99 height 15
click at [488, 399] on div "Blocked" at bounding box center [486, 405] width 132 height 22
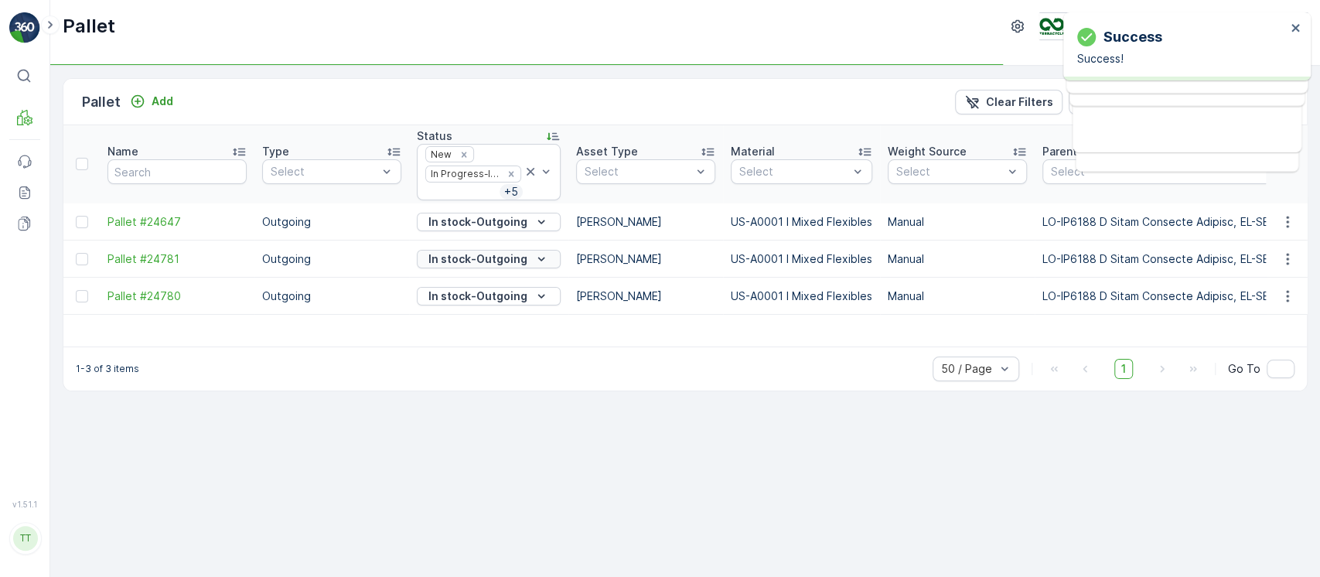
click at [512, 263] on p "In stock-Outgoing" at bounding box center [478, 258] width 99 height 15
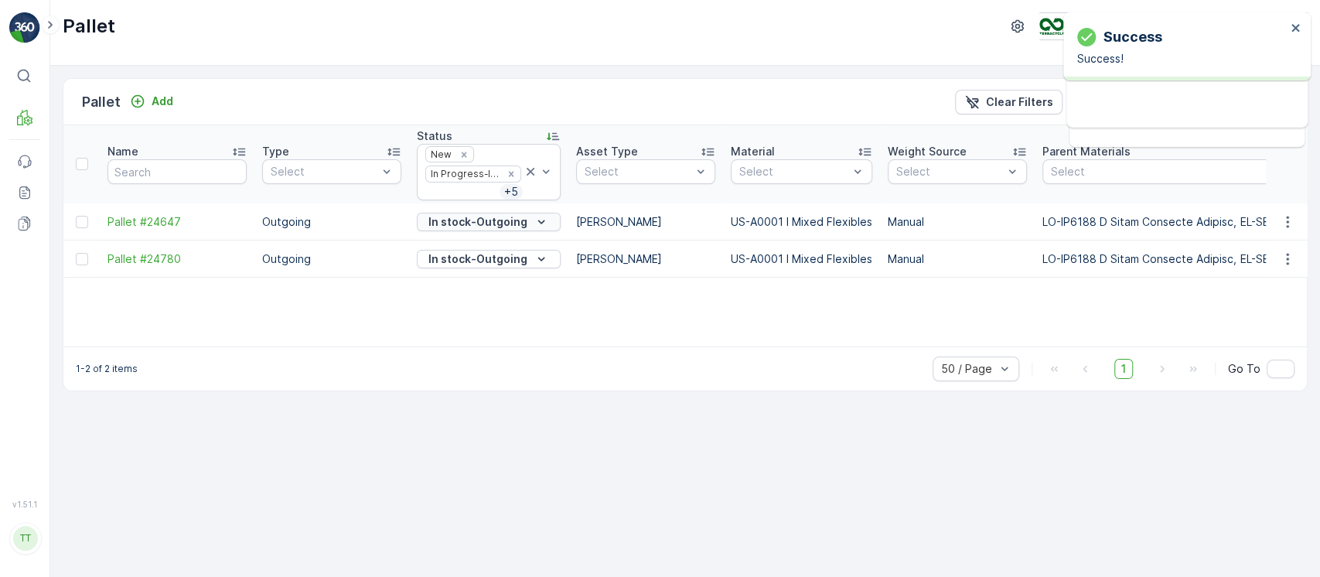
click at [514, 219] on p "In stock-Outgoing" at bounding box center [478, 221] width 99 height 15
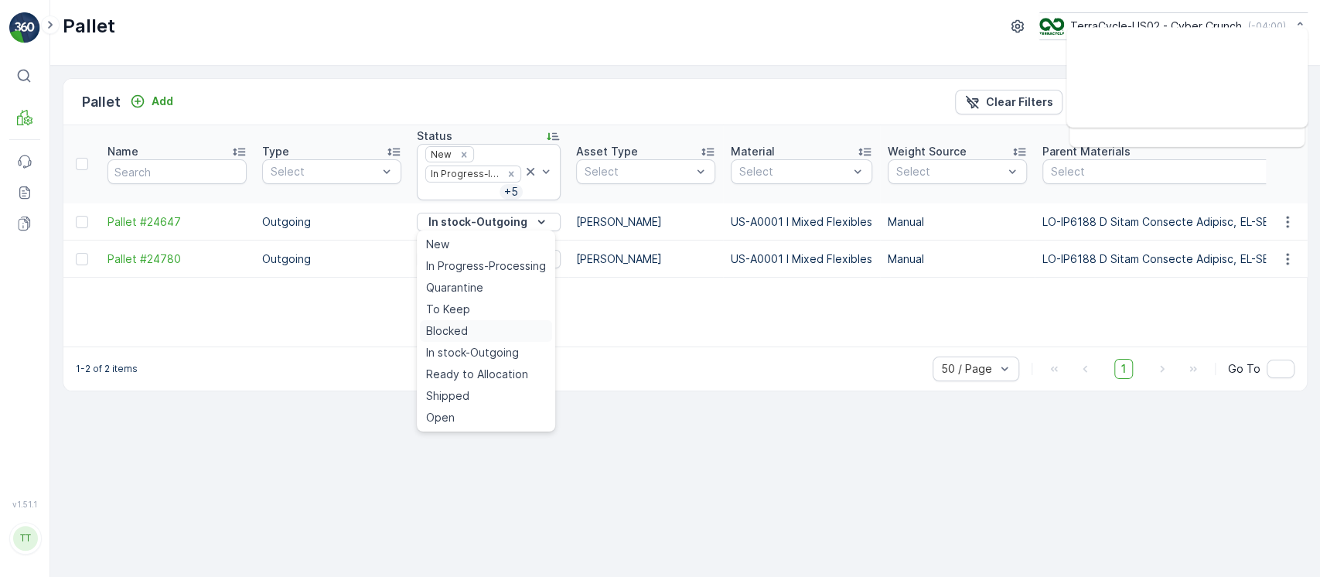
click at [483, 332] on div "Blocked" at bounding box center [486, 331] width 132 height 22
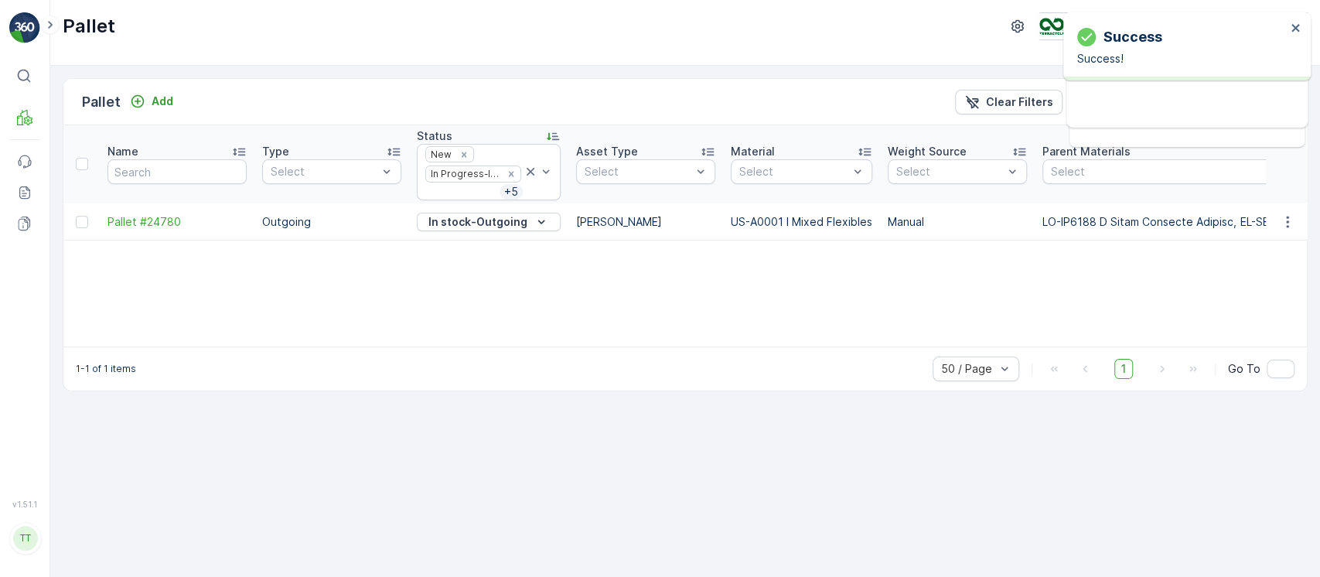
click at [500, 220] on p "In stock-Outgoing" at bounding box center [478, 221] width 99 height 15
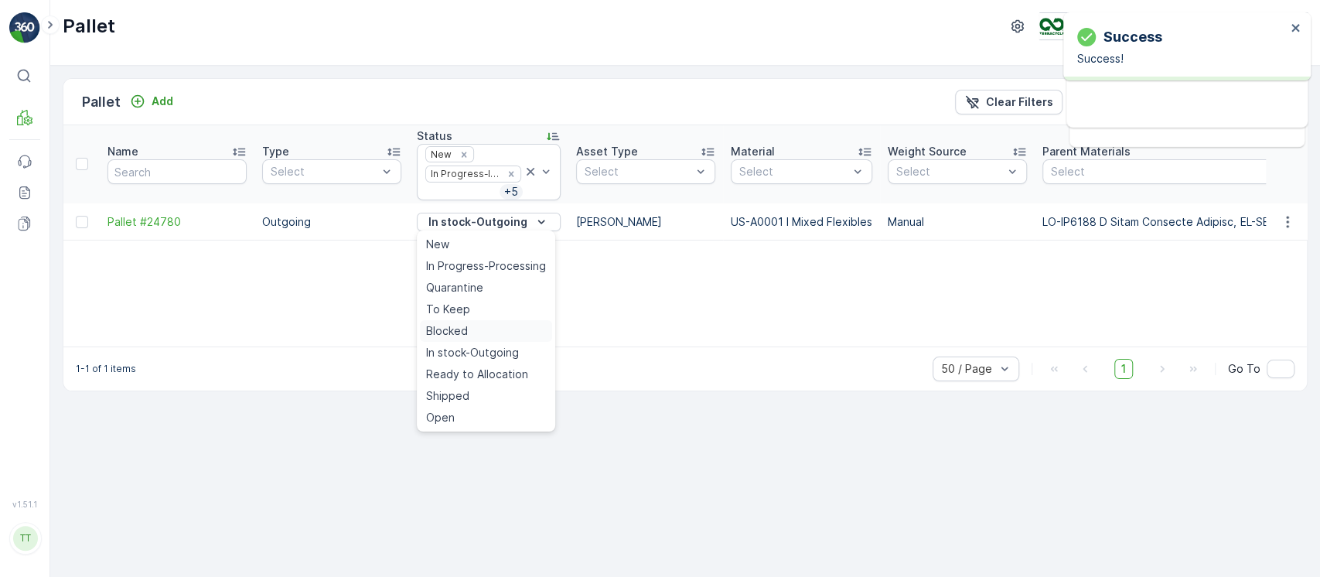
click at [491, 327] on div "Blocked" at bounding box center [486, 331] width 132 height 22
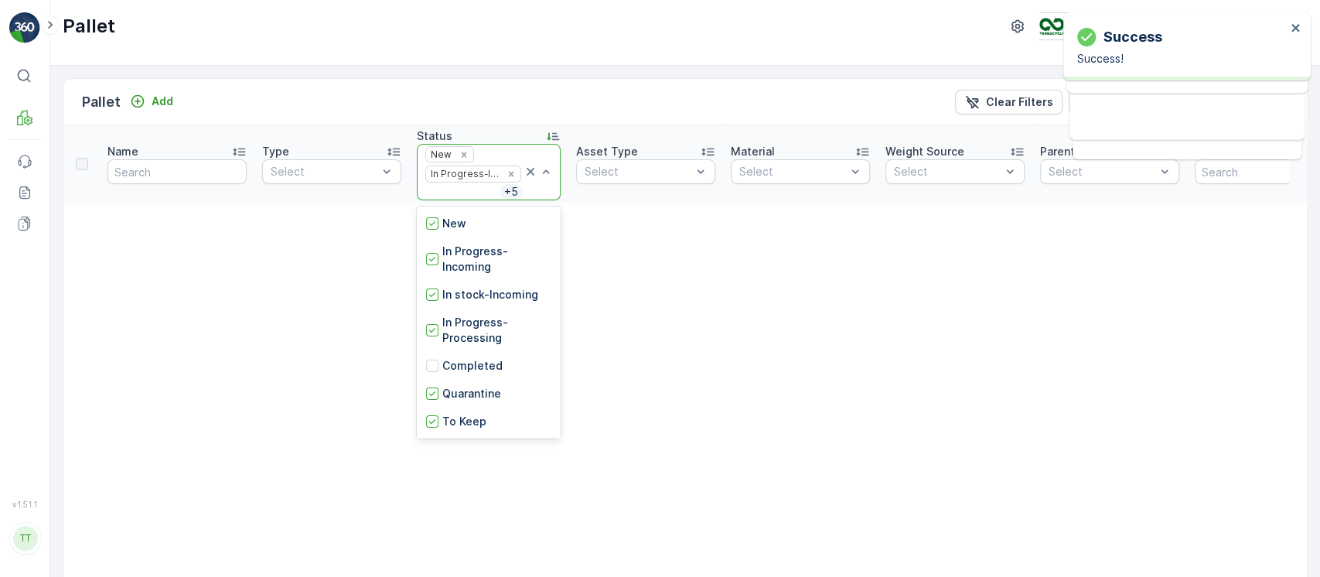
click at [545, 182] on div at bounding box center [538, 172] width 31 height 55
click at [497, 362] on p "Ready to Allocation" at bounding box center [494, 366] width 105 height 15
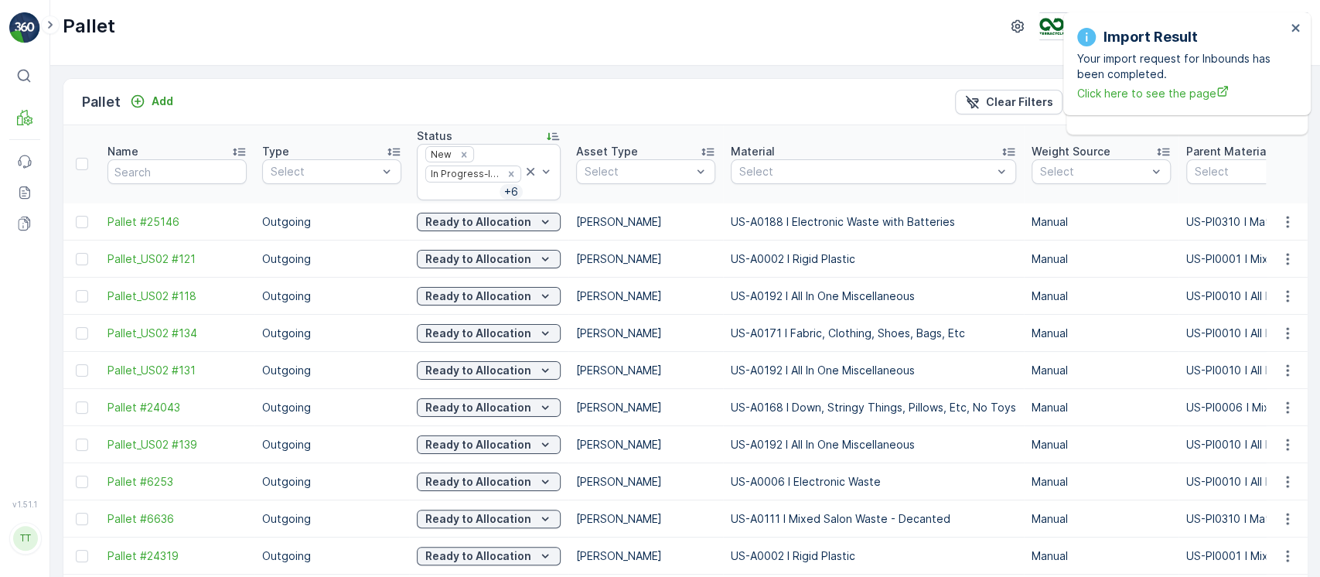
click at [522, 231] on div "Ready to Allocation" at bounding box center [489, 222] width 144 height 22
click at [523, 222] on p "Ready to Allocation" at bounding box center [478, 221] width 106 height 15
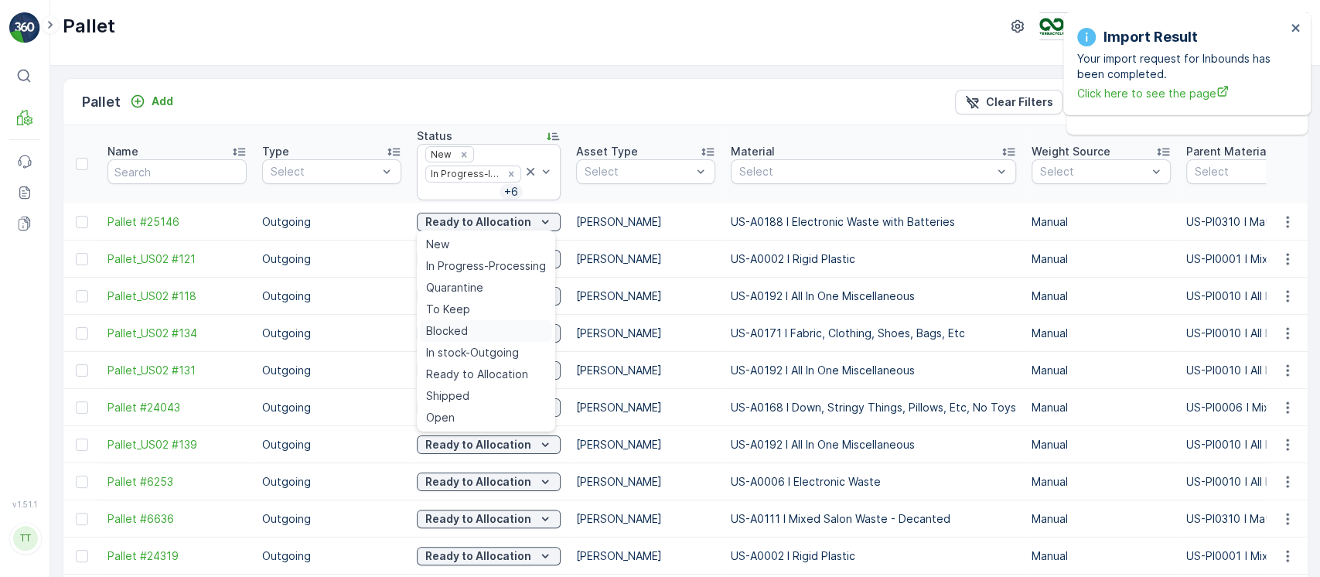
click at [463, 332] on span "Blocked" at bounding box center [447, 330] width 42 height 15
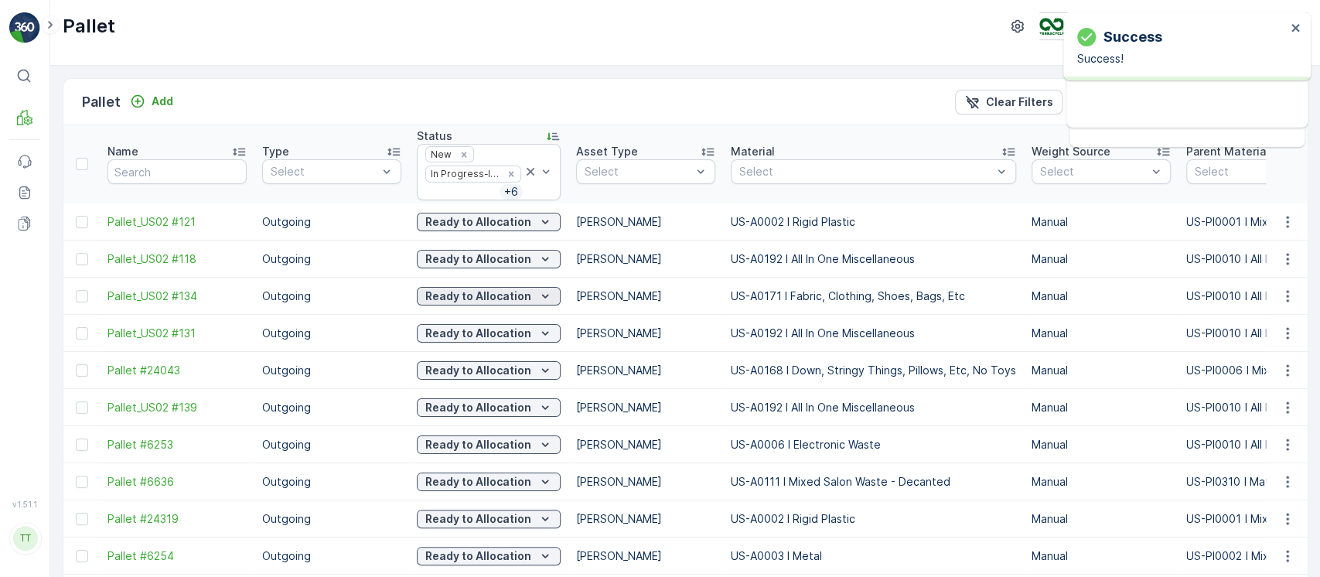
click at [538, 294] on icon "Ready to Allocation" at bounding box center [545, 296] width 15 height 15
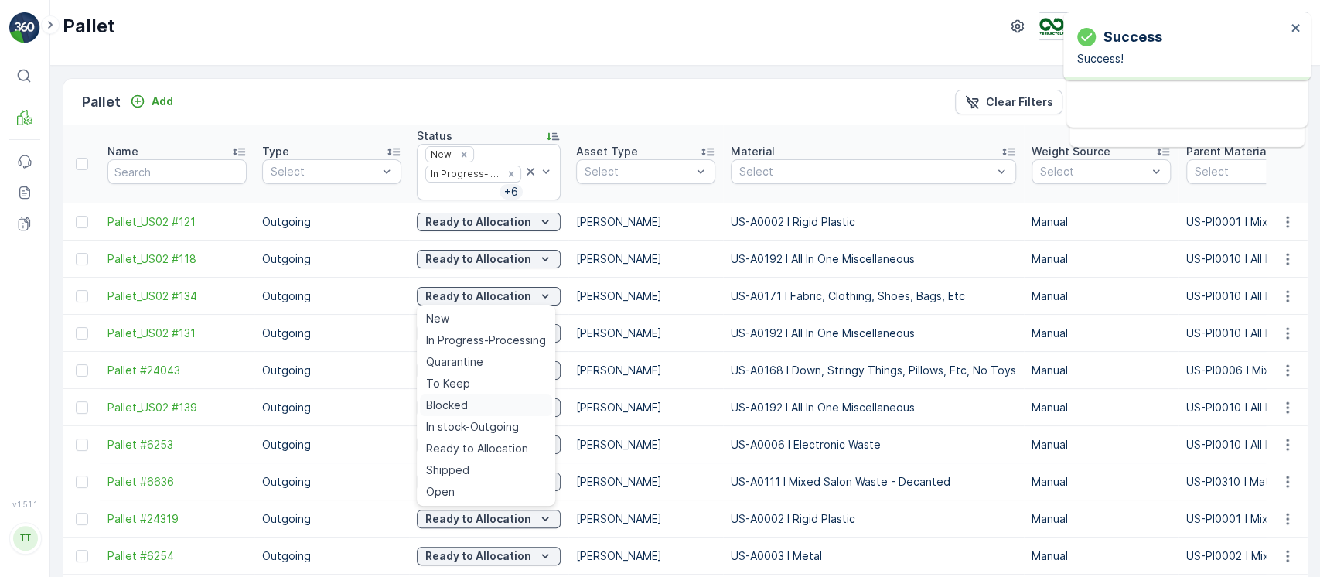
click at [470, 407] on div "Blocked" at bounding box center [486, 405] width 132 height 22
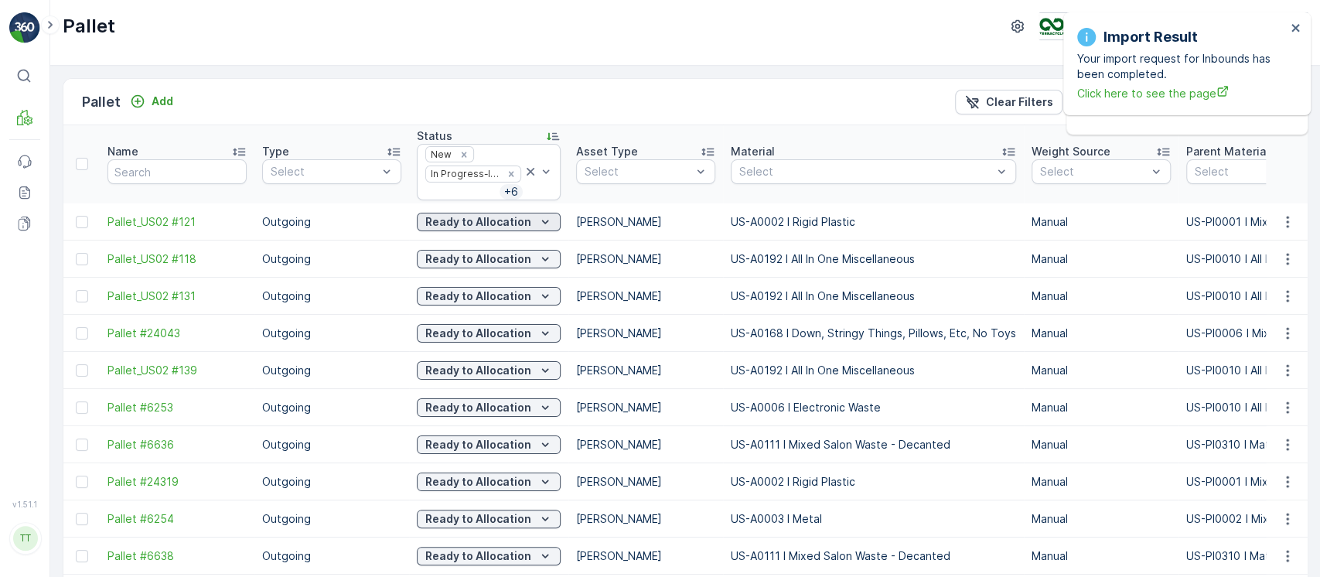
click at [531, 229] on button "Ready to Allocation" at bounding box center [489, 222] width 144 height 19
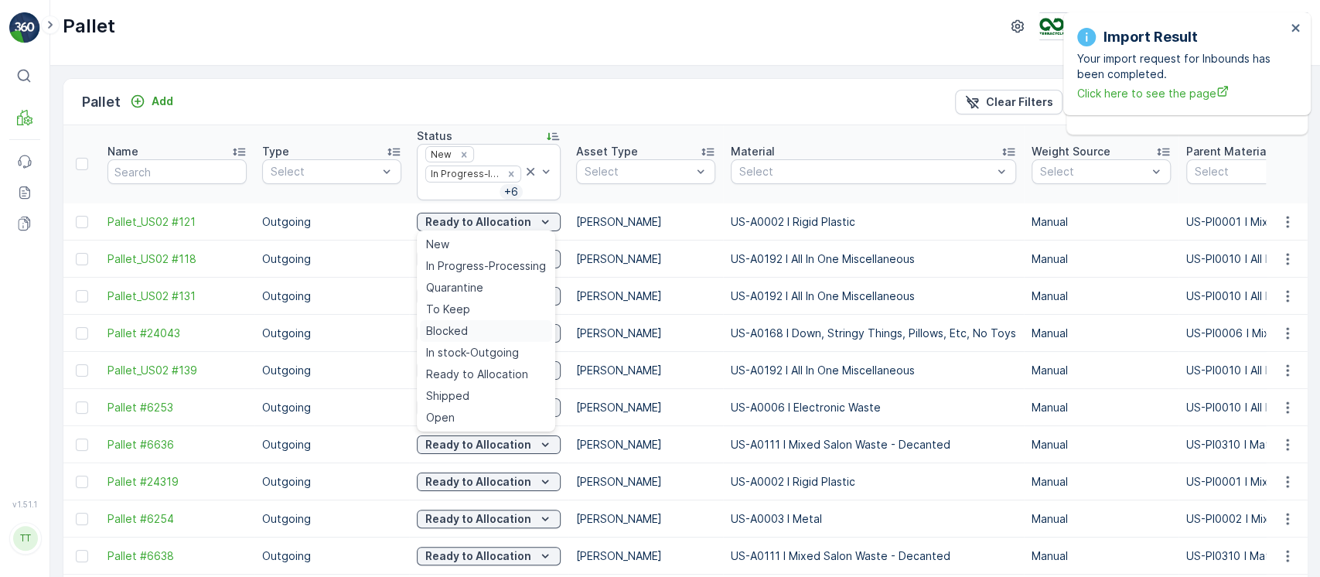
click at [486, 329] on div "Blocked" at bounding box center [486, 331] width 132 height 22
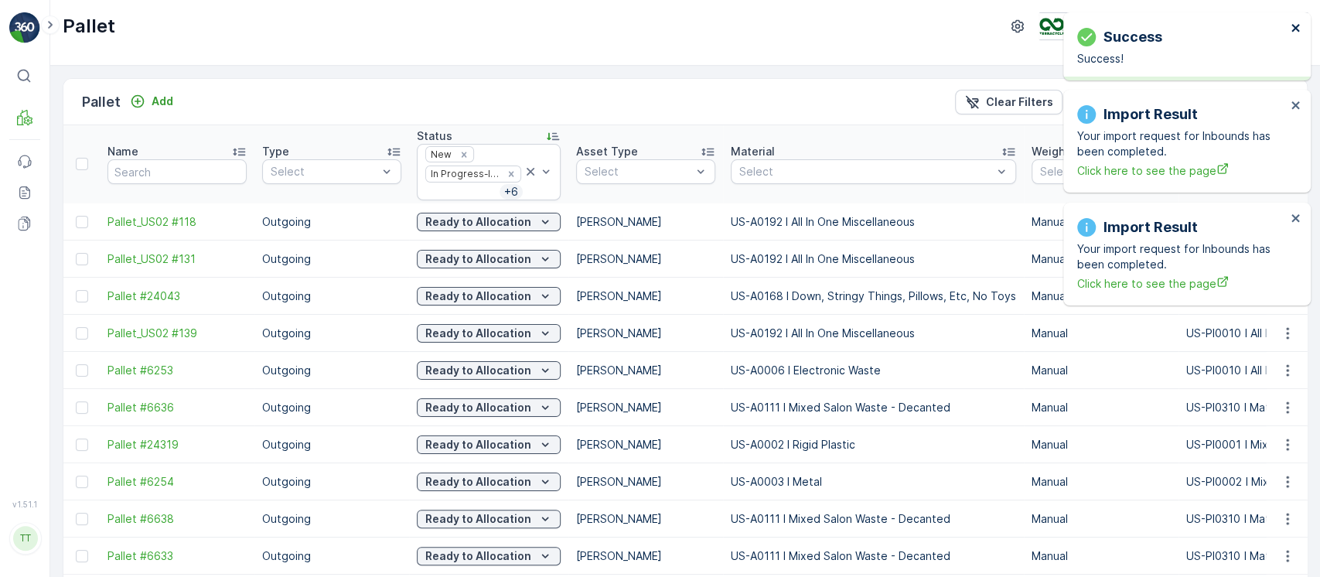
click at [1300, 24] on icon "close" at bounding box center [1296, 28] width 11 height 12
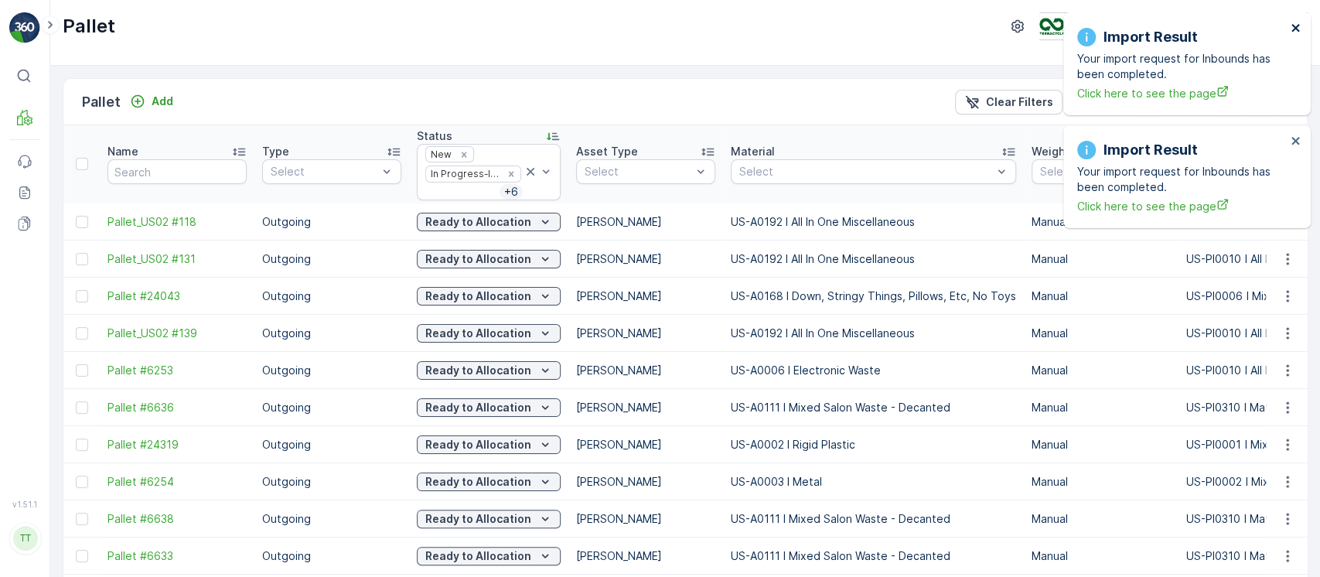
click at [1300, 24] on icon "close" at bounding box center [1296, 28] width 11 height 12
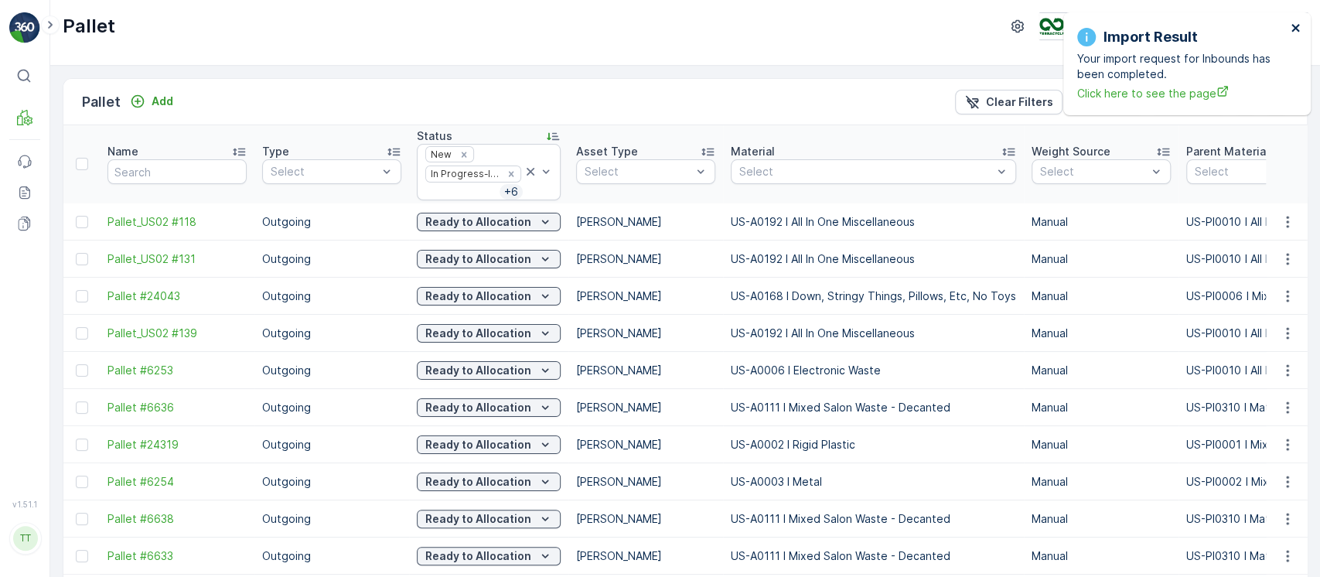
click at [1299, 22] on icon "close" at bounding box center [1296, 28] width 11 height 12
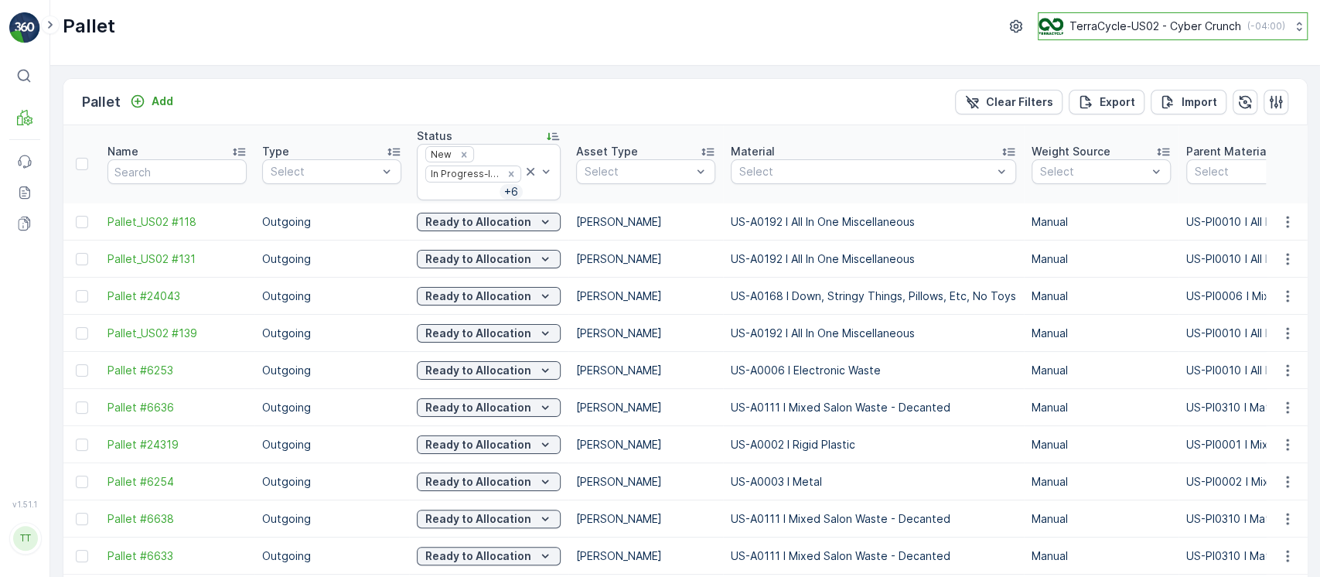
click at [1282, 22] on button "TerraCycle-US02 - Cyber Crunch ( -04:00 )" at bounding box center [1173, 26] width 270 height 28
type input "8"
click at [1197, 96] on div "TerraCycle-US08-Aurora America/Chicago (-05:00)" at bounding box center [1180, 101] width 274 height 34
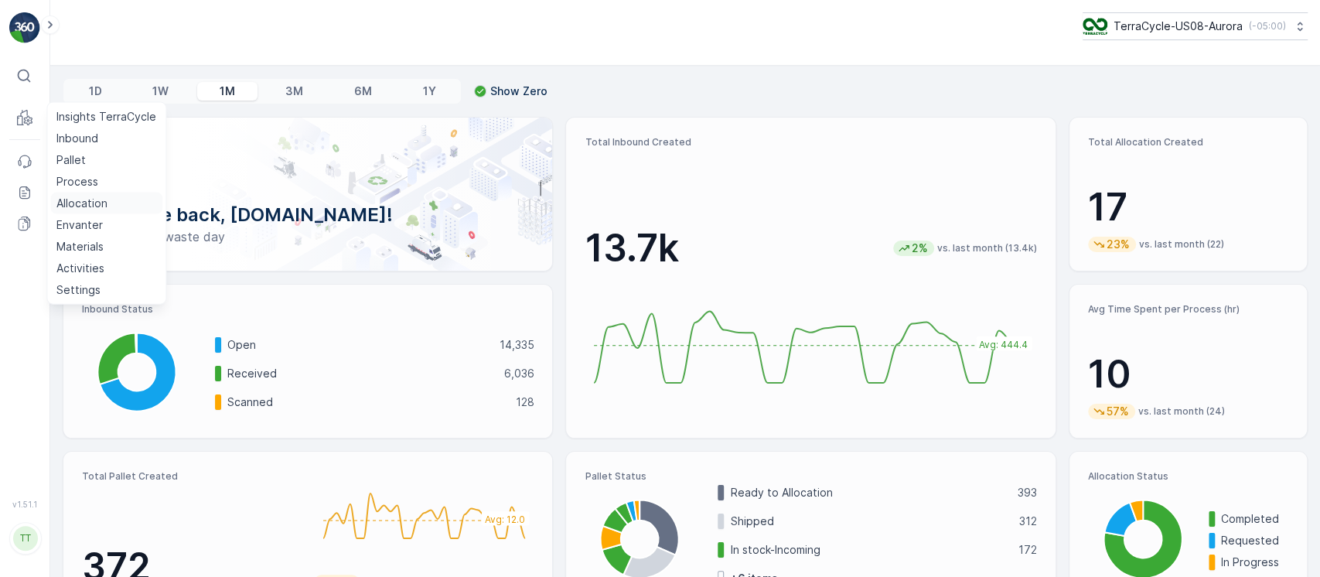
click at [111, 203] on link "Allocation" at bounding box center [106, 204] width 112 height 22
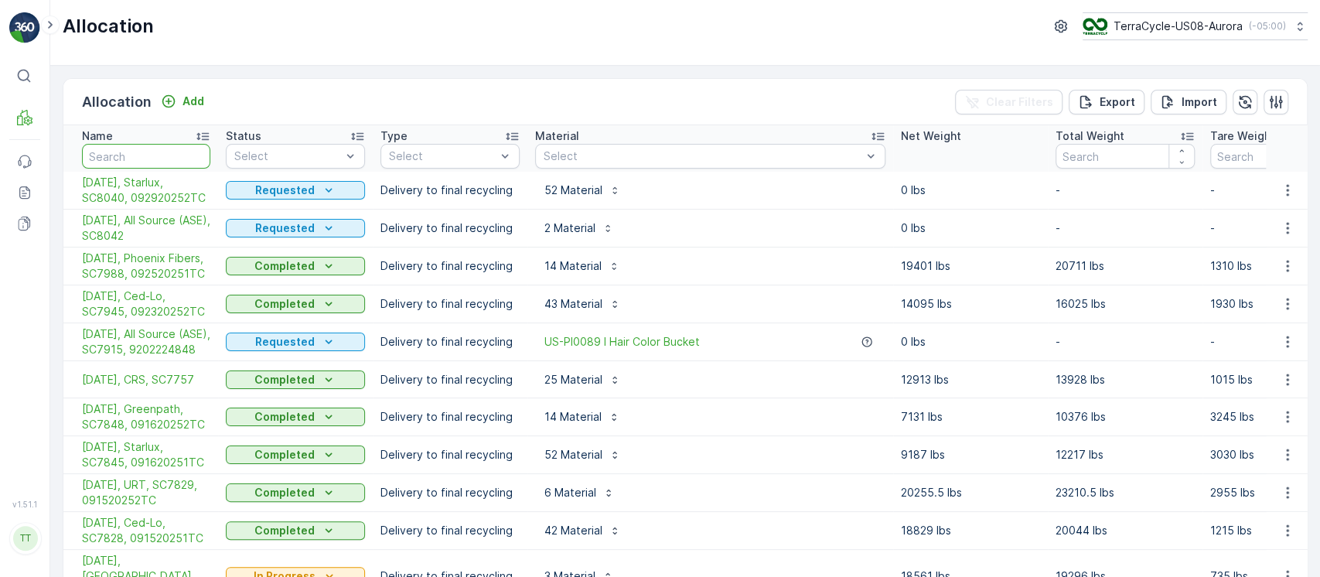
click at [124, 153] on input "text" at bounding box center [146, 156] width 128 height 25
type input "green"
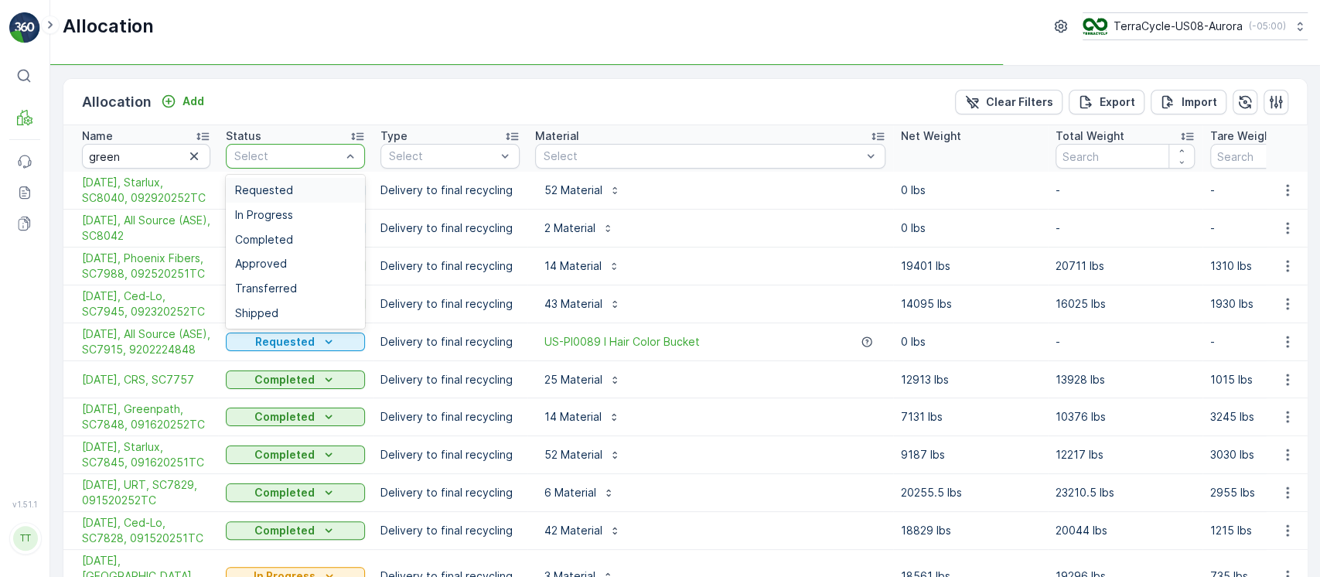
click at [266, 181] on div "Requested" at bounding box center [295, 190] width 139 height 25
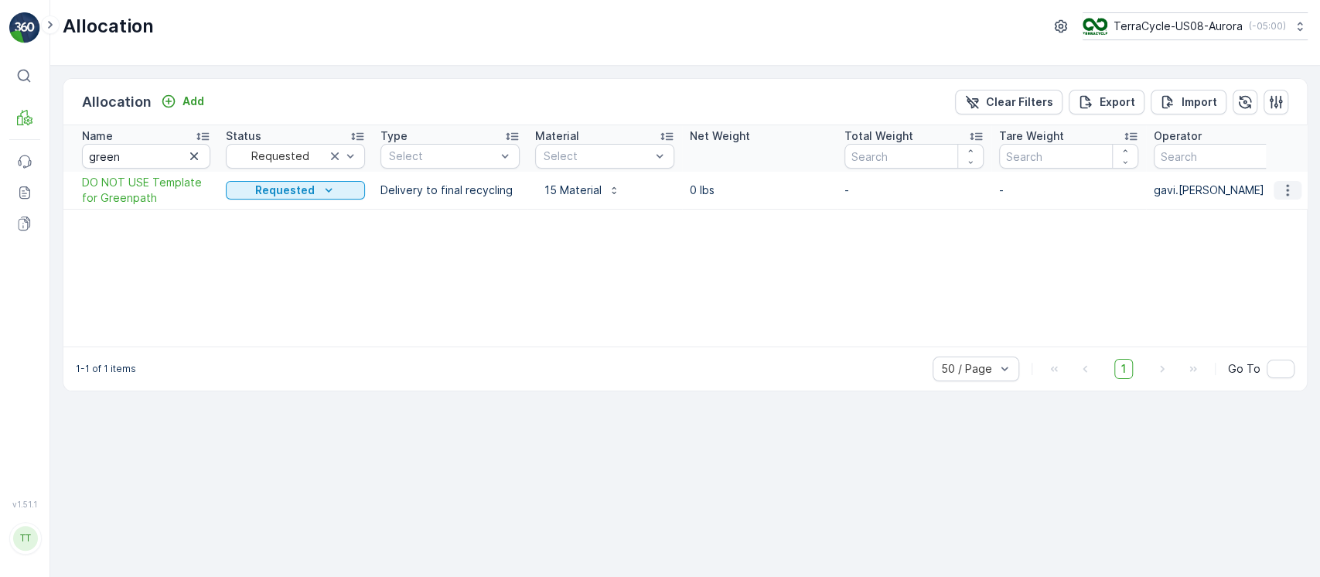
click at [1280, 196] on icon "button" at bounding box center [1287, 190] width 15 height 15
click at [1251, 232] on span "Edit Allocation" at bounding box center [1241, 234] width 74 height 15
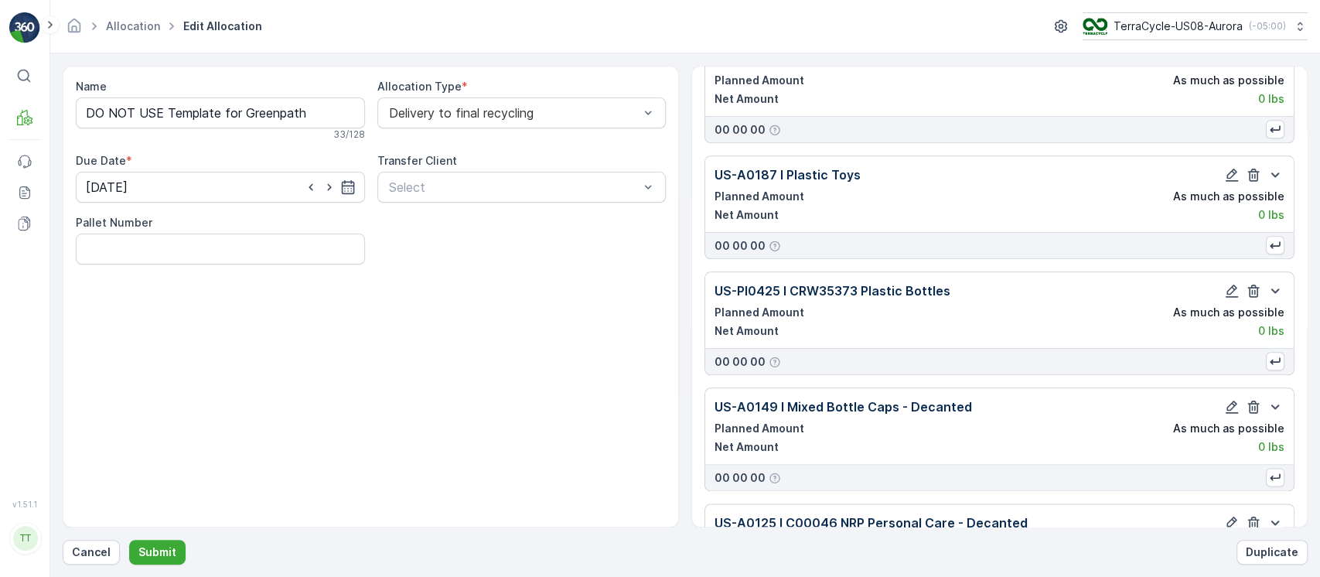
scroll to position [1364, 0]
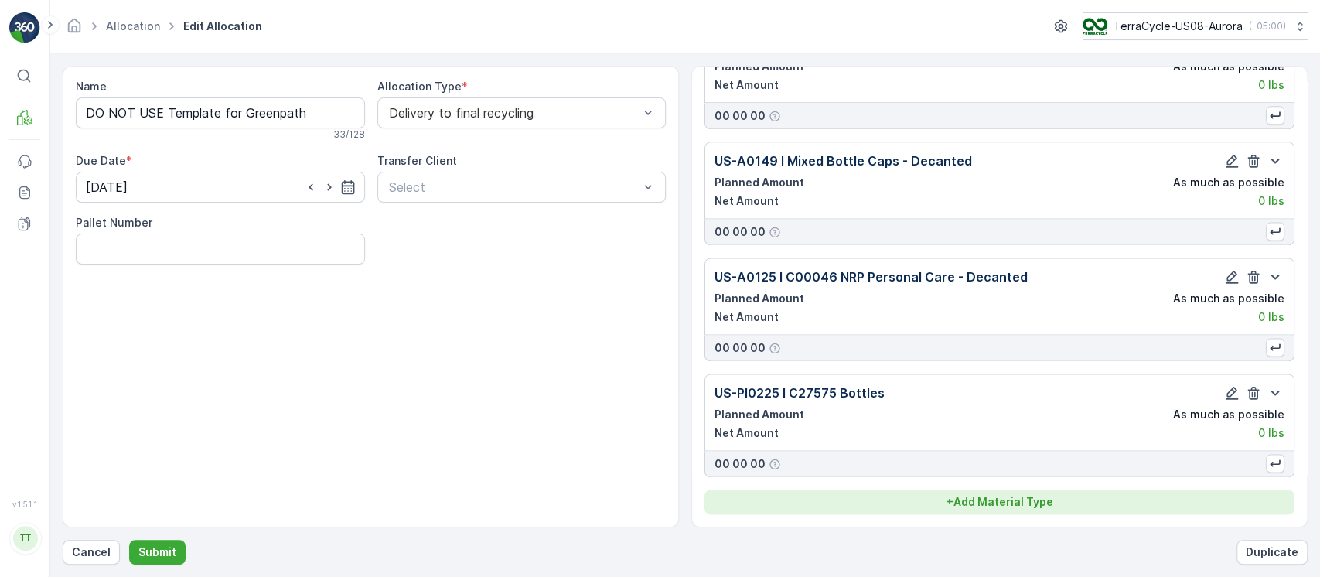
click at [1015, 504] on p "+ Add Material Type" at bounding box center [1000, 501] width 107 height 15
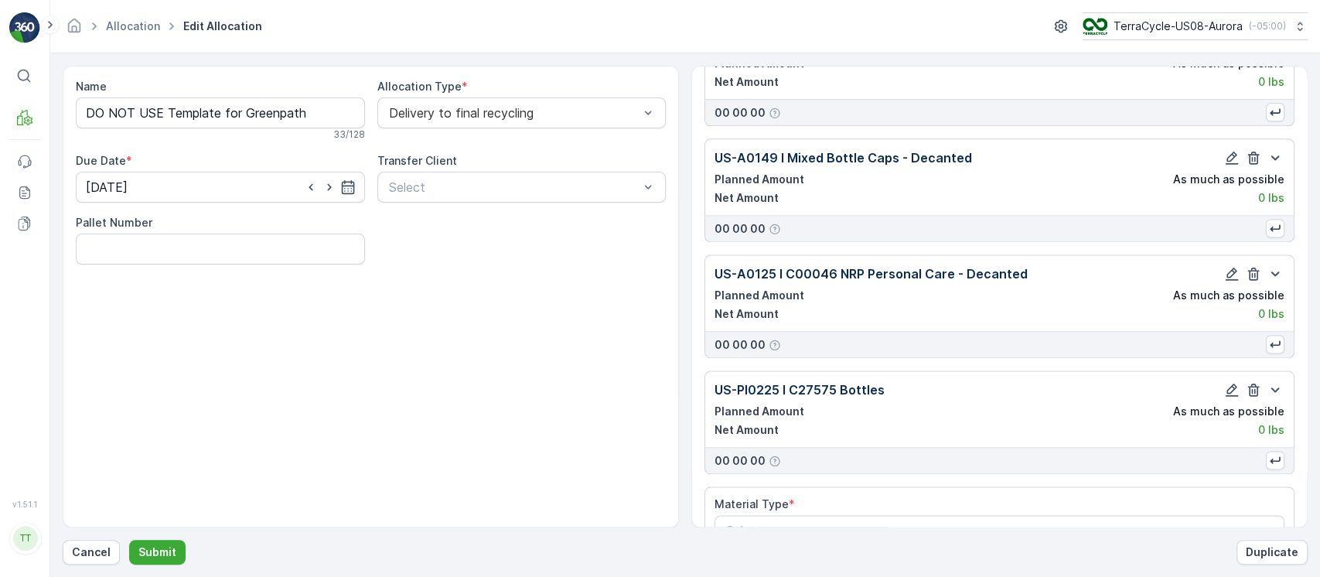
scroll to position [1408, 0]
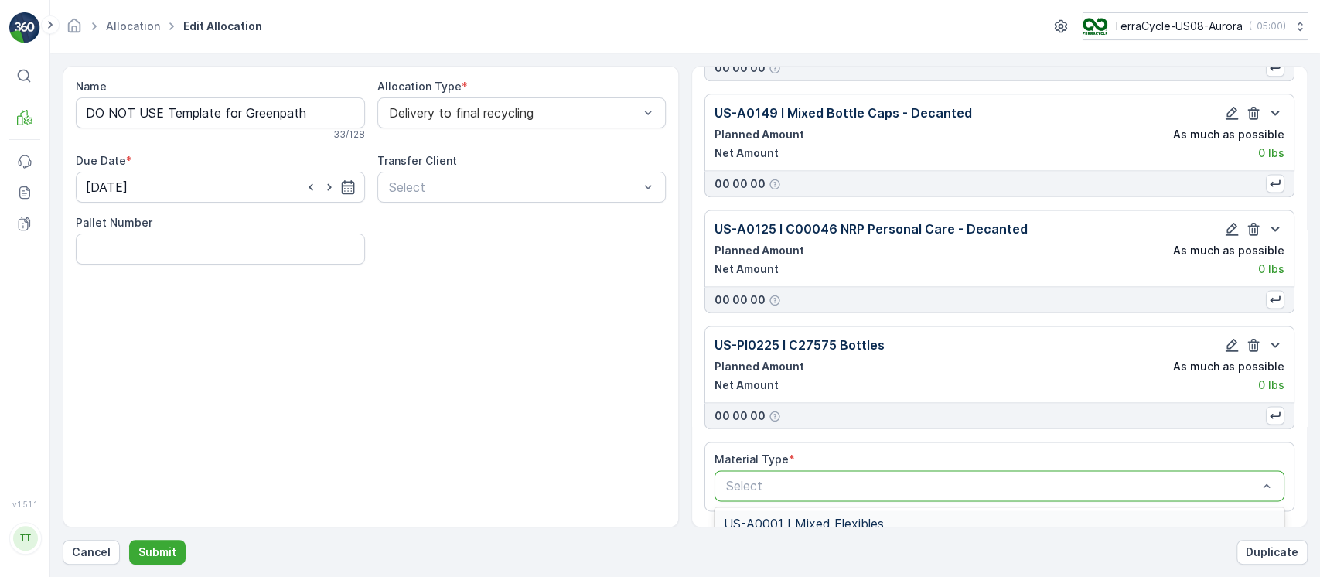
type input "Greenpath"
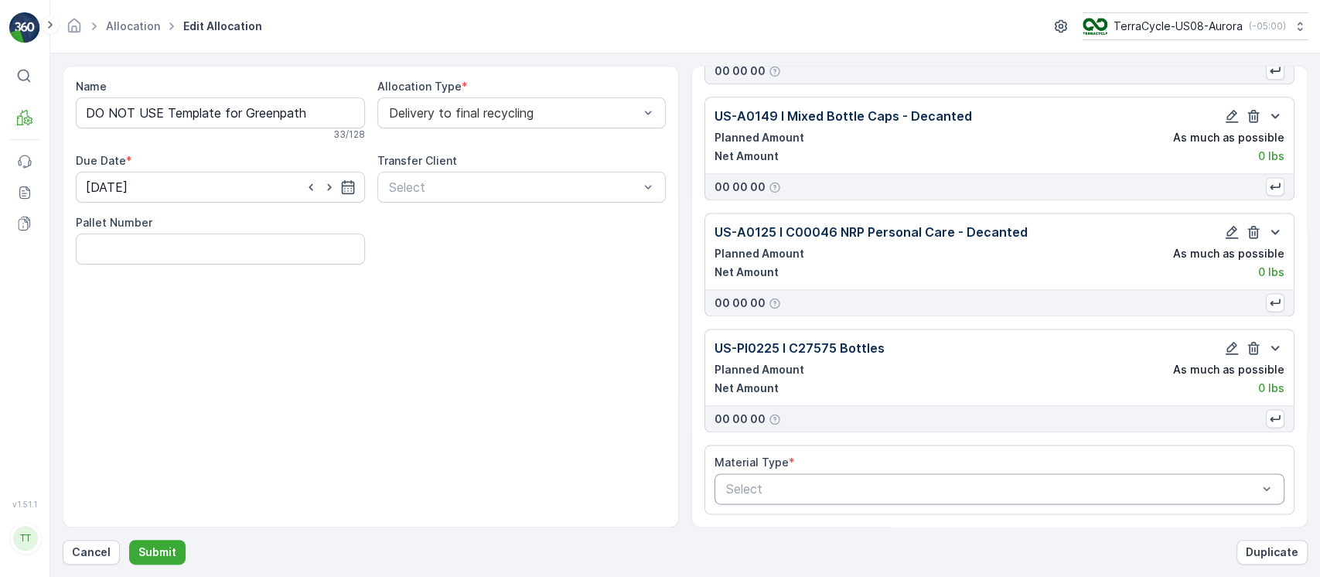
click at [798, 498] on div "Select" at bounding box center [1000, 488] width 570 height 31
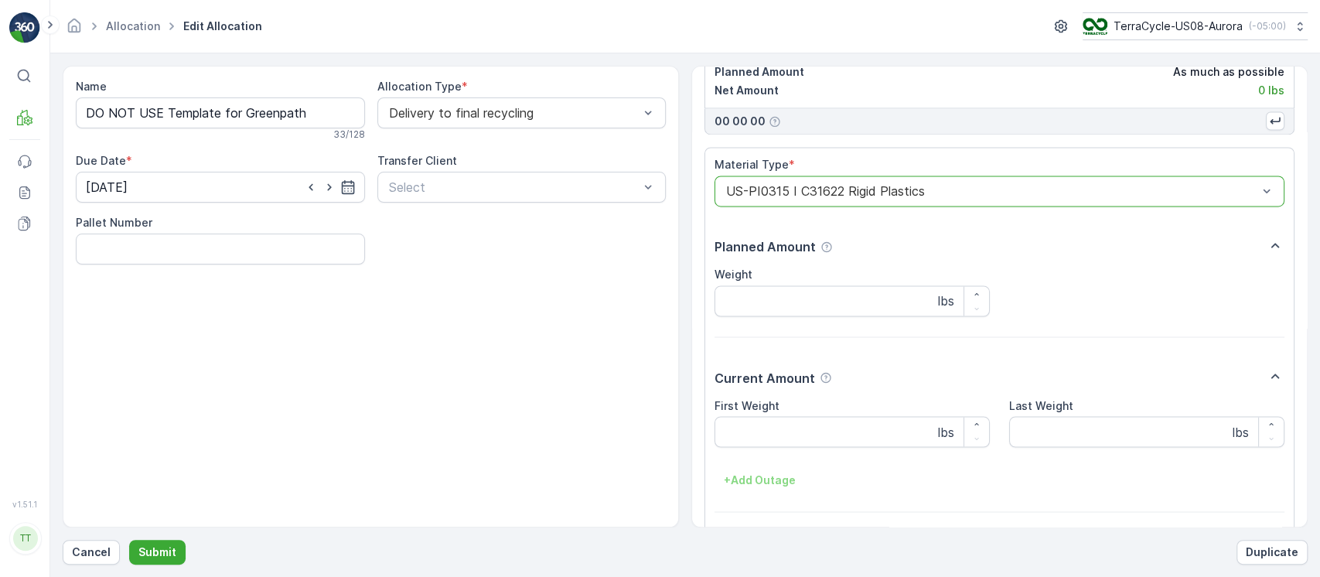
scroll to position [1764, 0]
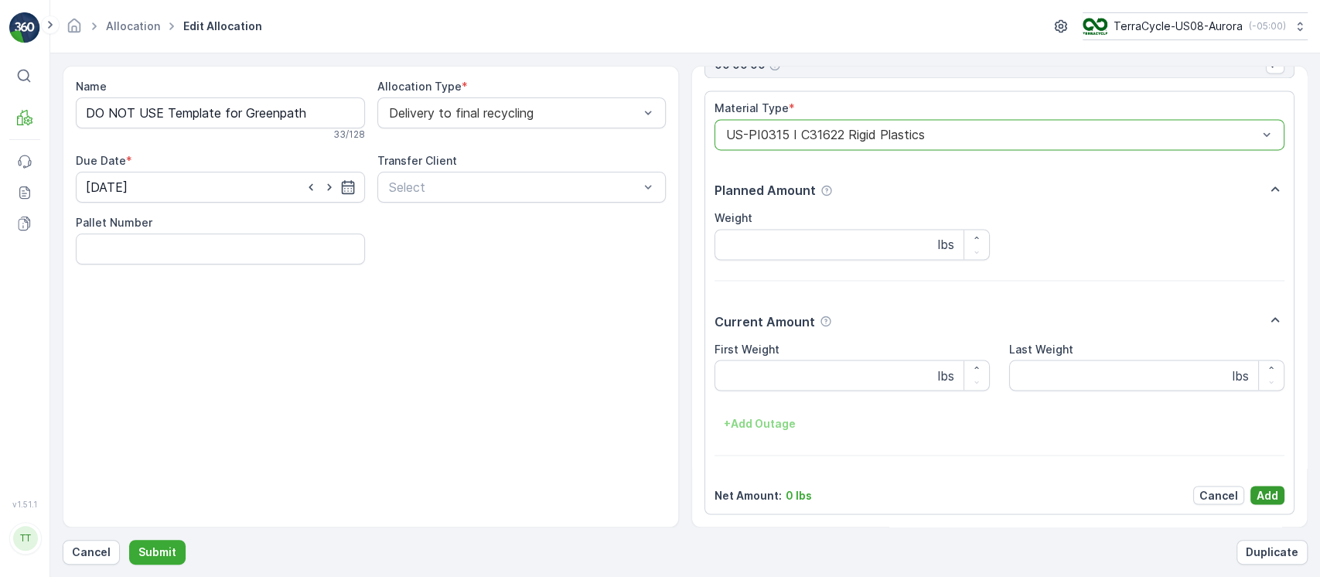
click at [1274, 497] on p "Add" at bounding box center [1268, 494] width 22 height 15
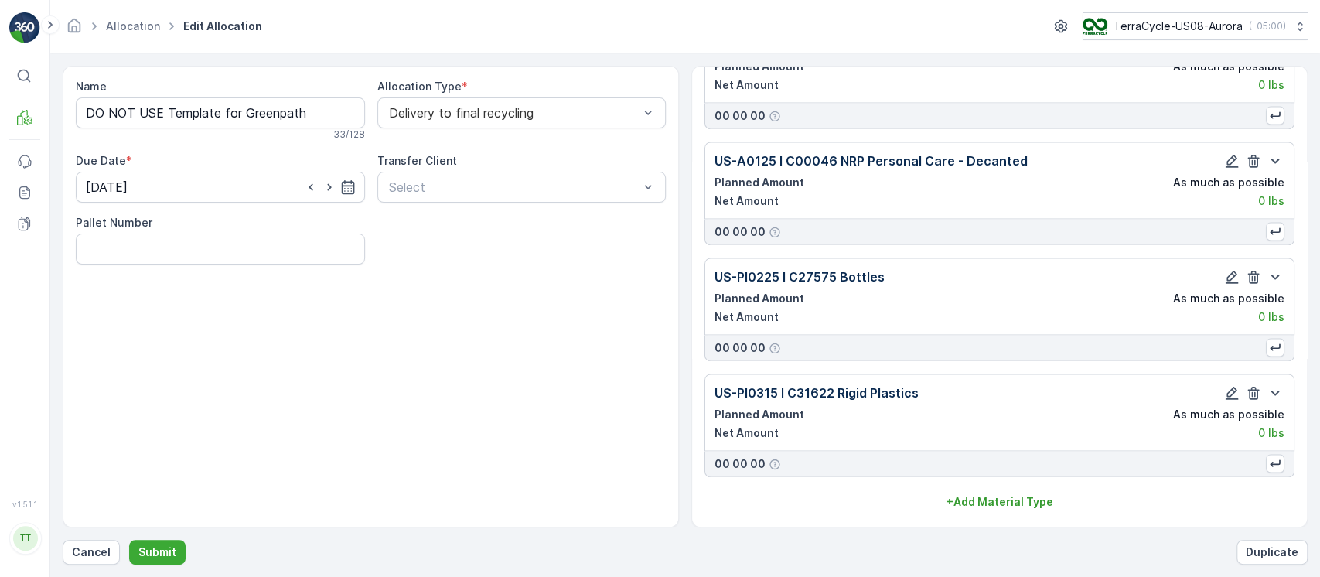
scroll to position [1480, 0]
click at [170, 548] on p "Submit" at bounding box center [157, 552] width 38 height 15
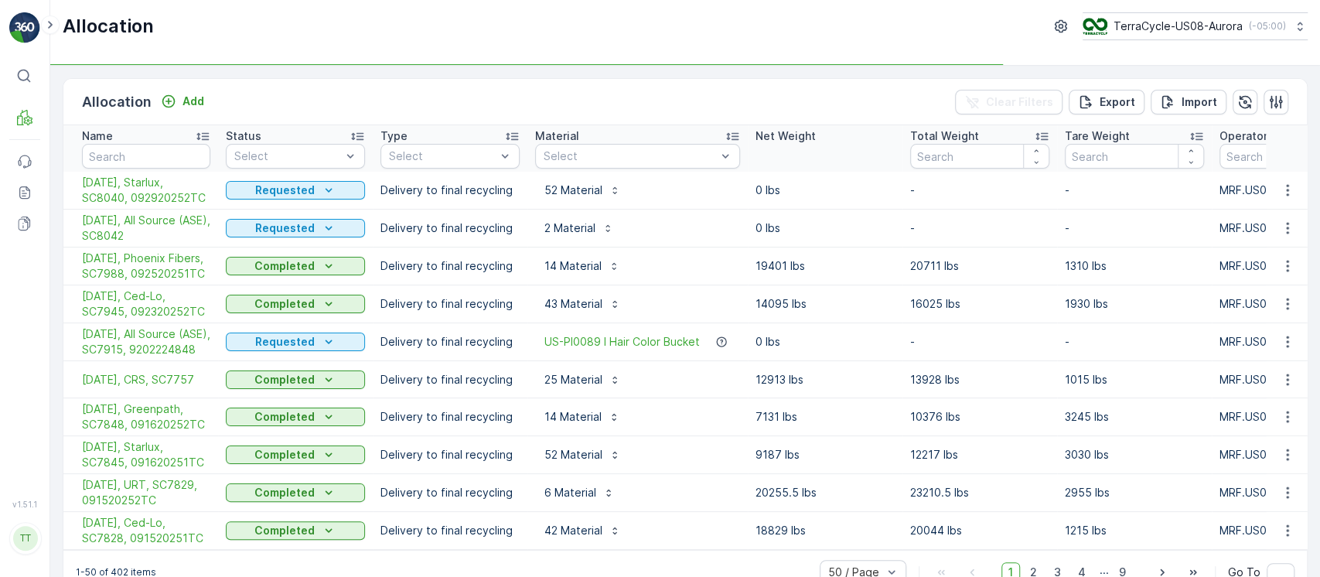
click at [569, 168] on div "Select" at bounding box center [637, 156] width 205 height 25
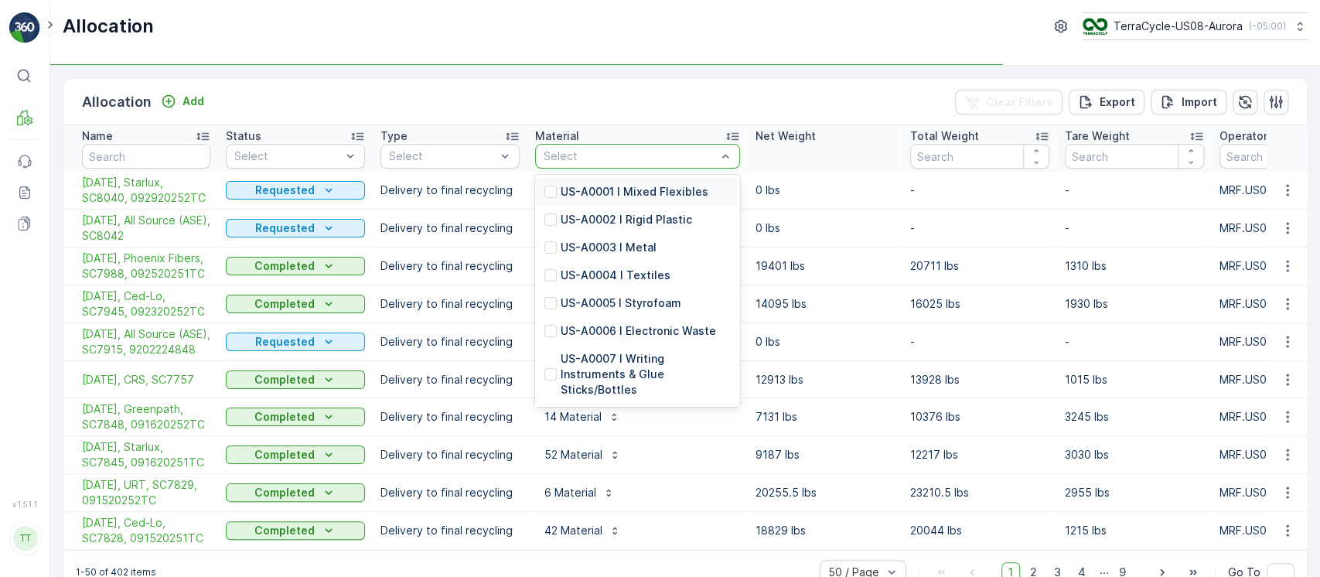
click at [618, 164] on div "Select" at bounding box center [637, 156] width 205 height 25
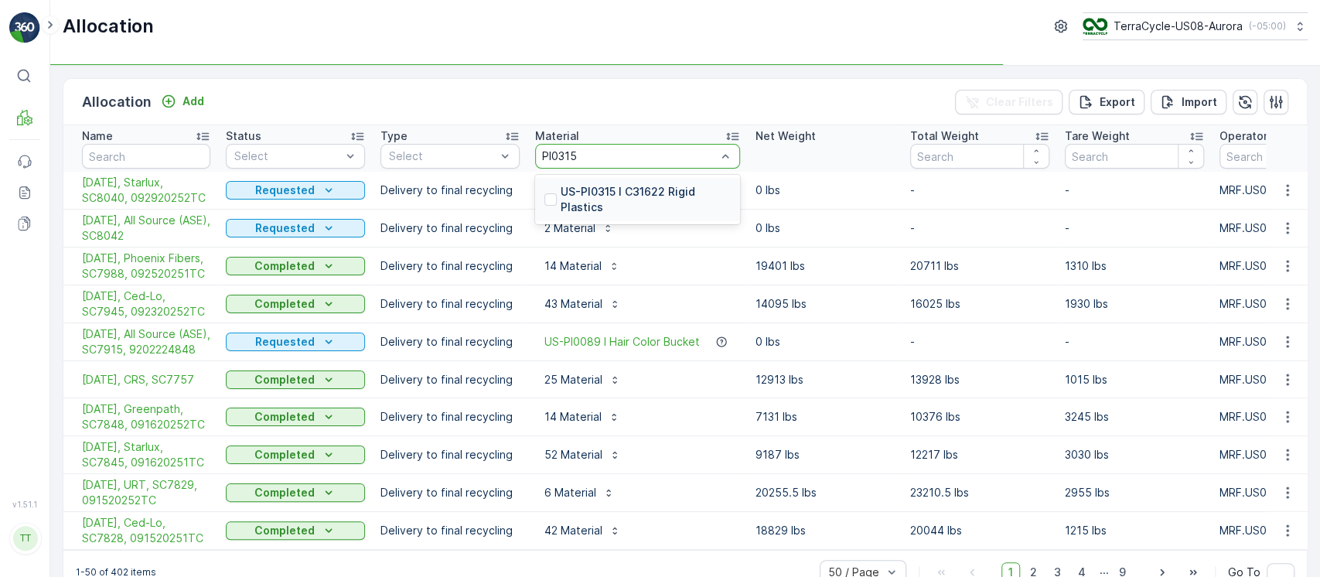
type input "PI0315"
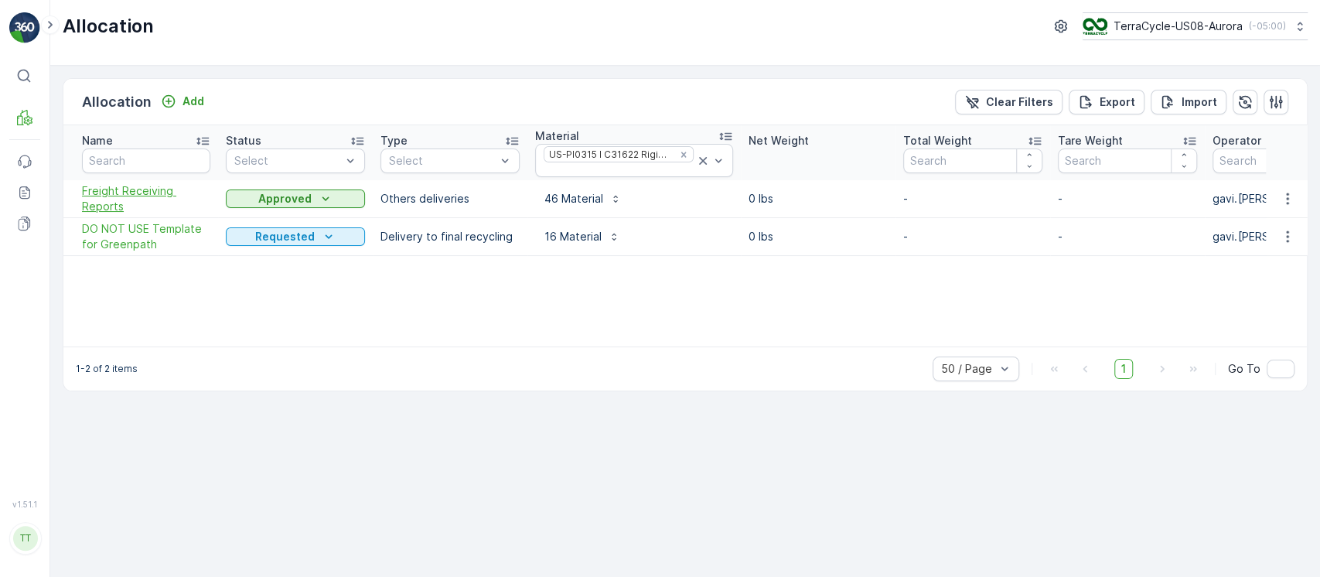
click at [130, 189] on span "Freight Receiving Reports" at bounding box center [146, 198] width 128 height 31
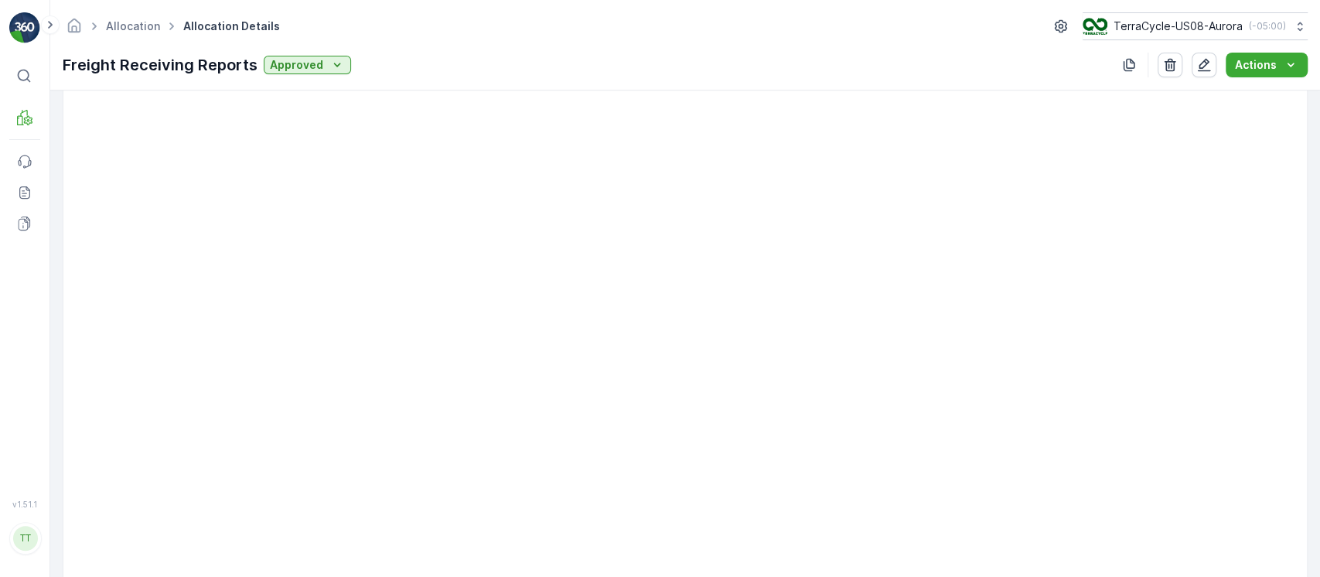
scroll to position [1385, 0]
click at [63, 135] on p "Inbound" at bounding box center [77, 138] width 42 height 15
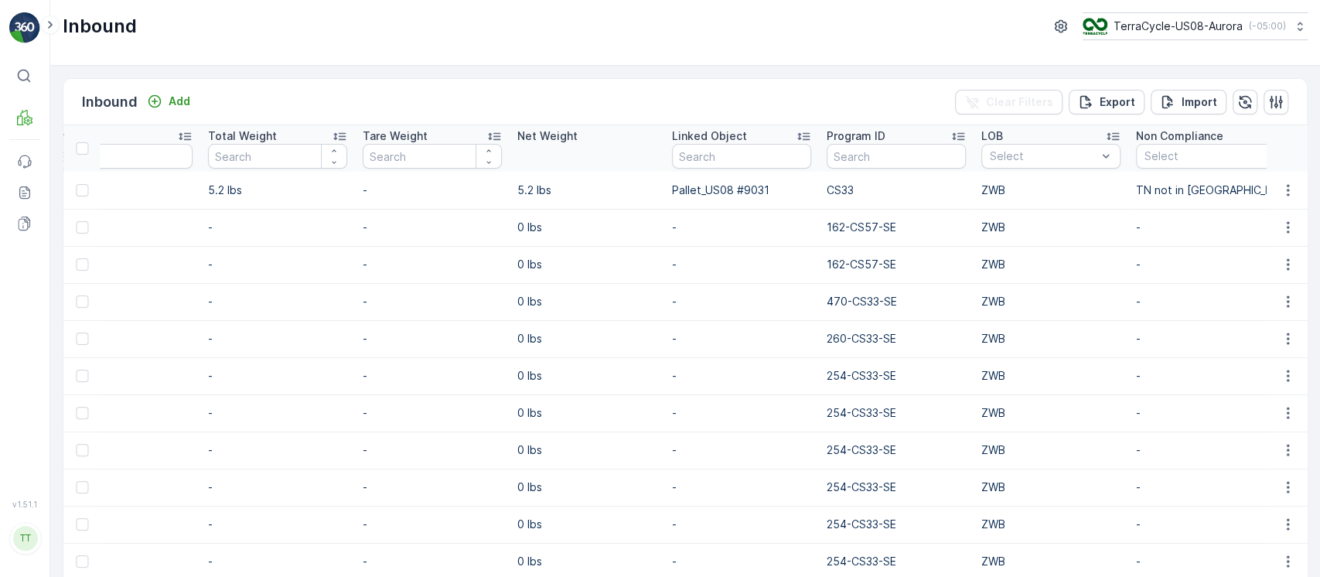
scroll to position [0, 1745]
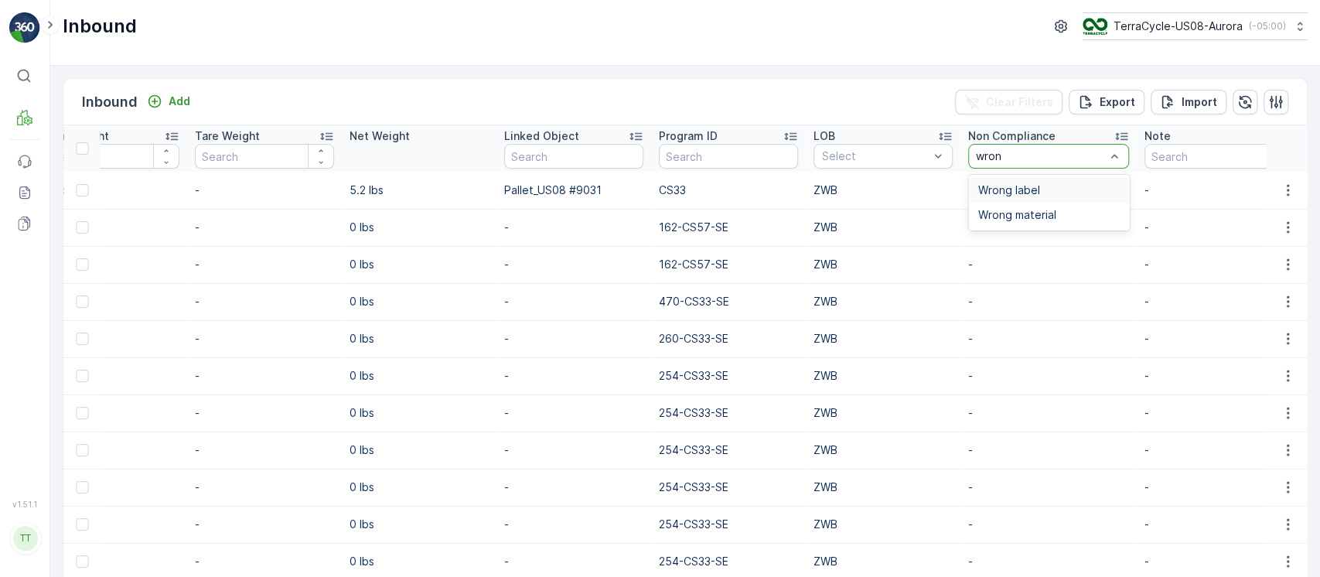
type input "wrong"
click at [1025, 207] on div "Wrong material" at bounding box center [1048, 215] width 161 height 25
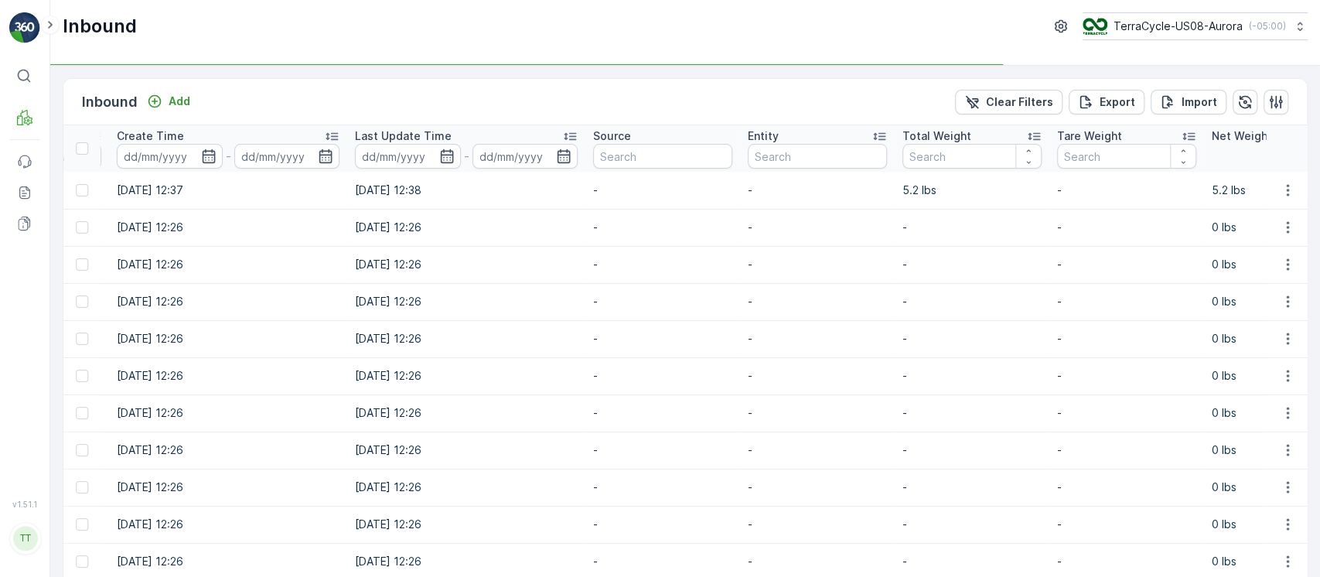
scroll to position [0, 848]
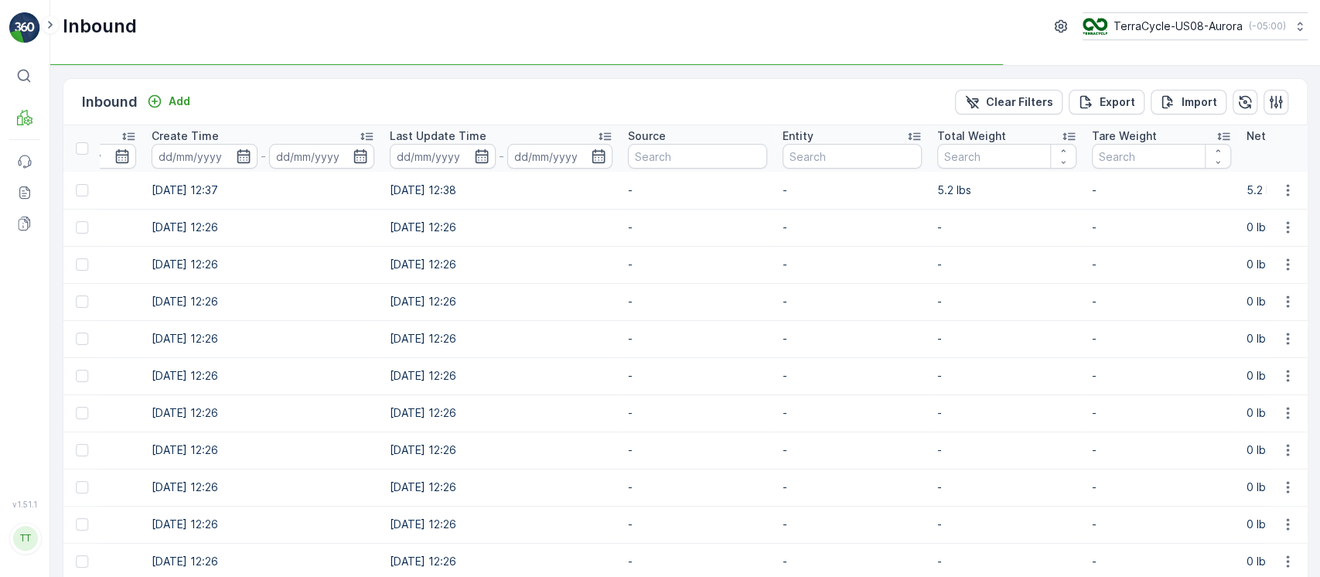
click at [499, 128] on div "Last Update Time" at bounding box center [501, 135] width 223 height 15
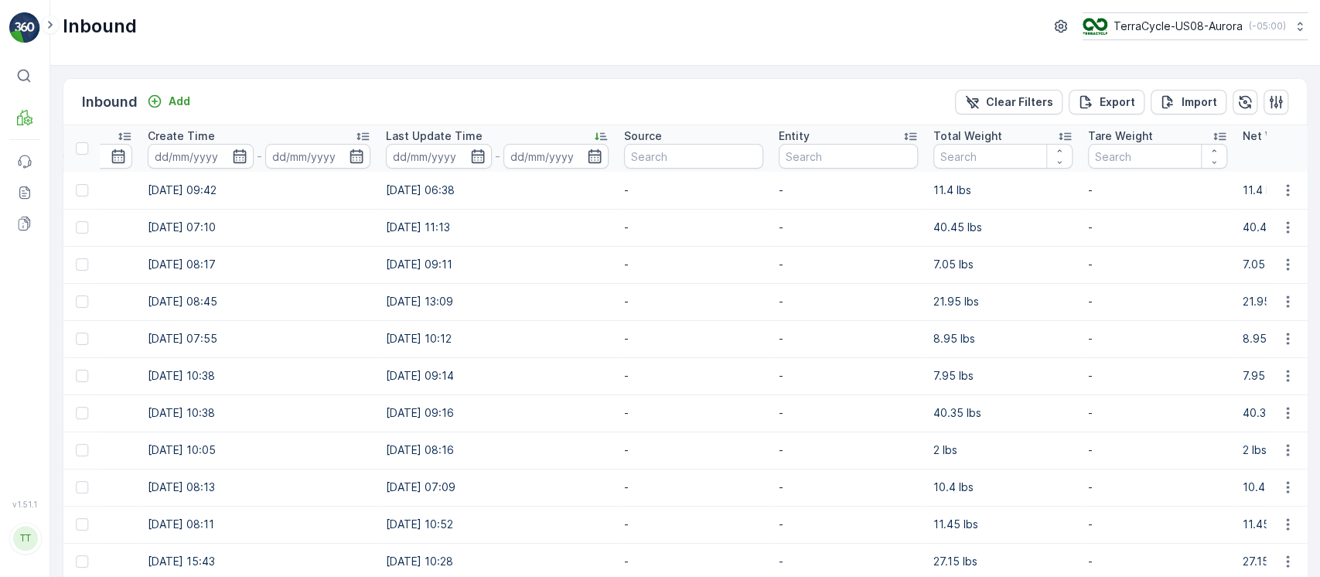
click at [499, 128] on div "Last Update Time" at bounding box center [497, 135] width 223 height 15
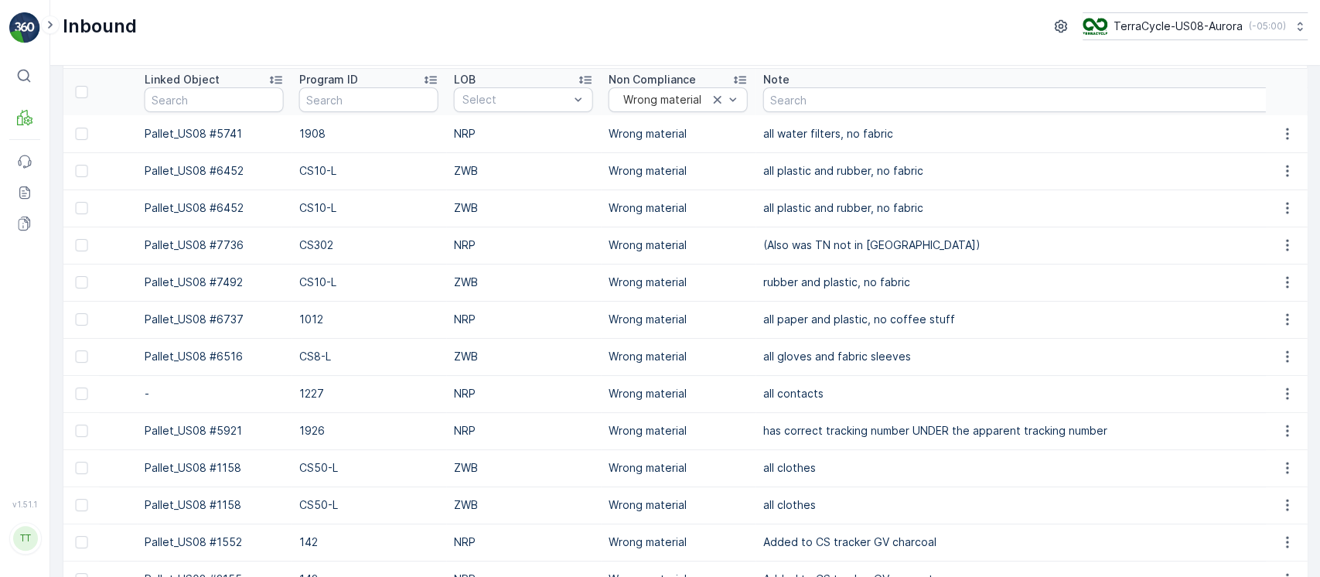
scroll to position [0, 2203]
click at [521, 131] on div "NRP" at bounding box center [519, 134] width 121 height 12
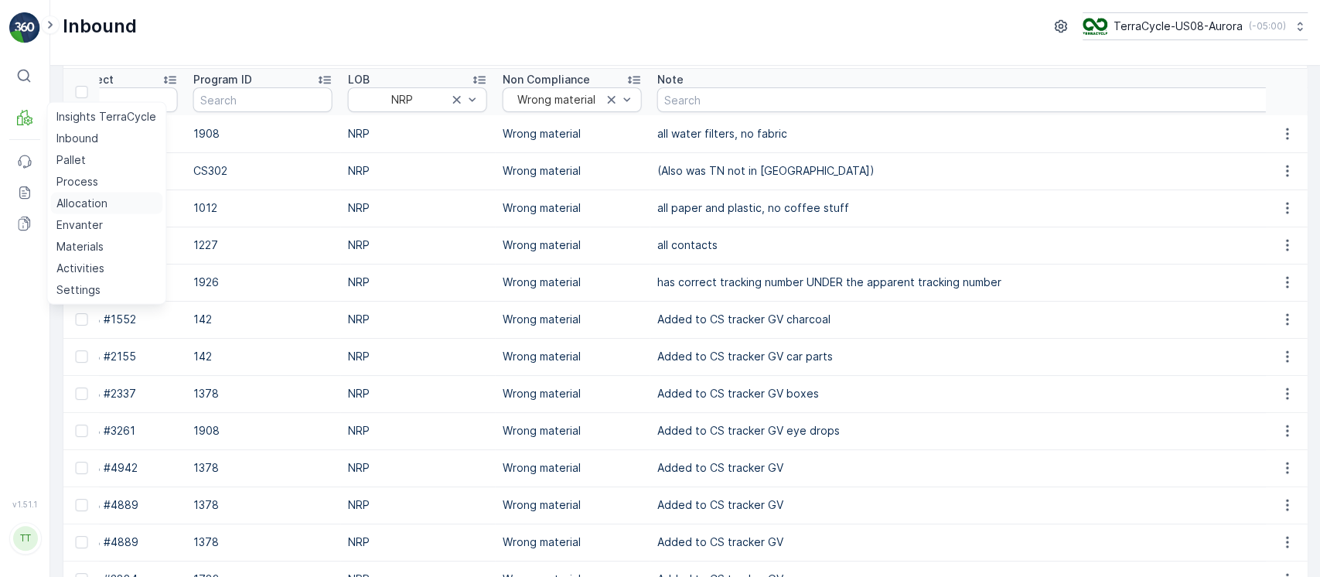
click at [83, 201] on p "Allocation" at bounding box center [81, 203] width 51 height 15
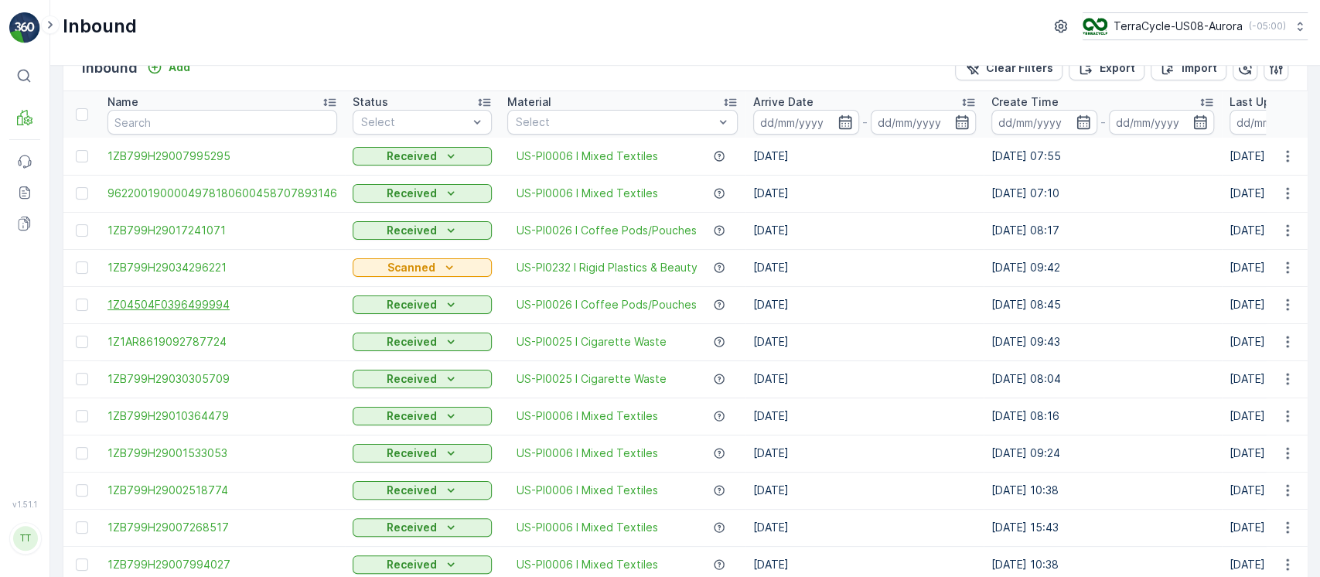
click at [210, 301] on span "1Z04504F0396499994" at bounding box center [223, 304] width 230 height 15
click at [176, 271] on span "1ZB799H29034296221" at bounding box center [223, 267] width 230 height 15
click at [183, 232] on span "1ZB799H29017241071" at bounding box center [223, 230] width 230 height 15
click at [234, 187] on span "9622001900004978180600458707893146" at bounding box center [223, 193] width 230 height 15
click at [213, 158] on span "1ZB799H29007995295" at bounding box center [223, 156] width 230 height 15
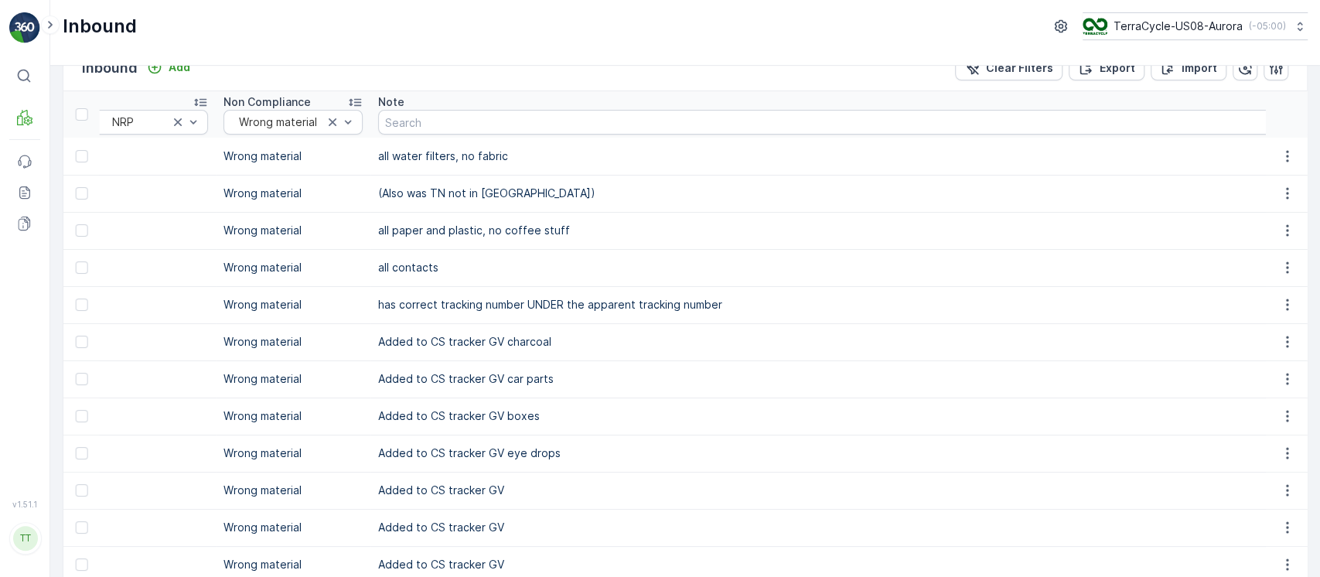
scroll to position [0, 2478]
drag, startPoint x: 495, startPoint y: 338, endPoint x: 358, endPoint y: 331, distance: 137.1
copy tr "Added to CS tracker GV"
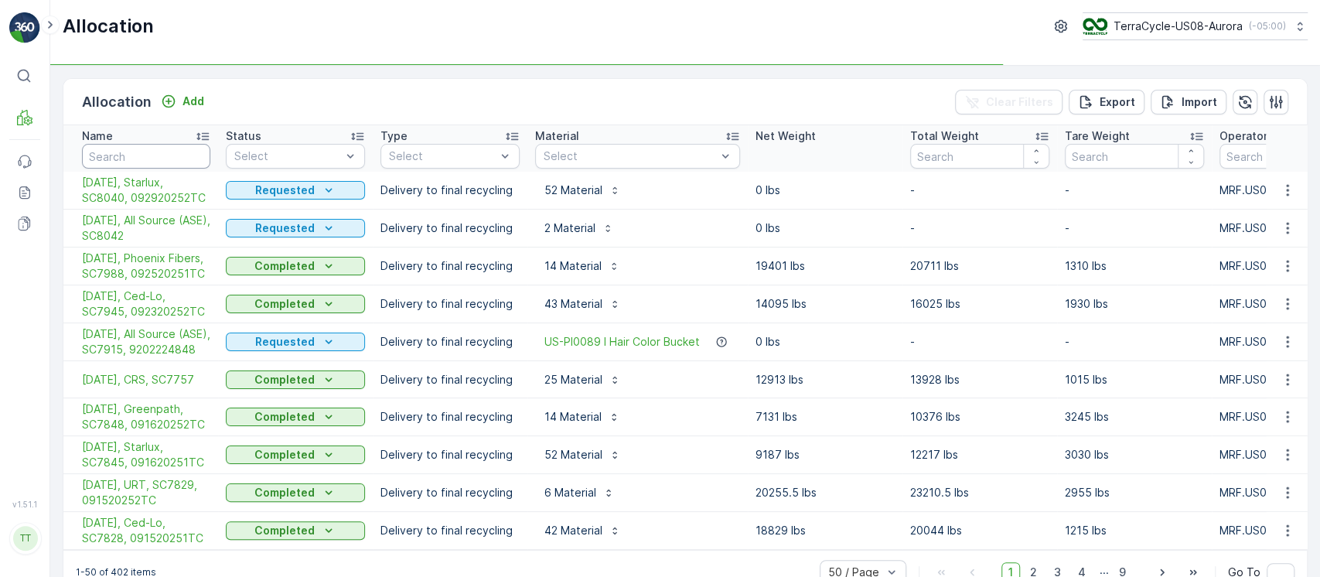
click at [172, 157] on input "text" at bounding box center [146, 156] width 128 height 25
type input "star"
click at [288, 164] on div "Select" at bounding box center [295, 156] width 139 height 25
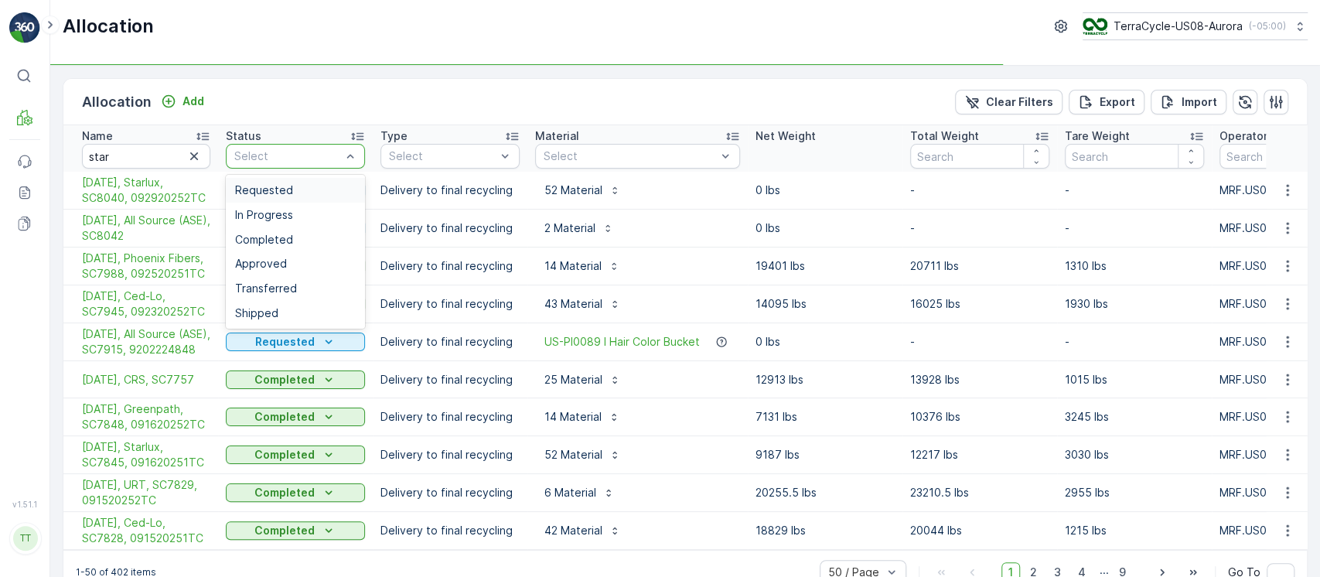
click at [285, 184] on span "Requested" at bounding box center [264, 190] width 58 height 12
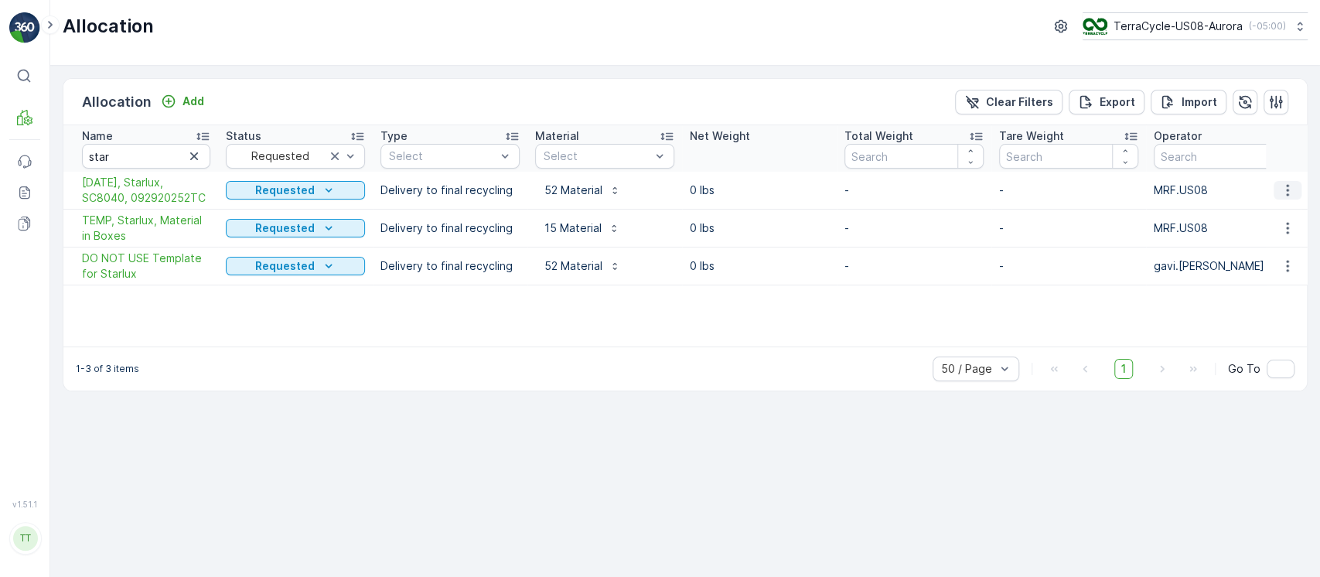
click at [1289, 187] on icon "button" at bounding box center [1287, 190] width 15 height 15
click at [1268, 240] on span "Edit Allocation" at bounding box center [1241, 234] width 74 height 15
click at [1287, 258] on icon "button" at bounding box center [1287, 265] width 15 height 15
click at [1272, 300] on div "Edit Allocation" at bounding box center [1260, 311] width 124 height 22
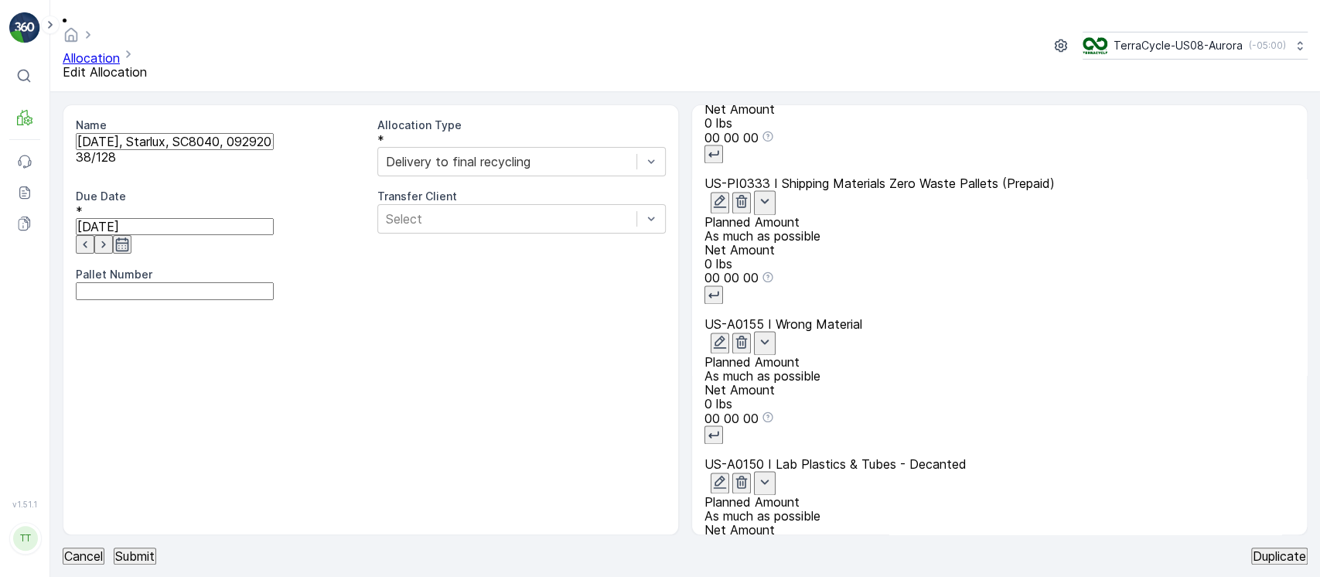
scroll to position [5666, 0]
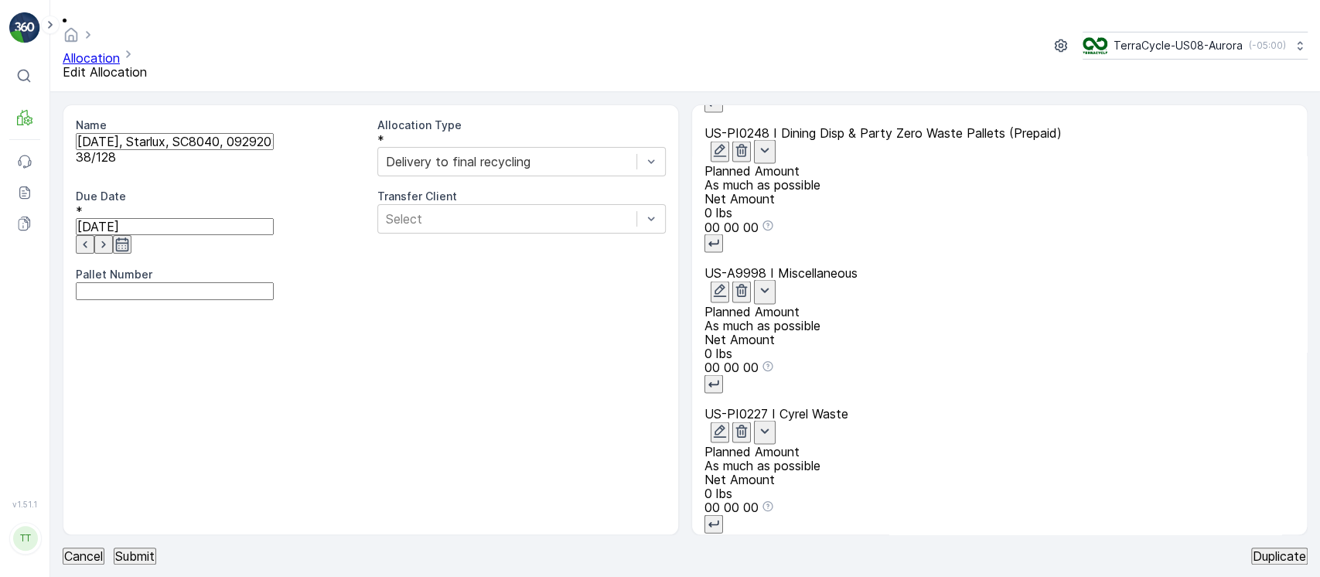
scroll to position [6066, 0]
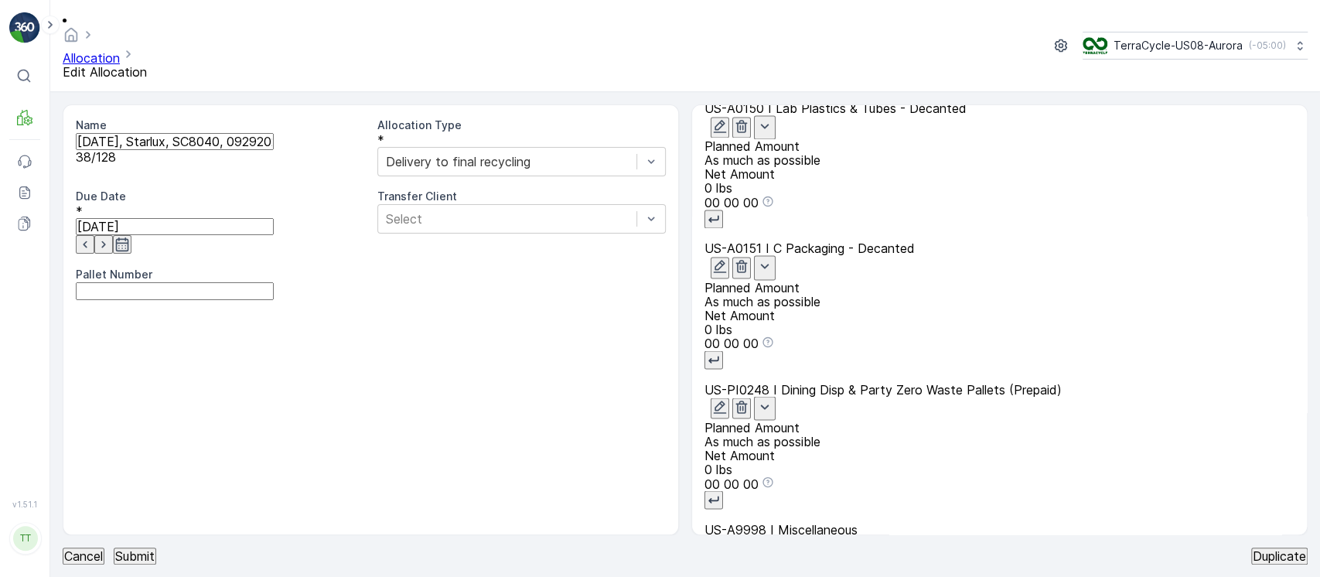
click at [155, 549] on p "Submit" at bounding box center [134, 556] width 39 height 14
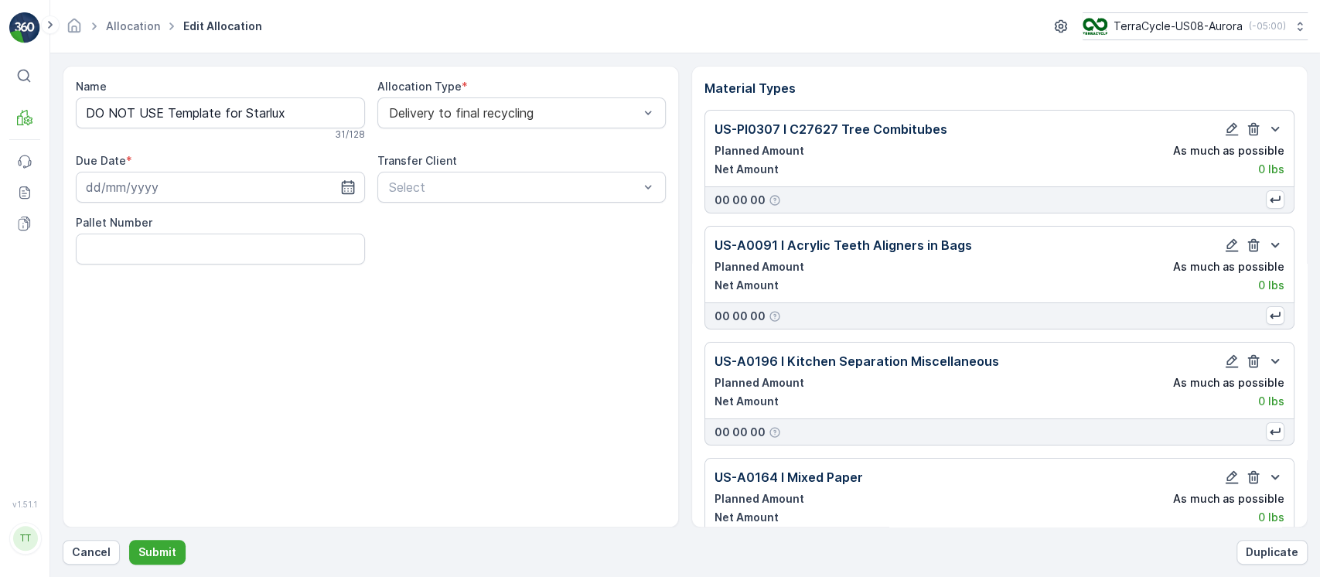
type input "[DATE]"
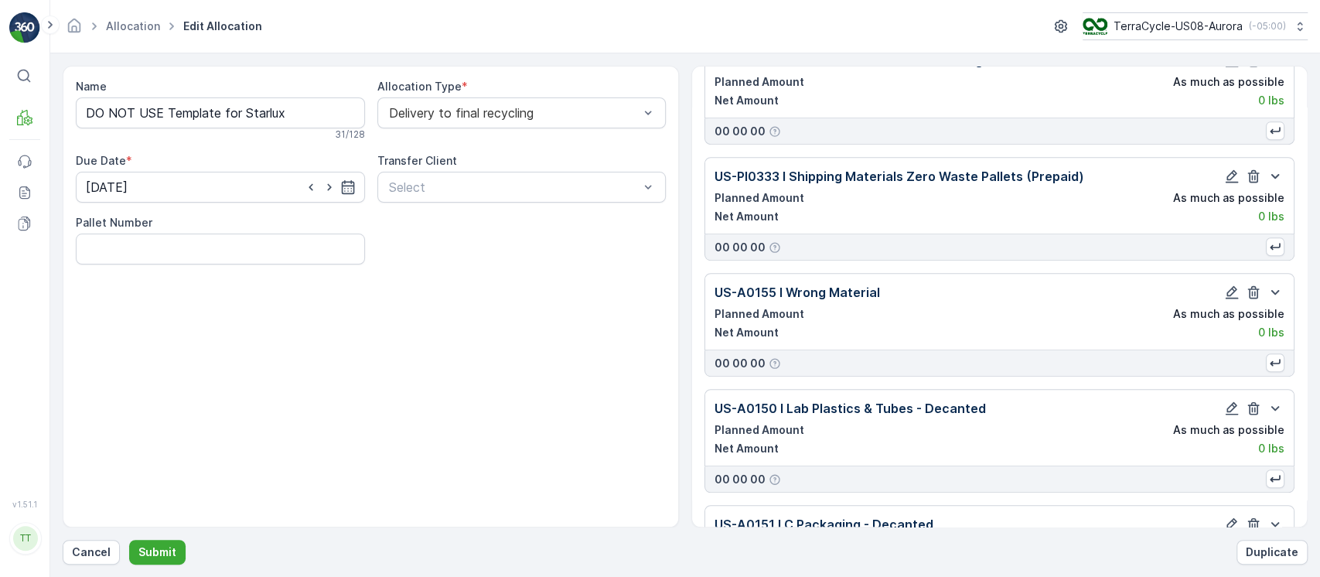
scroll to position [5666, 0]
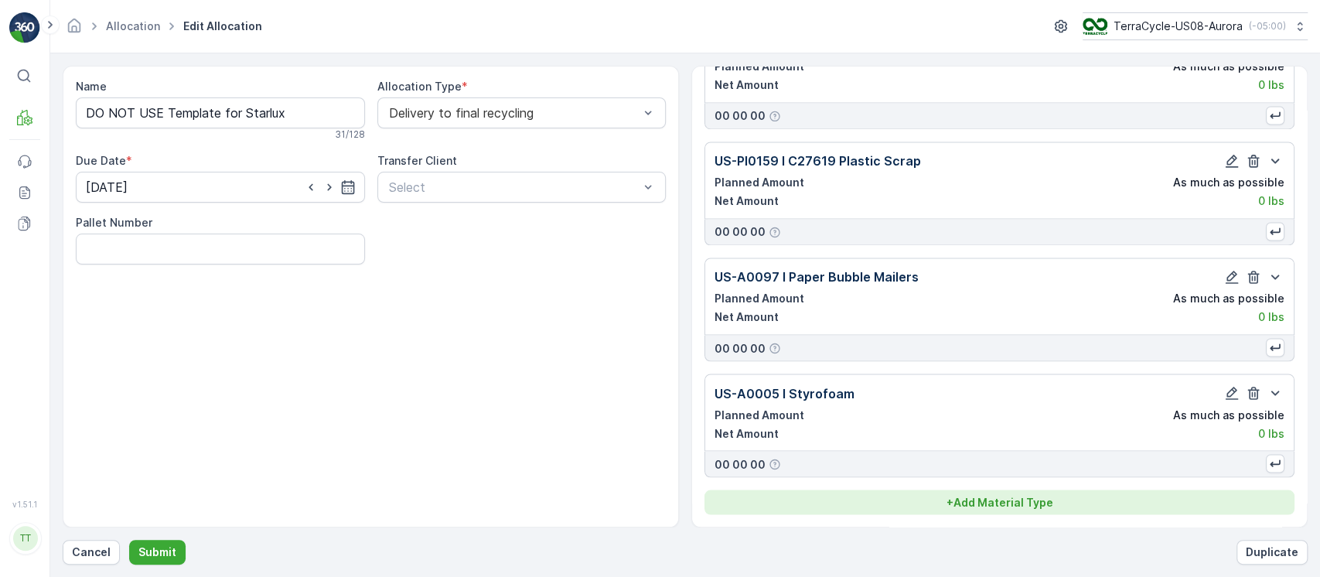
click at [971, 500] on p "+ Add Material Type" at bounding box center [1000, 501] width 107 height 15
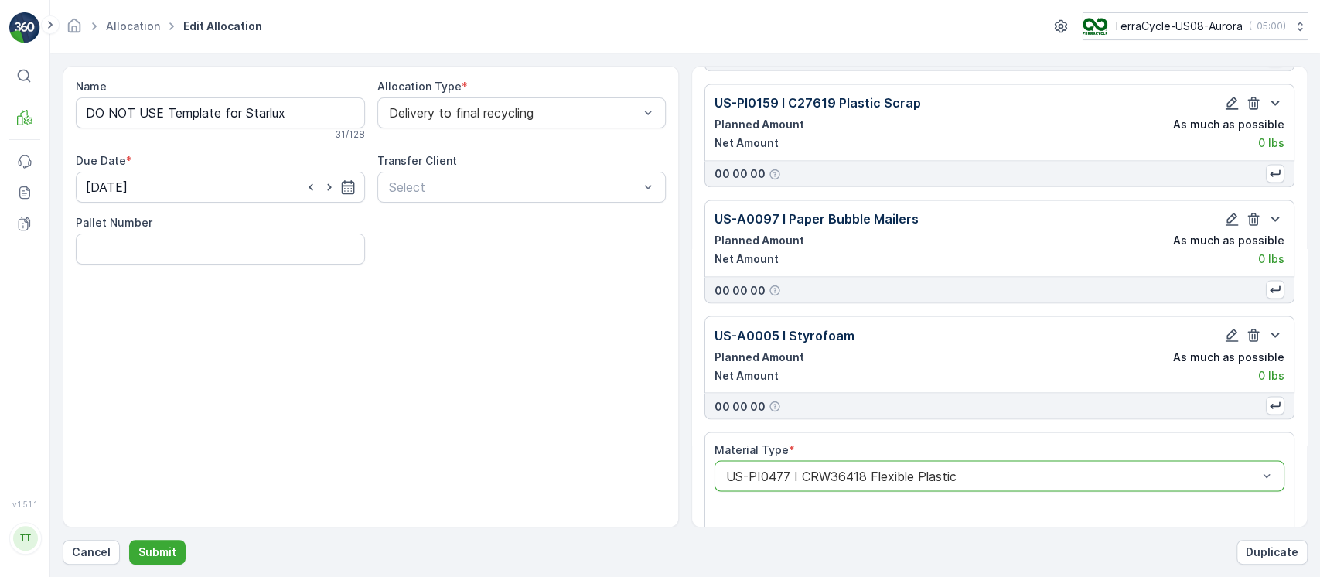
scroll to position [6066, 0]
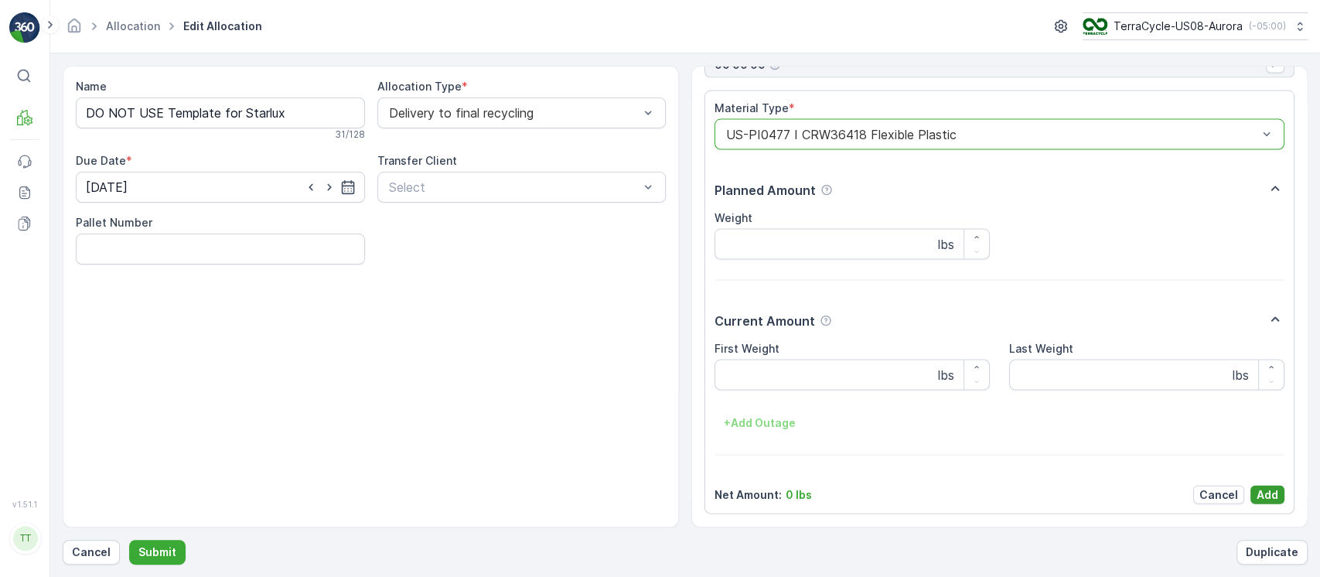
click at [1265, 493] on p "Add" at bounding box center [1268, 494] width 22 height 15
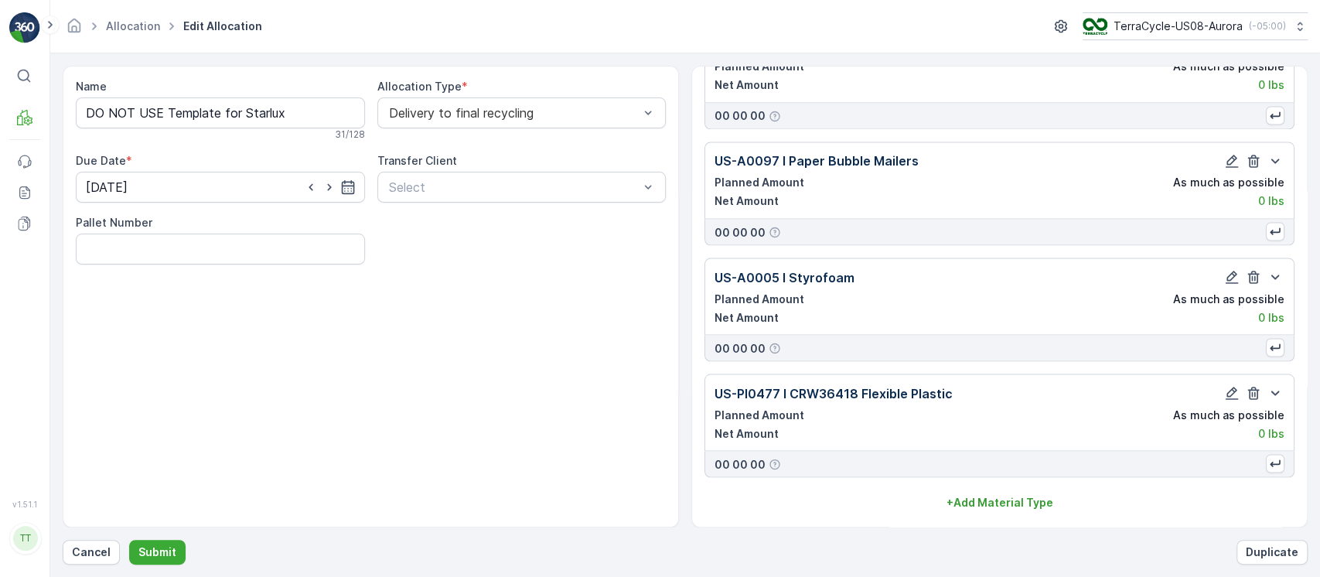
scroll to position [5782, 0]
click at [152, 545] on p "Submit" at bounding box center [157, 552] width 38 height 15
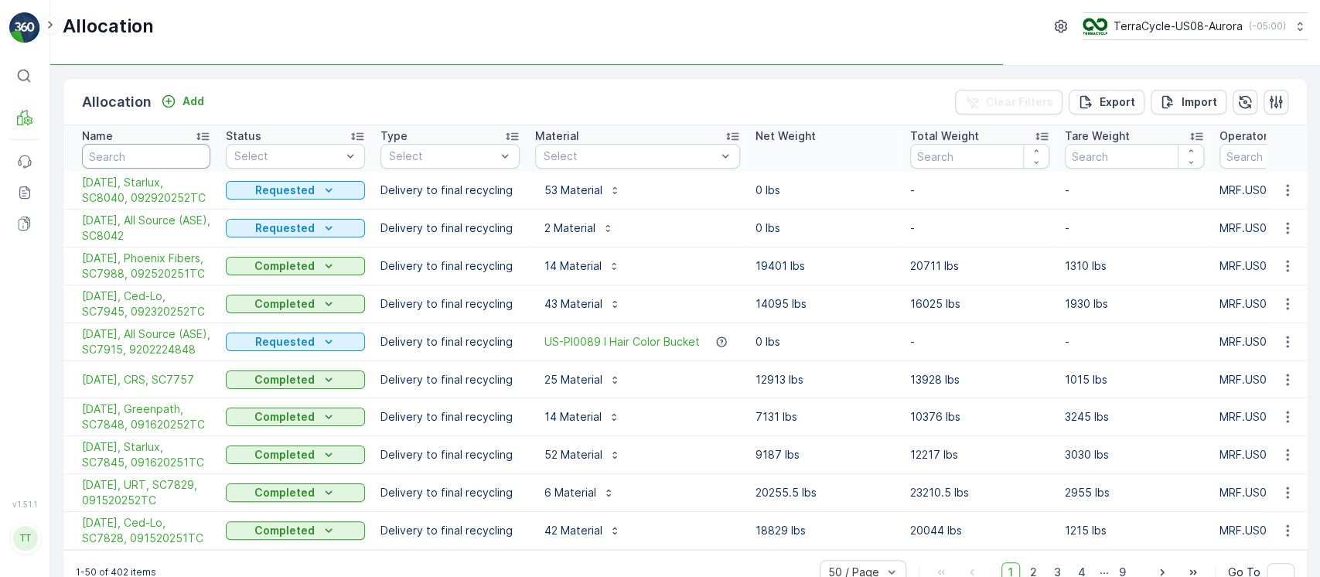
click at [181, 159] on input "text" at bounding box center [146, 156] width 128 height 25
click at [575, 172] on td "53 Material" at bounding box center [638, 191] width 220 height 38
drag, startPoint x: 593, startPoint y: 164, endPoint x: 575, endPoint y: 170, distance: 19.6
click at [575, 172] on td "53 Material" at bounding box center [638, 191] width 220 height 38
click at [599, 164] on div "Select" at bounding box center [637, 156] width 205 height 25
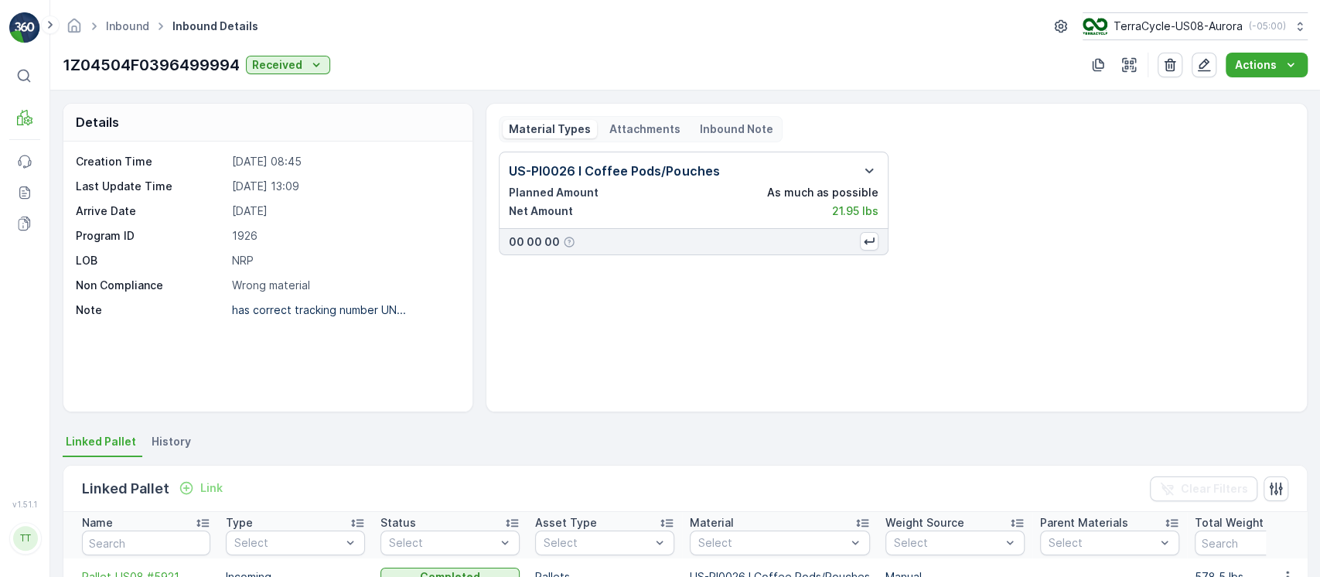
click at [666, 124] on p "Attachments" at bounding box center [644, 128] width 71 height 15
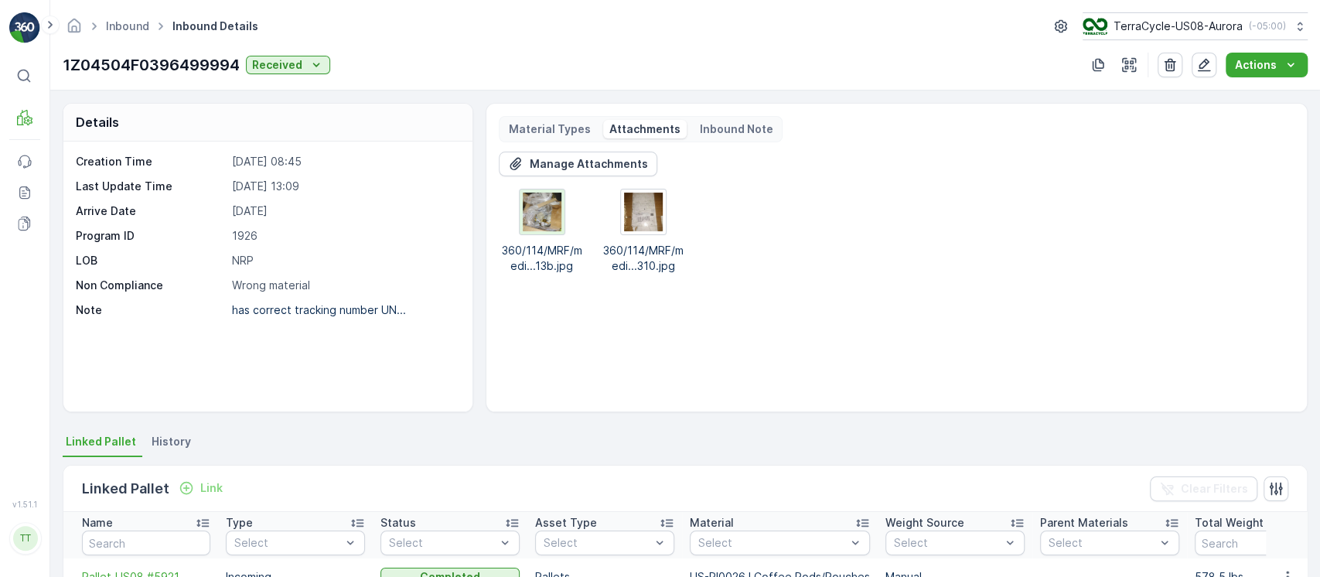
click at [538, 213] on img at bounding box center [542, 212] width 39 height 39
click at [630, 214] on img at bounding box center [643, 212] width 39 height 39
click at [877, 183] on div "Manage Attachments 360/114/MRF/medi...13b.jpg 360/114/MRF/medi...310.jpg" at bounding box center [897, 213] width 796 height 122
click at [638, 206] on img at bounding box center [643, 212] width 39 height 39
click at [951, 166] on div "Manage Attachments 360/114/MRF/medi...13b.jpg 360/114/MRF/medi...310.jpg" at bounding box center [897, 213] width 796 height 122
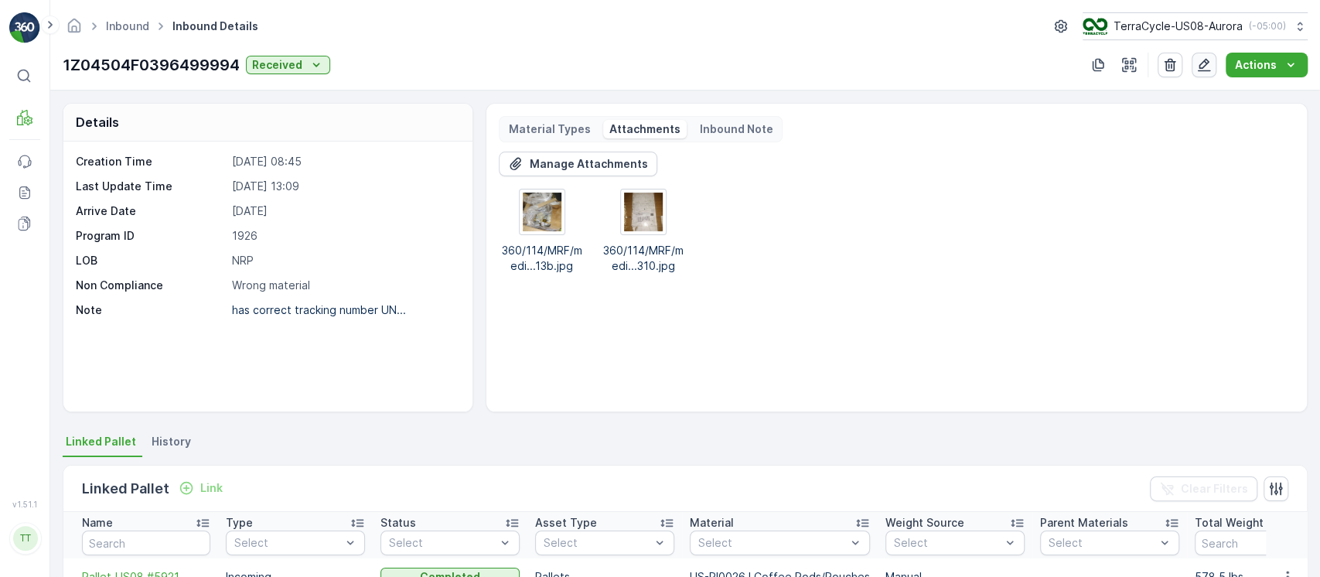
click at [1210, 59] on icon "button" at bounding box center [1204, 64] width 15 height 15
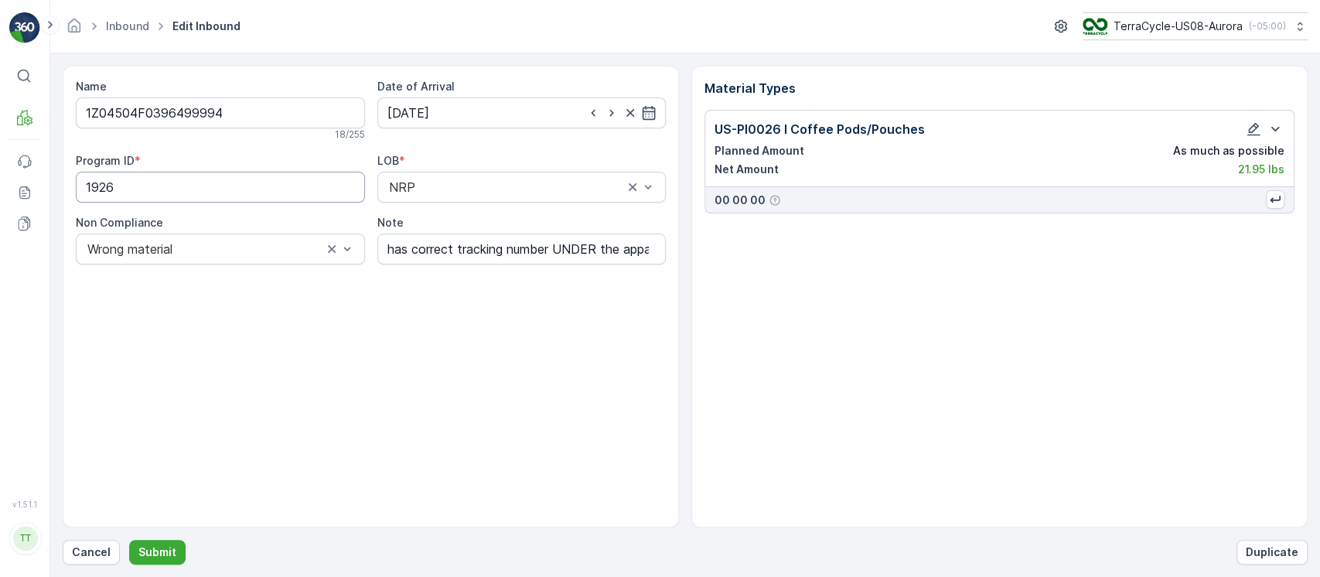
click at [246, 181] on ID "1926" at bounding box center [220, 187] width 289 height 31
paste ID "CS8"
type ID "CS8"
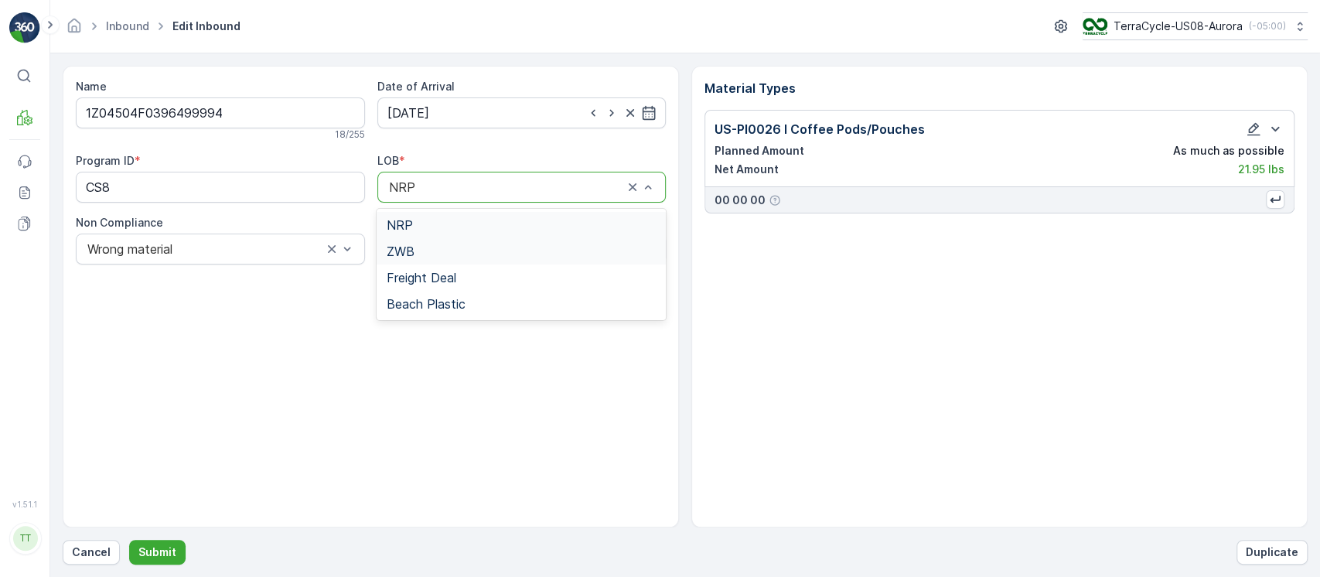
click at [411, 248] on span "ZWB" at bounding box center [400, 251] width 28 height 14
click at [357, 254] on div "Wrong material" at bounding box center [220, 249] width 289 height 31
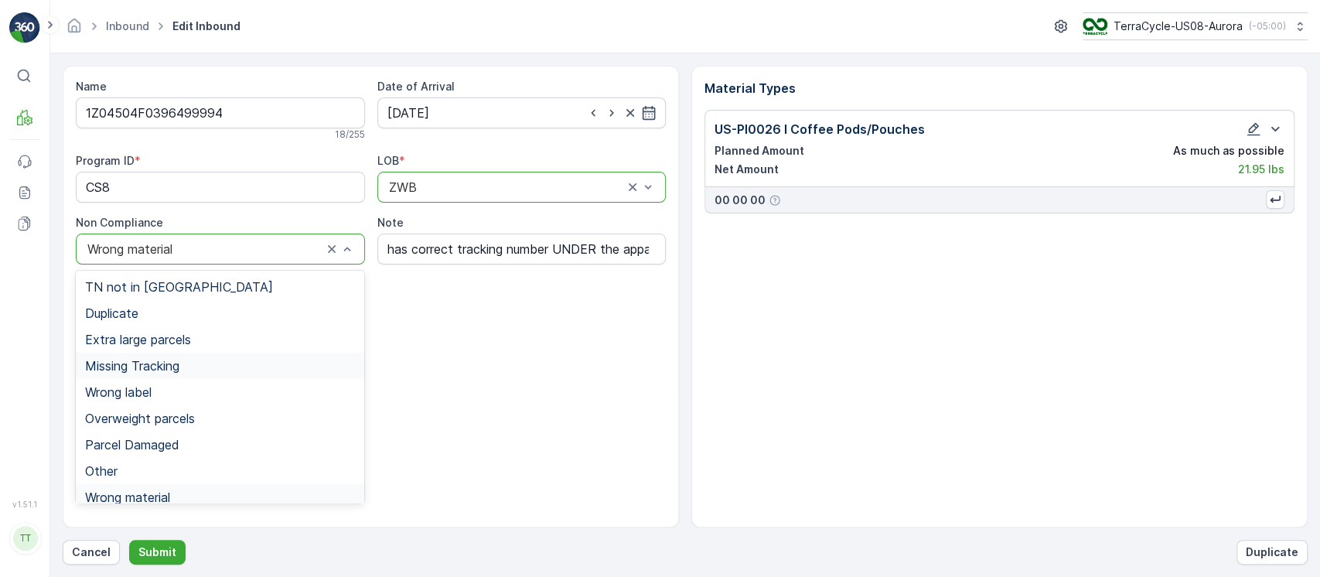
click at [247, 374] on div "Missing Tracking" at bounding box center [220, 366] width 289 height 26
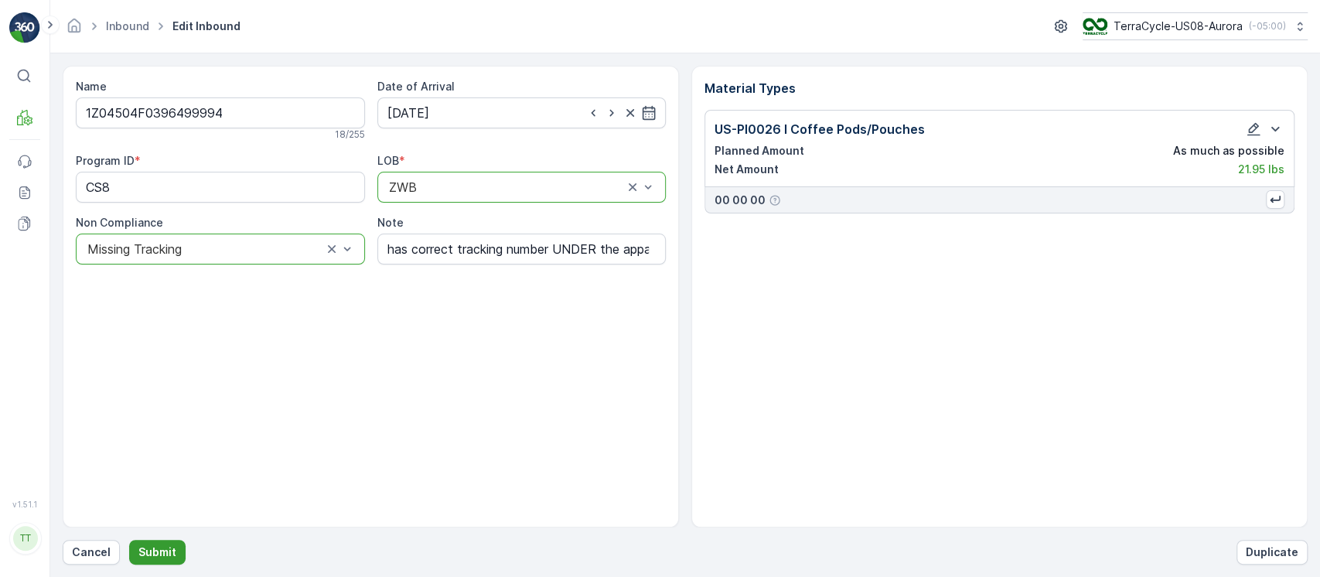
click at [163, 551] on p "Submit" at bounding box center [157, 552] width 38 height 15
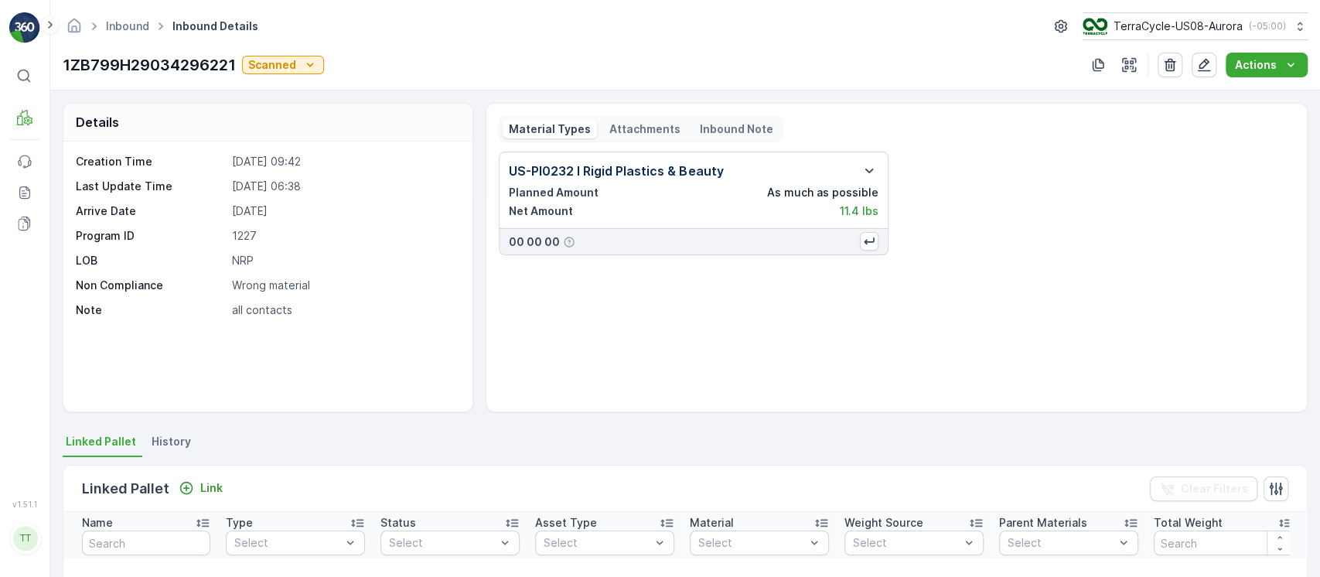
click at [650, 124] on p "Attachments" at bounding box center [644, 128] width 71 height 15
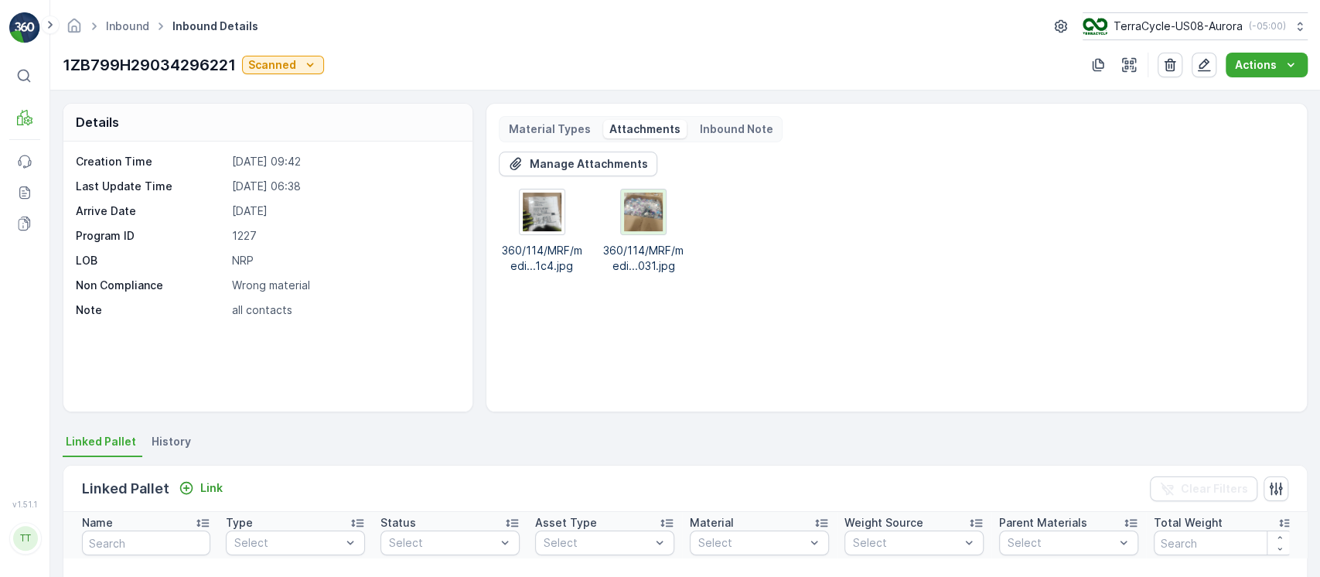
click at [637, 207] on img at bounding box center [643, 212] width 39 height 39
click at [188, 73] on p "1ZB799H29034296221" at bounding box center [149, 64] width 173 height 23
copy p "1ZB799H29034296221"
click at [161, 429] on div "Details Creation Time 05.09.2025 09:42 Last Update Time 19.09.2025 06:38 Arrive…" at bounding box center [685, 333] width 1270 height 487
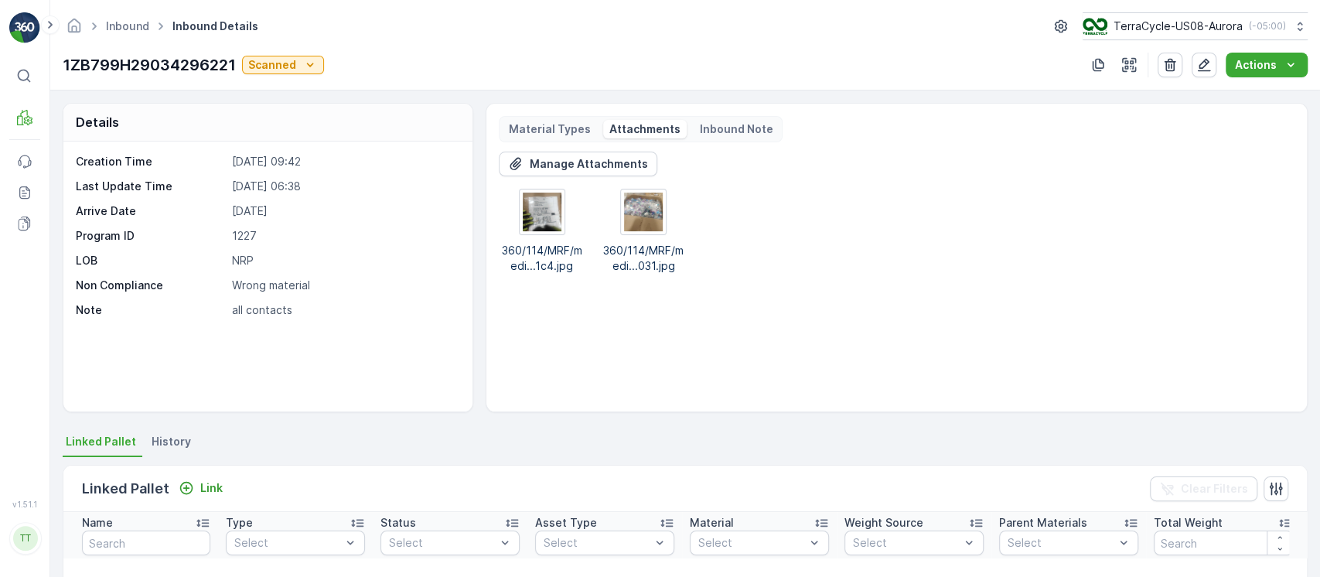
click at [166, 434] on span "History" at bounding box center [171, 441] width 39 height 15
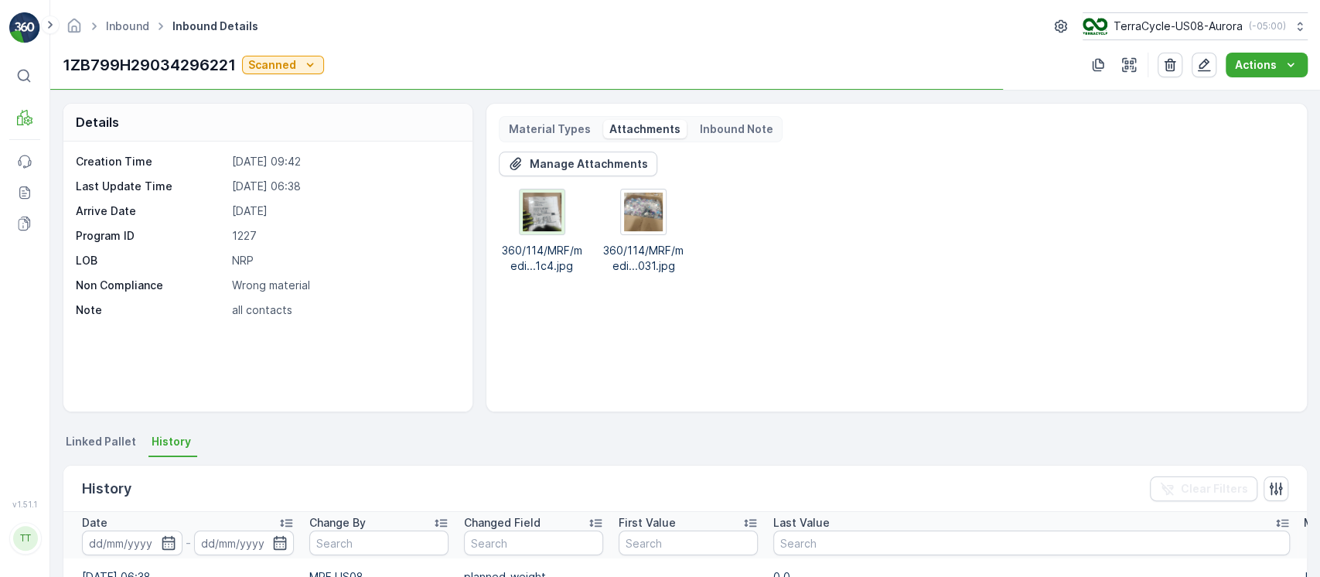
click at [541, 222] on img at bounding box center [542, 212] width 39 height 39
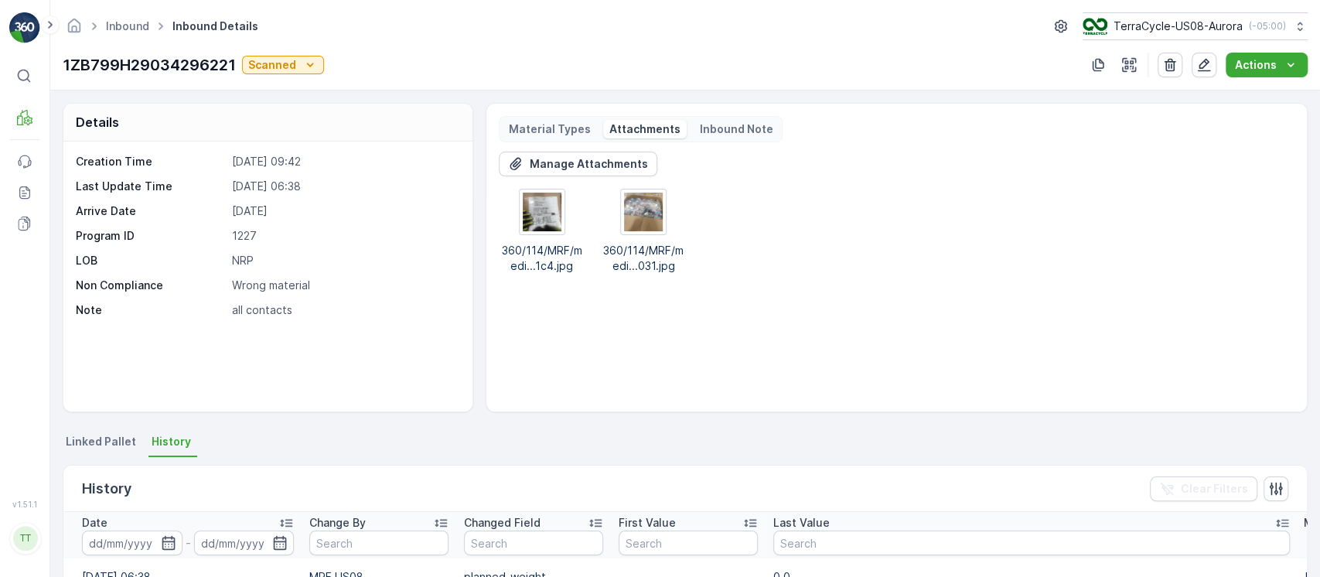
click at [174, 65] on p "1ZB799H29034296221" at bounding box center [149, 64] width 173 height 23
copy p "1ZB799H29034296221"
click at [540, 224] on img at bounding box center [542, 212] width 39 height 39
click at [651, 211] on img at bounding box center [643, 212] width 39 height 39
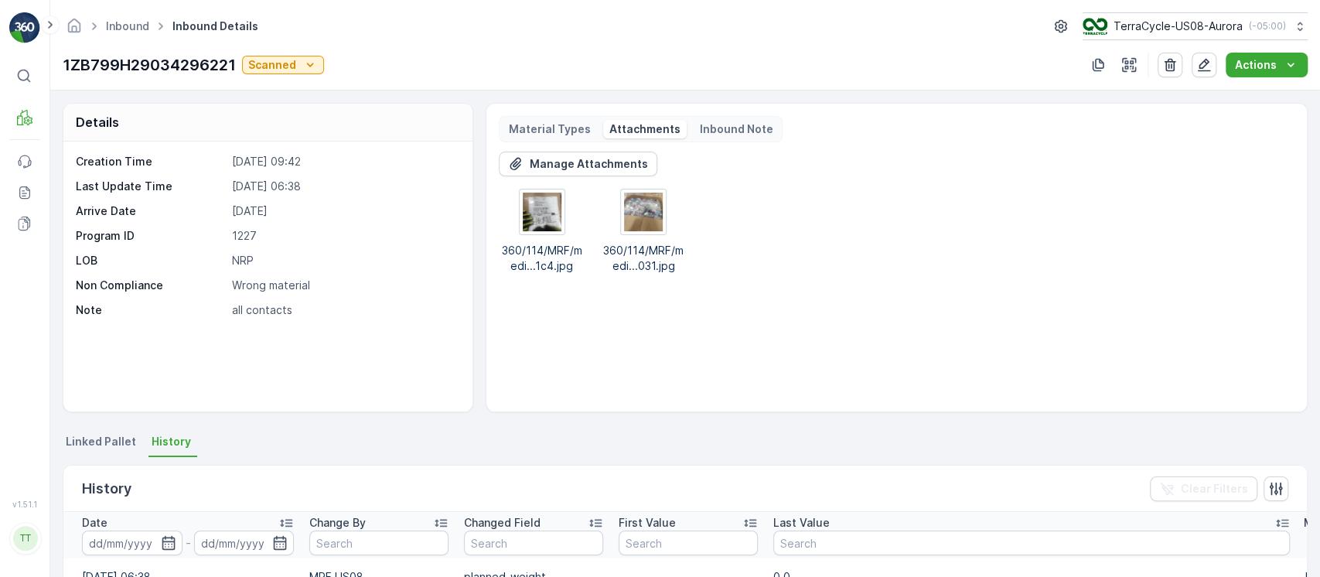
click at [261, 216] on p "[DATE]" at bounding box center [344, 210] width 225 height 15
copy p "[DATE]"
click at [217, 70] on p "1ZB799H29034296221" at bounding box center [149, 64] width 173 height 23
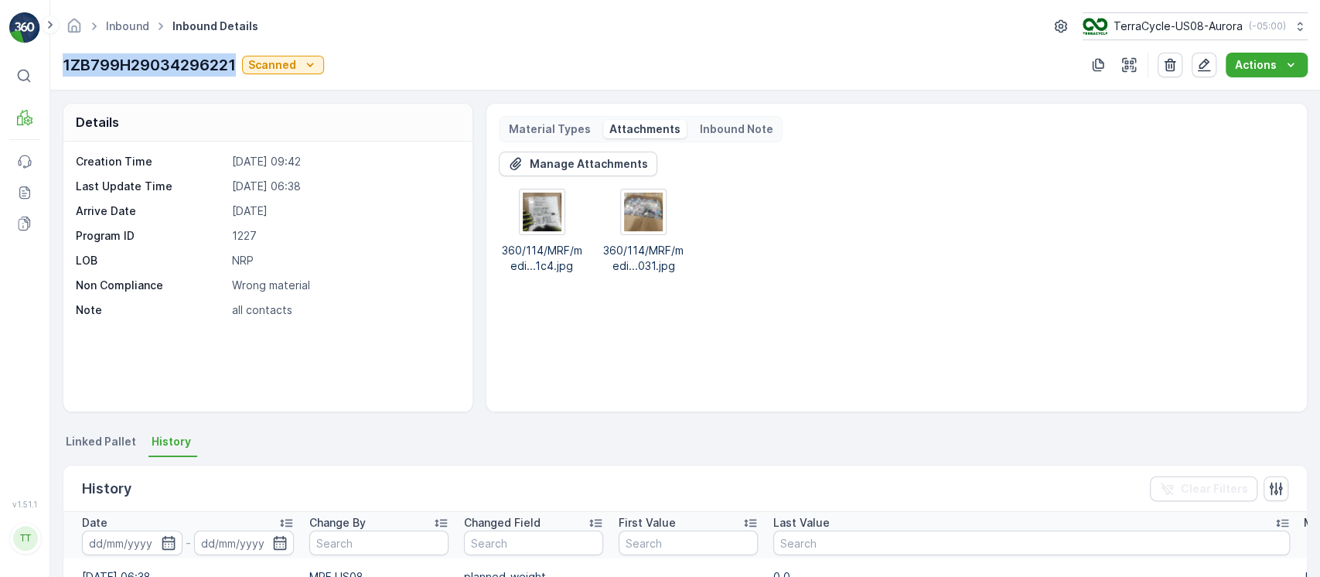
click at [217, 70] on p "1ZB799H29034296221" at bounding box center [149, 64] width 173 height 23
copy p "1ZB799H29034296221"
click at [1200, 57] on icon "button" at bounding box center [1204, 64] width 15 height 15
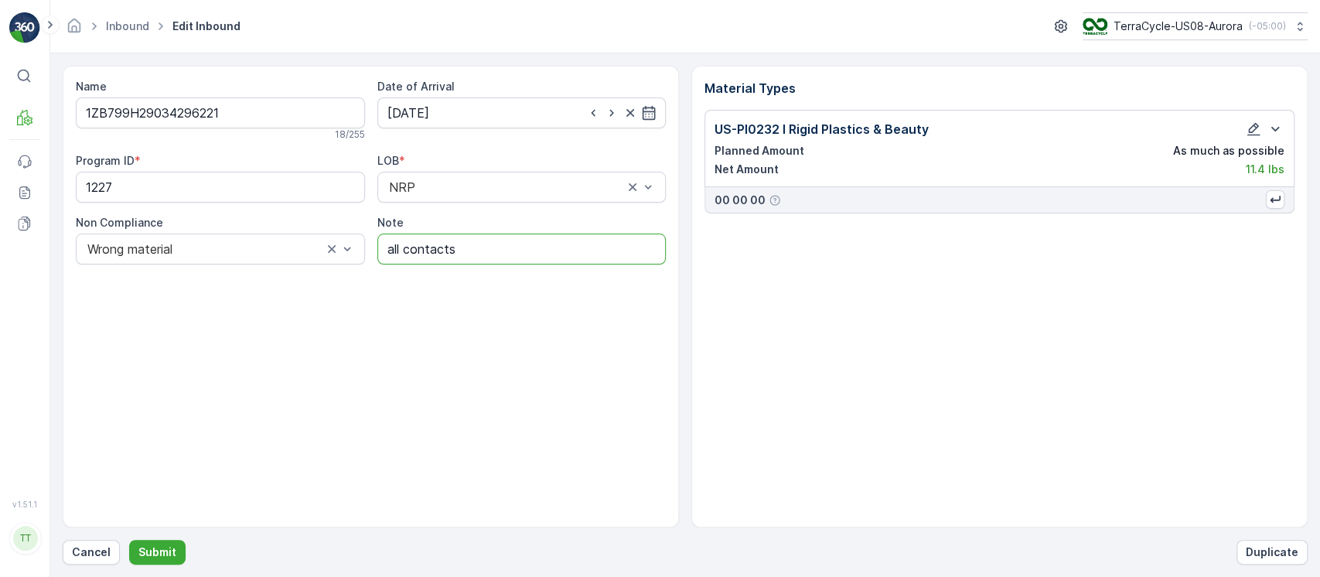
click at [387, 250] on input "all contacts" at bounding box center [521, 249] width 289 height 31
type input "Added to CS tracker GV all contacts"
click at [169, 540] on button "Submit" at bounding box center [157, 552] width 56 height 25
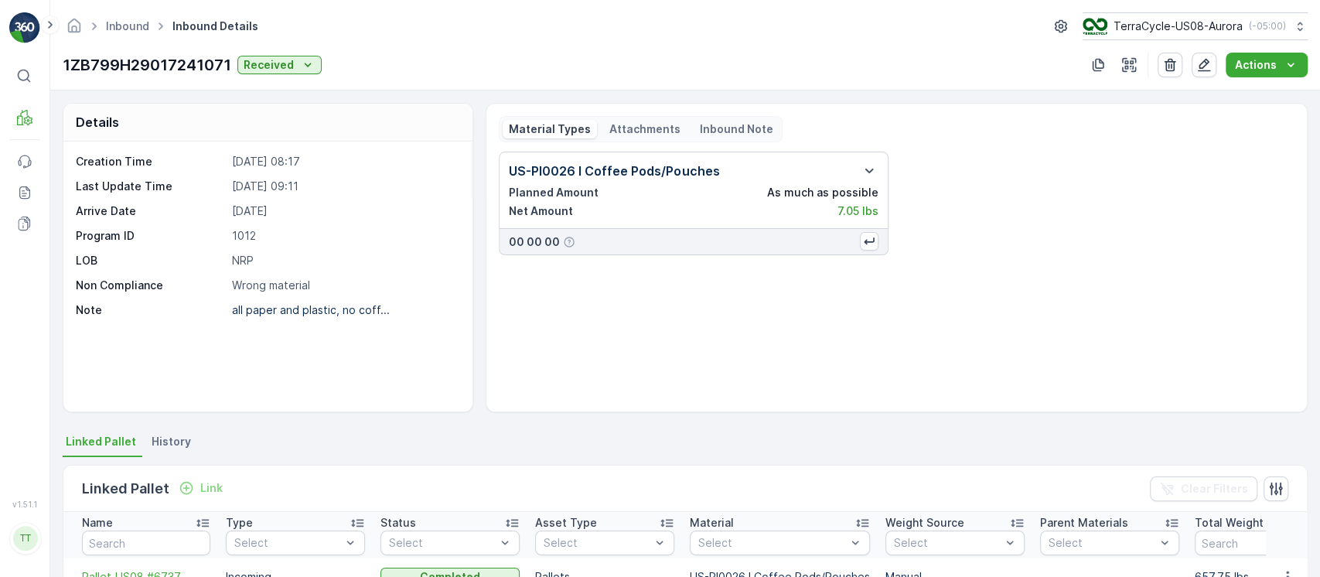
click at [604, 111] on div "Material Types Attachments Inbound Note US-PI0026 I Coffee Pods/Pouches Planned…" at bounding box center [897, 257] width 822 height 309
click at [613, 128] on p "Attachments" at bounding box center [644, 128] width 71 height 15
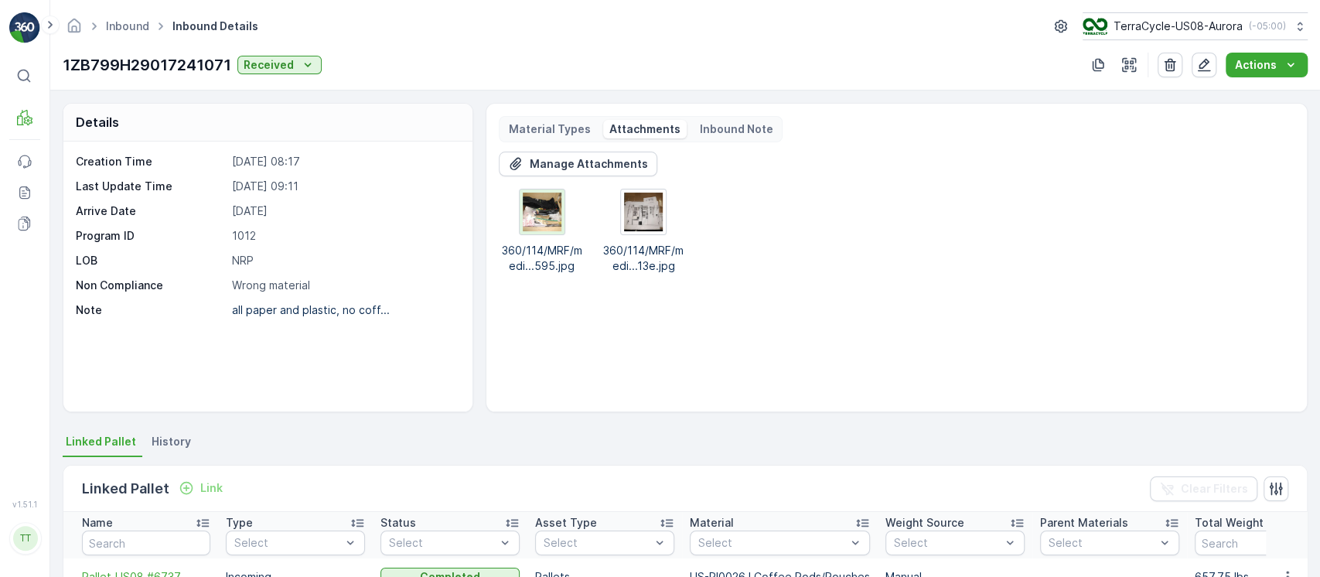
click at [542, 204] on img at bounding box center [542, 212] width 39 height 39
click at [644, 211] on img at bounding box center [643, 212] width 39 height 39
click at [196, 60] on p "1ZB799H29017241071" at bounding box center [147, 64] width 169 height 23
copy p "1ZB799H29017241071"
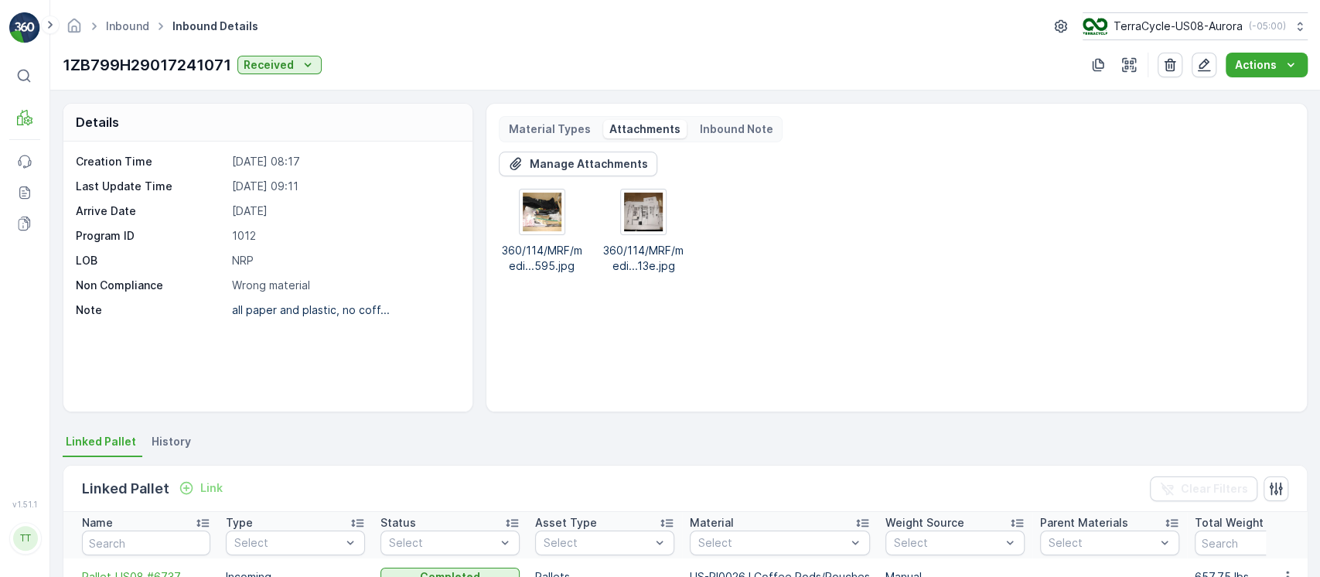
click at [265, 213] on p "[DATE]" at bounding box center [344, 210] width 225 height 15
click at [265, 213] on p "31.07.2025" at bounding box center [344, 210] width 225 height 15
copy p "31.07.2025"
click at [897, 180] on div "Manage Attachments 360/114/MRF/medi...595.jpg 360/114/MRF/medi...13e.jpg" at bounding box center [897, 213] width 796 height 122
click at [550, 198] on img at bounding box center [542, 212] width 39 height 39
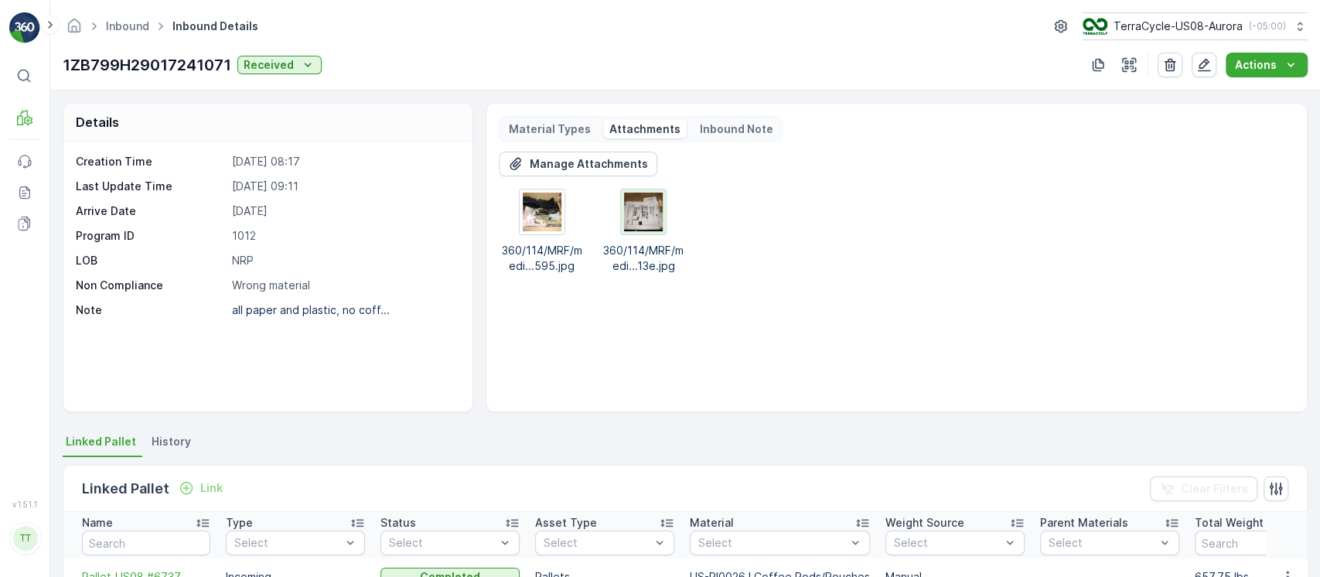
click at [654, 224] on img at bounding box center [643, 212] width 39 height 39
click at [1209, 63] on icon "button" at bounding box center [1204, 65] width 13 height 13
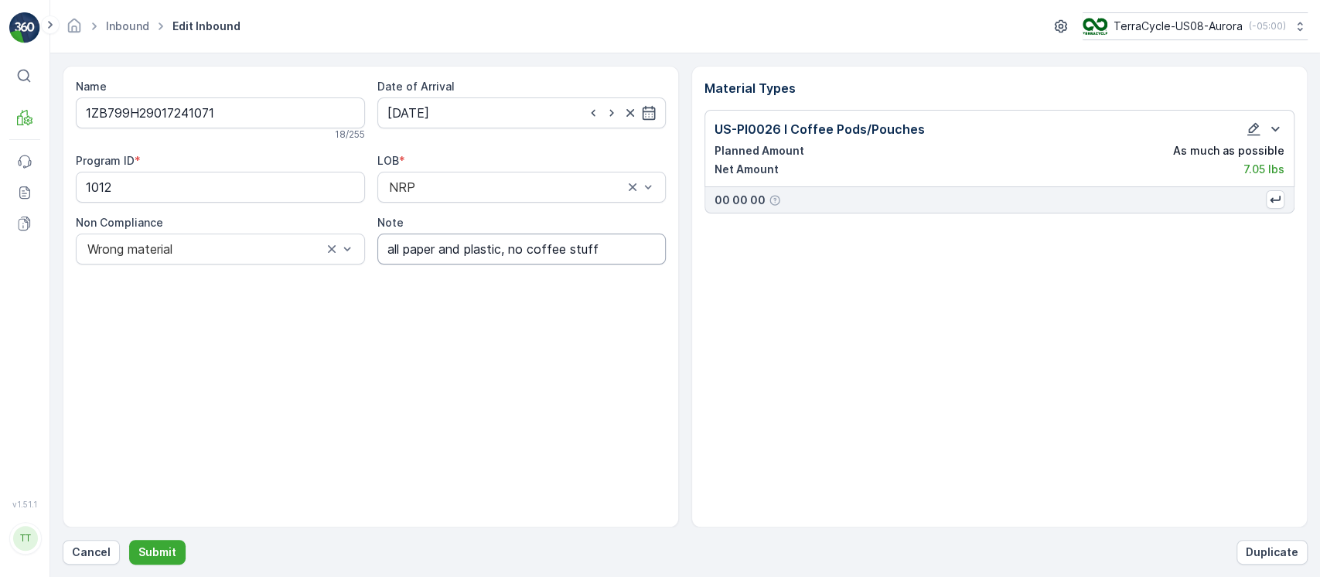
click at [385, 251] on input "all paper and plastic, no coffee stuff" at bounding box center [521, 249] width 289 height 31
paste input "Added to CS tracker GV"
type input "Added to CS tracker GV all paper and plastic, no coffee stuff"
click at [172, 543] on button "Submit" at bounding box center [157, 552] width 56 height 25
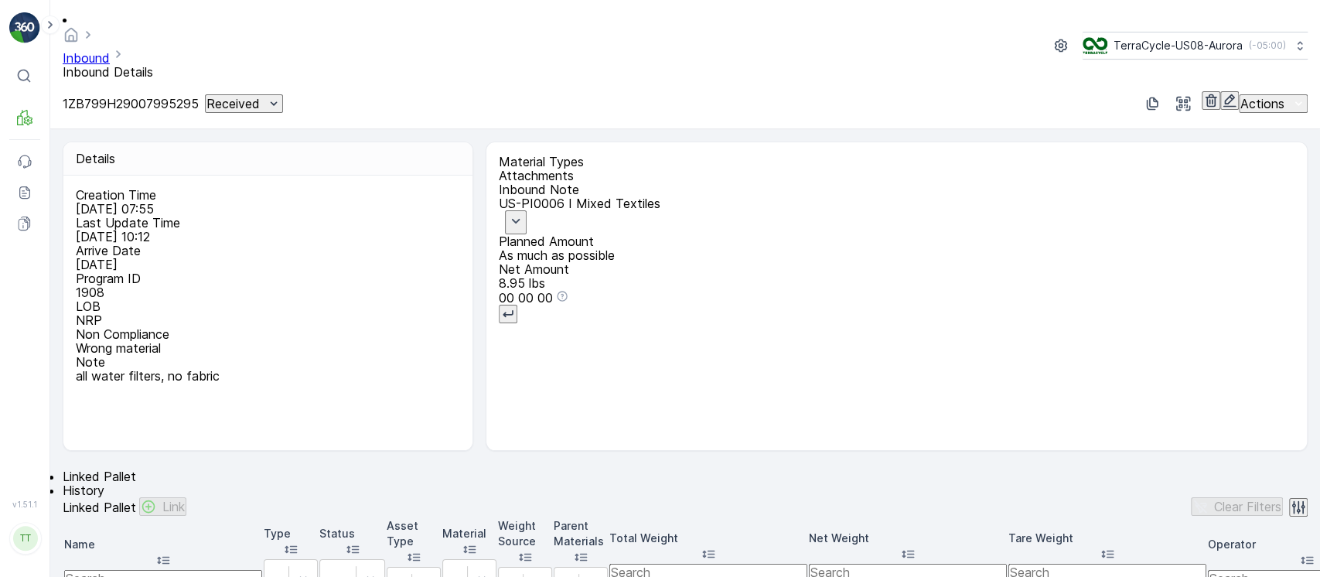
click at [175, 97] on p "1ZB799H29007995295" at bounding box center [131, 104] width 136 height 14
copy p "1ZB799H29007995295"
click at [651, 169] on p "Attachments" at bounding box center [897, 176] width 796 height 14
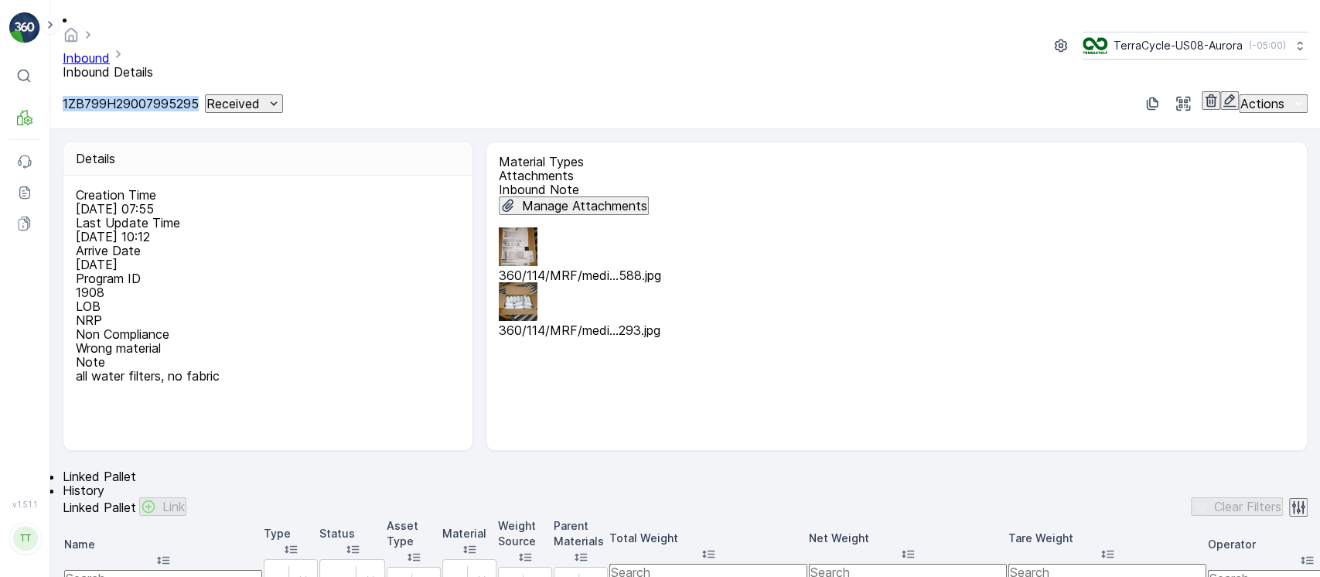
click at [531, 227] on img at bounding box center [518, 246] width 39 height 39
click at [538, 282] on img at bounding box center [518, 301] width 39 height 39
click at [283, 258] on p "[DATE]" at bounding box center [266, 265] width 381 height 14
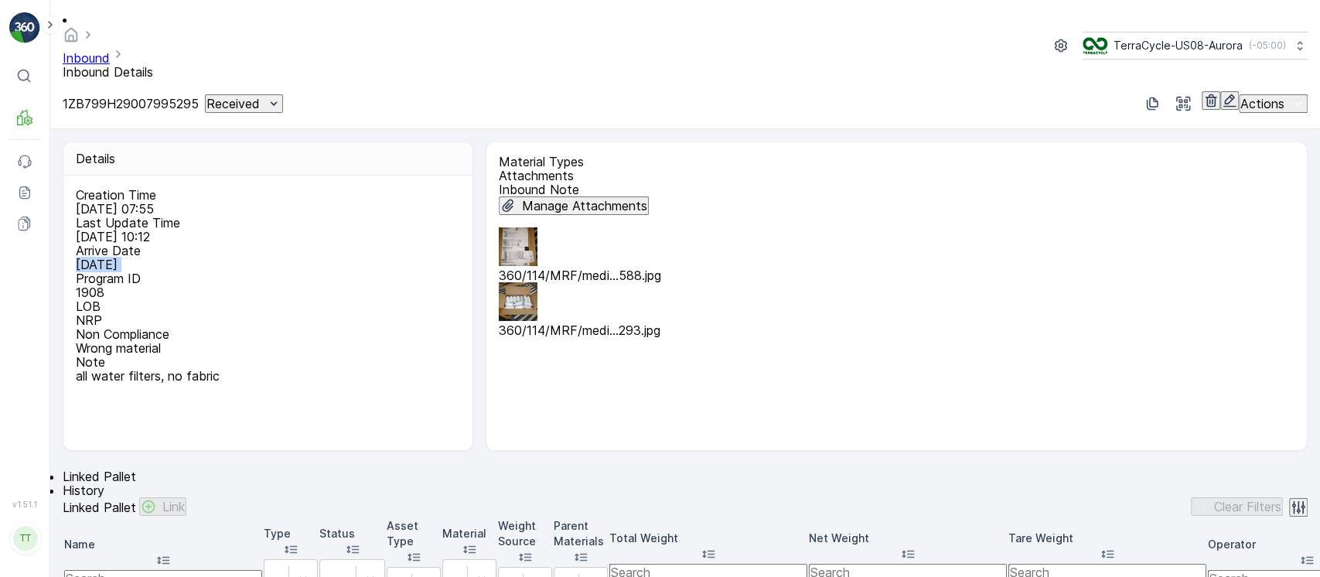
copy p "[DATE]"
click at [1222, 93] on icon "button" at bounding box center [1229, 100] width 15 height 15
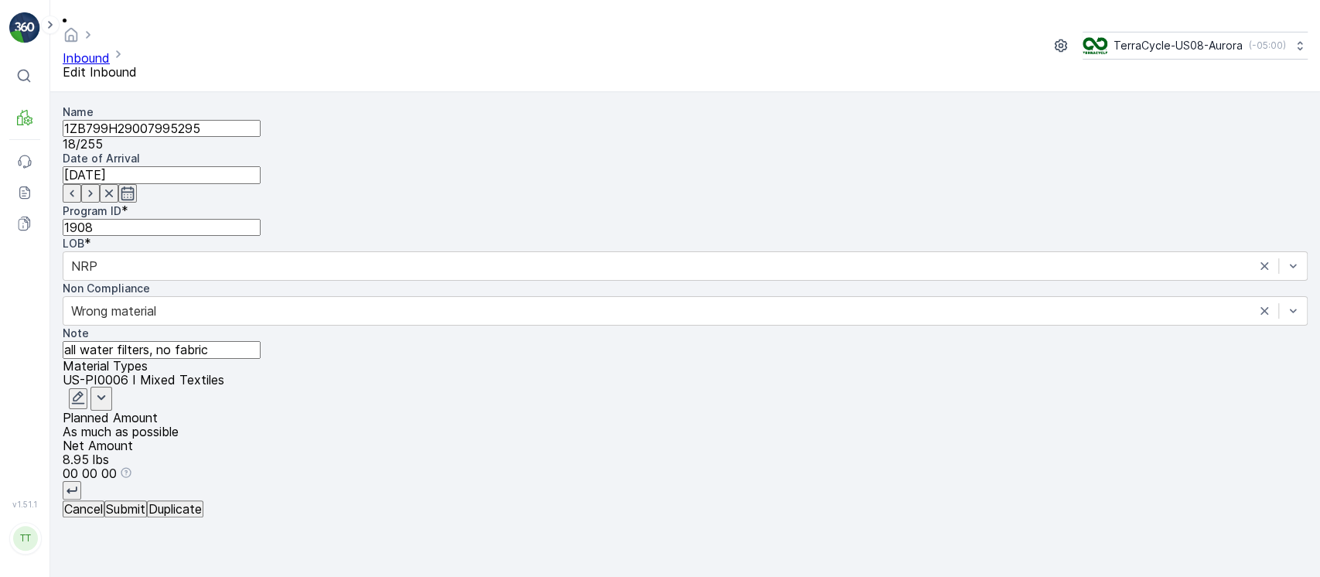
click at [261, 341] on input "all water filters, no fabric" at bounding box center [162, 349] width 198 height 17
type input "Added to CS tracker GV. all water filters, no fabric"
click at [145, 516] on p "Submit" at bounding box center [125, 509] width 39 height 14
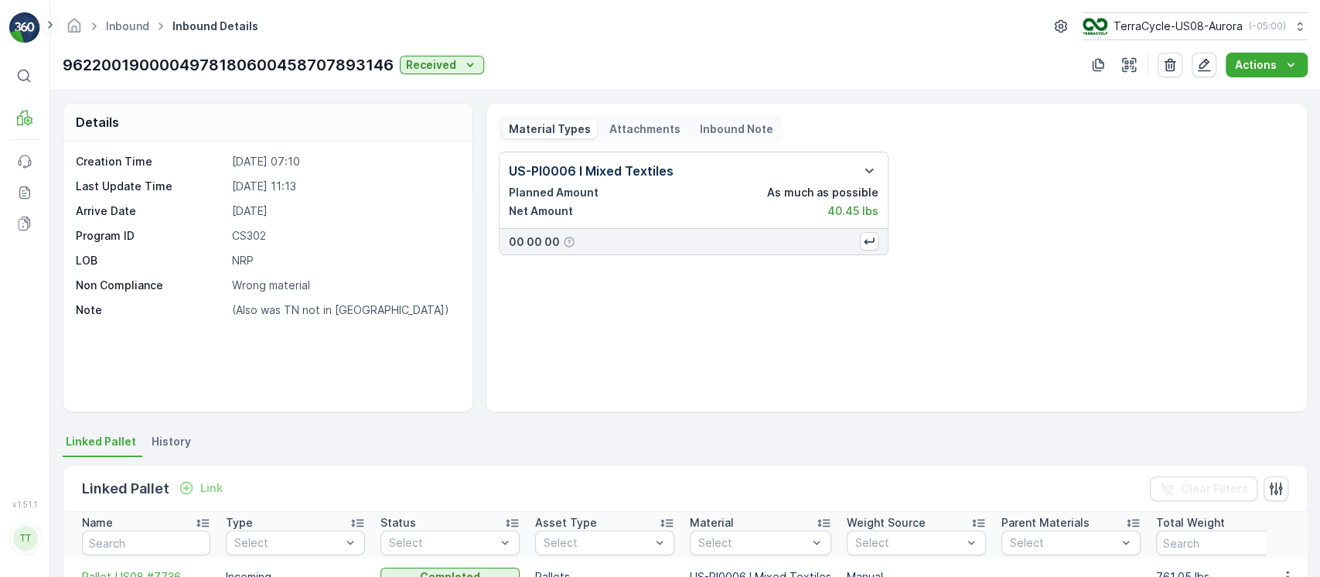
click at [650, 133] on p "Attachments" at bounding box center [644, 128] width 71 height 15
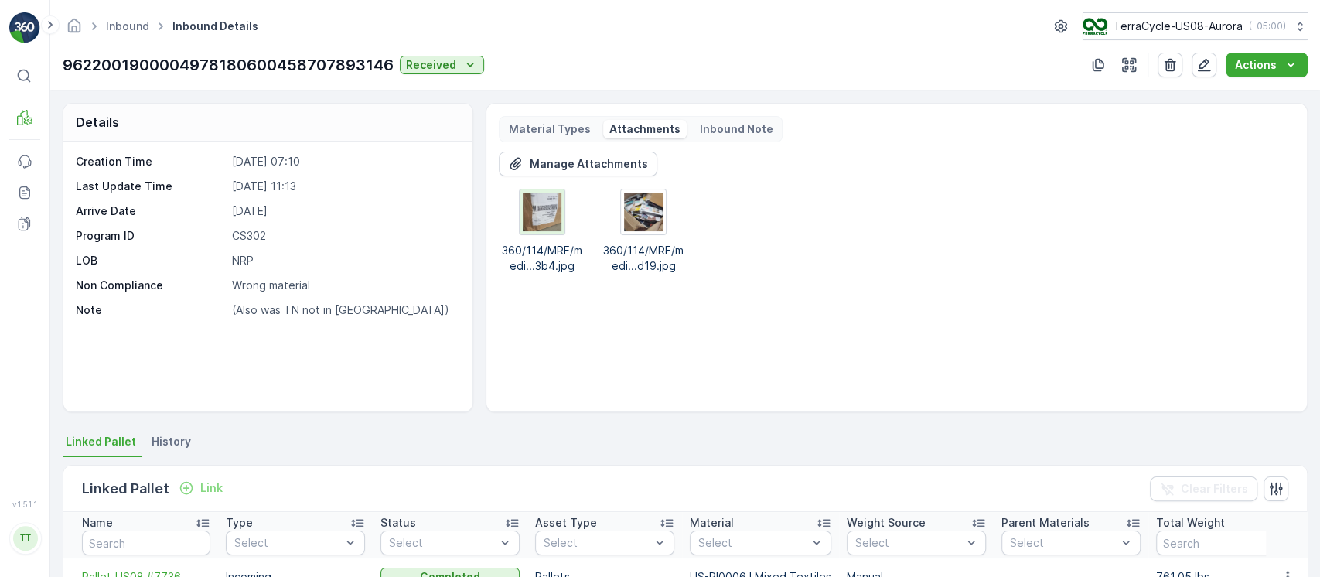
click at [538, 210] on img at bounding box center [542, 212] width 39 height 39
click at [641, 210] on img at bounding box center [643, 212] width 39 height 39
click at [273, 59] on p "9622001900004978180600458707893146" at bounding box center [228, 64] width 331 height 23
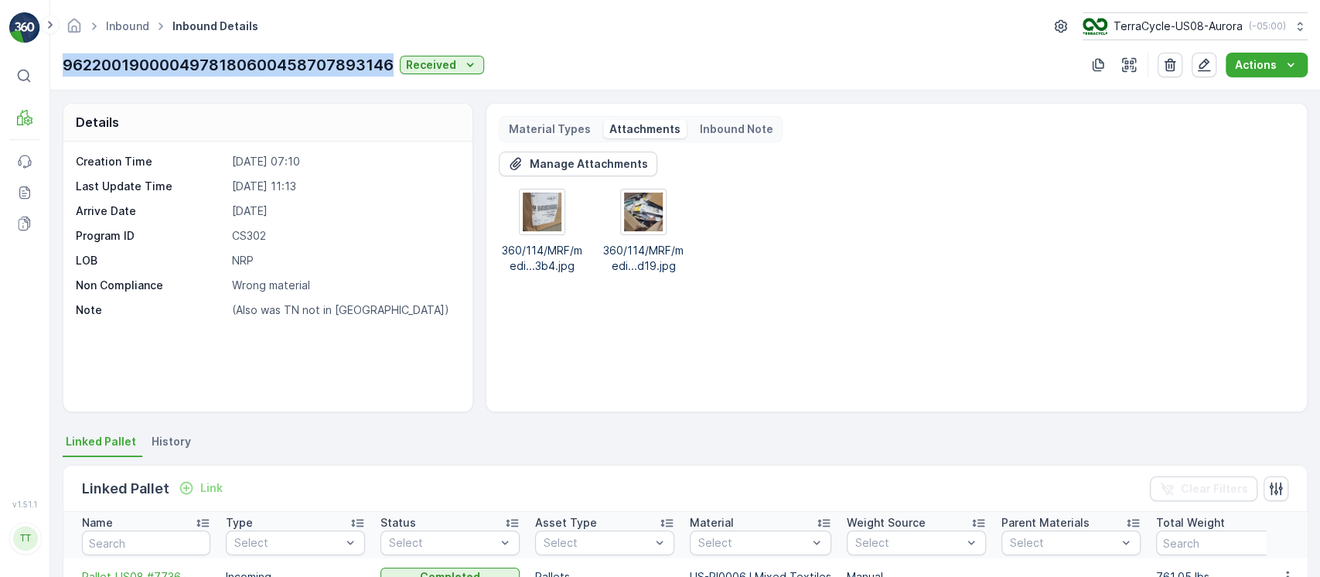
click at [273, 59] on p "9622001900004978180600458707893146" at bounding box center [228, 64] width 331 height 23
copy p "9622001900004978180600458707893146"
click at [551, 211] on img at bounding box center [542, 212] width 39 height 39
click at [538, 210] on img at bounding box center [542, 212] width 39 height 39
click at [1212, 57] on icon "button" at bounding box center [1204, 64] width 15 height 15
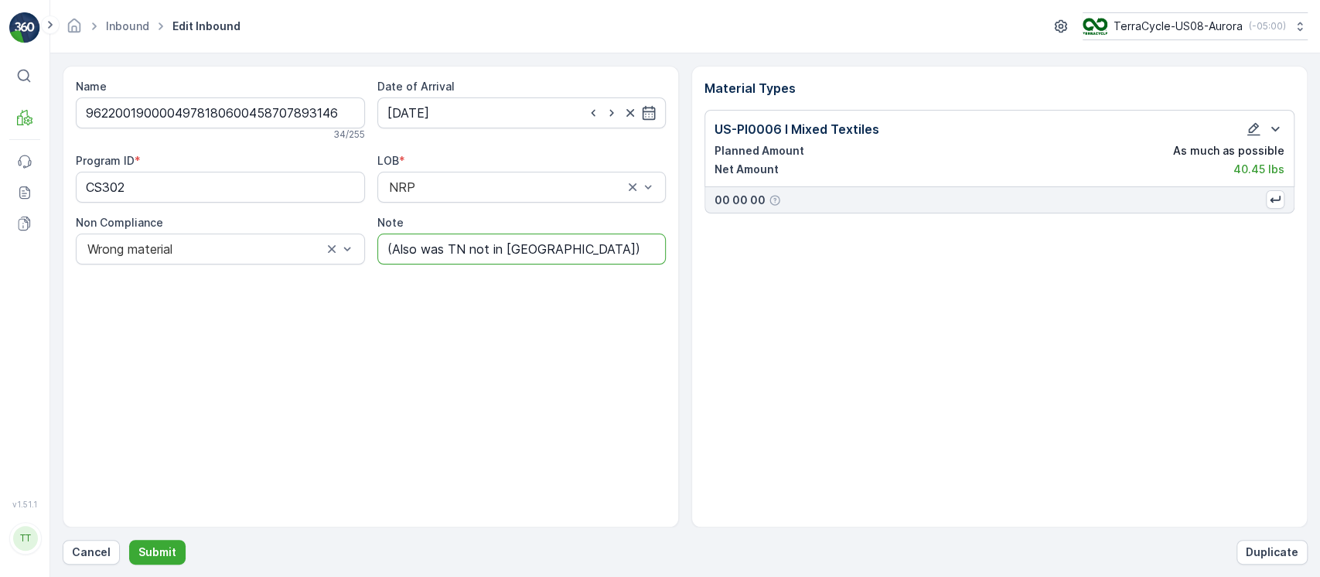
drag, startPoint x: 558, startPoint y: 246, endPoint x: 39, endPoint y: 249, distance: 518.2
click at [39, 249] on div "⌘B MRF Events Reports Documents v 1.51.1 TT [DOMAIN_NAME] [DOMAIN_NAME][EMAIL_A…" at bounding box center [660, 288] width 1320 height 577
type input "Not added to CS tracker. Appears to be rogue shipper. Strange label. GV [DATE]"
click at [176, 544] on button "Submit" at bounding box center [157, 552] width 56 height 25
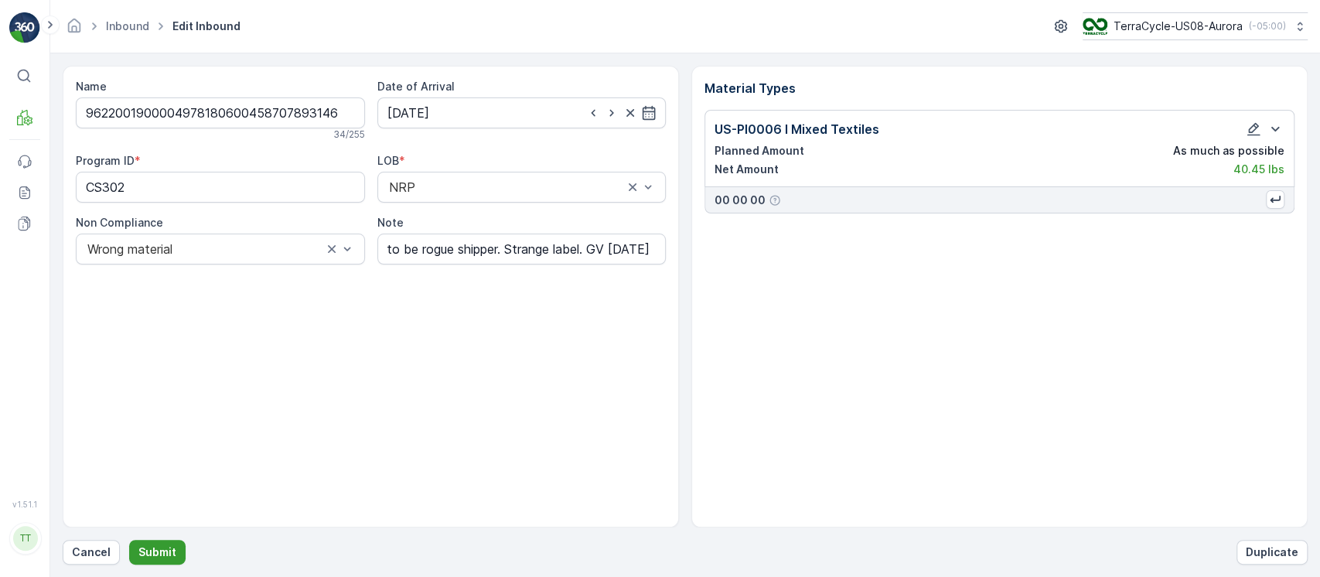
scroll to position [0, 0]
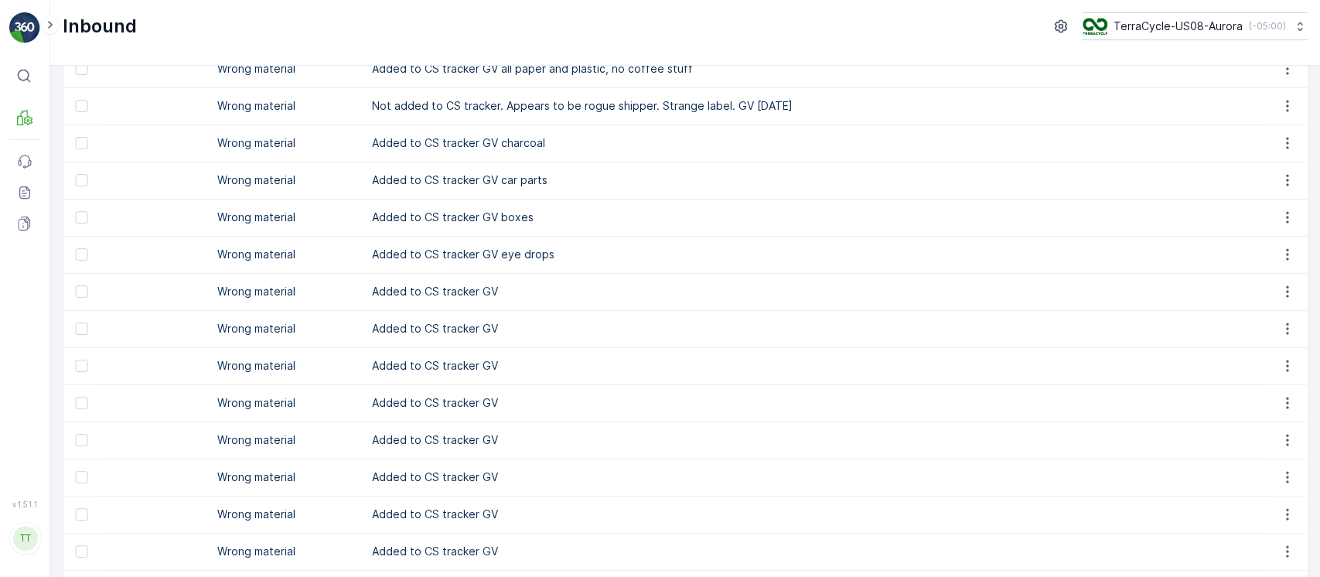
scroll to position [88, 0]
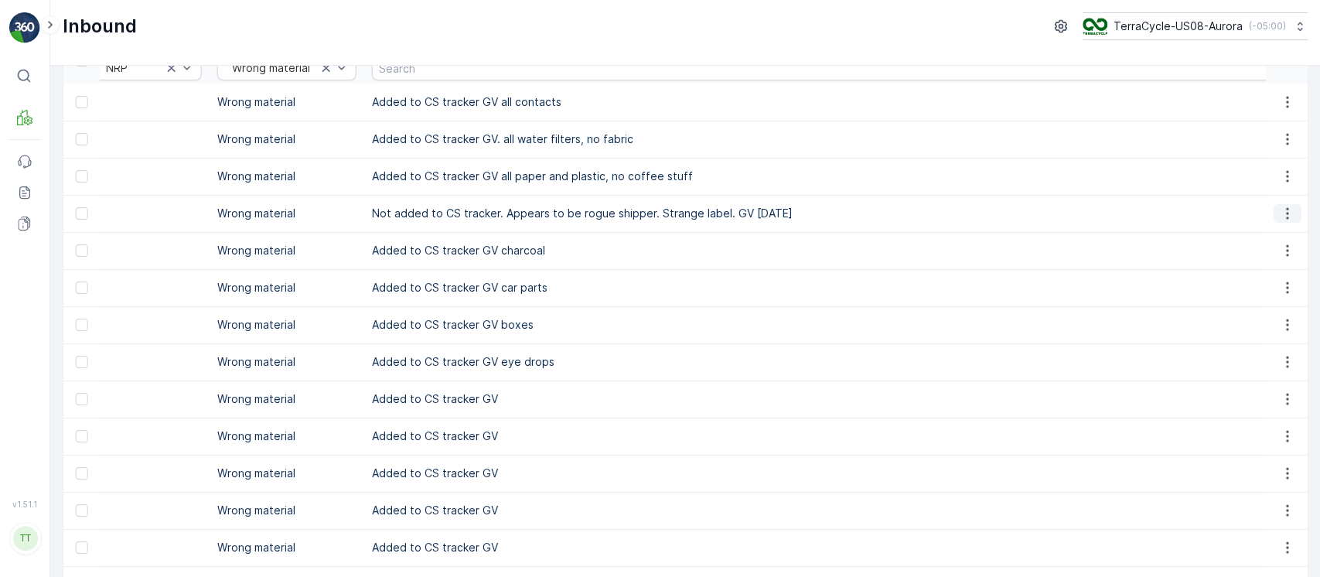
click at [1280, 209] on icon "button" at bounding box center [1287, 213] width 15 height 15
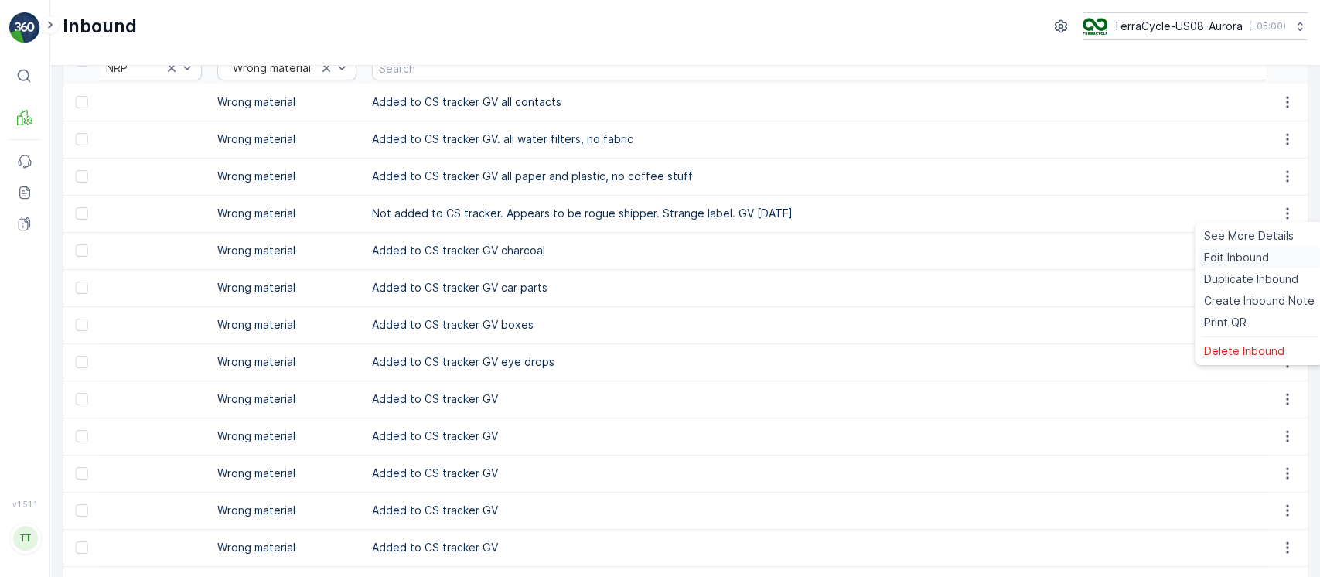
click at [1255, 251] on span "Edit Inbound" at bounding box center [1236, 257] width 65 height 15
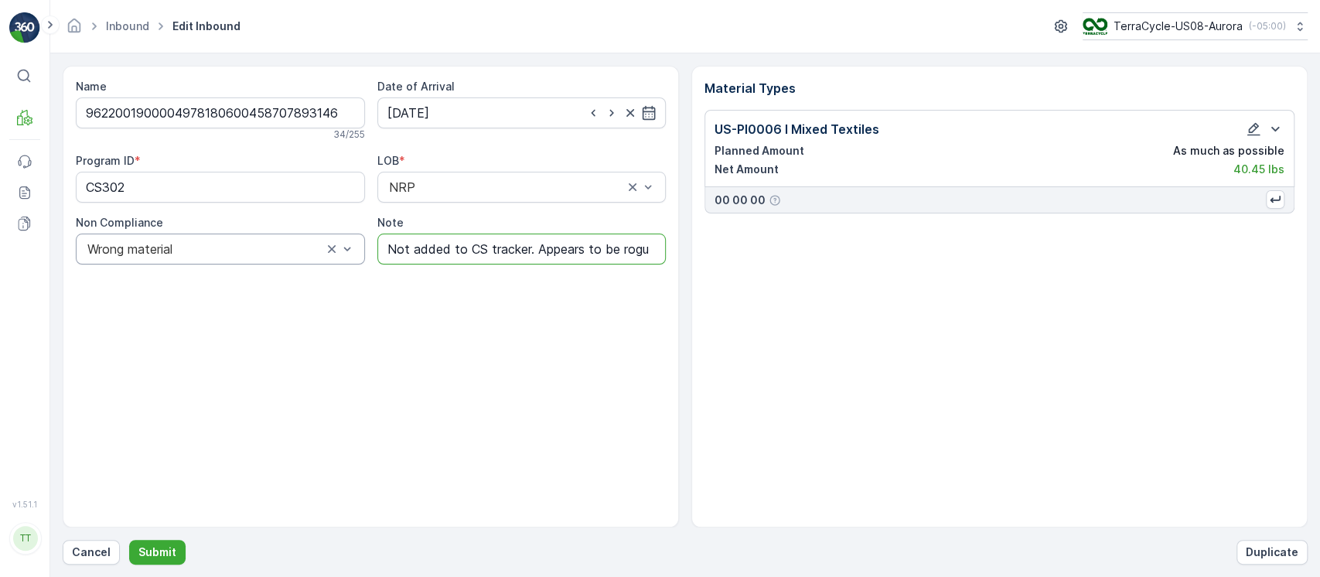
drag, startPoint x: 537, startPoint y: 245, endPoint x: 238, endPoint y: 261, distance: 299.0
click at [253, 261] on div "Program ID * CS302 LOB * NRP Non Compliance Wrong material Note Not added to CS…" at bounding box center [371, 208] width 590 height 111
type input "Skipped. Appears to be rogue shipper. Strange label. GV [DATE]"
click at [152, 552] on p "Submit" at bounding box center [157, 552] width 38 height 15
